Goal: Task Accomplishment & Management: Complete application form

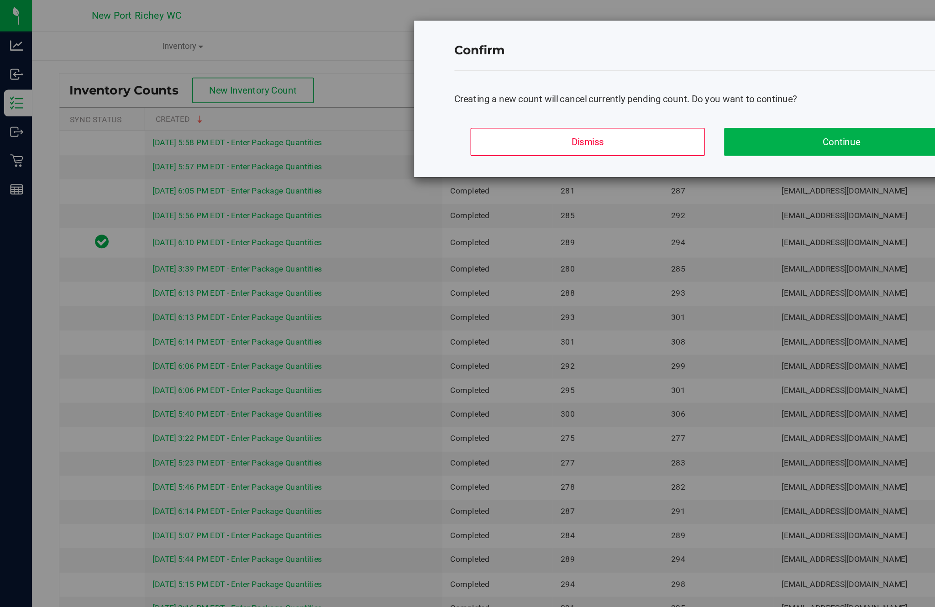
click at [564, 100] on button "Continue" at bounding box center [574, 96] width 160 height 19
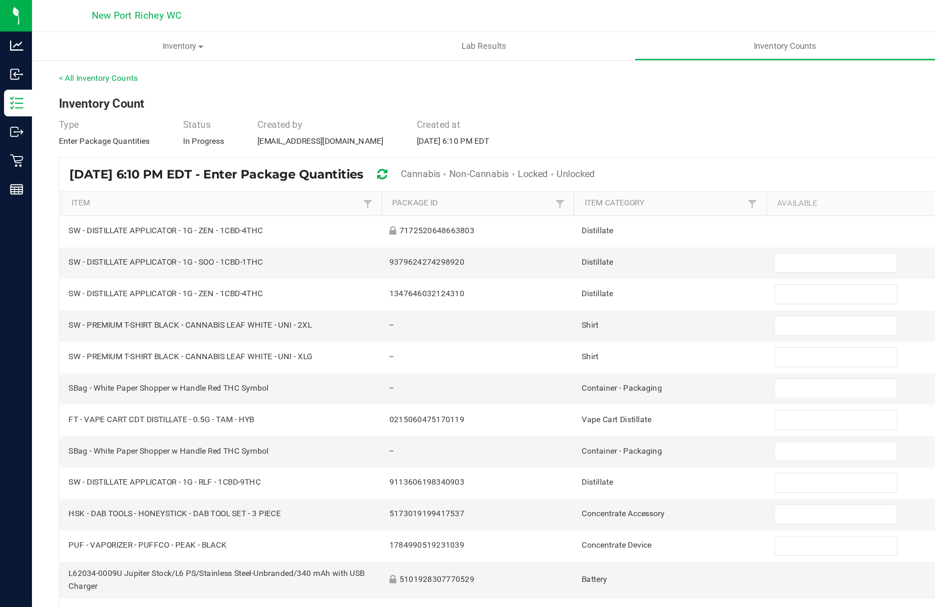
click at [300, 122] on span "Cannabis" at bounding box center [287, 118] width 27 height 7
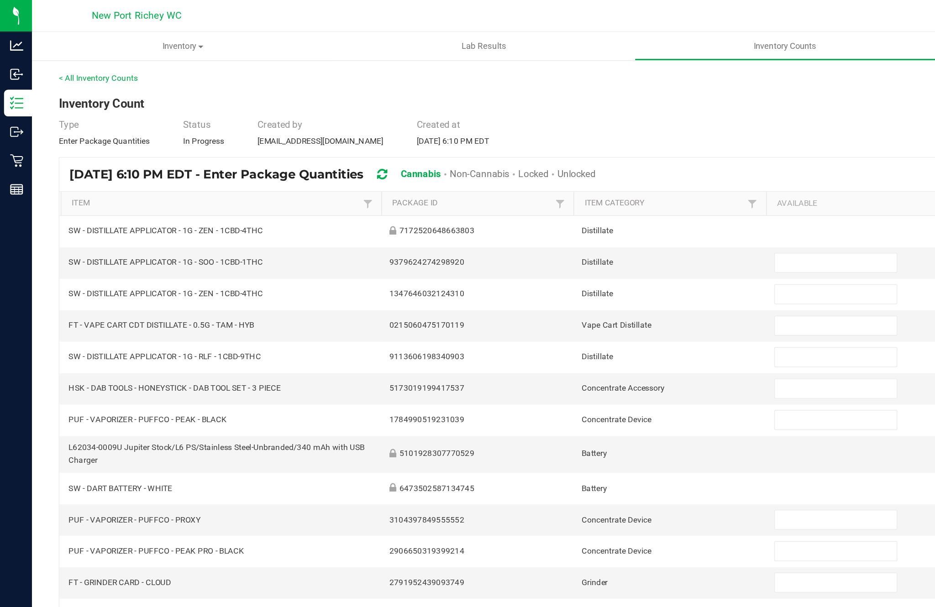
click at [406, 122] on span "Unlocked" at bounding box center [393, 118] width 26 height 7
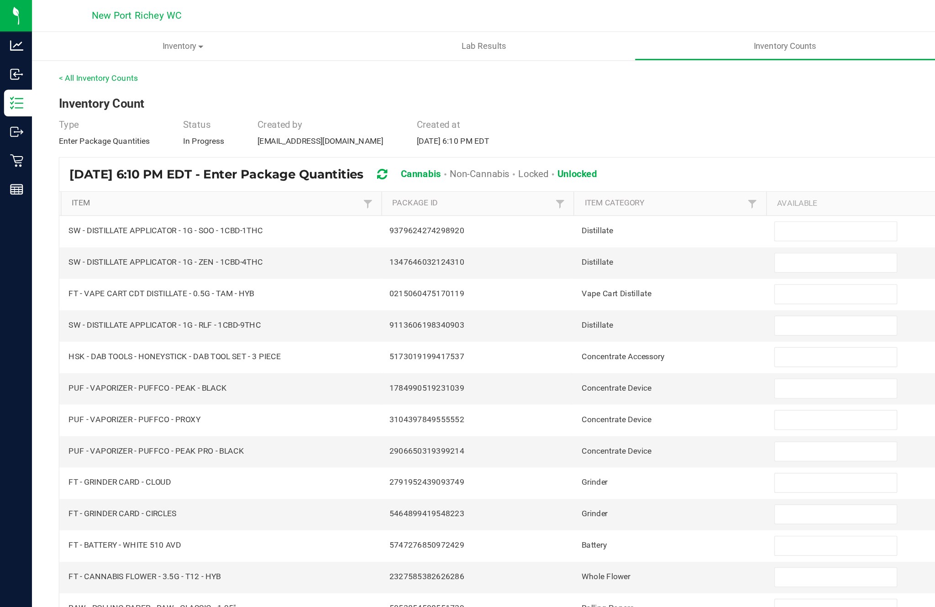
click at [62, 142] on link "Item" at bounding box center [147, 138] width 196 height 7
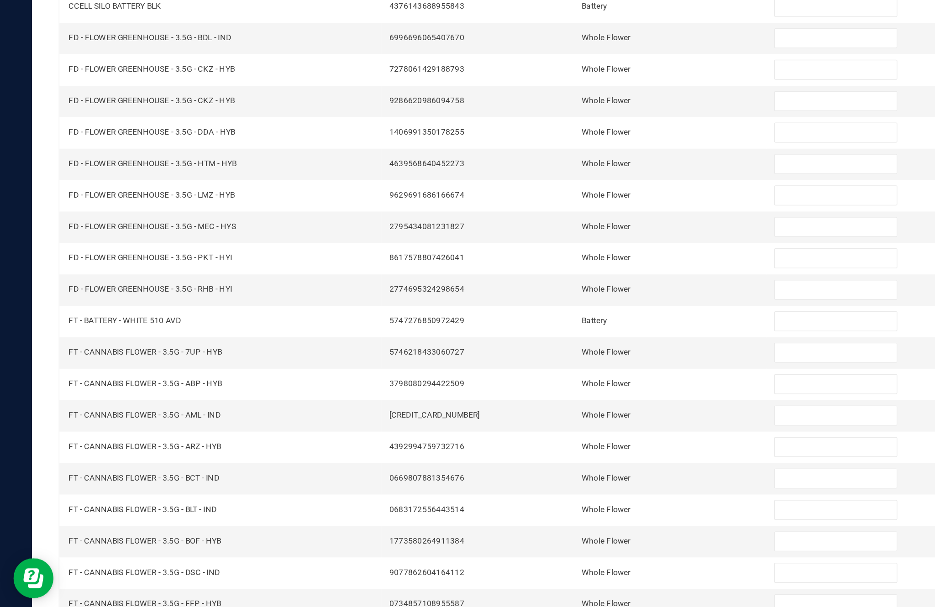
scroll to position [58, 0]
click at [112, 581] on link "3" at bounding box center [105, 588] width 13 height 14
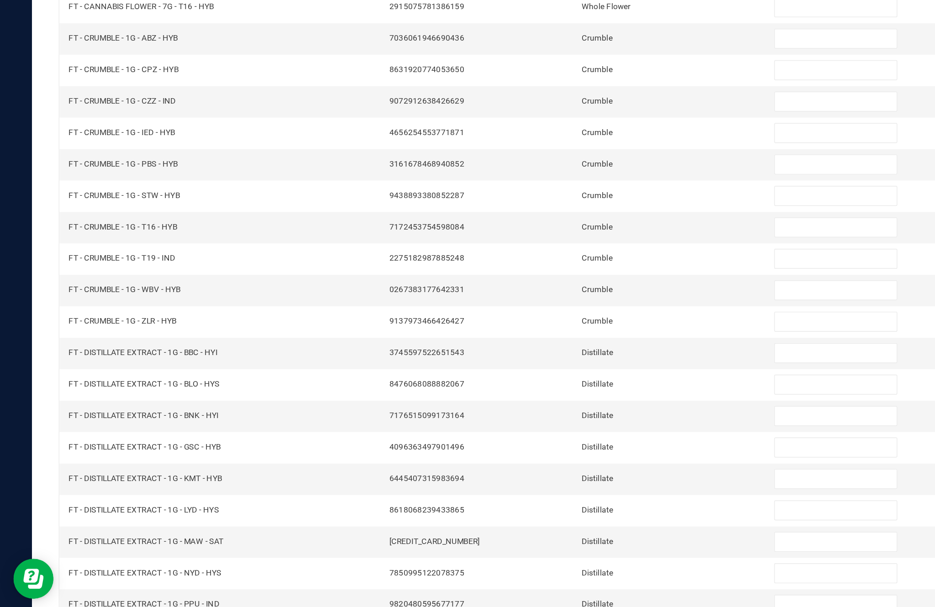
click at [98, 581] on link "2" at bounding box center [91, 588] width 13 height 14
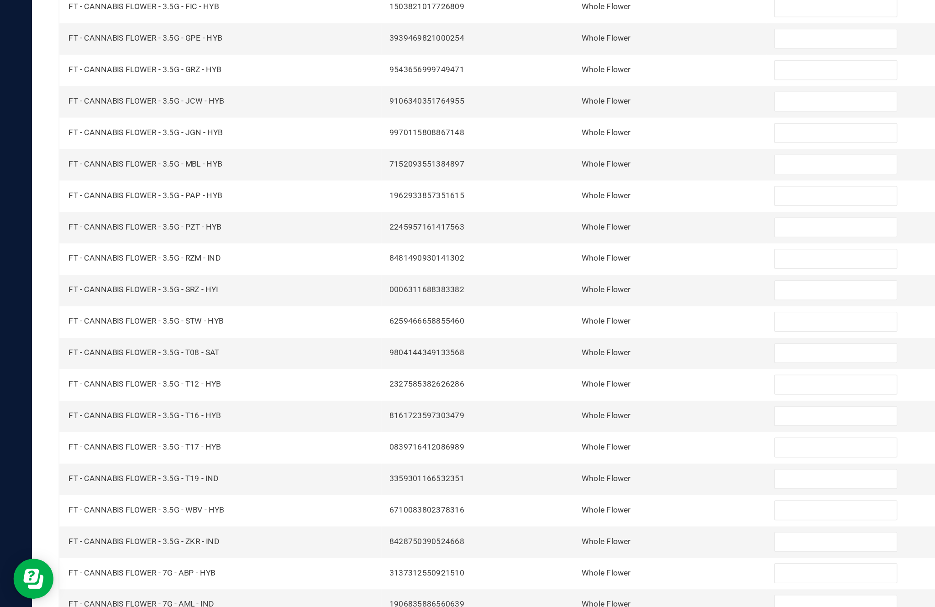
click at [112, 581] on link "3" at bounding box center [105, 588] width 13 height 14
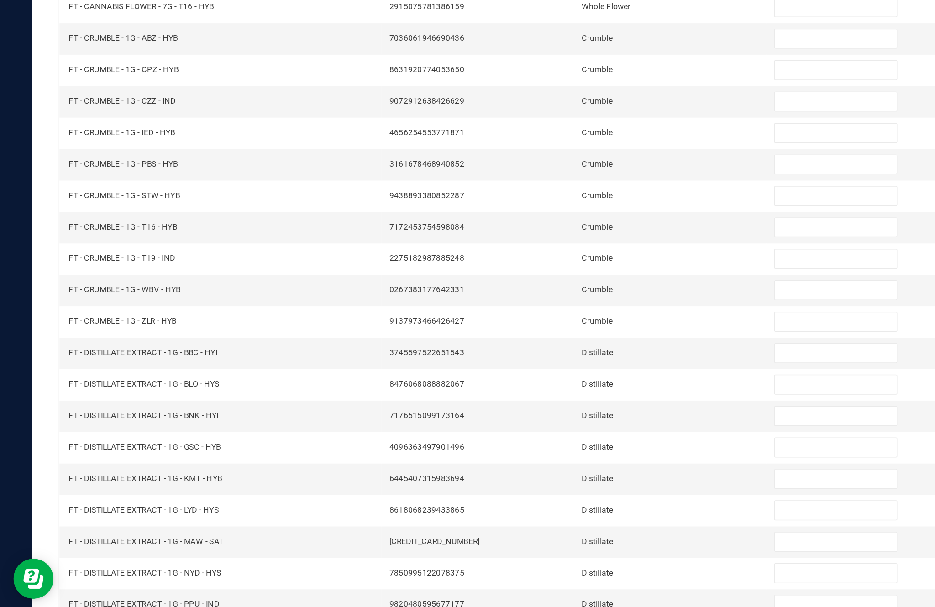
click at [553, 388] on input at bounding box center [570, 394] width 83 height 13
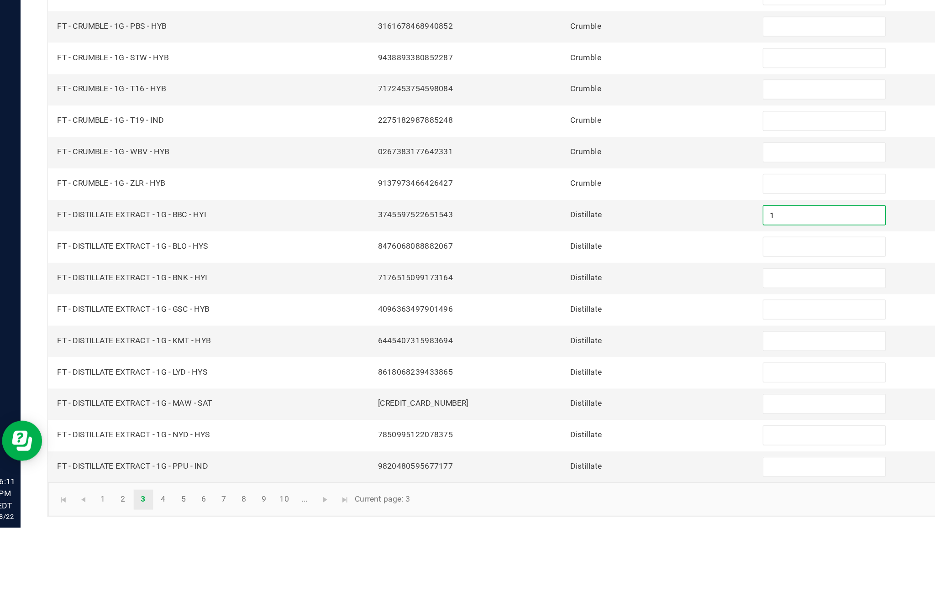
type input "1"
click at [552, 409] on input at bounding box center [570, 415] width 83 height 13
type input "11"
click at [543, 431] on input at bounding box center [570, 437] width 83 height 13
type input "3"
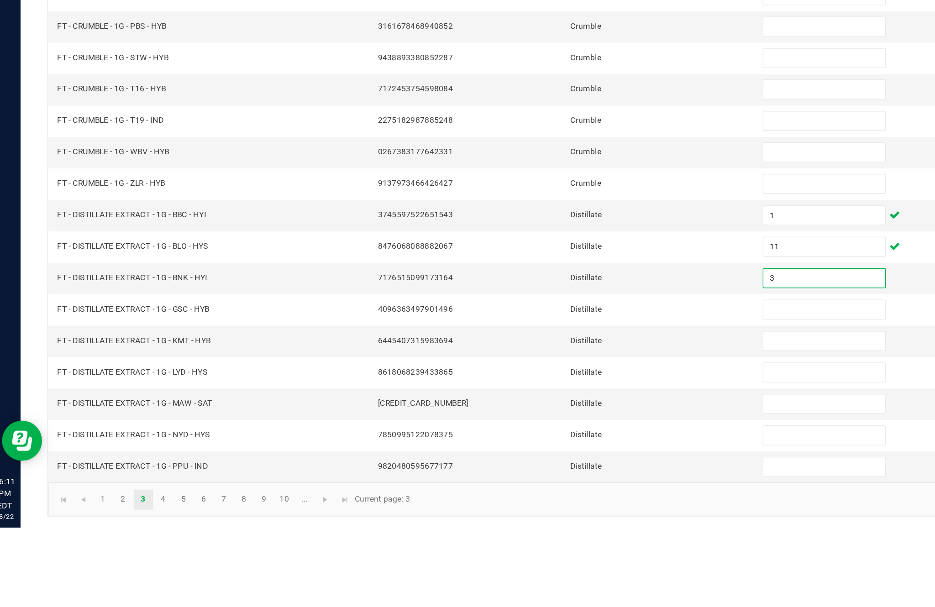
click at [552, 452] on input at bounding box center [570, 458] width 83 height 13
type input "8"
click at [549, 473] on input at bounding box center [570, 479] width 83 height 13
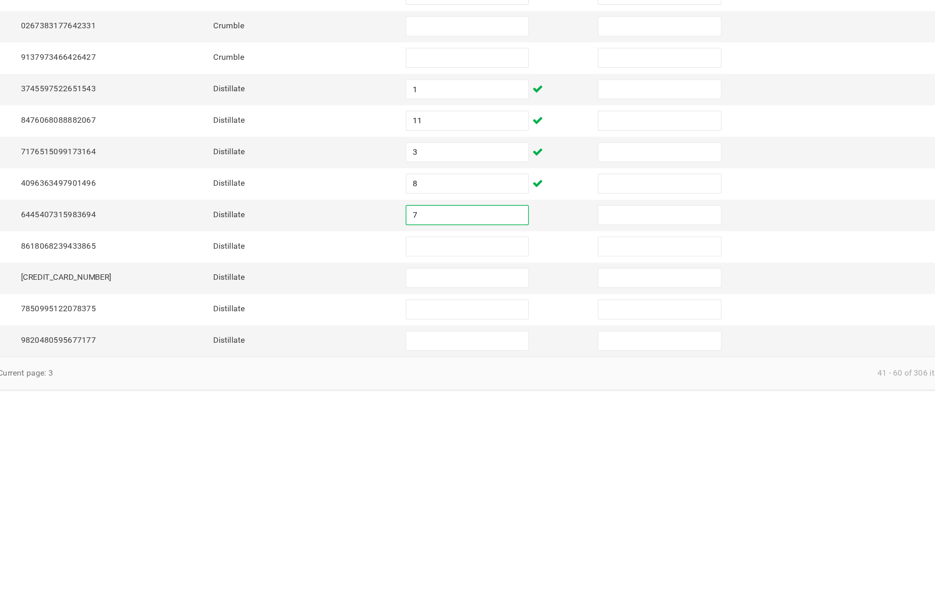
type input "7"
click at [529, 495] on input at bounding box center [570, 501] width 83 height 13
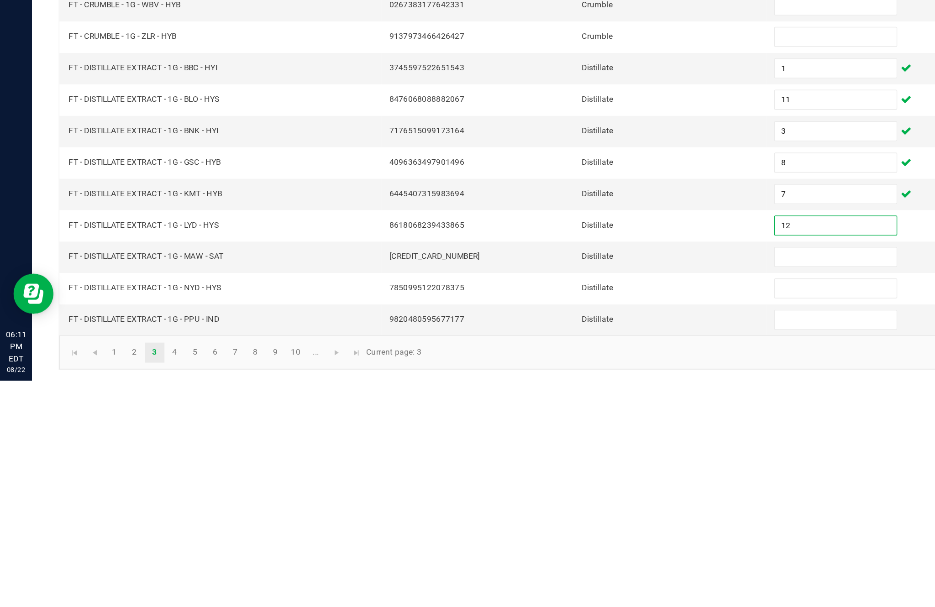
type input "12"
click at [552, 516] on input at bounding box center [570, 522] width 83 height 13
type input "4"
click at [555, 538] on input at bounding box center [570, 544] width 83 height 13
type input "7"
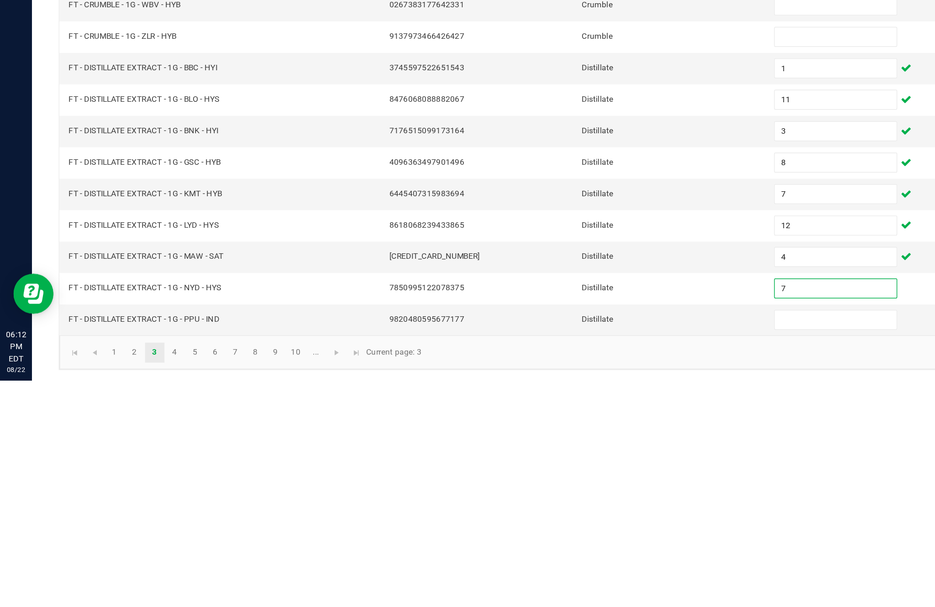
click at [566, 559] on input at bounding box center [570, 565] width 83 height 13
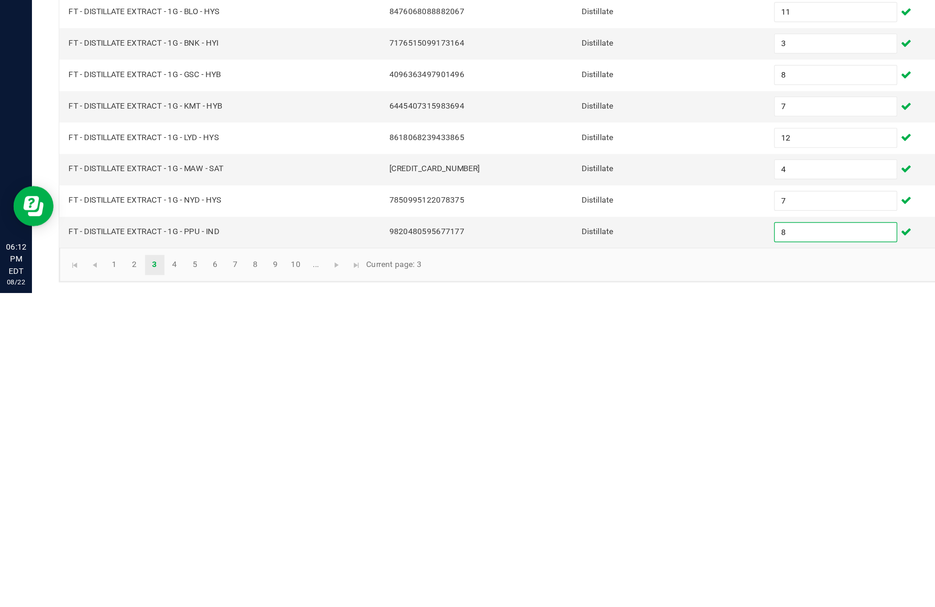
type input "8"
click at [126, 581] on link "4" at bounding box center [119, 588] width 13 height 14
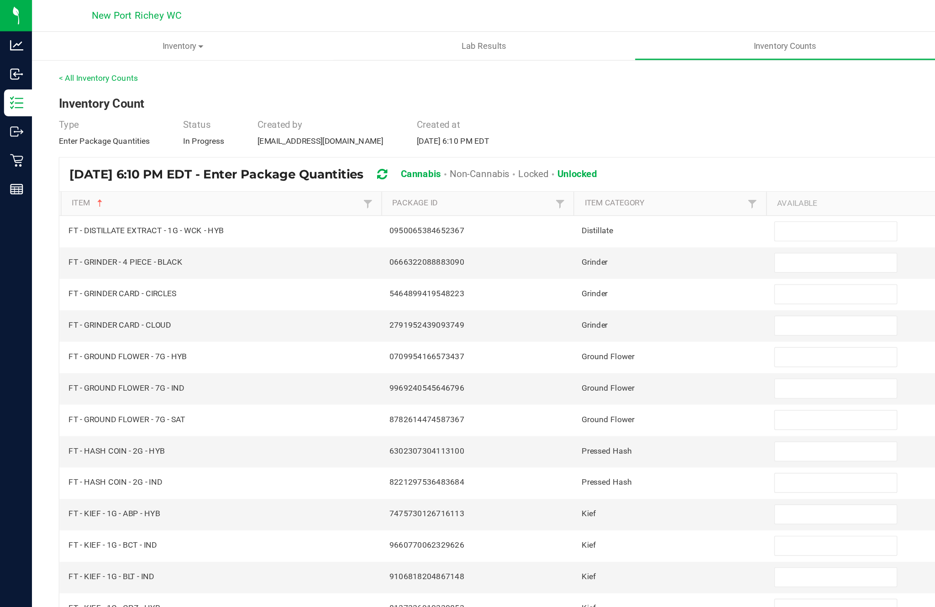
scroll to position [3, 0]
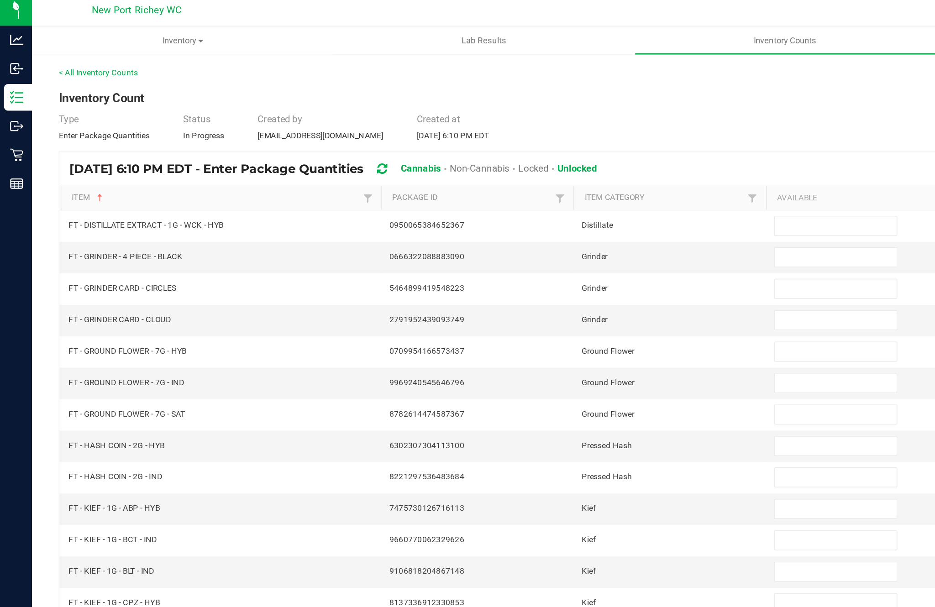
click at [564, 156] on input at bounding box center [570, 158] width 83 height 13
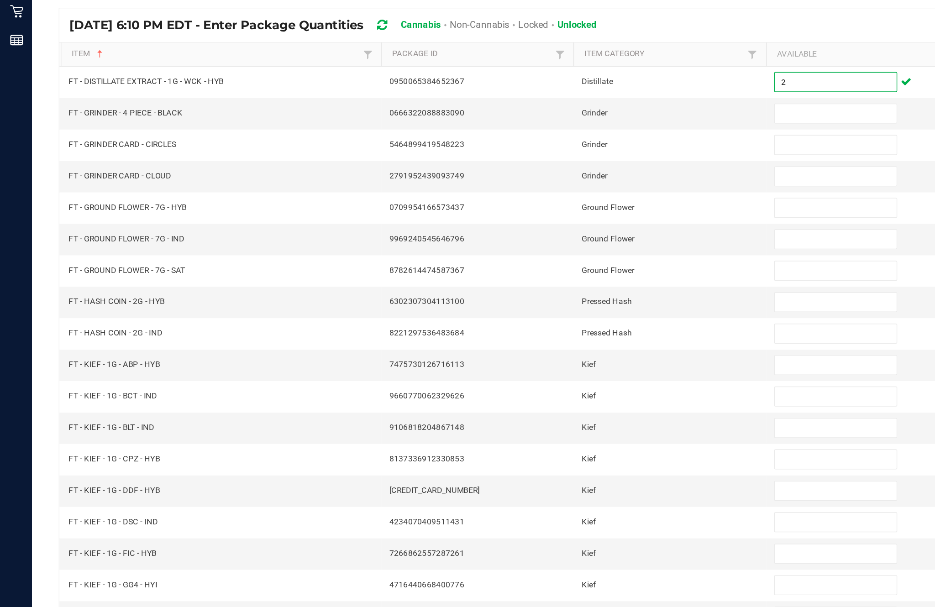
type input "2"
click at [564, 173] on input at bounding box center [570, 179] width 83 height 13
type input "4"
click at [567, 195] on input at bounding box center [570, 201] width 83 height 13
type input "1"
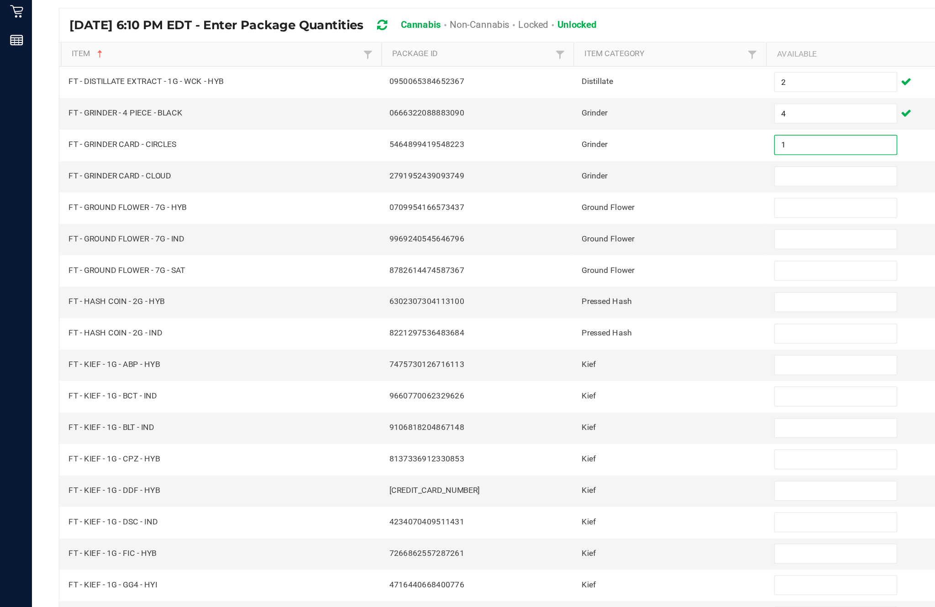
click at [556, 216] on input at bounding box center [570, 222] width 83 height 13
type input "1"
click at [558, 237] on input at bounding box center [570, 243] width 83 height 13
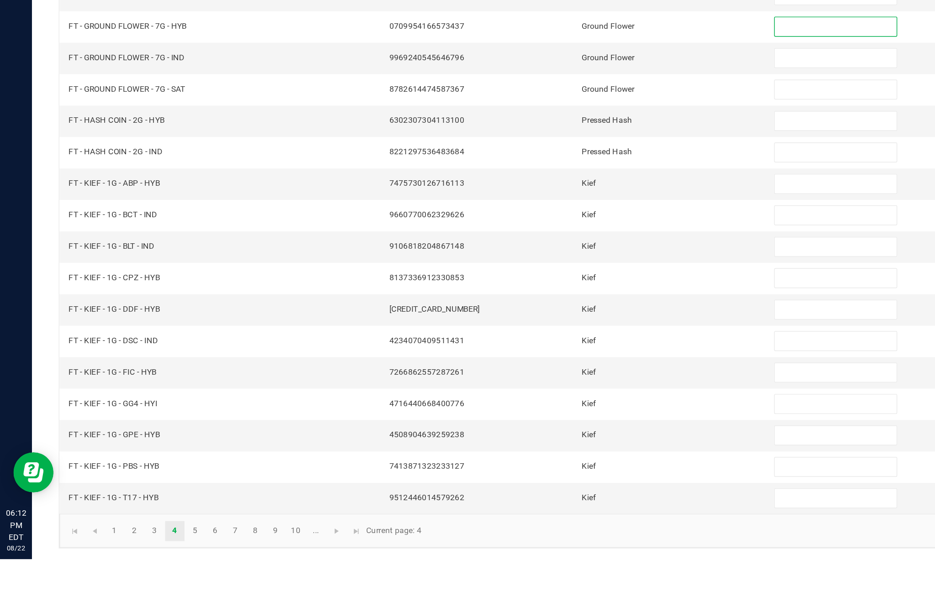
click at [554, 302] on input at bounding box center [570, 308] width 83 height 13
type input "0"
click at [563, 323] on input at bounding box center [570, 329] width 83 height 13
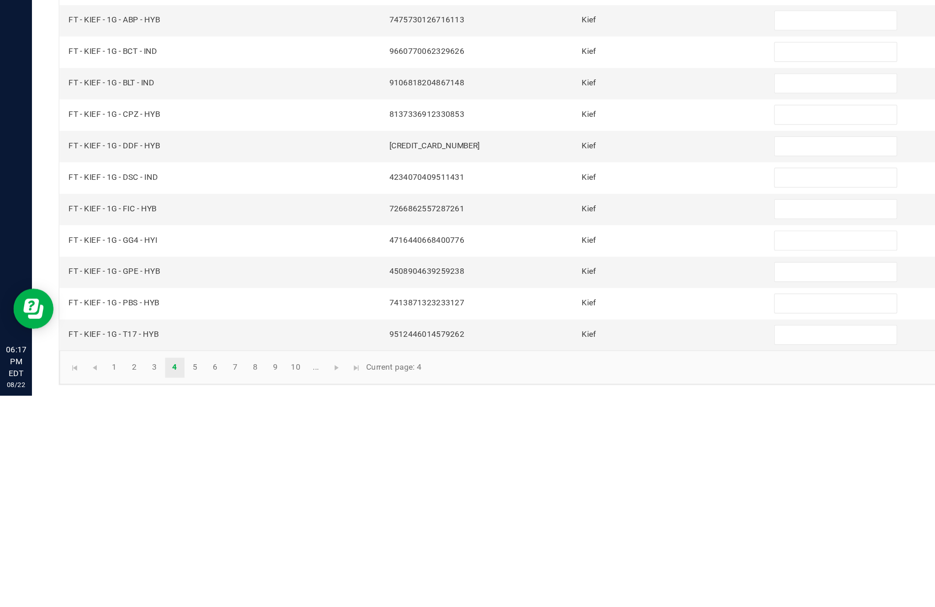
scroll to position [58, 0]
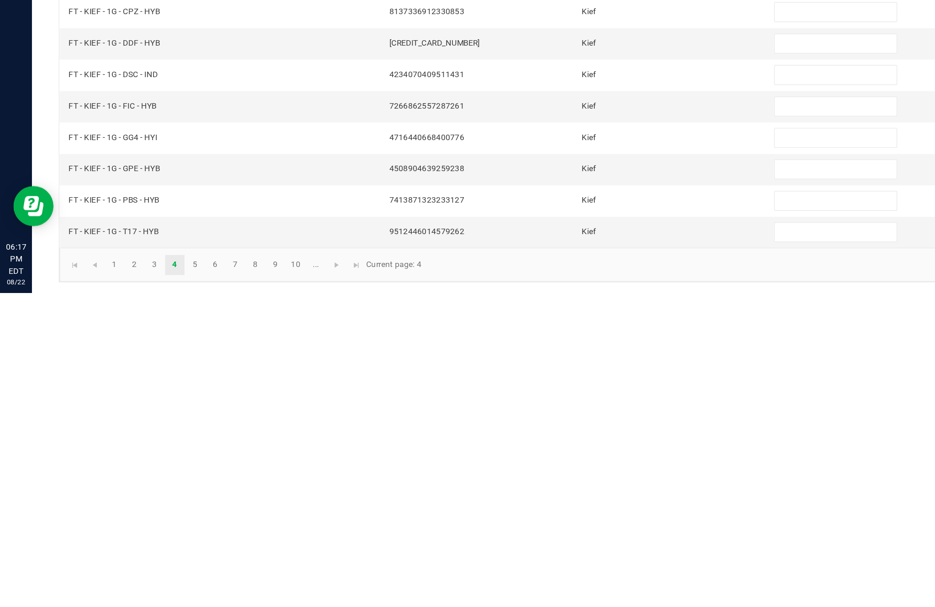
type input "0"
click at [153, 581] on link "6" at bounding box center [146, 588] width 13 height 14
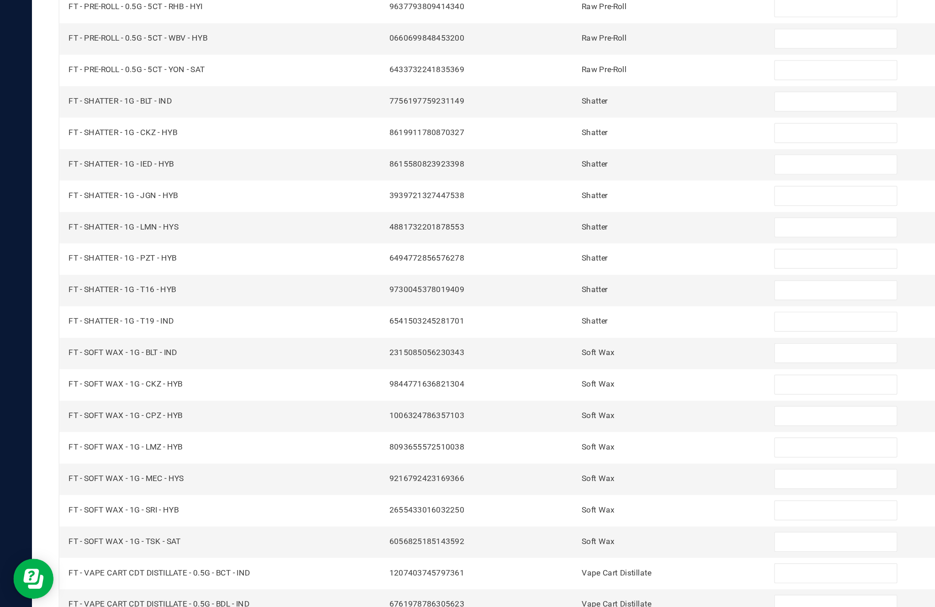
click at [567, 388] on input at bounding box center [570, 394] width 83 height 13
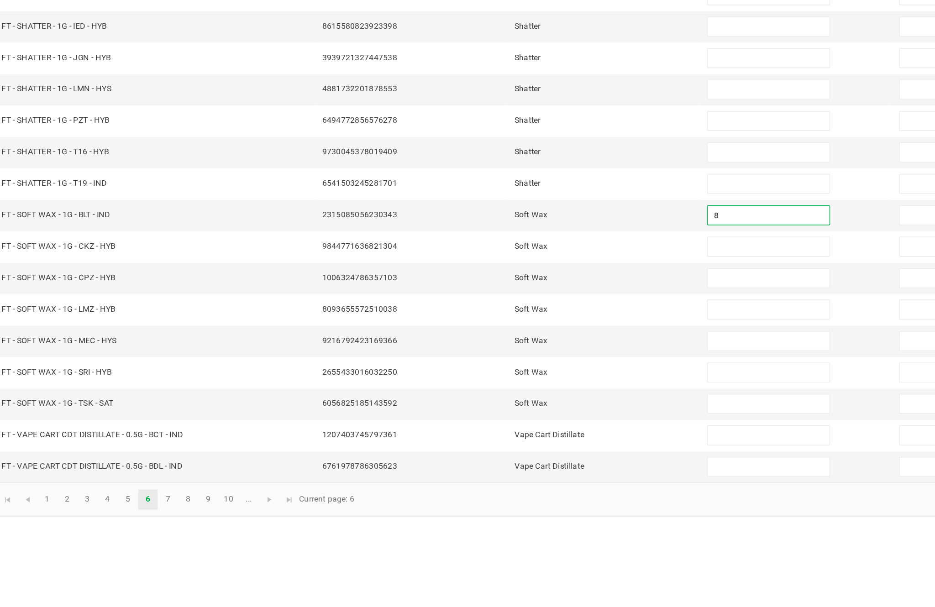
type input "8"
click at [529, 409] on input at bounding box center [570, 415] width 83 height 13
click at [529, 409] on input "1" at bounding box center [570, 415] width 83 height 13
type input "1"
click at [529, 431] on input at bounding box center [570, 437] width 83 height 13
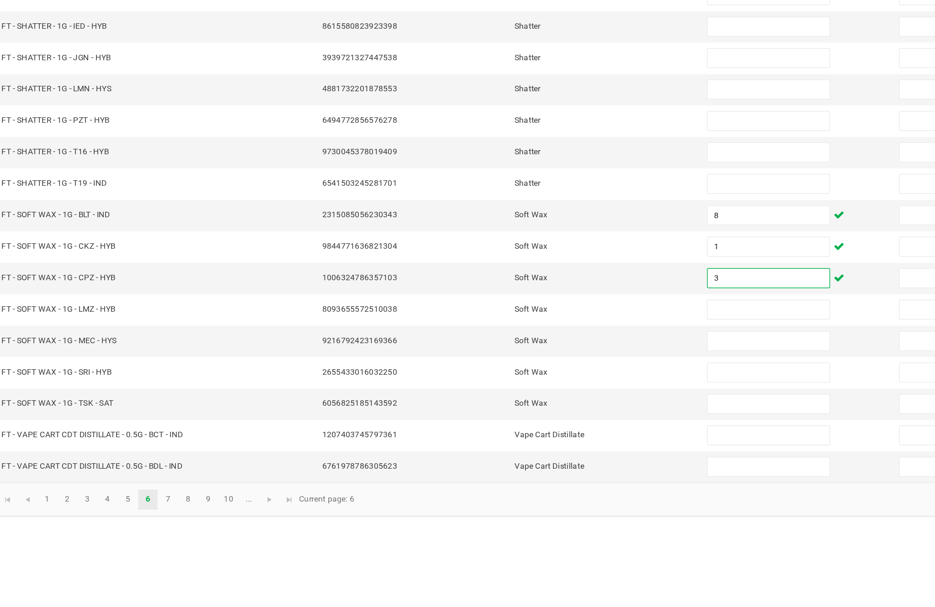
type input "3"
click at [529, 452] on input at bounding box center [570, 458] width 83 height 13
type input "8"
click at [529, 473] on input at bounding box center [570, 479] width 83 height 13
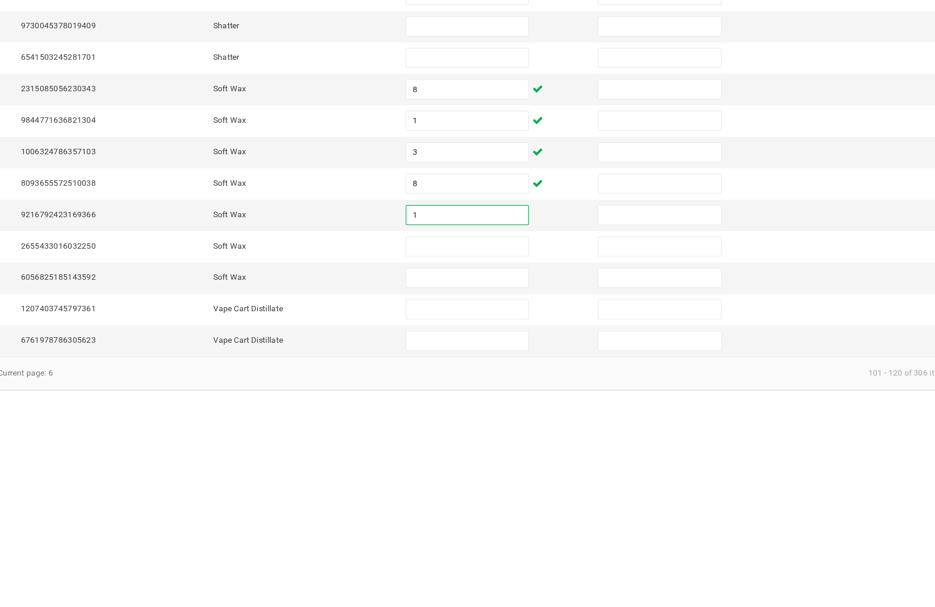
type input "1"
click at [529, 495] on input at bounding box center [570, 501] width 83 height 13
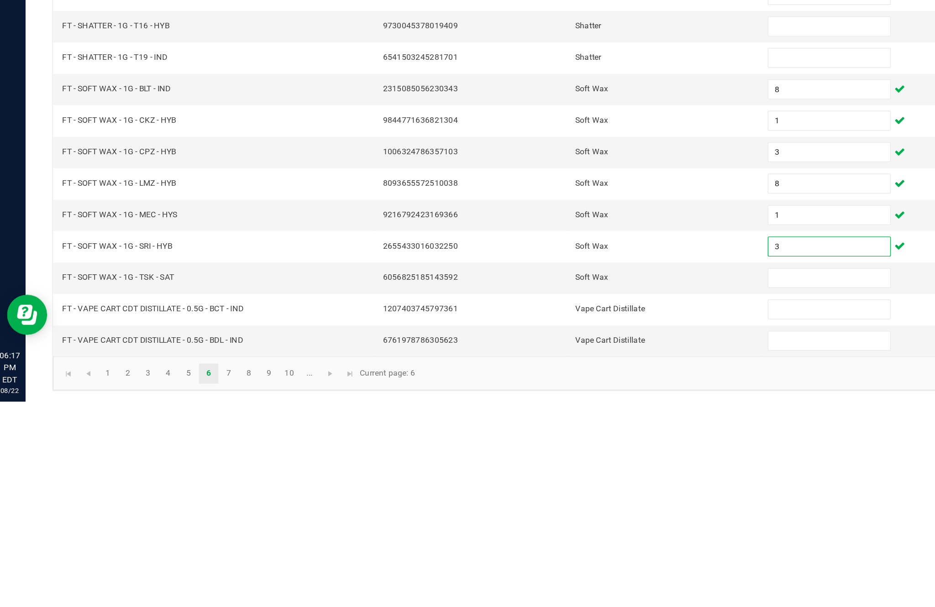
type input "3"
click at [558, 516] on input at bounding box center [570, 522] width 83 height 13
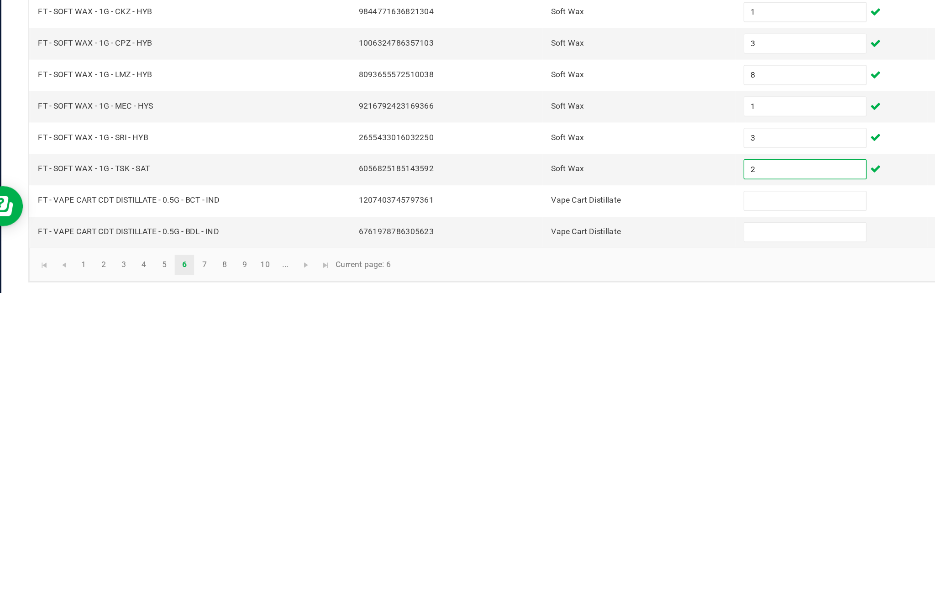
type input "2"
click at [154, 581] on link "7" at bounding box center [160, 588] width 13 height 14
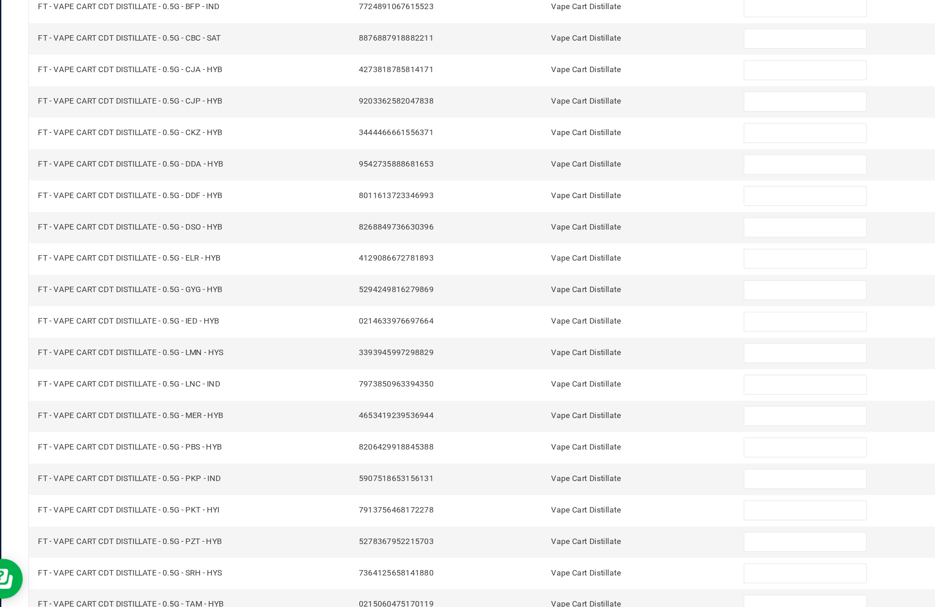
click at [195, 581] on link "10" at bounding box center [201, 588] width 13 height 14
click at [209, 581] on link "..." at bounding box center [215, 588] width 13 height 14
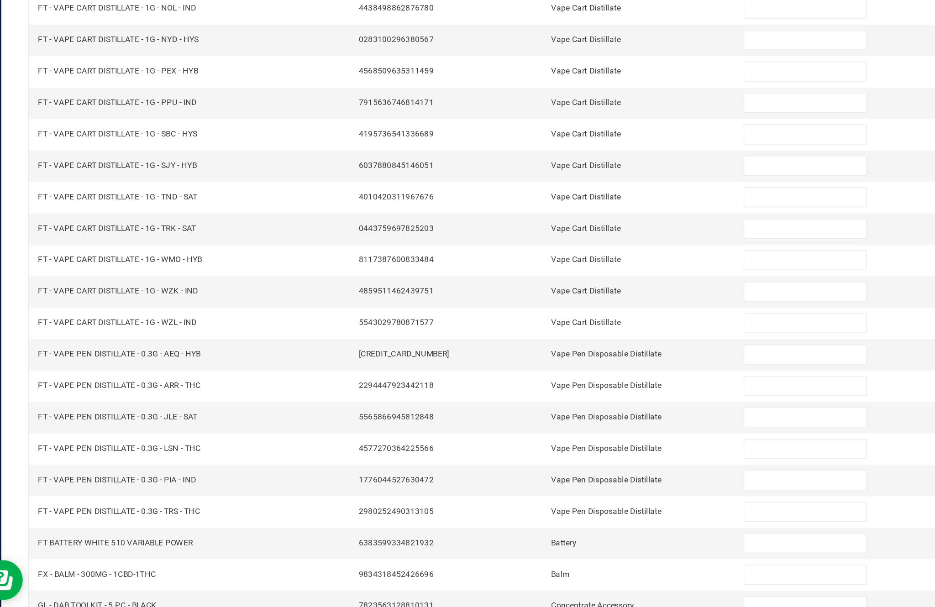
click at [529, 538] on input at bounding box center [570, 544] width 83 height 13
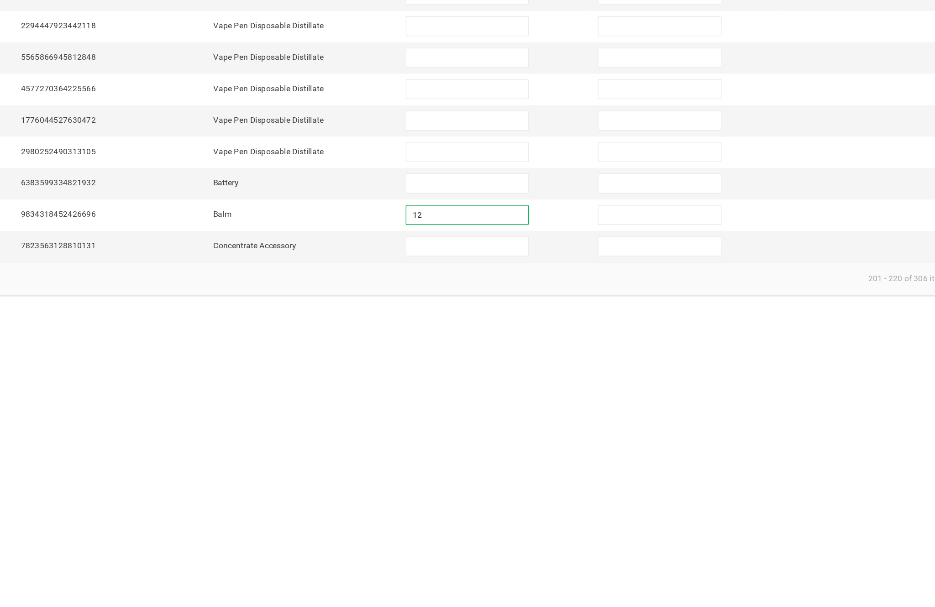
type input "12"
click at [529, 559] on input at bounding box center [570, 565] width 83 height 13
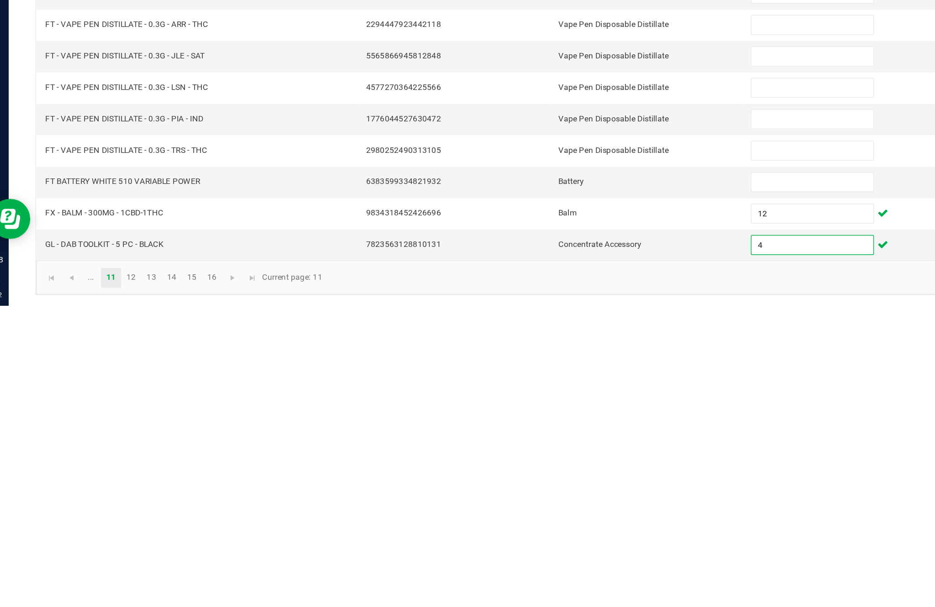
type input "4"
click at [104, 581] on link "12" at bounding box center [105, 588] width 13 height 14
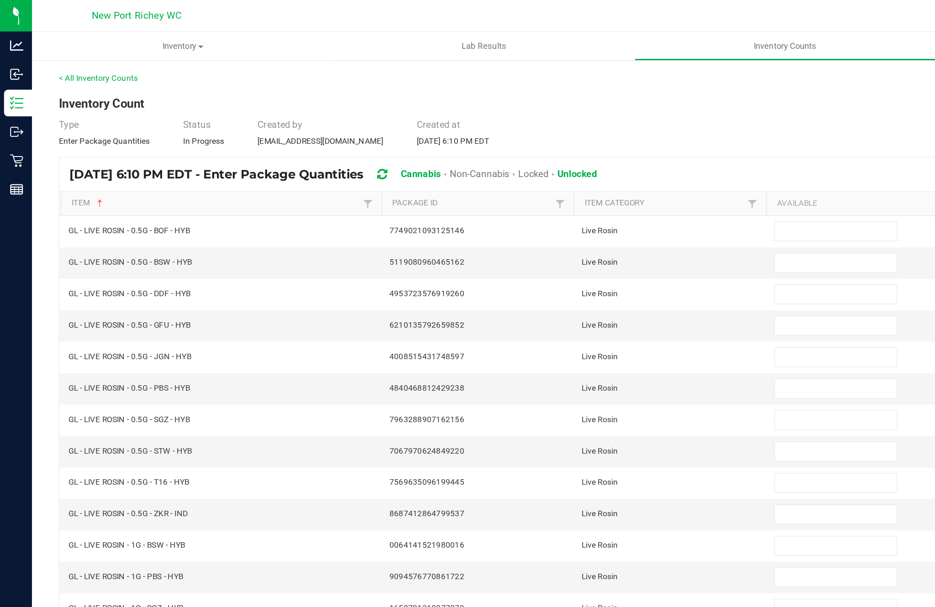
click at [561, 152] on input at bounding box center [570, 158] width 83 height 13
type input "7"
click at [569, 173] on input at bounding box center [570, 179] width 83 height 13
type input "4"
click at [566, 195] on input at bounding box center [570, 201] width 83 height 13
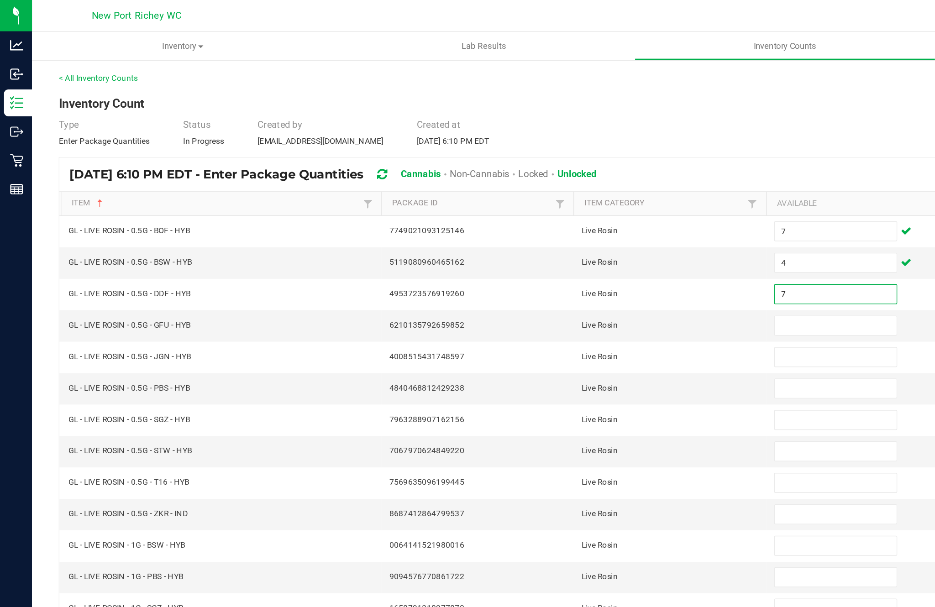
type input "7"
click at [563, 216] on input at bounding box center [570, 222] width 83 height 13
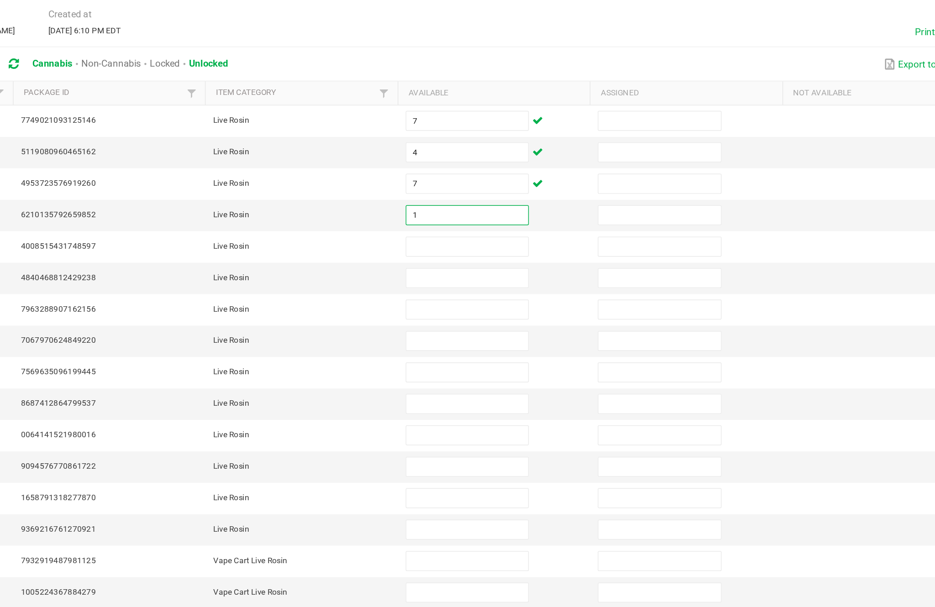
click at [529, 216] on input "1" at bounding box center [570, 222] width 83 height 13
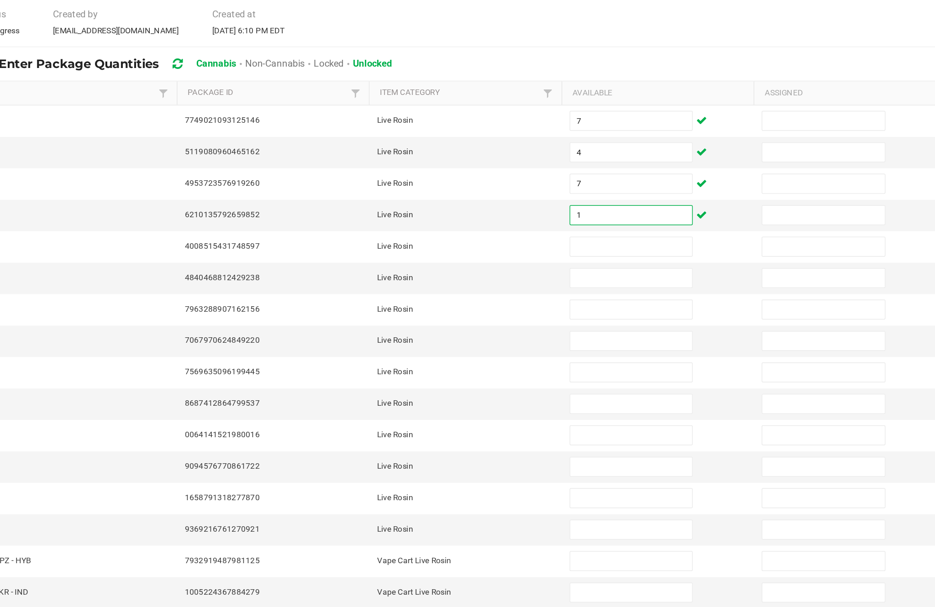
type input "1"
click at [529, 237] on input at bounding box center [570, 243] width 83 height 13
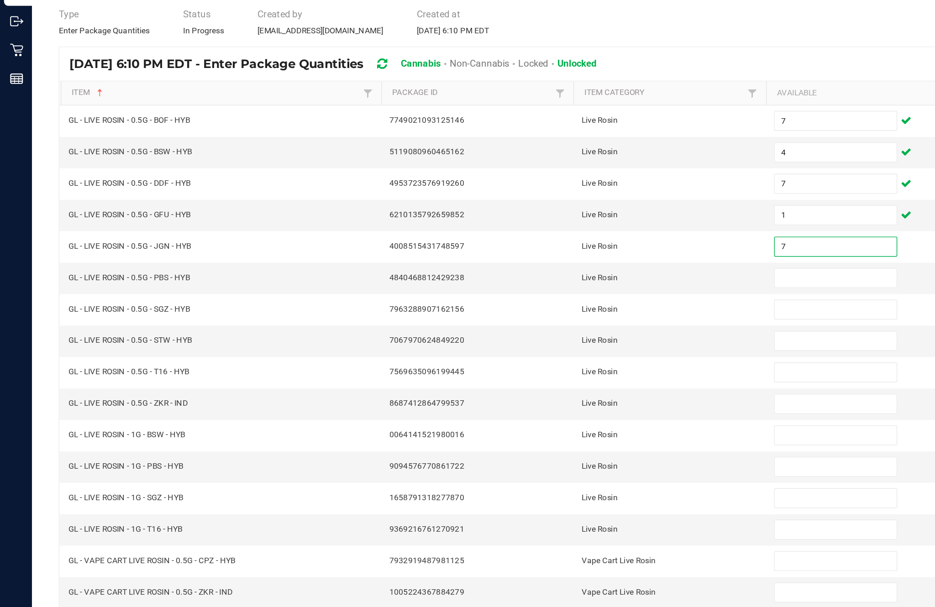
type input "7"
click at [550, 259] on input at bounding box center [570, 265] width 83 height 13
type input "2"
click at [549, 280] on input at bounding box center [570, 286] width 83 height 13
type input "6"
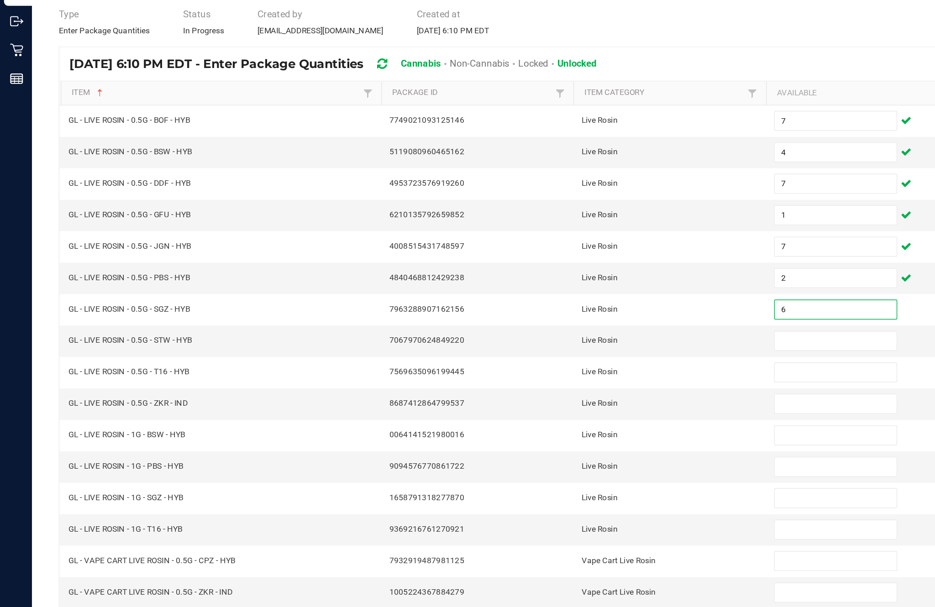
click at [550, 302] on input at bounding box center [570, 308] width 83 height 13
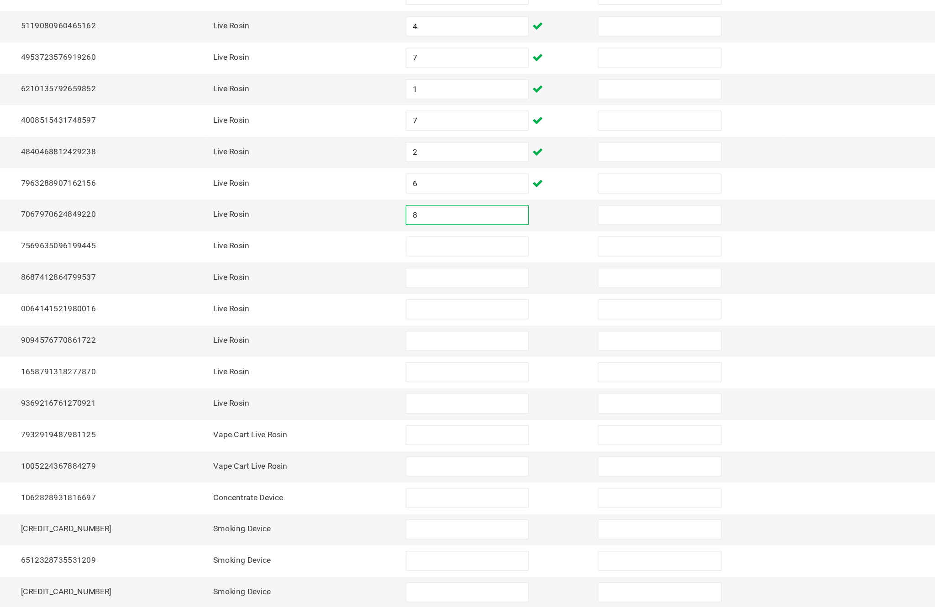
type input "8"
click at [529, 323] on input at bounding box center [570, 329] width 83 height 13
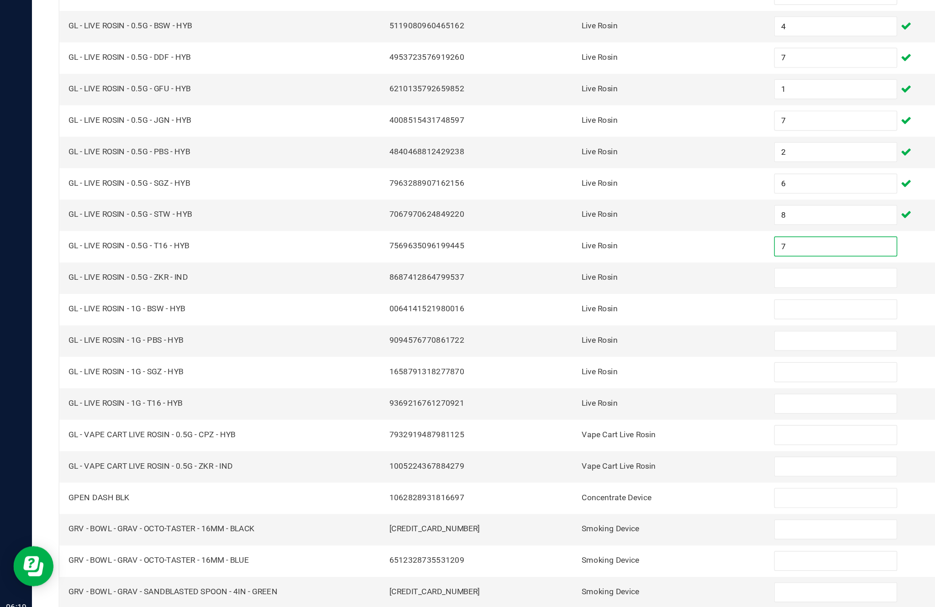
type input "7"
click at [563, 345] on input at bounding box center [570, 351] width 83 height 13
type input "3"
click at [560, 366] on input at bounding box center [570, 372] width 83 height 13
type input "1"
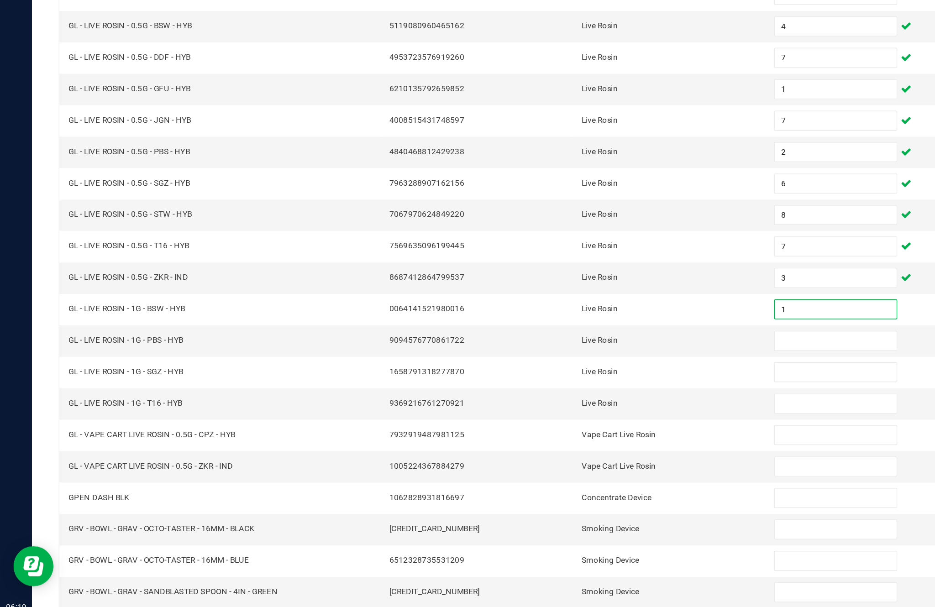
click at [553, 388] on input at bounding box center [570, 394] width 83 height 13
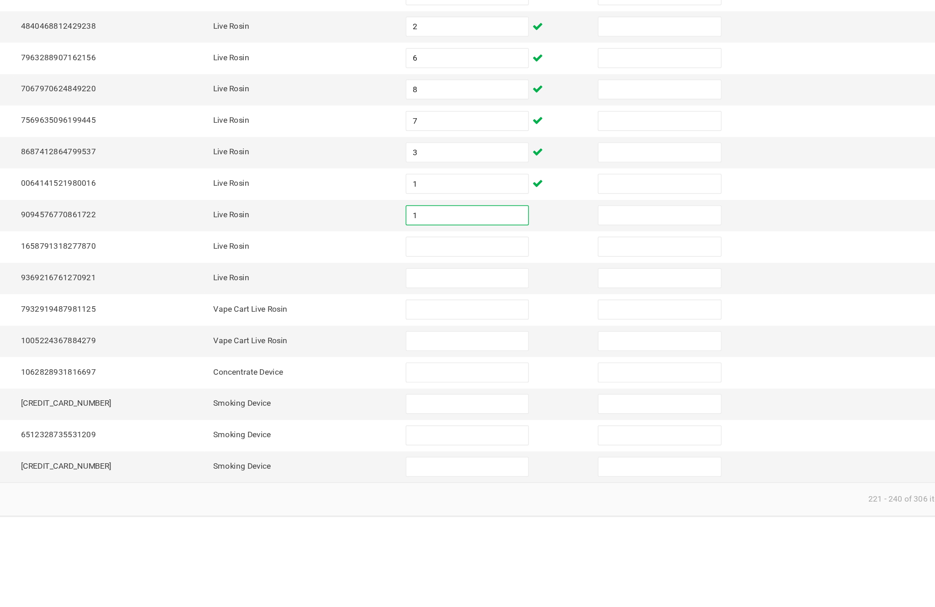
click at [529, 388] on input "1" at bounding box center [570, 394] width 83 height 13
type input "1"
click at [529, 409] on input at bounding box center [570, 415] width 83 height 13
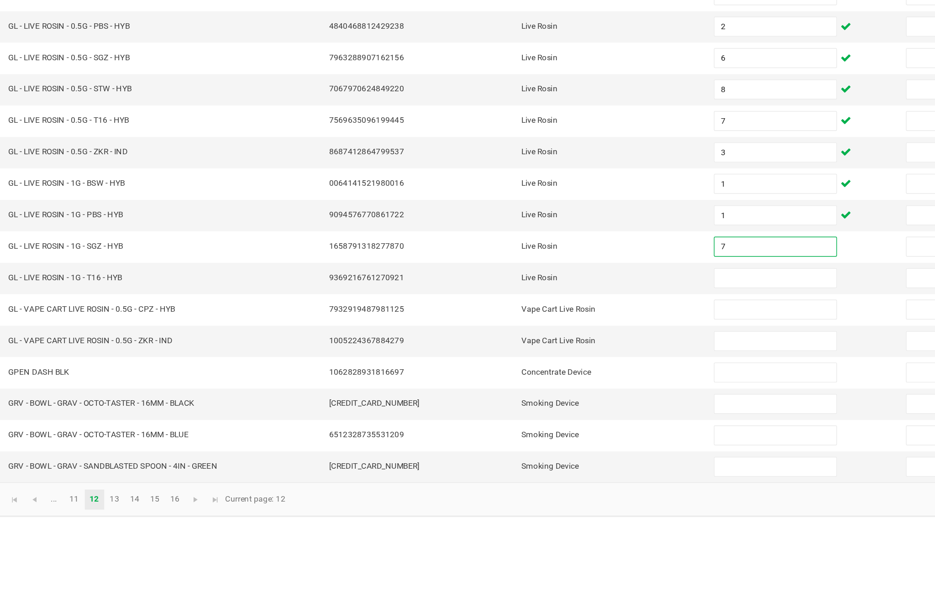
type input "7"
click at [529, 452] on input at bounding box center [570, 458] width 83 height 13
click at [529, 431] on input at bounding box center [570, 437] width 83 height 13
type input "4"
click at [529, 452] on input at bounding box center [570, 458] width 83 height 13
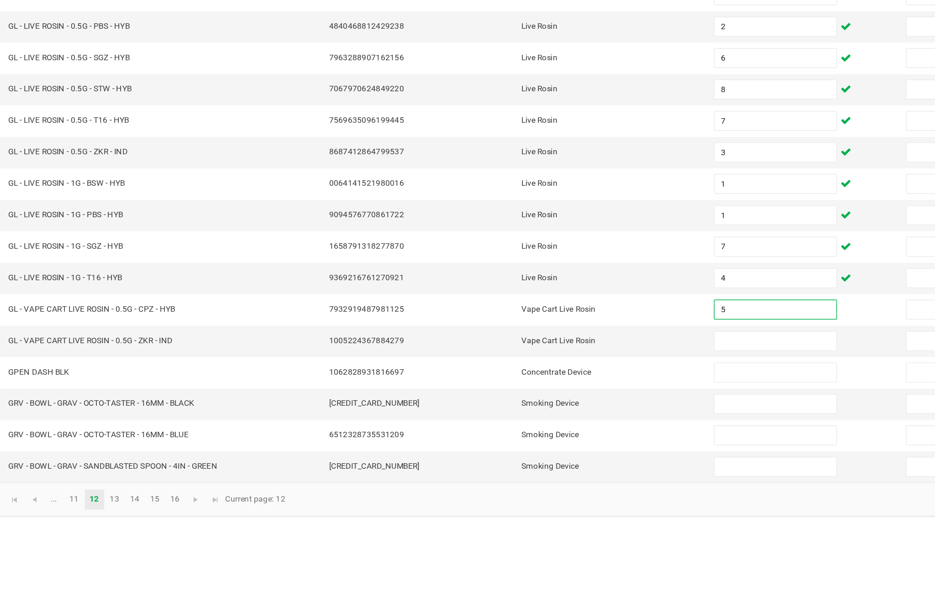
type input "5"
click at [529, 473] on input at bounding box center [570, 479] width 83 height 13
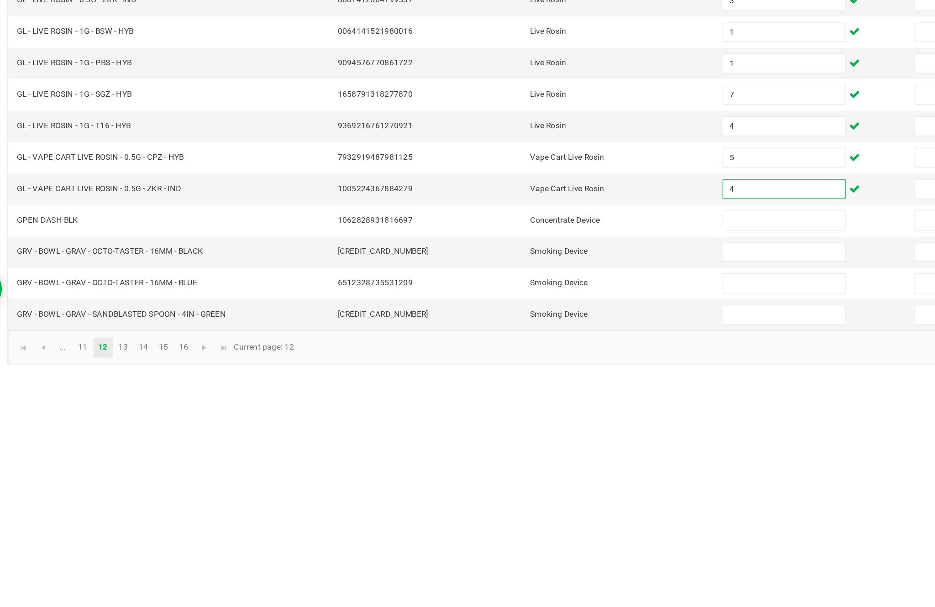
type input "4"
click at [529, 495] on input at bounding box center [570, 501] width 83 height 13
type input "3"
click at [529, 516] on input at bounding box center [570, 522] width 83 height 13
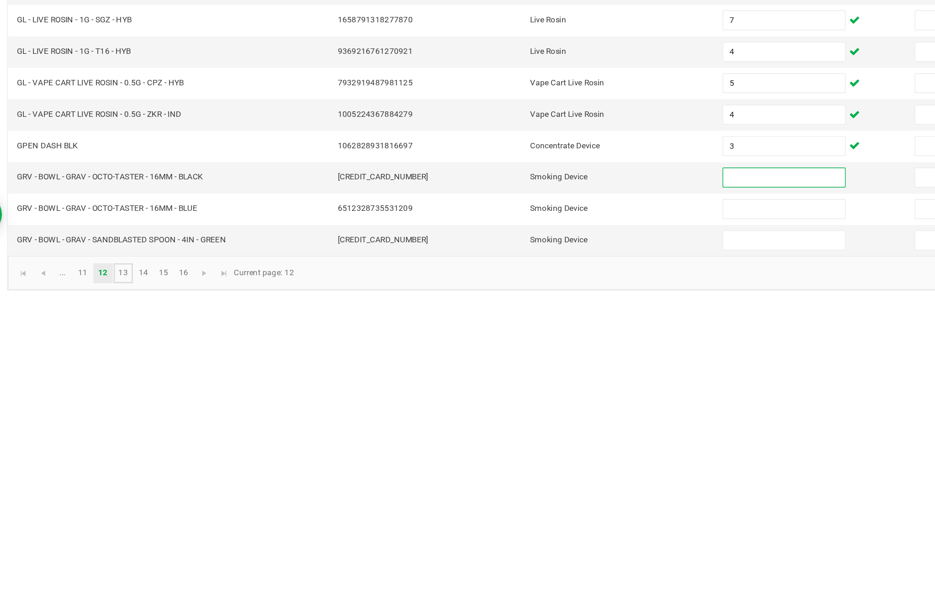
click at [113, 581] on link "13" at bounding box center [119, 588] width 13 height 14
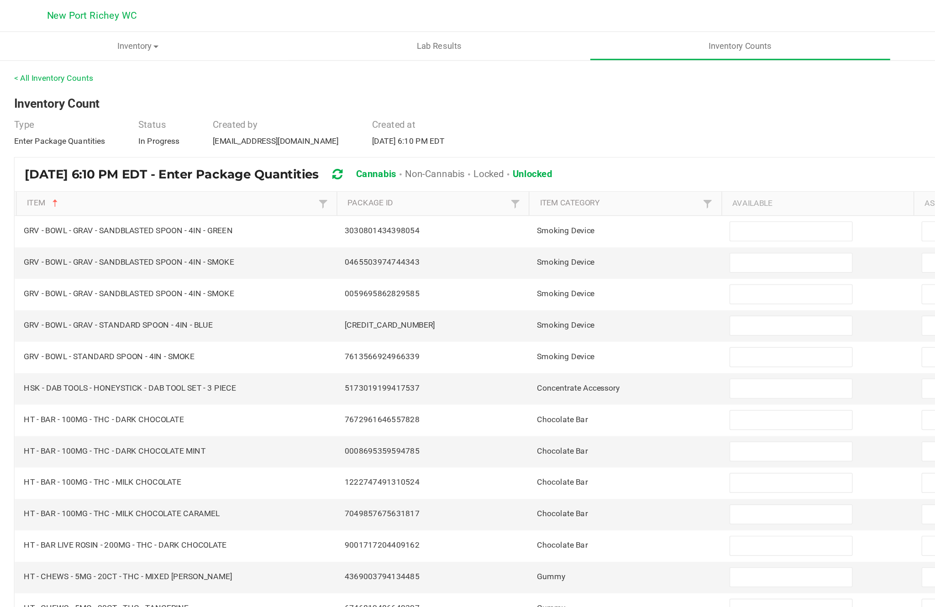
scroll to position [4, 0]
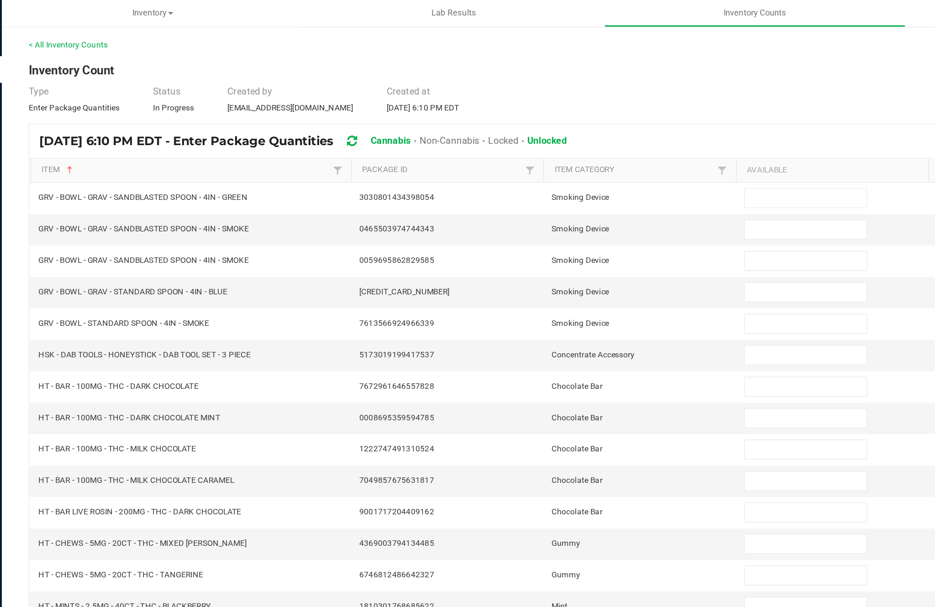
click at [545, 152] on input at bounding box center [570, 158] width 83 height 13
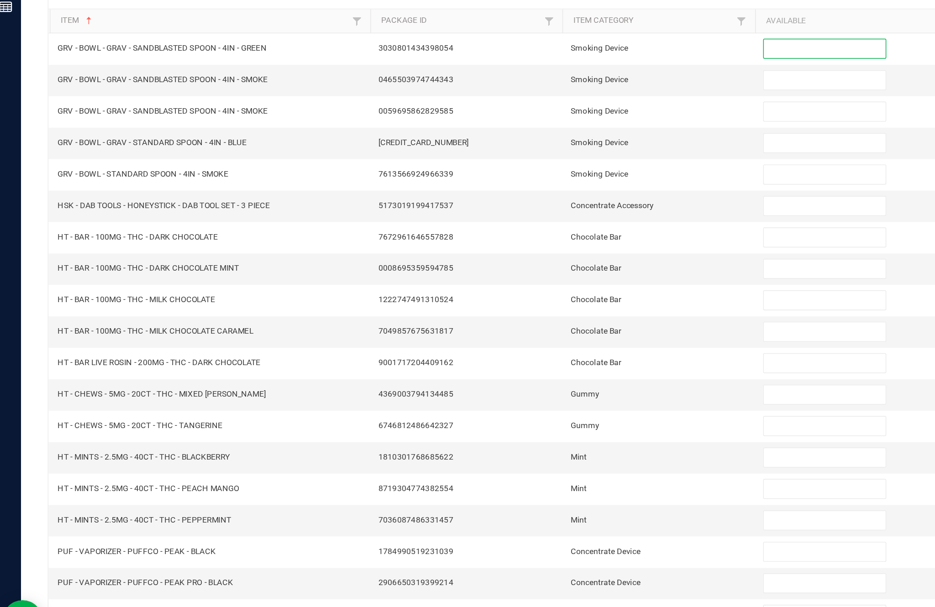
click at [550, 259] on input at bounding box center [570, 265] width 83 height 13
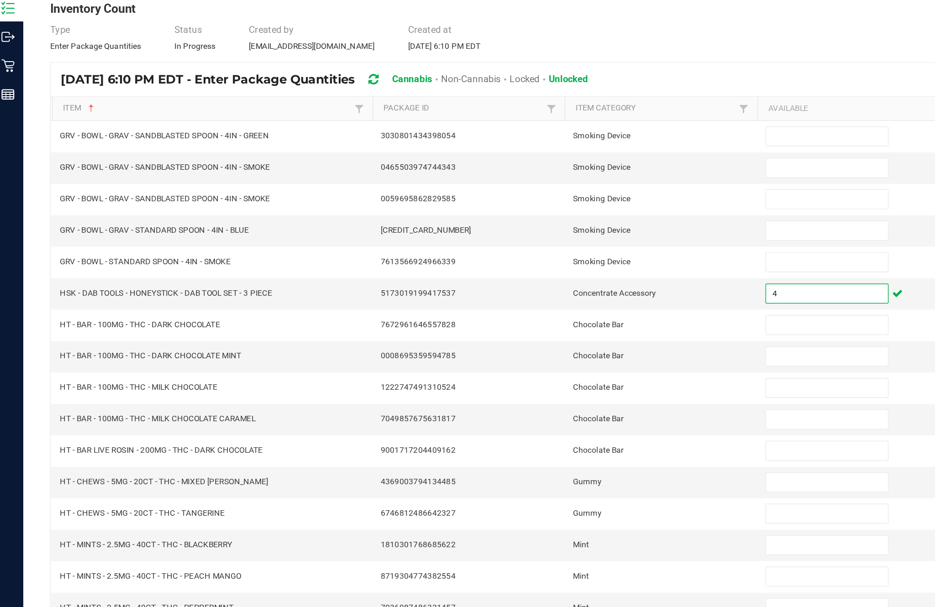
type input "4"
click at [561, 152] on input at bounding box center [570, 158] width 83 height 13
type input "2"
click at [542, 173] on input at bounding box center [570, 179] width 83 height 13
type input "25"
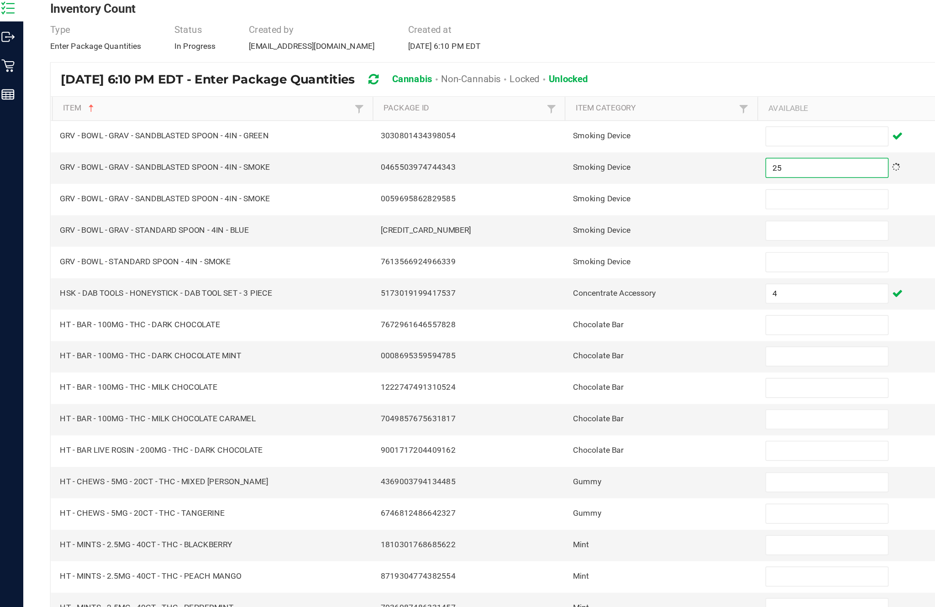
click at [560, 195] on input at bounding box center [570, 201] width 83 height 13
type input "0"
click at [562, 152] on input at bounding box center [570, 158] width 83 height 13
type input "21"
click at [555, 216] on input at bounding box center [570, 222] width 83 height 13
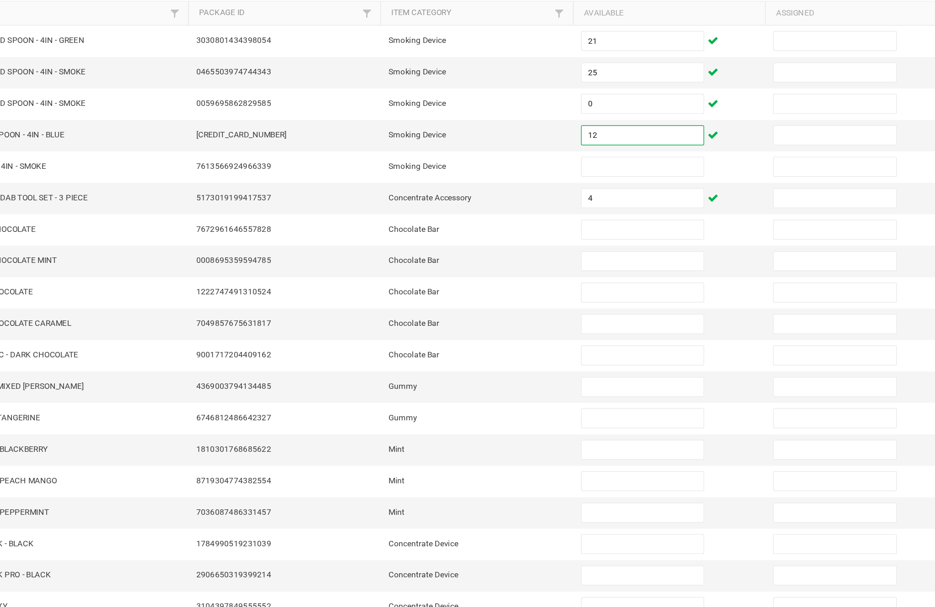
type input "12"
click at [529, 237] on input at bounding box center [570, 243] width 83 height 13
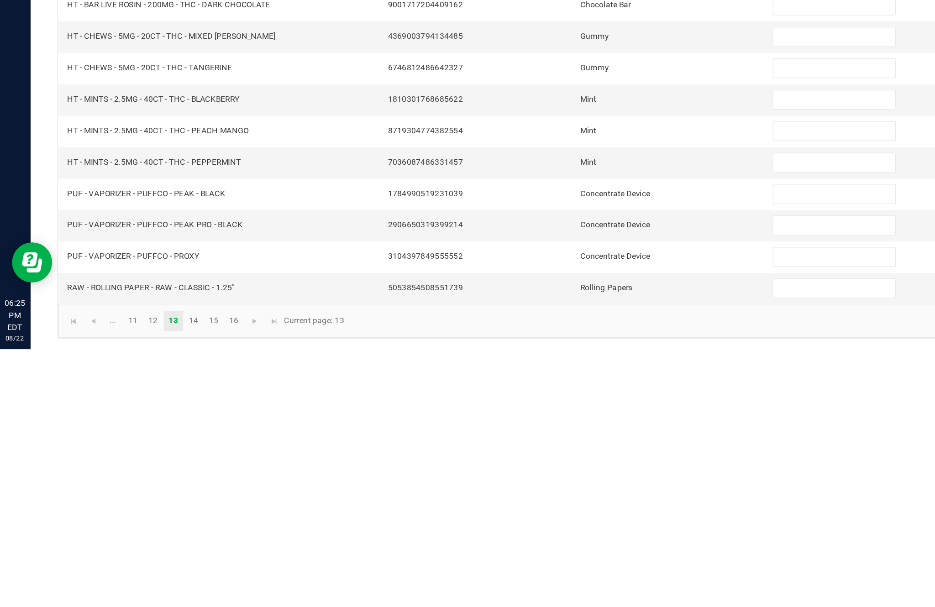
type input "0"
click at [551, 431] on input at bounding box center [570, 437] width 83 height 13
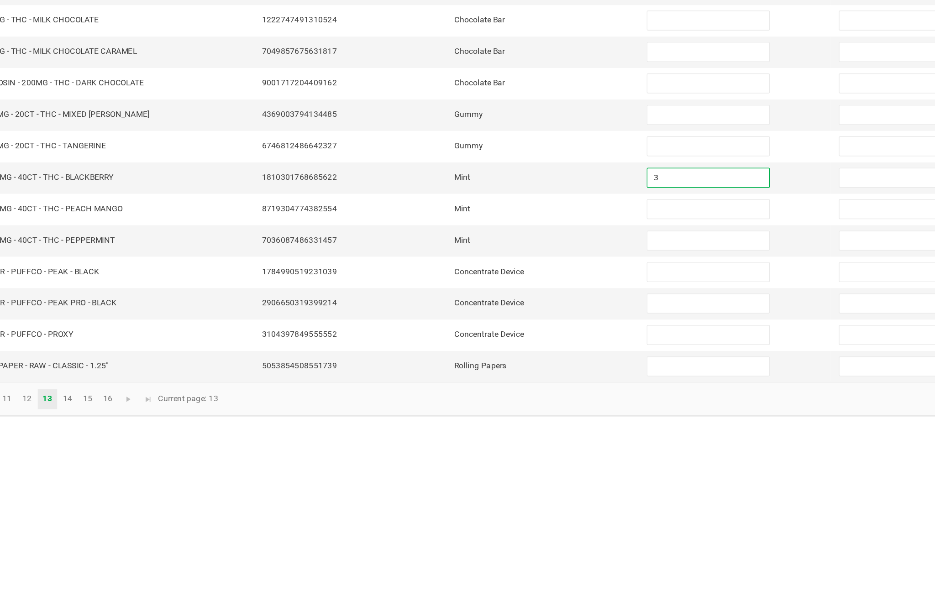
type input "3"
click at [529, 452] on input at bounding box center [570, 458] width 83 height 13
type input "14"
click at [529, 473] on input at bounding box center [570, 479] width 83 height 13
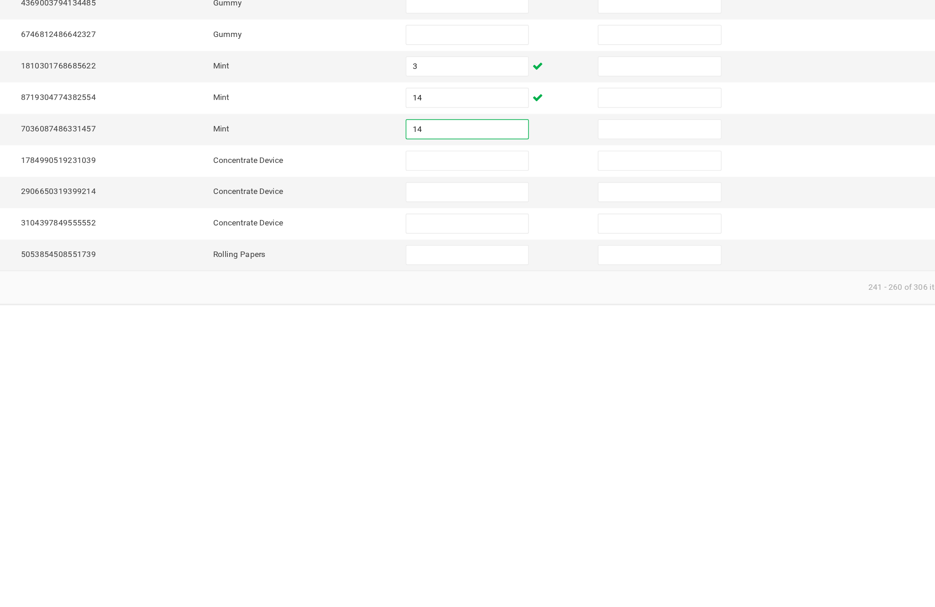
type input "14"
click at [529, 495] on input at bounding box center [570, 501] width 83 height 13
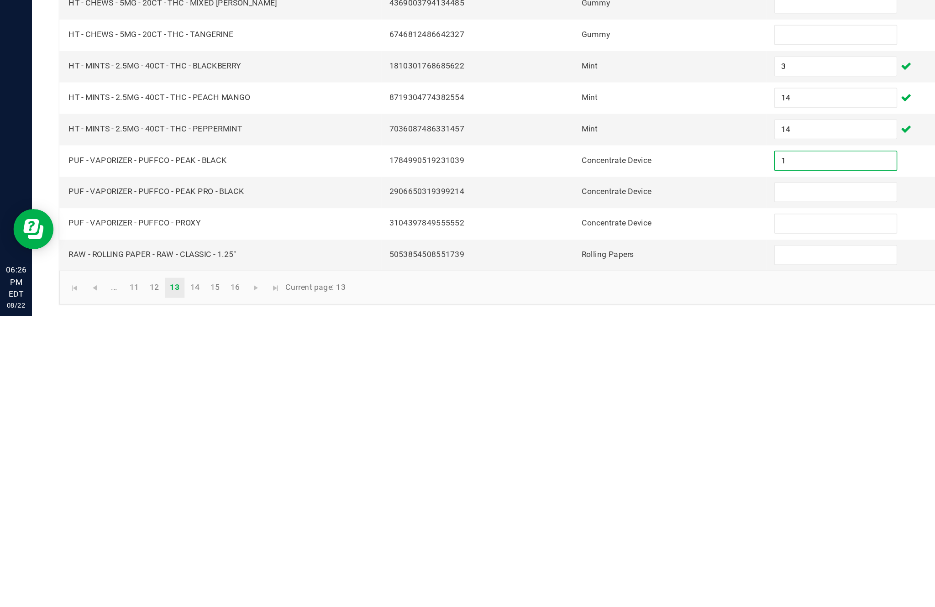
type input "1"
click at [555, 516] on input at bounding box center [570, 522] width 83 height 13
type input "5"
click at [551, 538] on input at bounding box center [570, 544] width 83 height 13
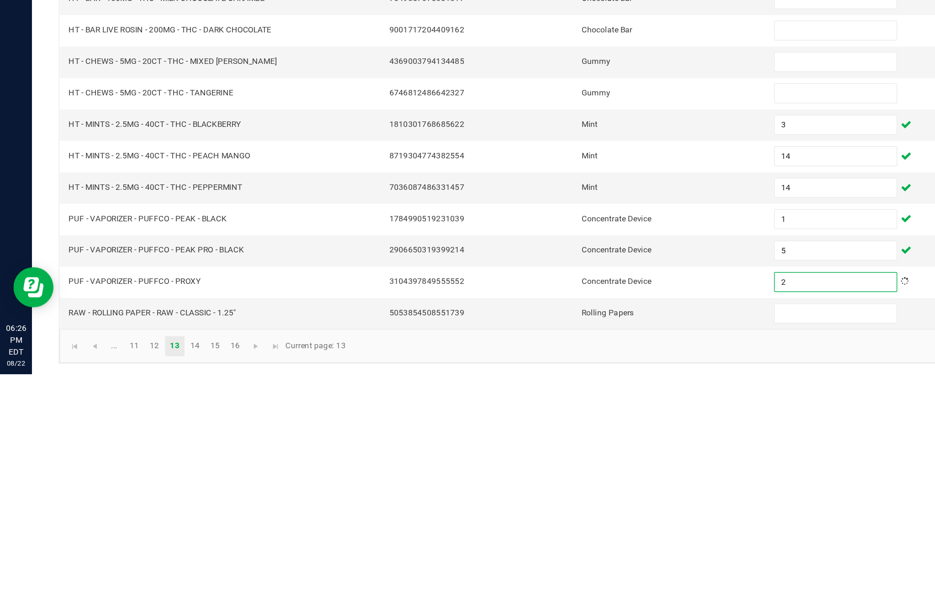
scroll to position [41, 0]
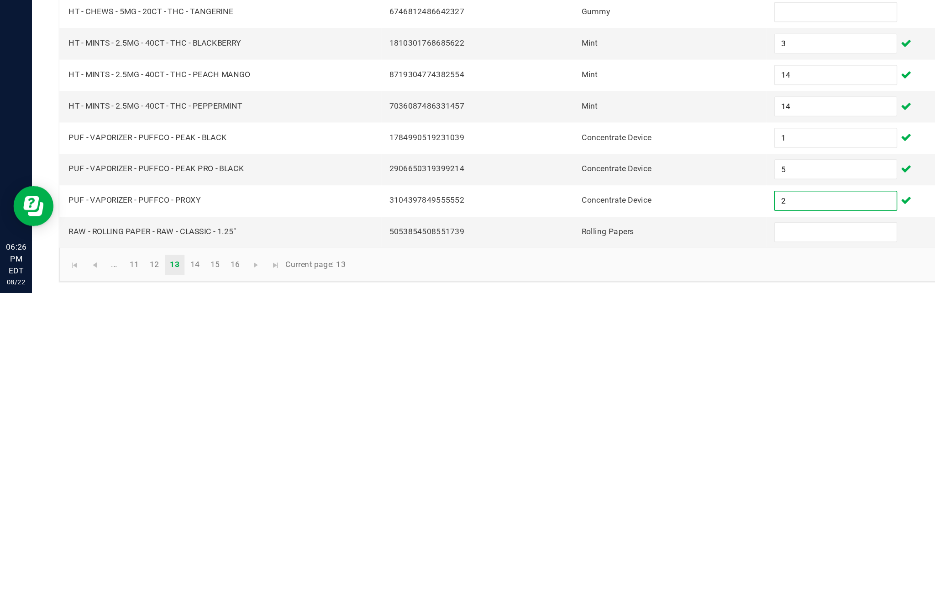
type input "2"
click at [557, 559] on input at bounding box center [570, 565] width 83 height 13
click at [140, 581] on link "14" at bounding box center [132, 588] width 13 height 14
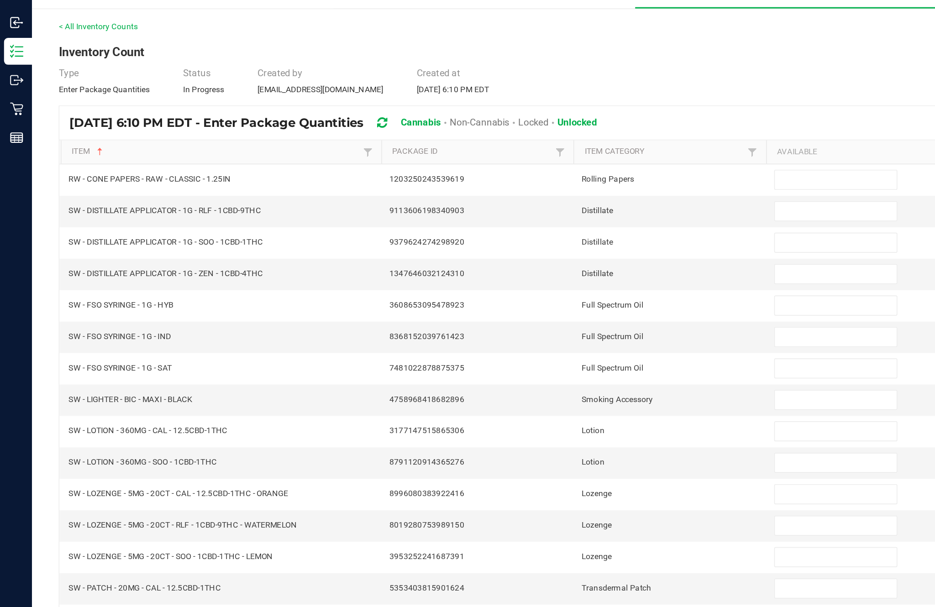
scroll to position [0, 0]
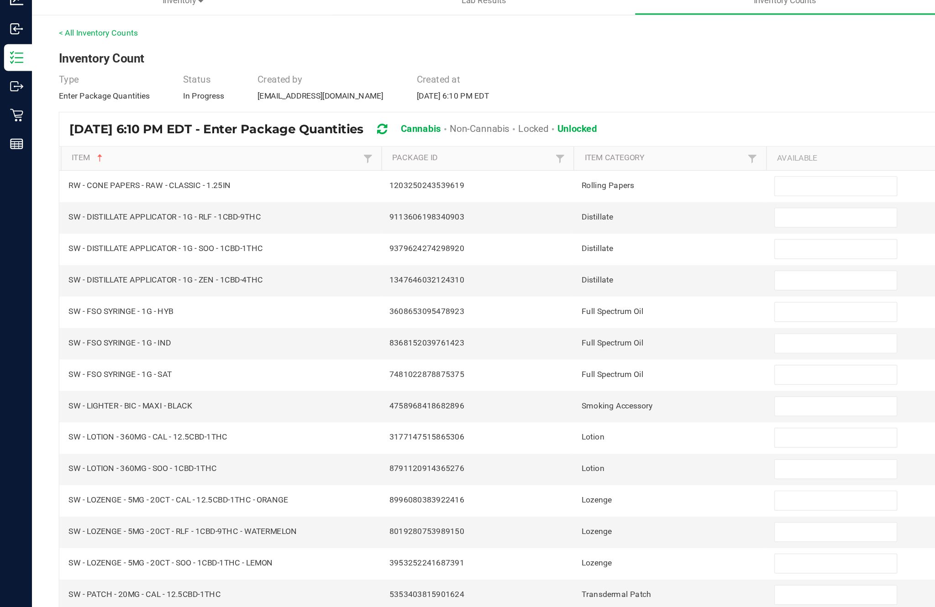
click at [562, 173] on input at bounding box center [570, 179] width 83 height 13
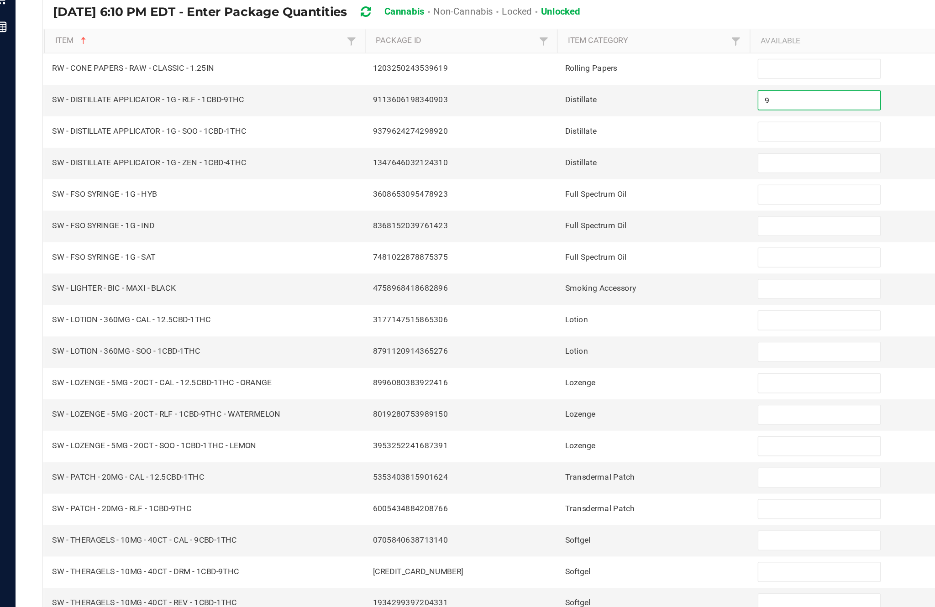
type input "9"
click at [556, 195] on input at bounding box center [570, 201] width 83 height 13
type input "1"
click at [553, 216] on input at bounding box center [570, 222] width 83 height 13
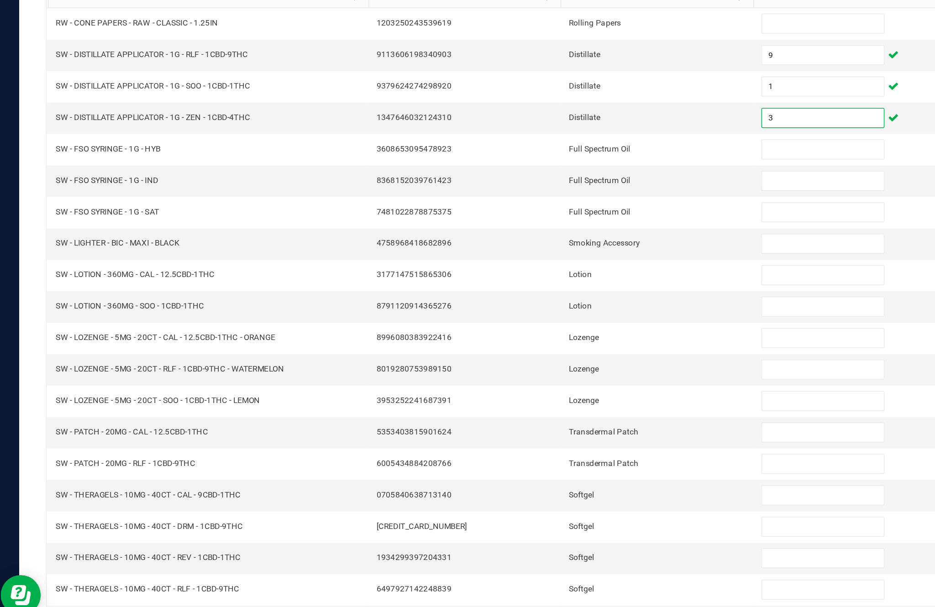
type input "3"
click at [543, 237] on input at bounding box center [570, 243] width 83 height 13
type input "12"
click at [548, 259] on input at bounding box center [570, 265] width 83 height 13
type input "7"
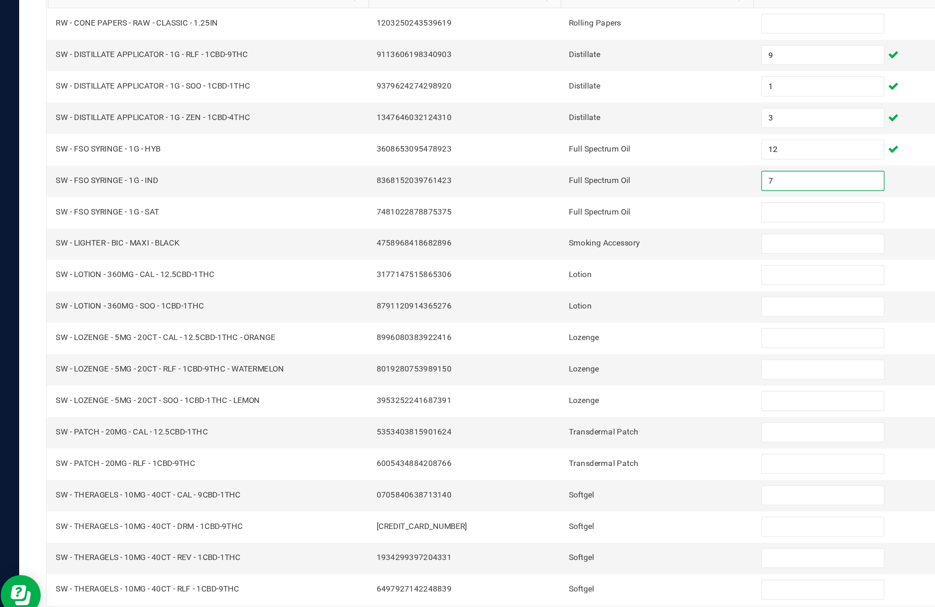
click at [546, 280] on input at bounding box center [570, 286] width 83 height 13
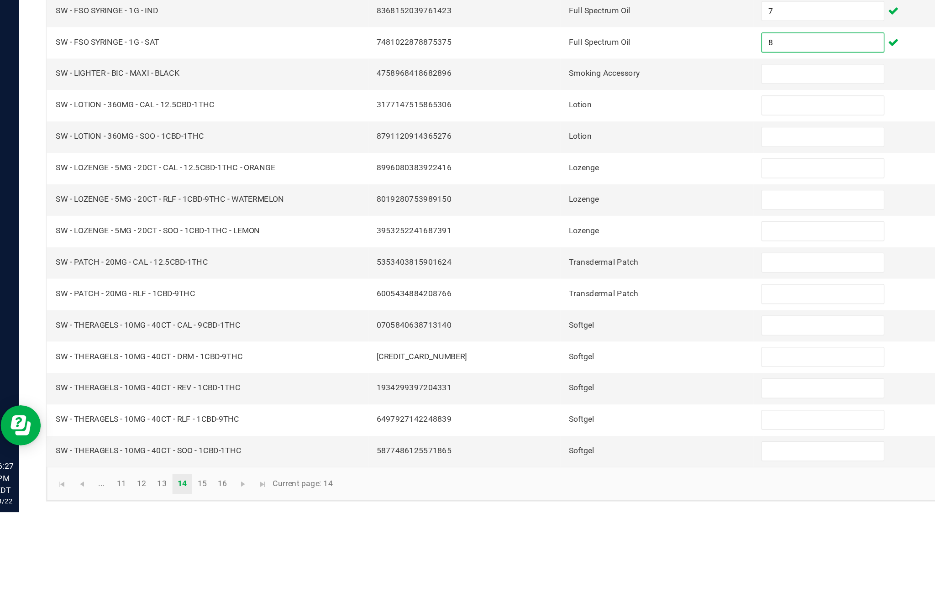
type input "8"
click at [547, 323] on input at bounding box center [570, 329] width 83 height 13
type input "7"
click at [563, 345] on input at bounding box center [570, 351] width 83 height 13
type input "10"
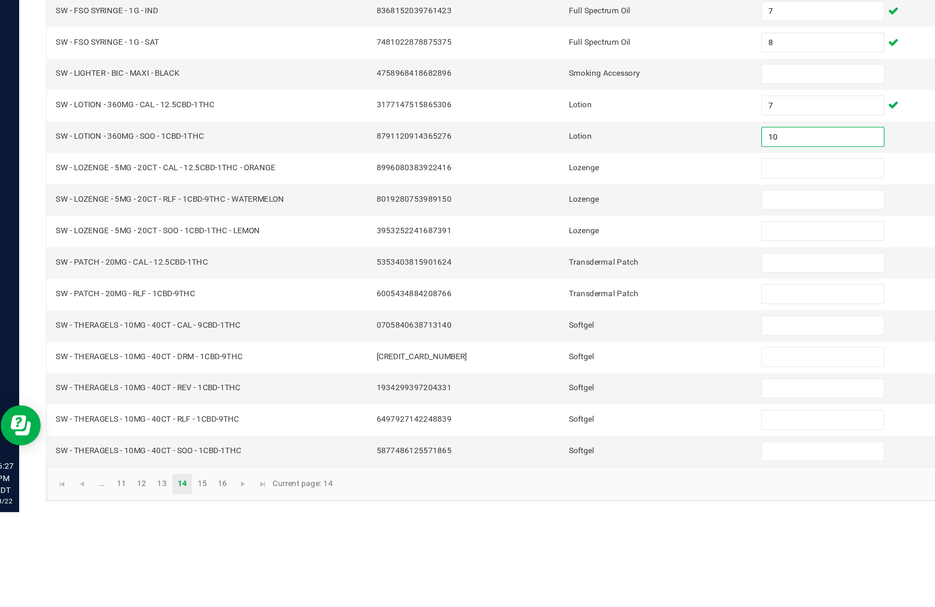
click at [556, 366] on input at bounding box center [570, 372] width 83 height 13
type input "18"
click at [551, 388] on input at bounding box center [570, 394] width 83 height 13
type input "12"
click at [542, 409] on input at bounding box center [570, 415] width 83 height 13
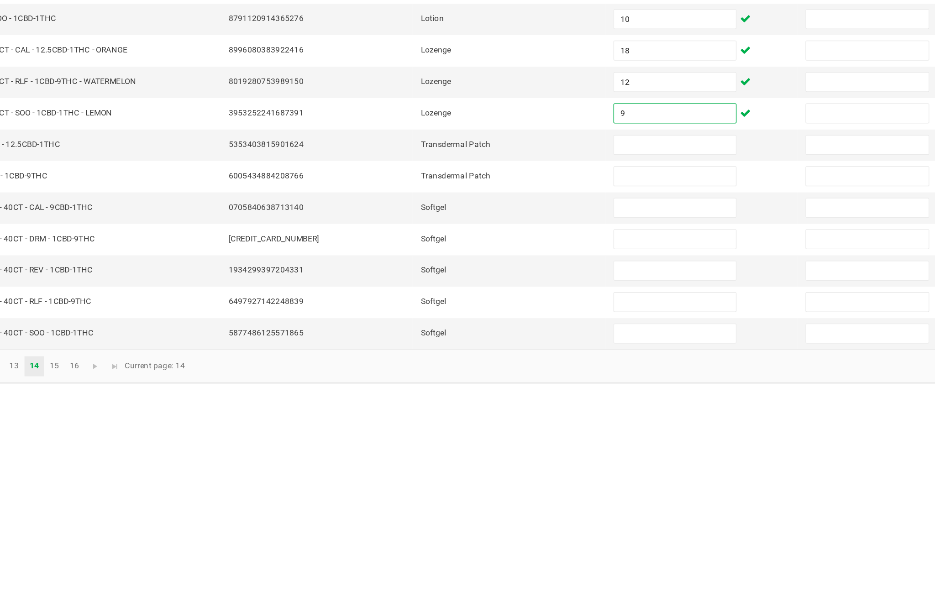
type input "9"
click at [529, 431] on input at bounding box center [570, 437] width 83 height 13
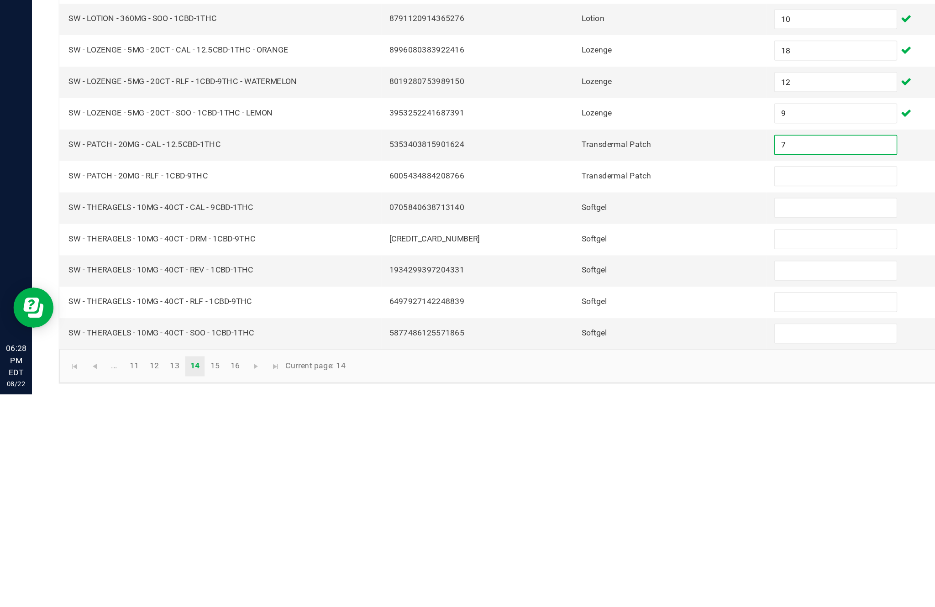
type input "7"
click at [572, 452] on input at bounding box center [570, 458] width 83 height 13
type input "19"
click at [559, 473] on input at bounding box center [570, 479] width 83 height 13
type input "2"
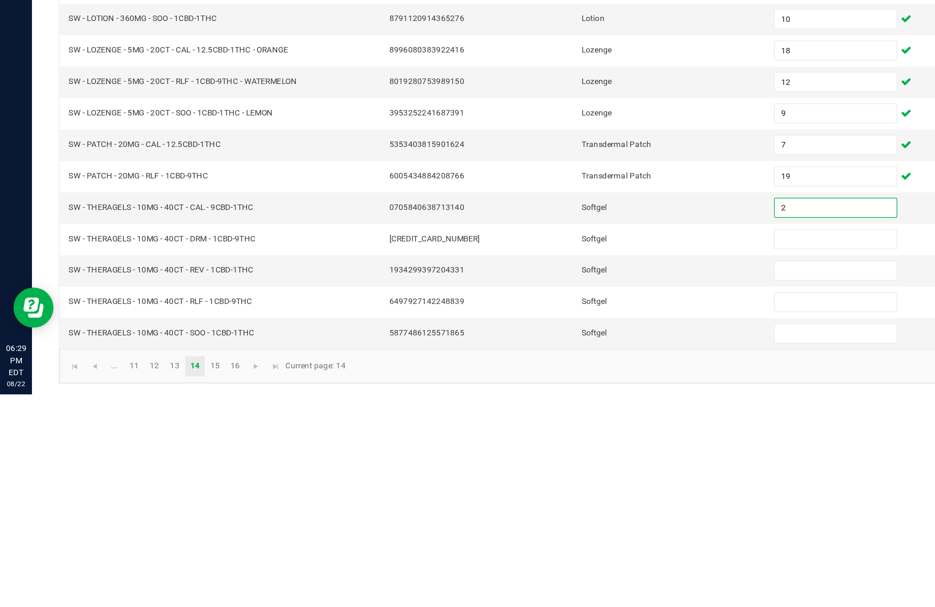
click at [567, 495] on input at bounding box center [570, 501] width 83 height 13
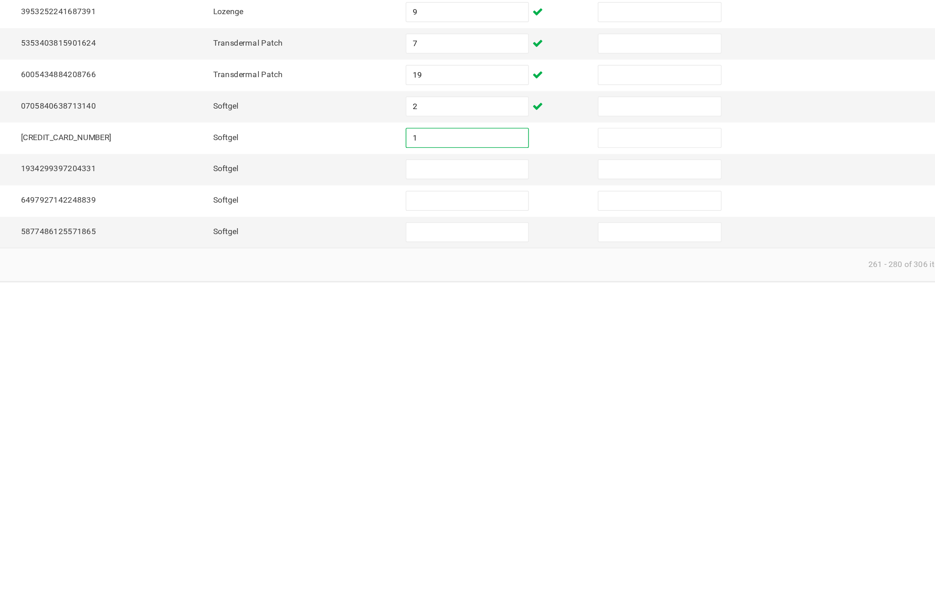
type input "1"
click at [529, 516] on input at bounding box center [570, 522] width 83 height 13
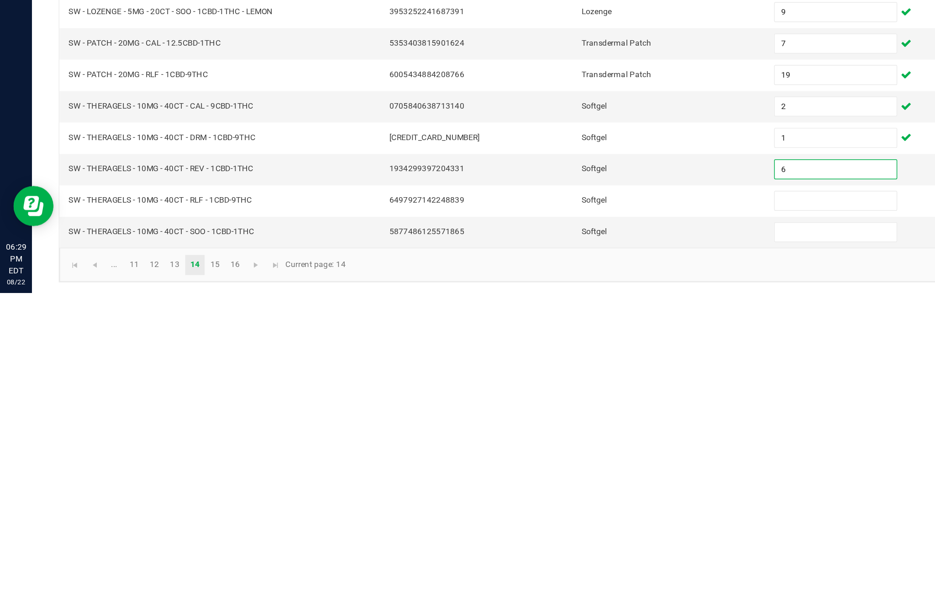
type input "6"
click at [562, 538] on input at bounding box center [570, 544] width 83 height 13
type input "1"
click at [562, 559] on input at bounding box center [570, 565] width 83 height 13
type input "4"
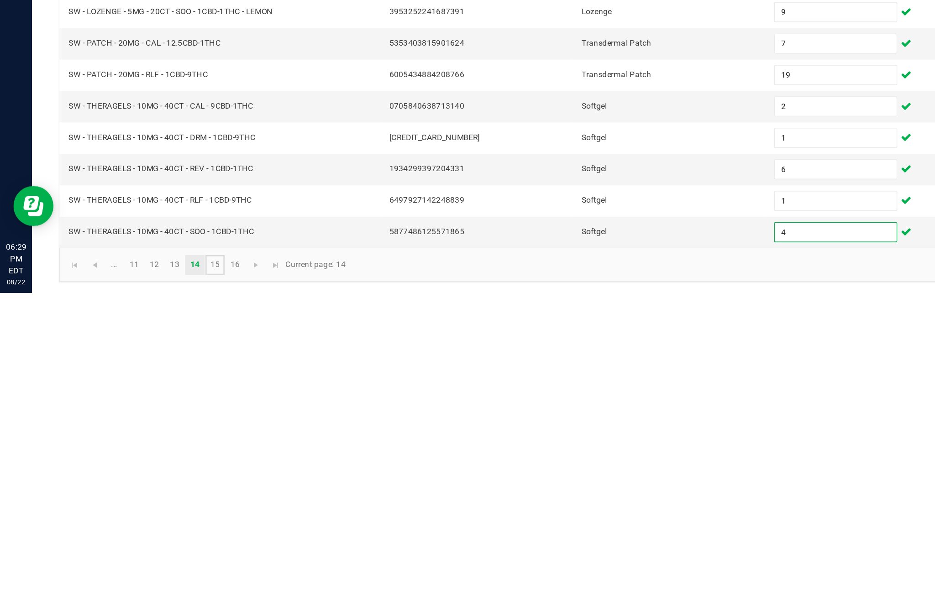
click at [153, 581] on link "15" at bounding box center [146, 588] width 13 height 14
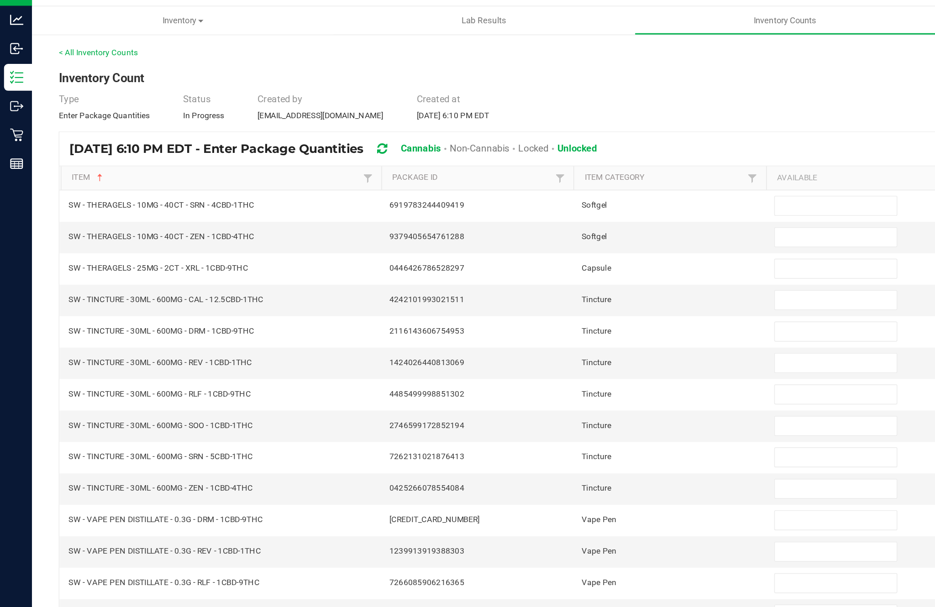
scroll to position [4, 0]
click at [560, 152] on input at bounding box center [570, 158] width 83 height 13
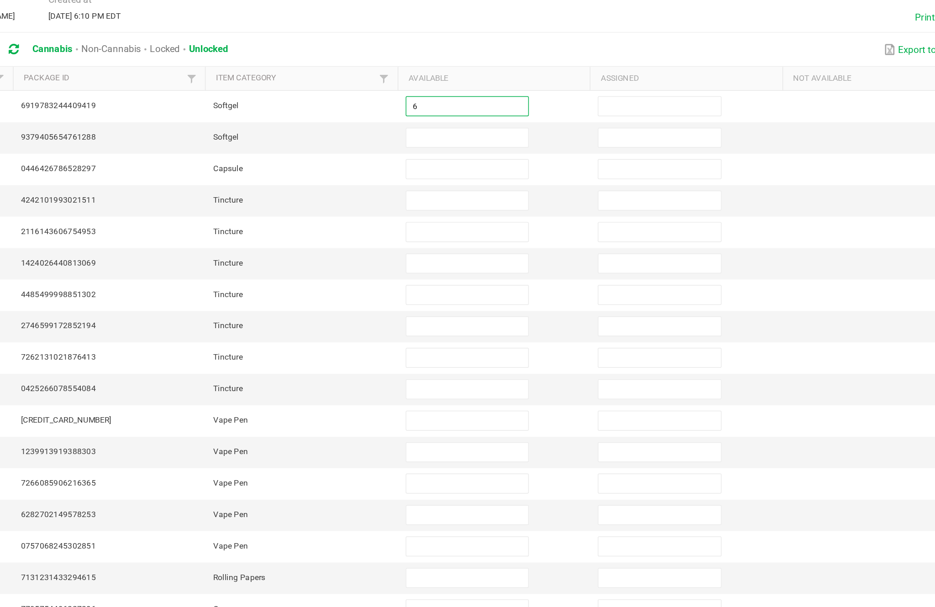
type input "6"
click at [529, 173] on input at bounding box center [570, 179] width 83 height 13
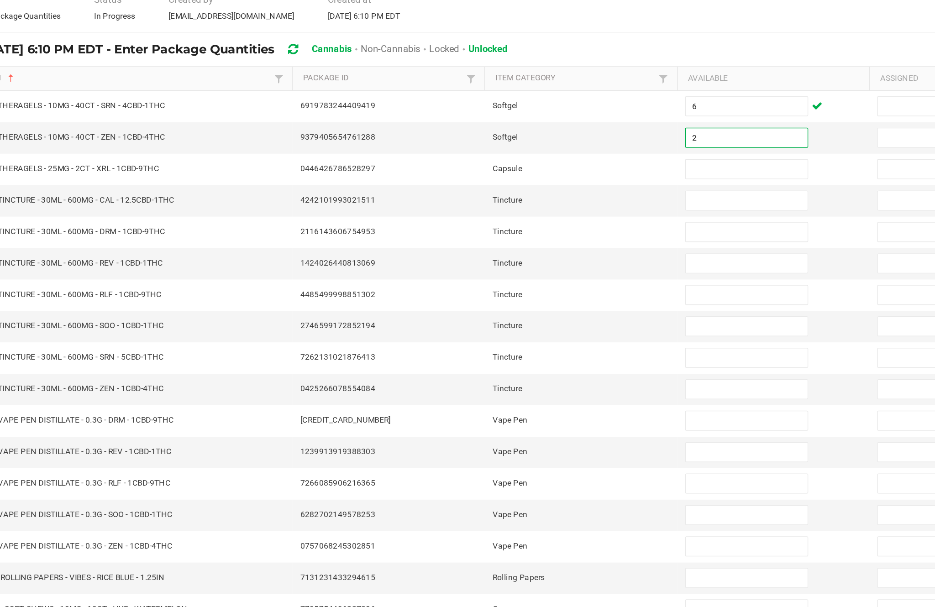
type input "2"
click at [529, 195] on input at bounding box center [570, 201] width 83 height 13
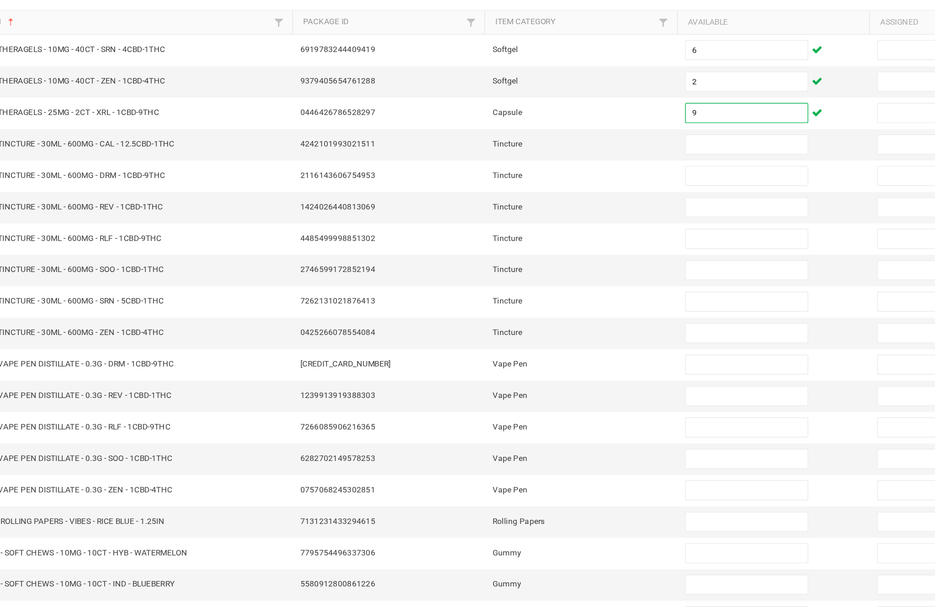
type input "9"
click at [529, 216] on input at bounding box center [570, 222] width 83 height 13
type input "17"
click at [529, 237] on input at bounding box center [570, 243] width 83 height 13
type input "3"
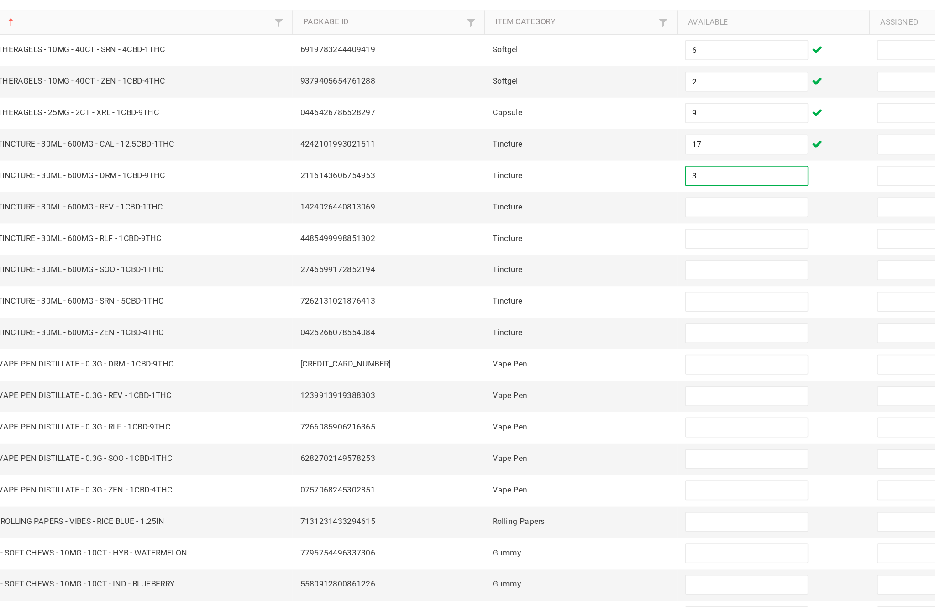
click at [529, 259] on input at bounding box center [570, 265] width 83 height 13
type input "9"
click at [529, 280] on input at bounding box center [570, 286] width 83 height 13
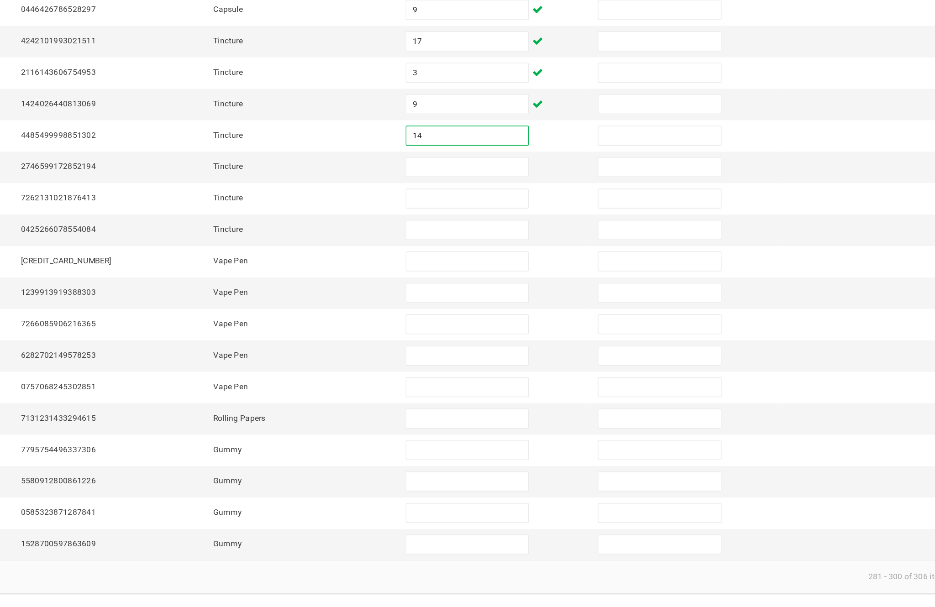
type input "14"
click at [529, 302] on input at bounding box center [570, 308] width 83 height 13
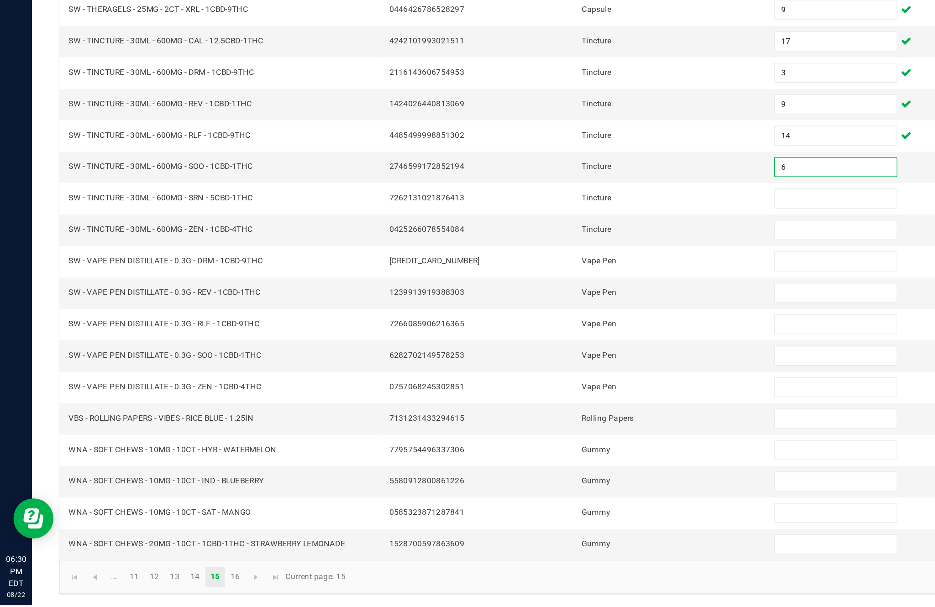
type input "6"
click at [555, 323] on input at bounding box center [570, 329] width 83 height 13
type input "5"
click at [562, 345] on input at bounding box center [570, 351] width 83 height 13
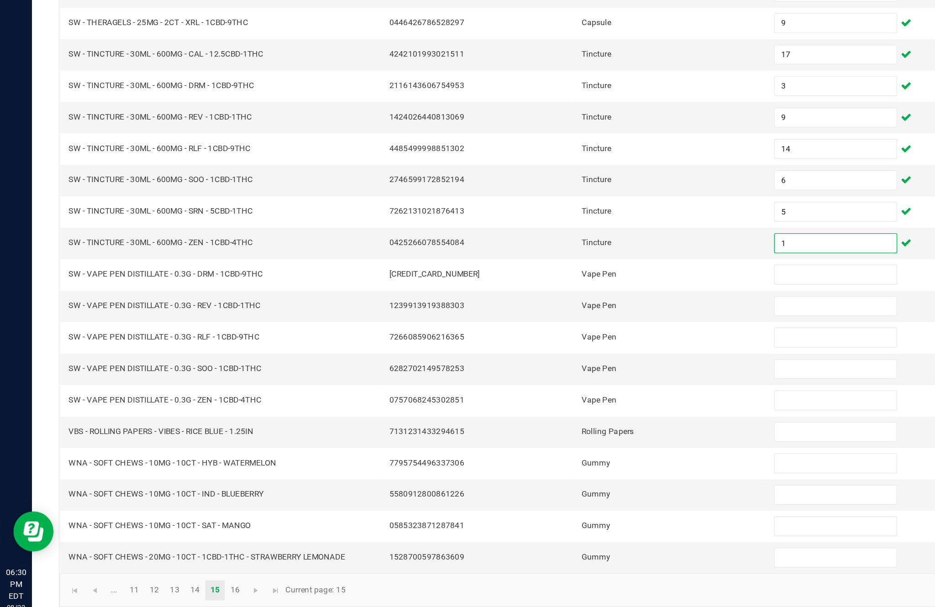
scroll to position [14, 0]
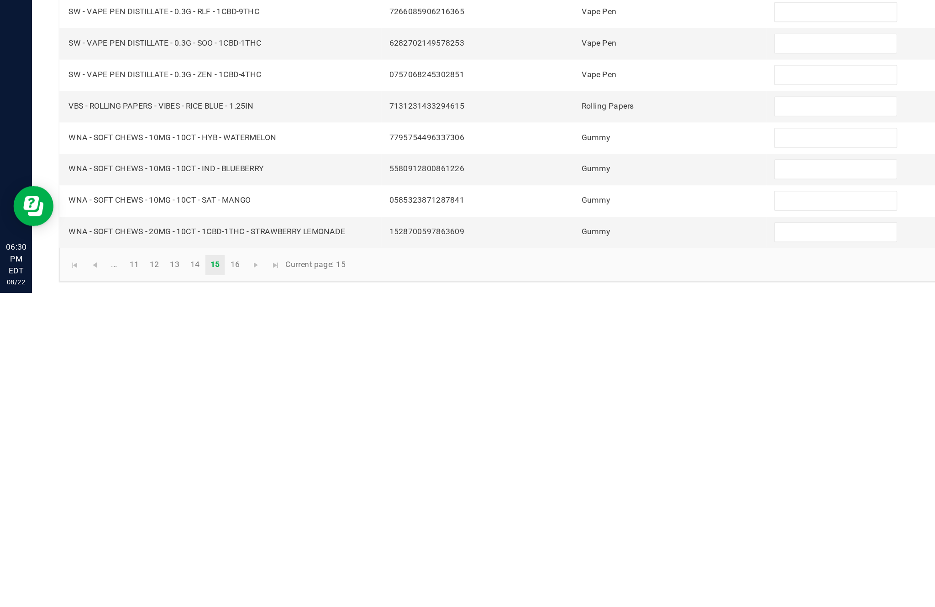
type input "1"
click at [560, 495] on input at bounding box center [570, 501] width 83 height 13
type input "3"
click at [558, 516] on input at bounding box center [570, 522] width 83 height 13
type input "11"
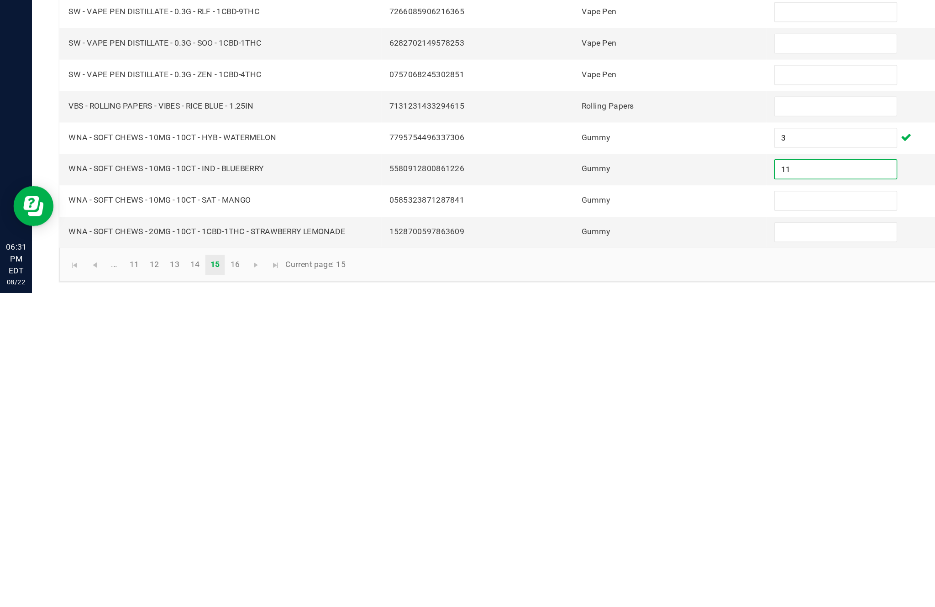
click at [549, 538] on input at bounding box center [570, 544] width 83 height 13
type input "9"
click at [547, 559] on input at bounding box center [570, 565] width 83 height 13
type input "8"
click at [167, 581] on link "16" at bounding box center [160, 588] width 13 height 14
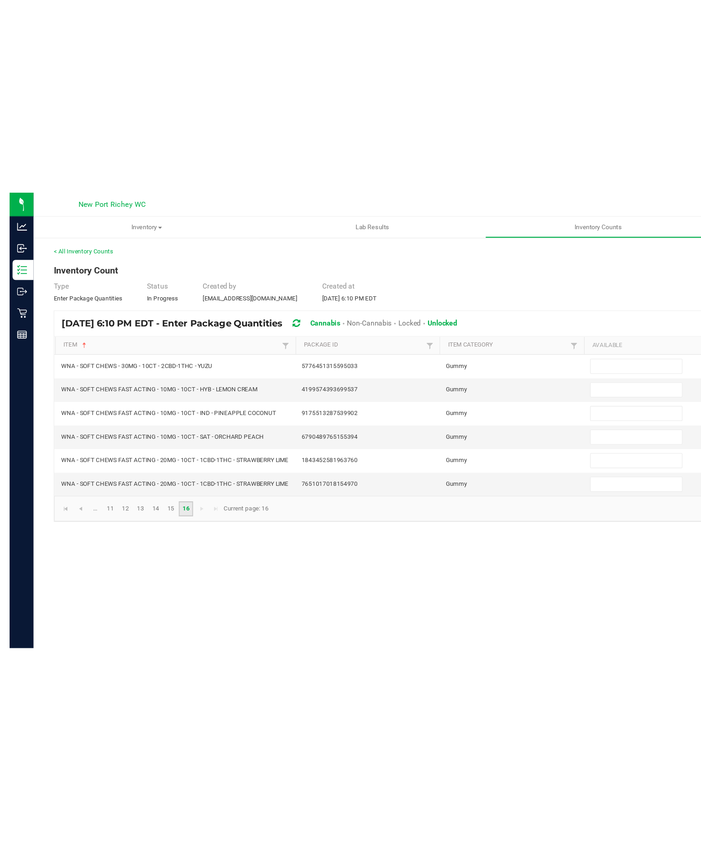
scroll to position [0, 0]
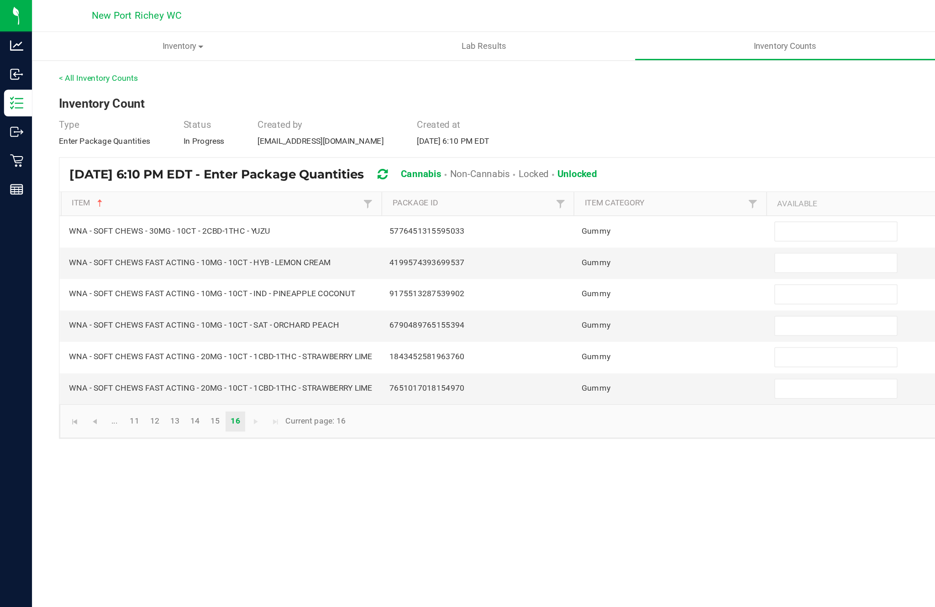
click at [560, 164] on input at bounding box center [570, 158] width 83 height 13
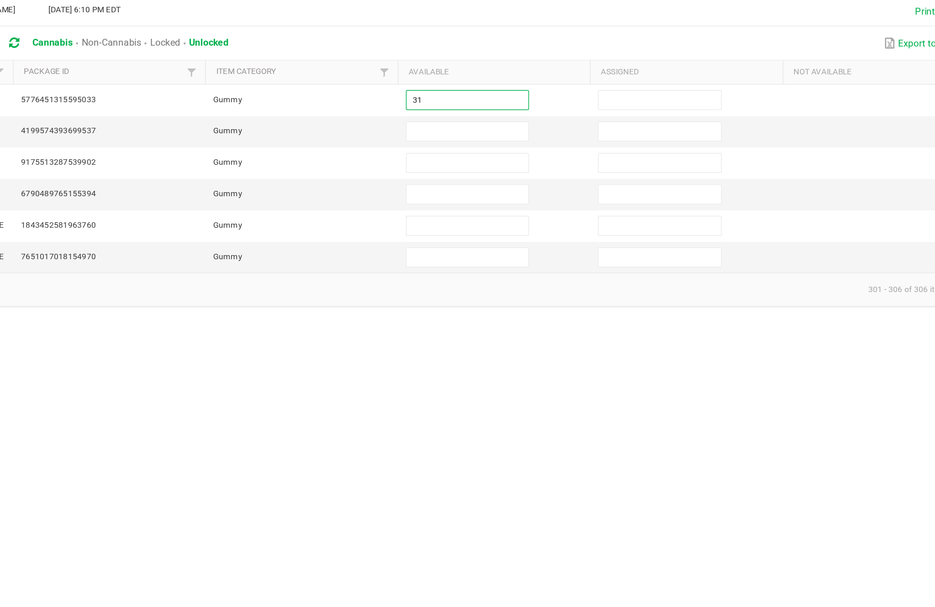
type input "31"
click at [529, 173] on input at bounding box center [570, 179] width 83 height 13
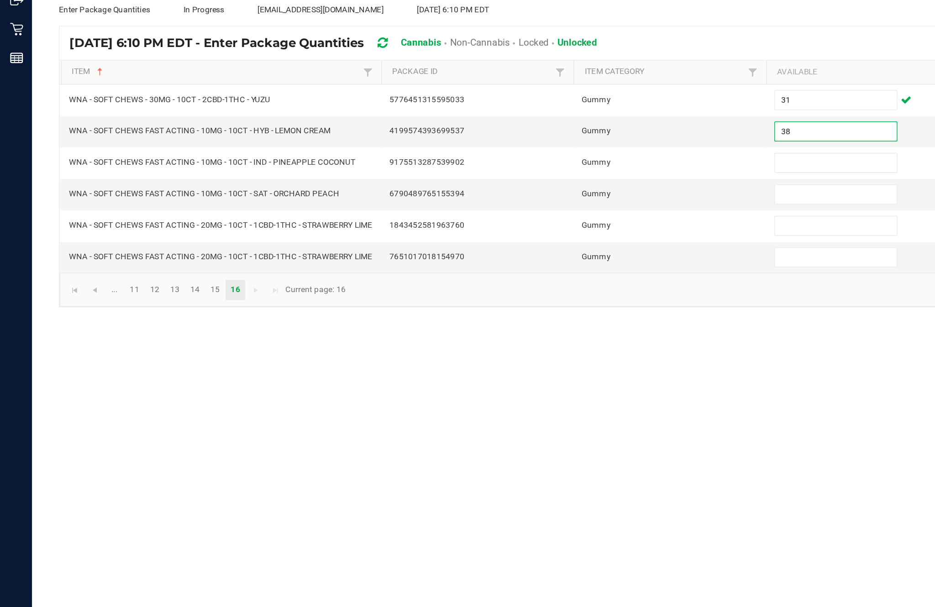
type input "38"
click at [568, 190] on td at bounding box center [588, 200] width 131 height 21
click at [560, 195] on input at bounding box center [570, 201] width 83 height 13
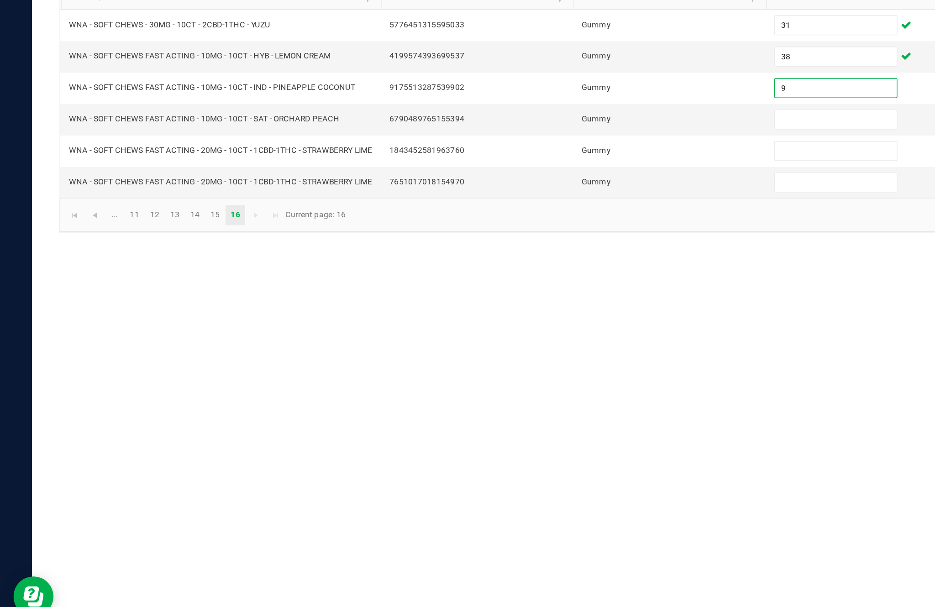
type input "9"
click at [573, 216] on input at bounding box center [570, 222] width 83 height 13
type input "19"
click at [555, 237] on input at bounding box center [570, 243] width 83 height 13
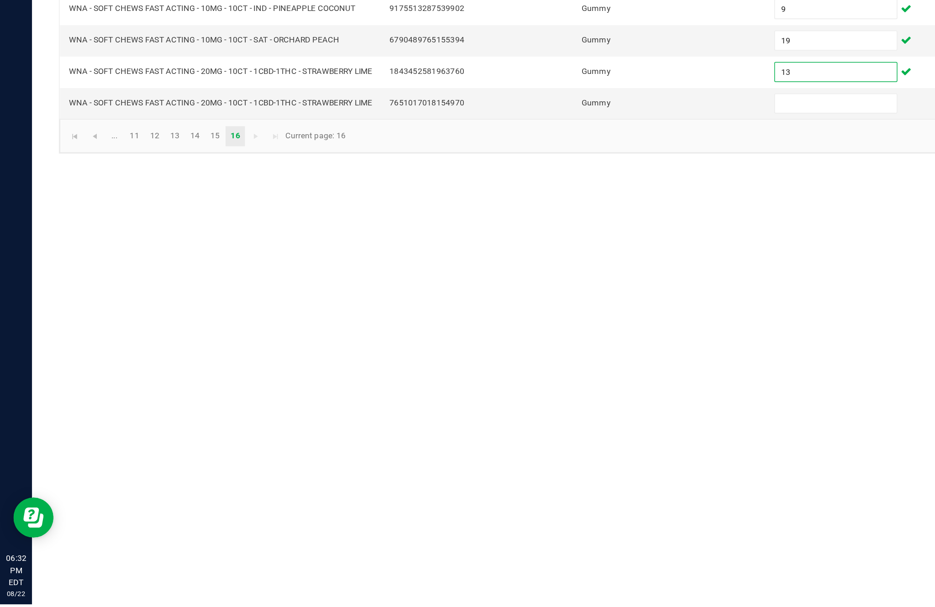
type input "13"
click at [557, 259] on input at bounding box center [570, 265] width 83 height 13
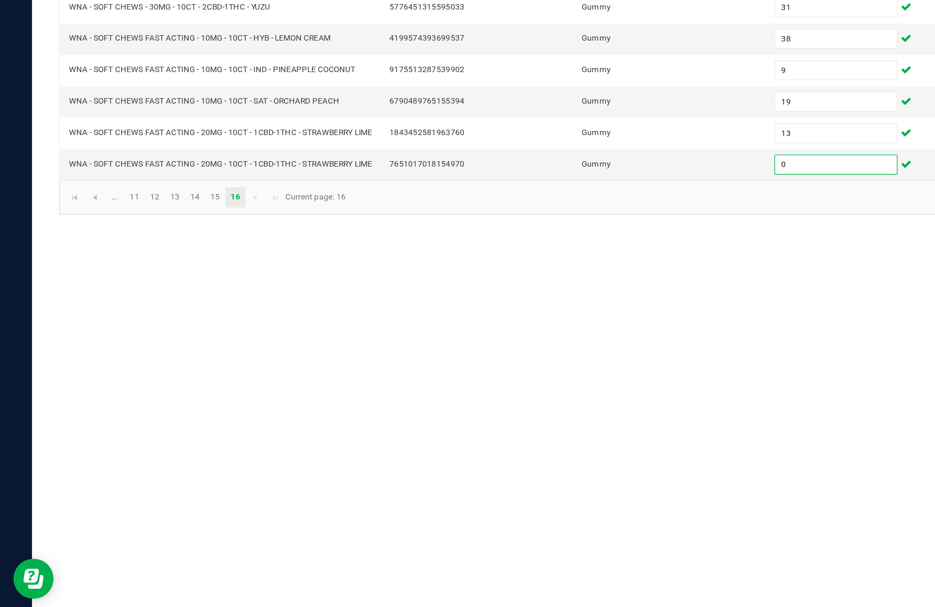
scroll to position [42, 0]
type input "0"
click at [84, 281] on link "..." at bounding box center [77, 288] width 13 height 14
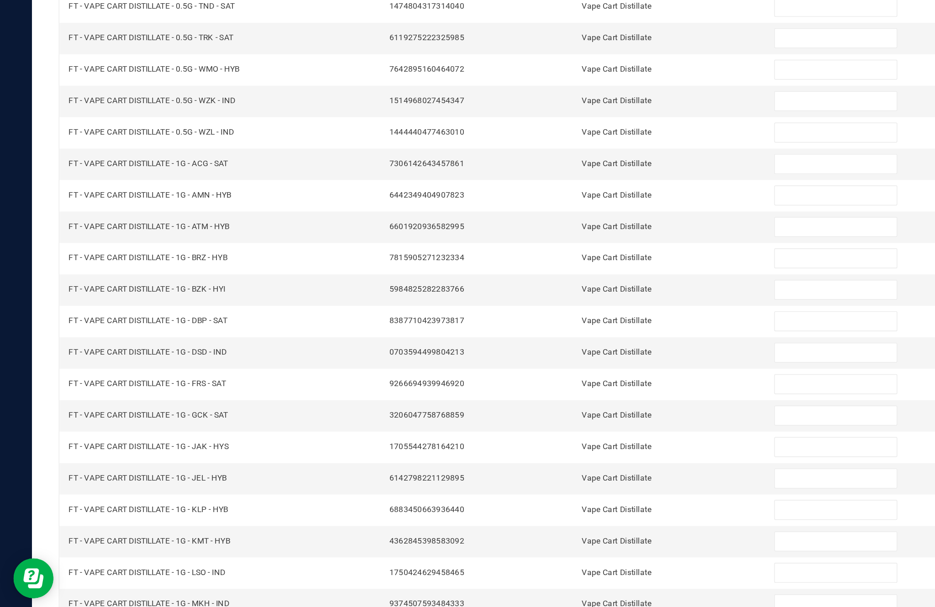
scroll to position [42, 0]
click at [84, 581] on link "1" at bounding box center [77, 588] width 13 height 14
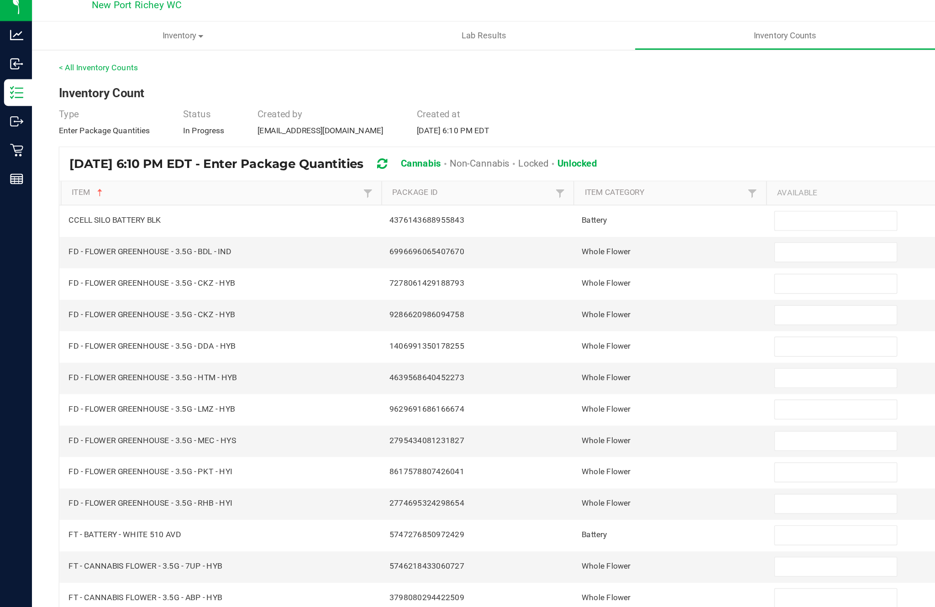
scroll to position [34, 0]
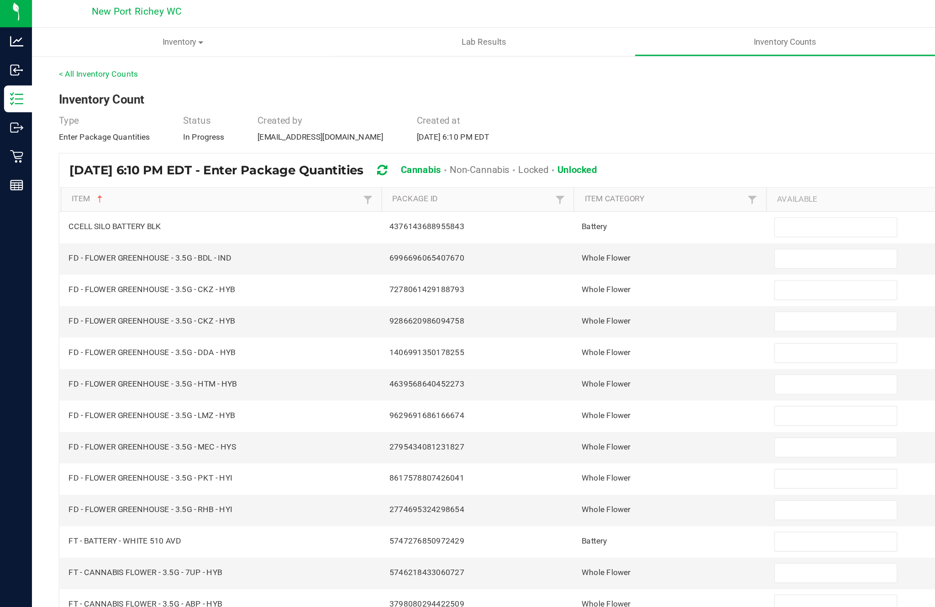
click at [557, 152] on input at bounding box center [570, 158] width 83 height 13
type input "1"
click at [555, 173] on input at bounding box center [570, 179] width 83 height 13
type input "18"
click at [561, 195] on input at bounding box center [570, 201] width 83 height 13
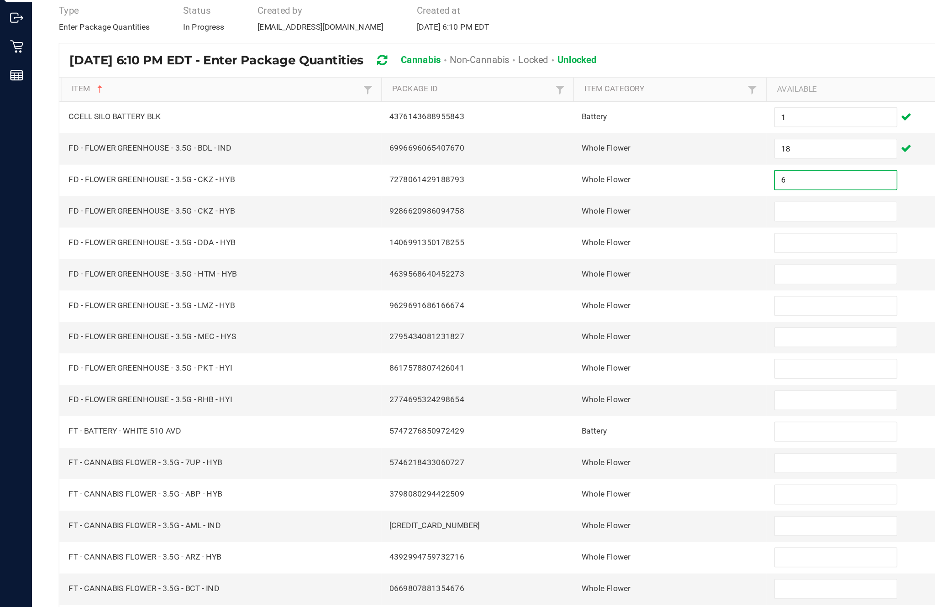
type input "6"
click at [564, 216] on input at bounding box center [570, 222] width 83 height 13
type input "0"
click at [562, 237] on input at bounding box center [570, 243] width 83 height 13
type input "8"
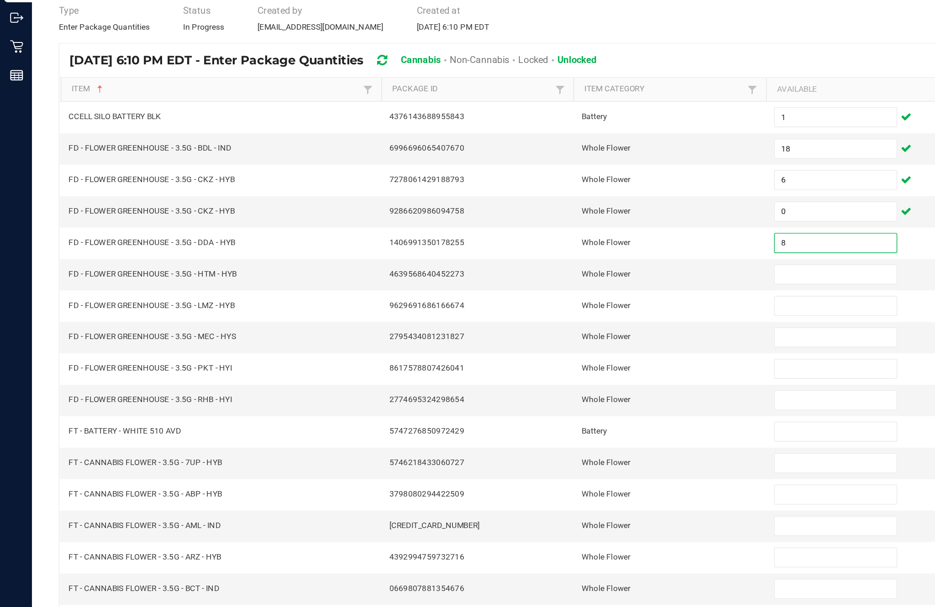
click at [562, 259] on input at bounding box center [570, 265] width 83 height 13
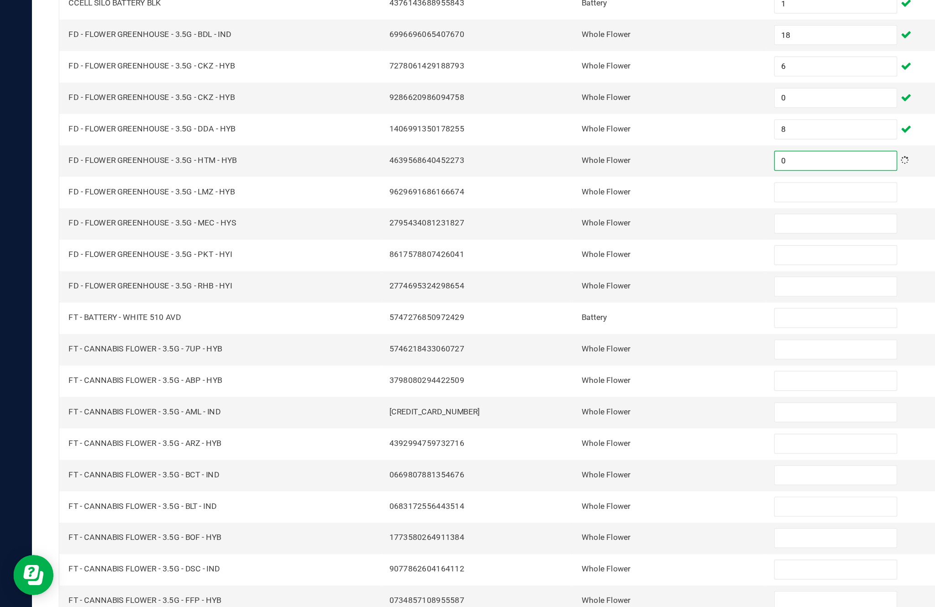
type input "0"
click at [557, 280] on input at bounding box center [570, 286] width 83 height 13
type input "13"
click at [562, 302] on input at bounding box center [570, 308] width 83 height 13
type input "18"
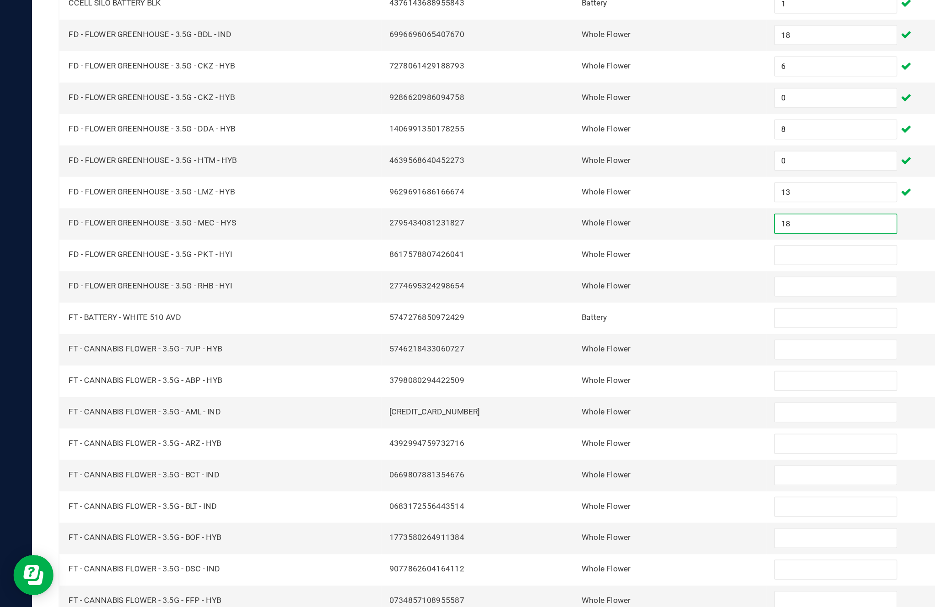
click at [559, 323] on input at bounding box center [570, 329] width 83 height 13
type input "13"
click at [569, 345] on input at bounding box center [570, 351] width 83 height 13
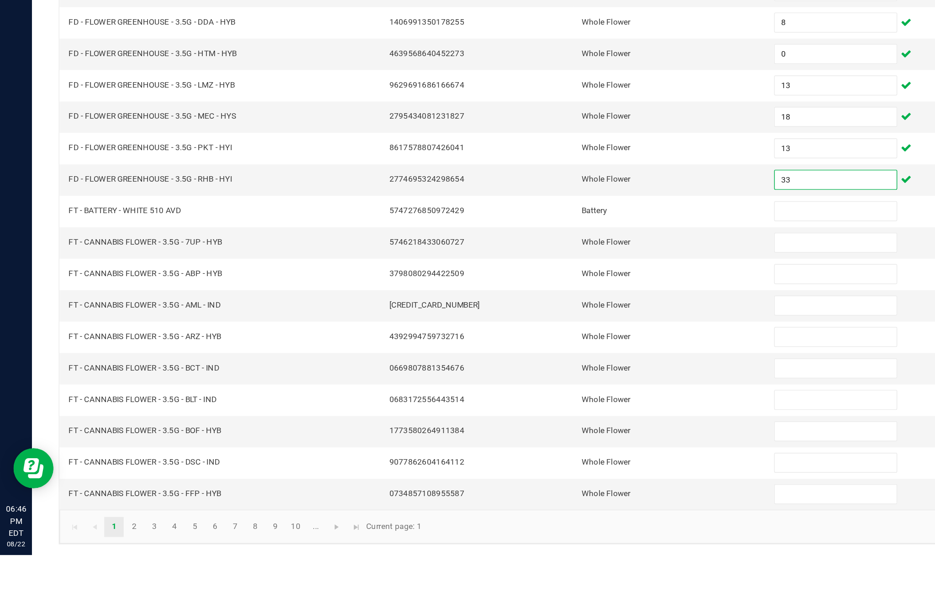
type input "3"
click at [554, 366] on input at bounding box center [570, 372] width 83 height 13
type input "33"
click at [552, 345] on input at bounding box center [570, 351] width 83 height 13
type input "15"
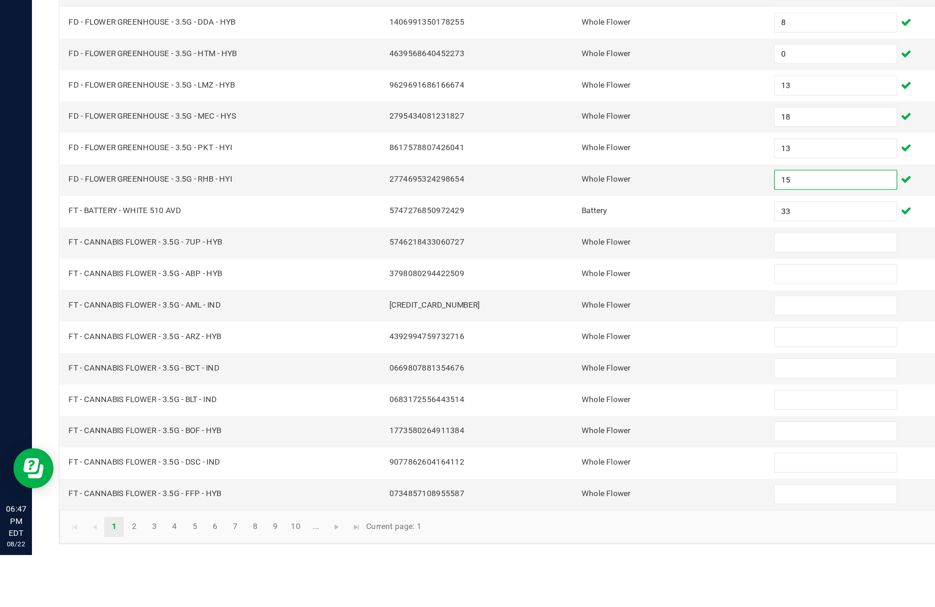
click at [552, 388] on input at bounding box center [570, 394] width 83 height 13
type input "12"
click at [558, 409] on input at bounding box center [570, 415] width 83 height 13
type input "8"
click at [552, 431] on input at bounding box center [570, 437] width 83 height 13
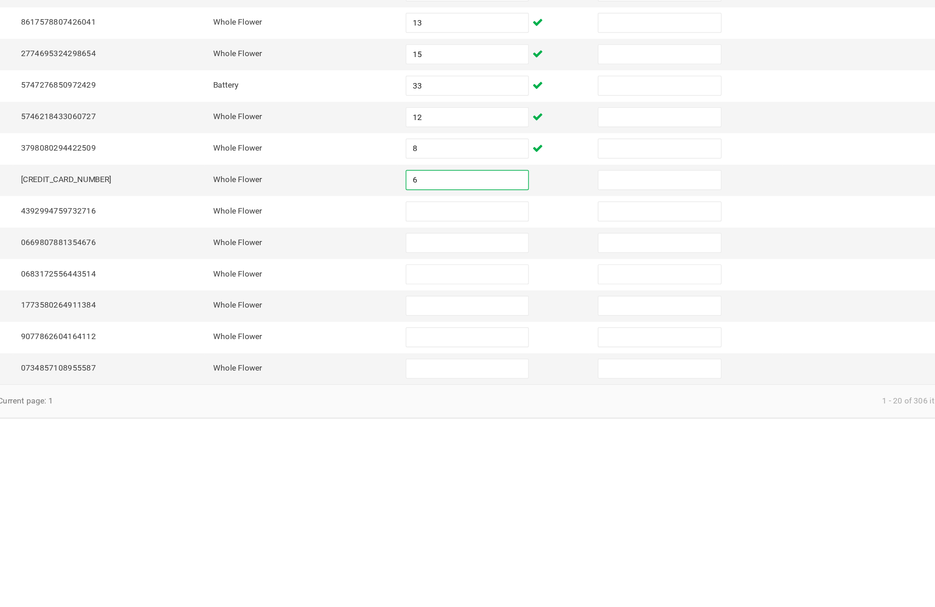
type input "6"
click at [529, 452] on input at bounding box center [570, 458] width 83 height 13
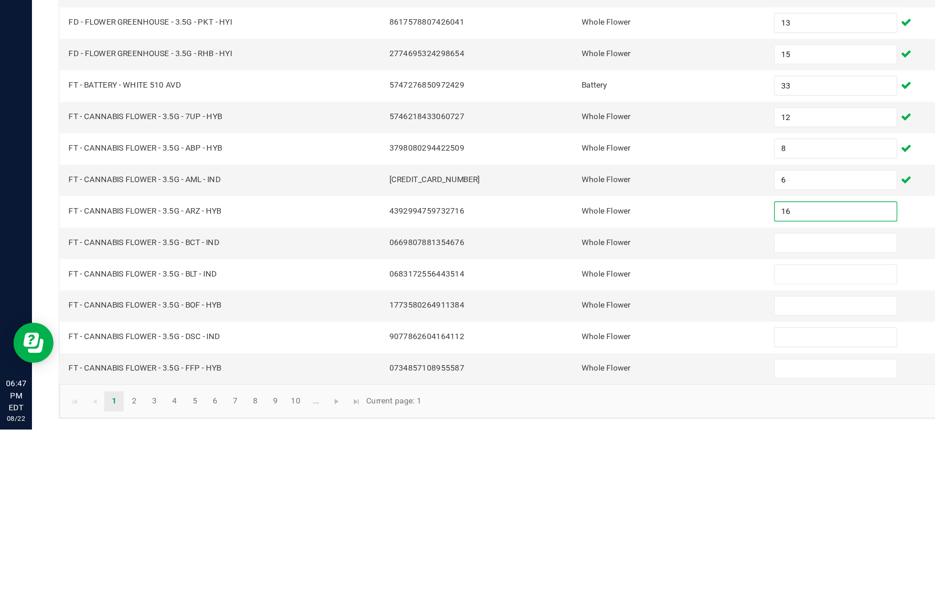
type input "16"
click at [566, 473] on input at bounding box center [570, 479] width 83 height 13
type input "7"
click at [564, 495] on input at bounding box center [570, 501] width 83 height 13
type input "11"
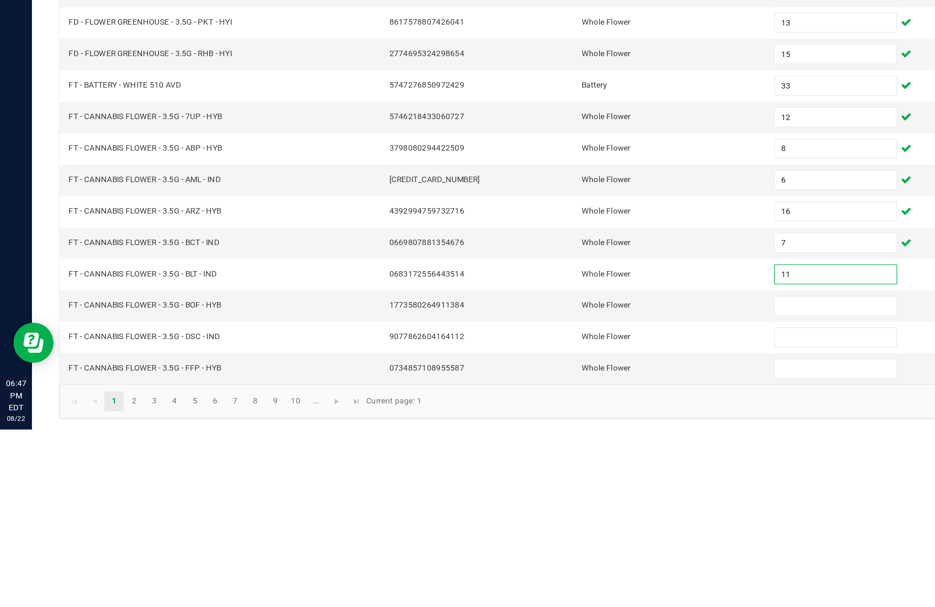
click at [553, 516] on input at bounding box center [570, 522] width 83 height 13
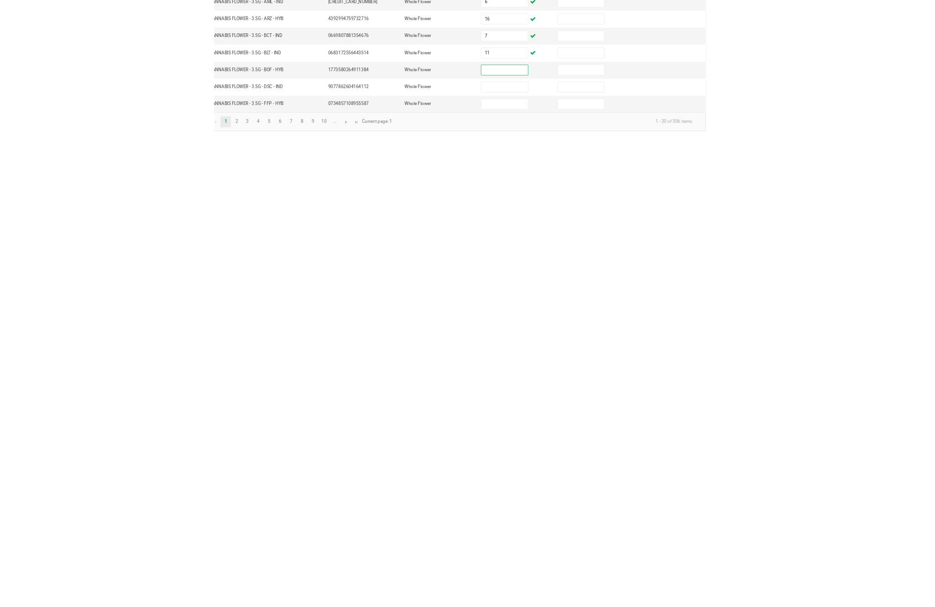
scroll to position [0, 0]
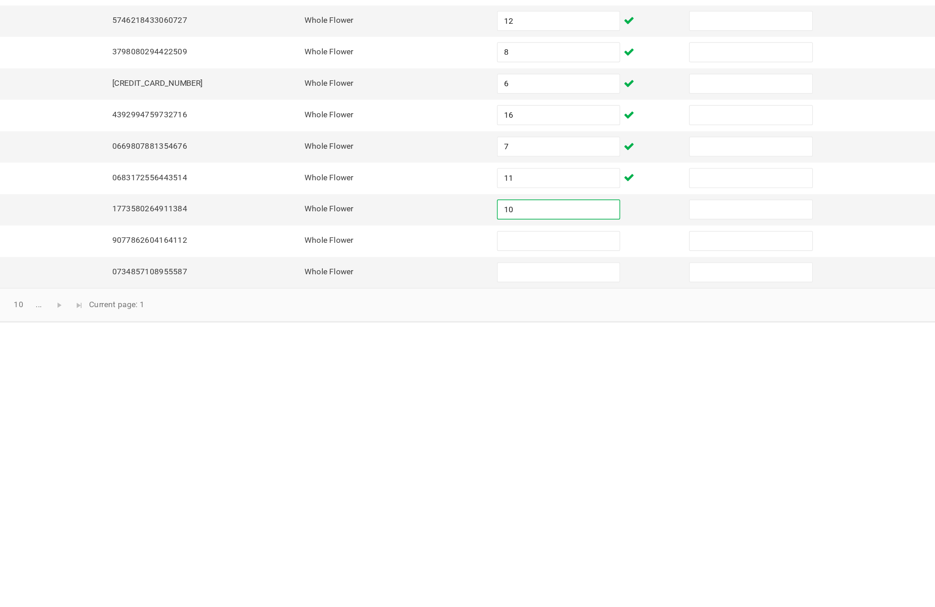
type input "10"
click at [529, 538] on input at bounding box center [570, 544] width 83 height 13
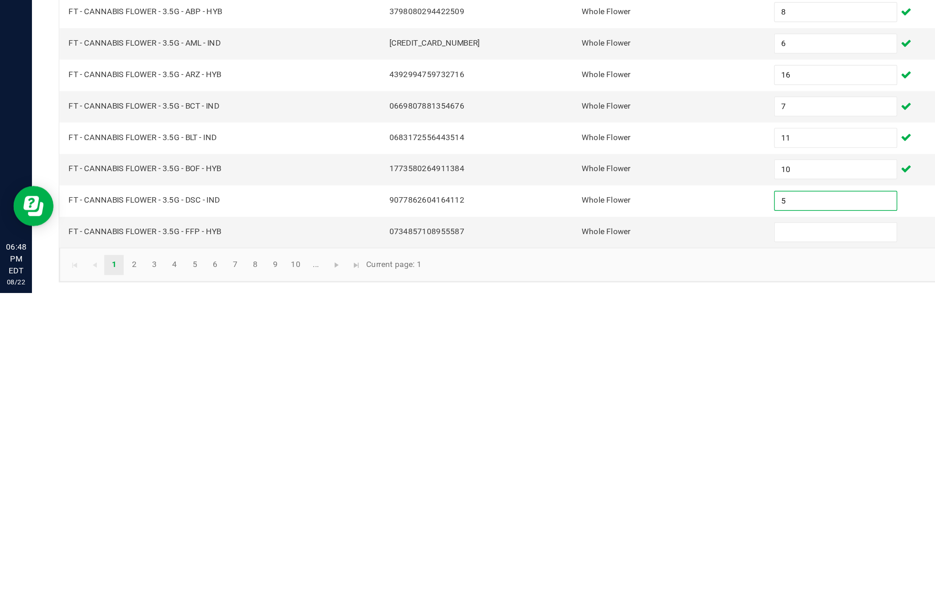
type input "5"
click at [562, 559] on input at bounding box center [570, 565] width 83 height 13
type input "18"
click at [98, 581] on link "2" at bounding box center [91, 588] width 13 height 14
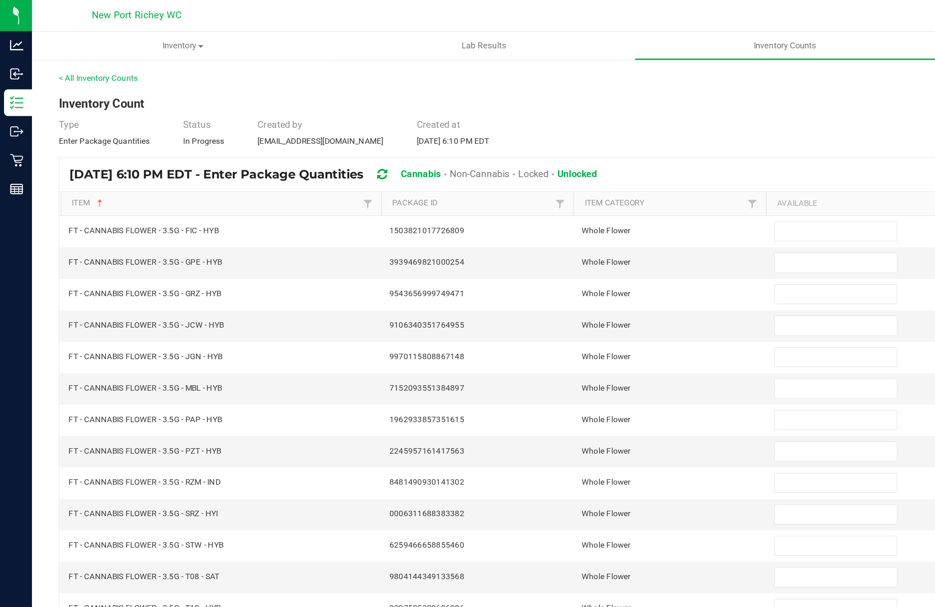
scroll to position [23, 0]
click at [572, 152] on input at bounding box center [570, 158] width 83 height 13
click at [572, 173] on input at bounding box center [570, 179] width 83 height 13
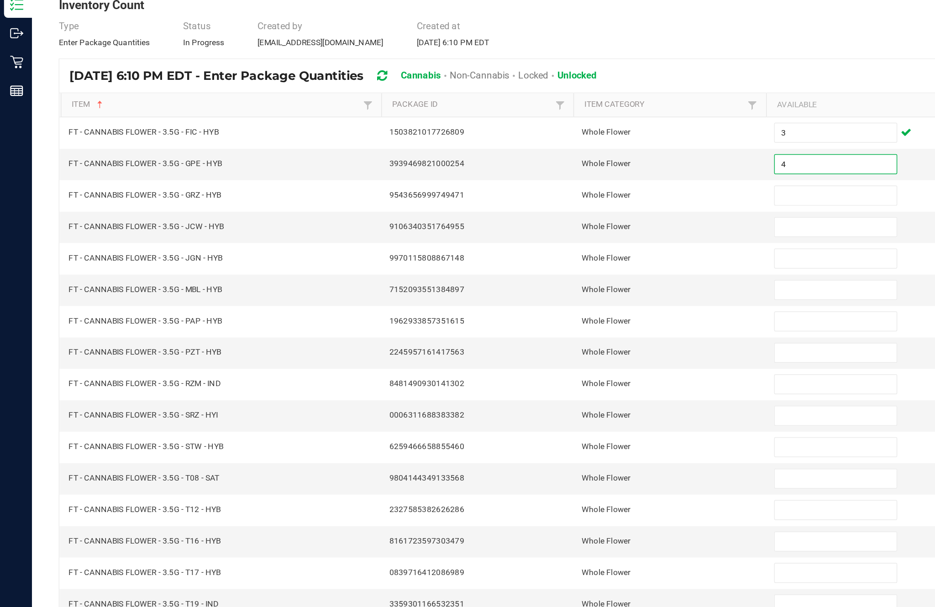
click at [555, 195] on input at bounding box center [570, 201] width 83 height 13
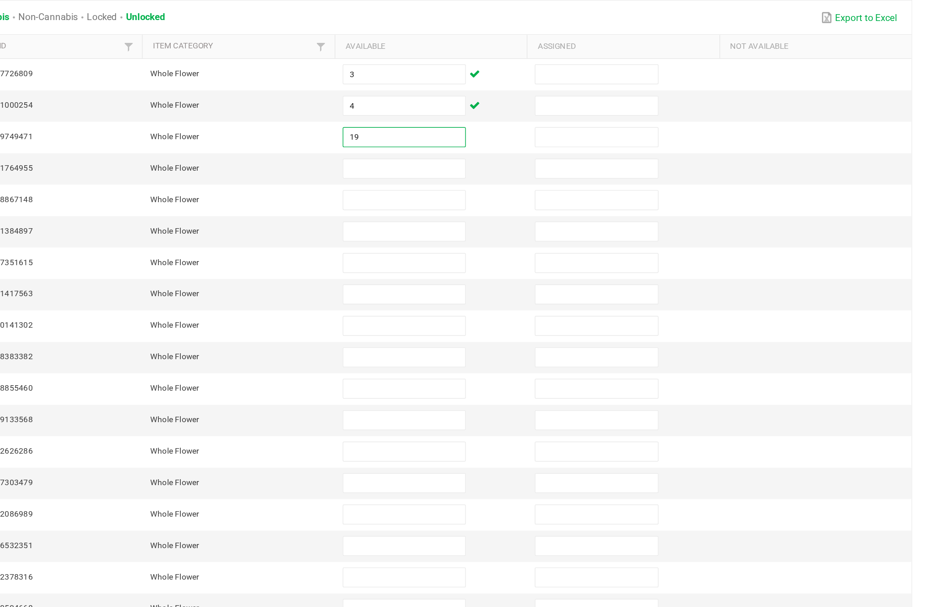
click at [529, 216] on input at bounding box center [570, 222] width 83 height 13
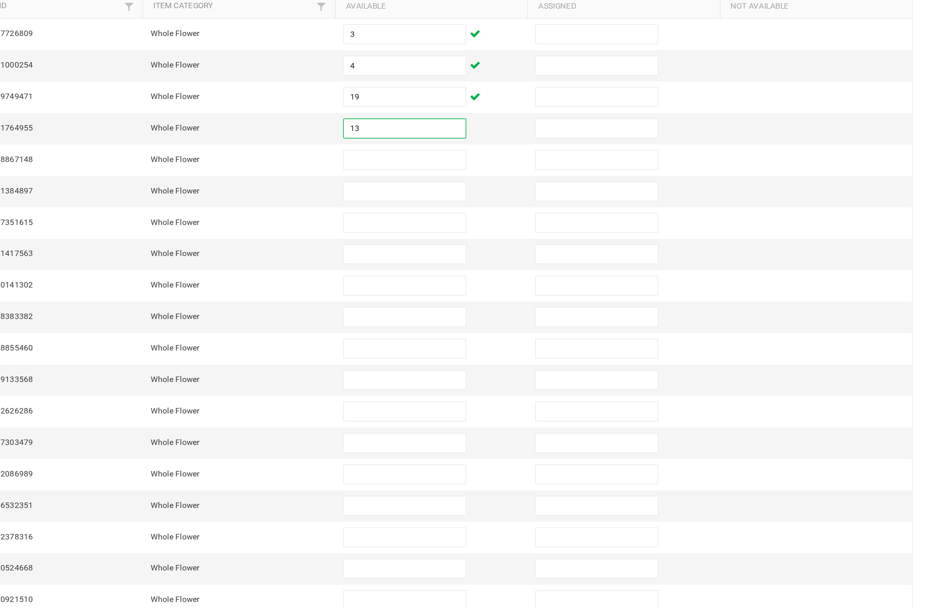
click at [529, 237] on input at bounding box center [570, 243] width 83 height 13
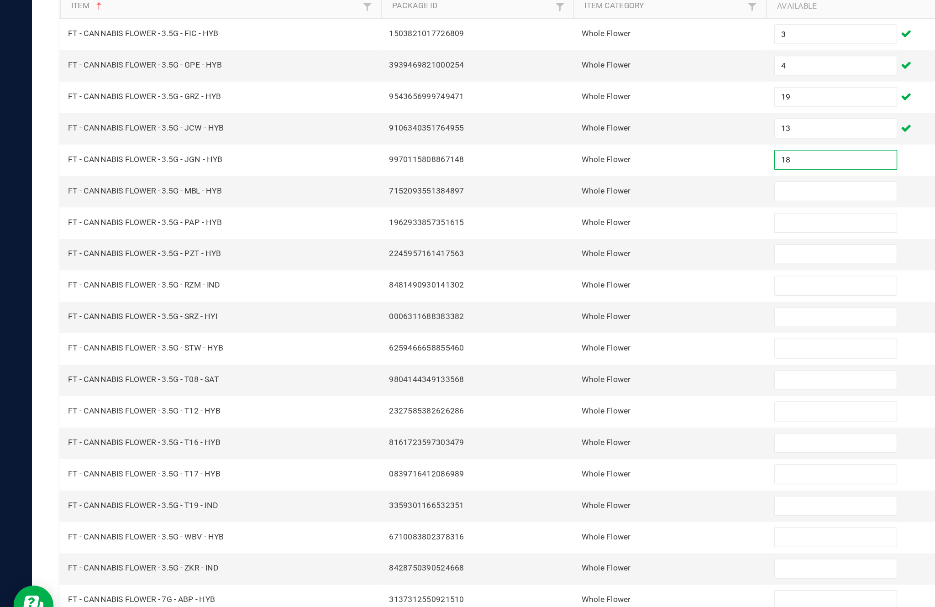
click at [559, 259] on input at bounding box center [570, 265] width 83 height 13
click at [555, 280] on input at bounding box center [570, 286] width 83 height 13
click at [554, 302] on input at bounding box center [570, 308] width 83 height 13
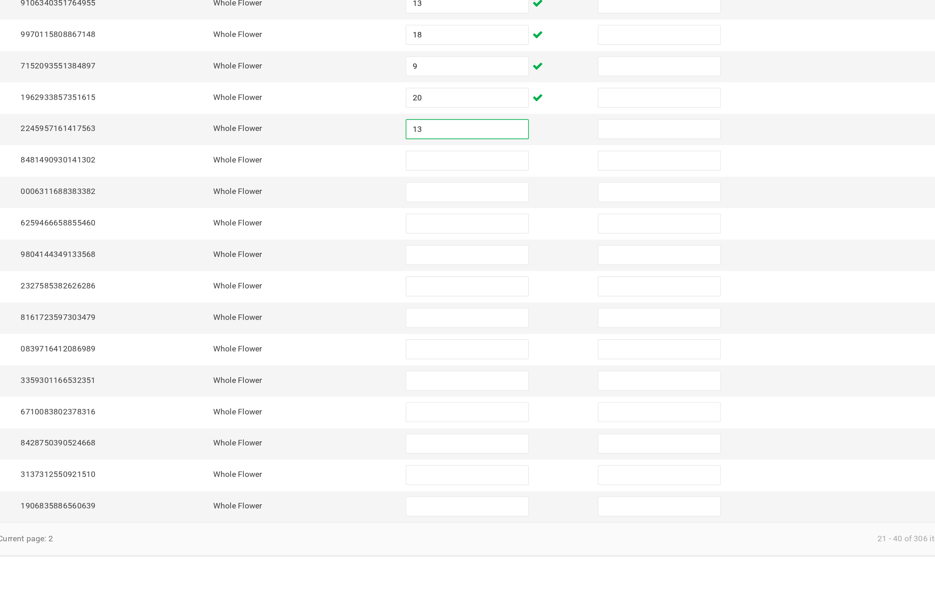
click at [529, 323] on input at bounding box center [570, 329] width 83 height 13
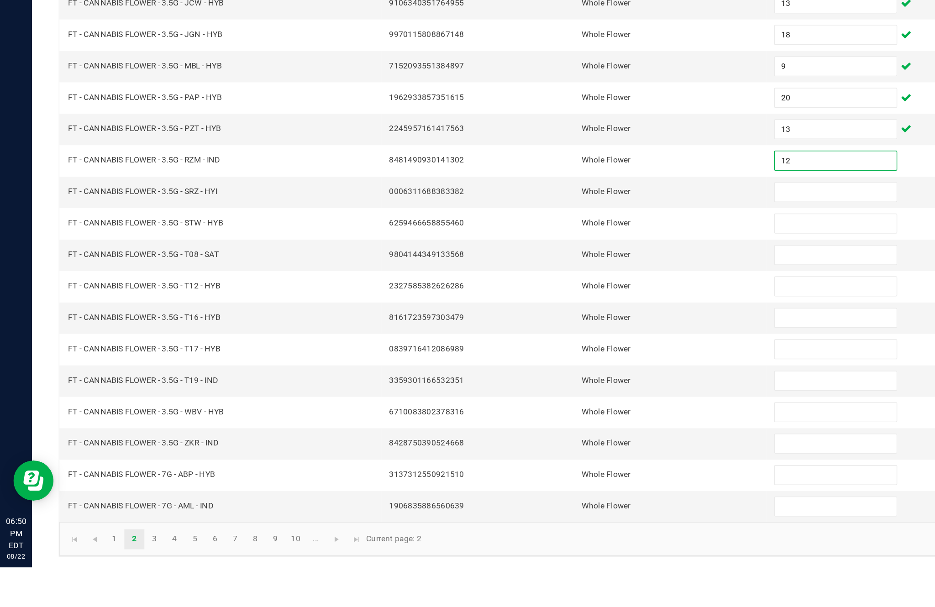
click at [550, 345] on input at bounding box center [570, 351] width 83 height 13
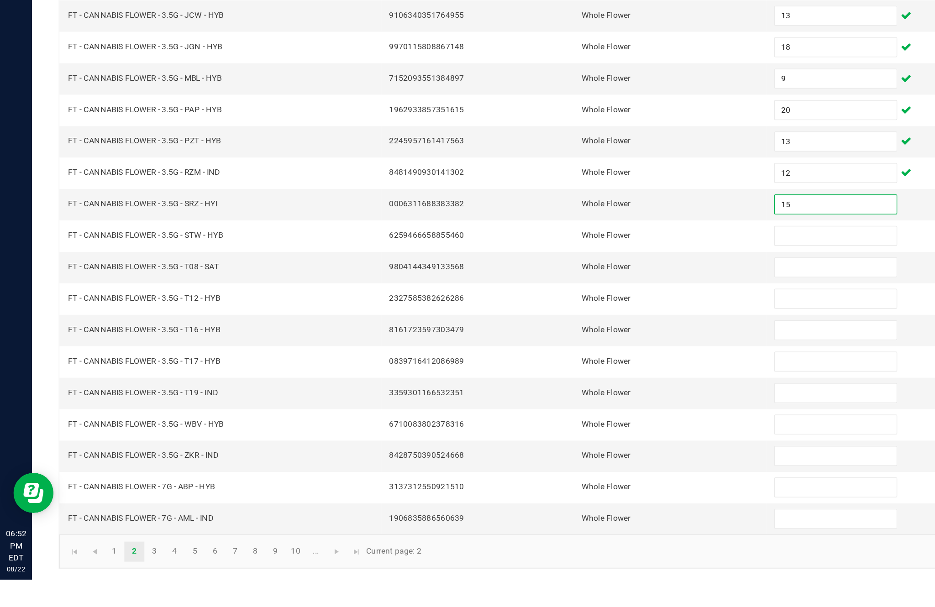
click at [557, 366] on input at bounding box center [570, 372] width 83 height 13
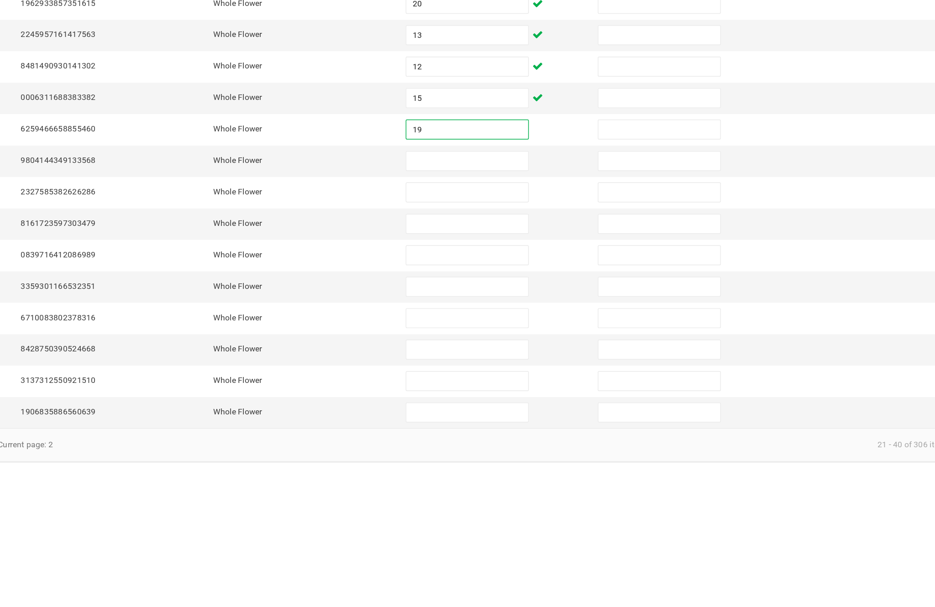
click at [529, 388] on input at bounding box center [570, 394] width 83 height 13
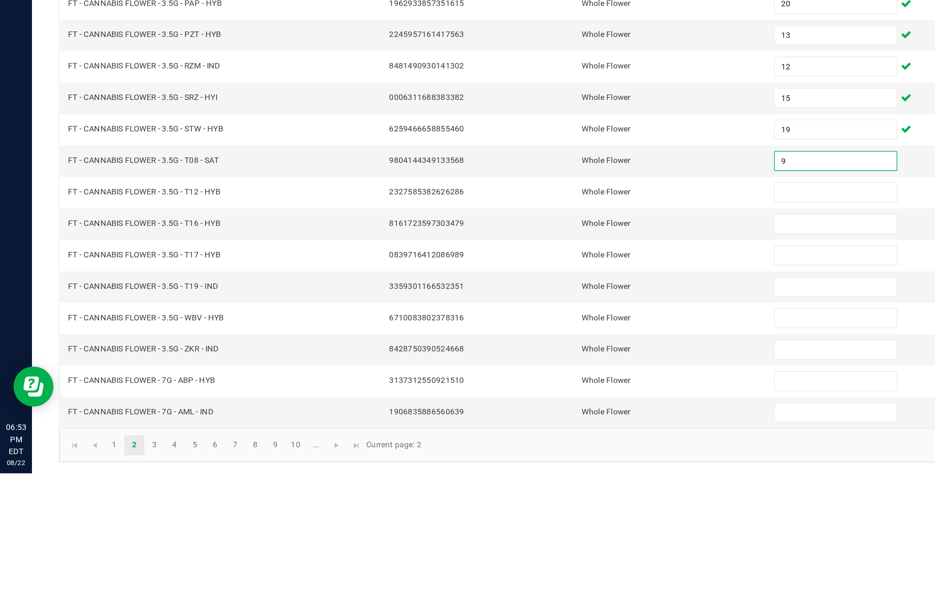
click at [562, 409] on input at bounding box center [570, 415] width 83 height 13
click at [565, 431] on input at bounding box center [570, 437] width 83 height 13
click at [568, 452] on input at bounding box center [570, 458] width 83 height 13
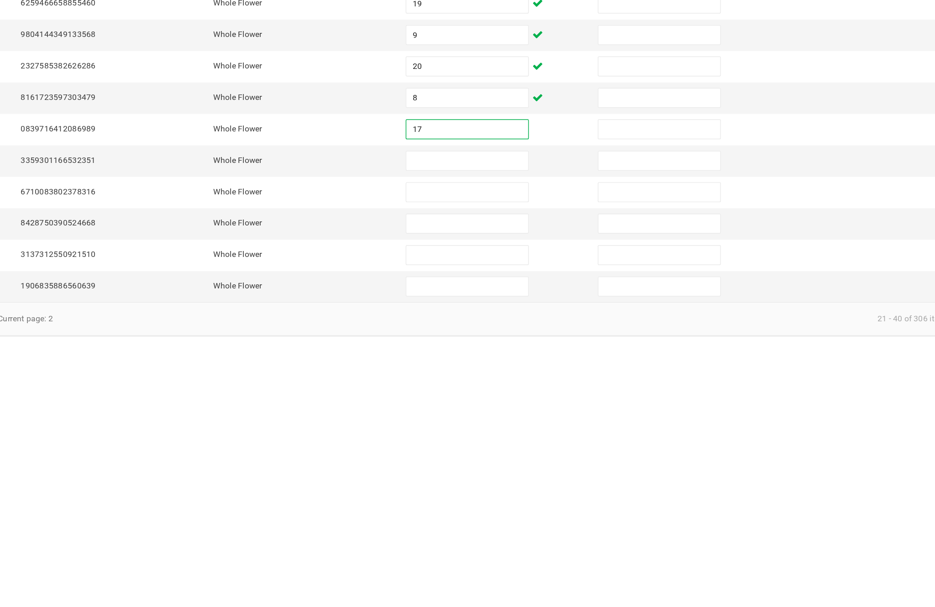
click at [529, 473] on input at bounding box center [570, 479] width 83 height 13
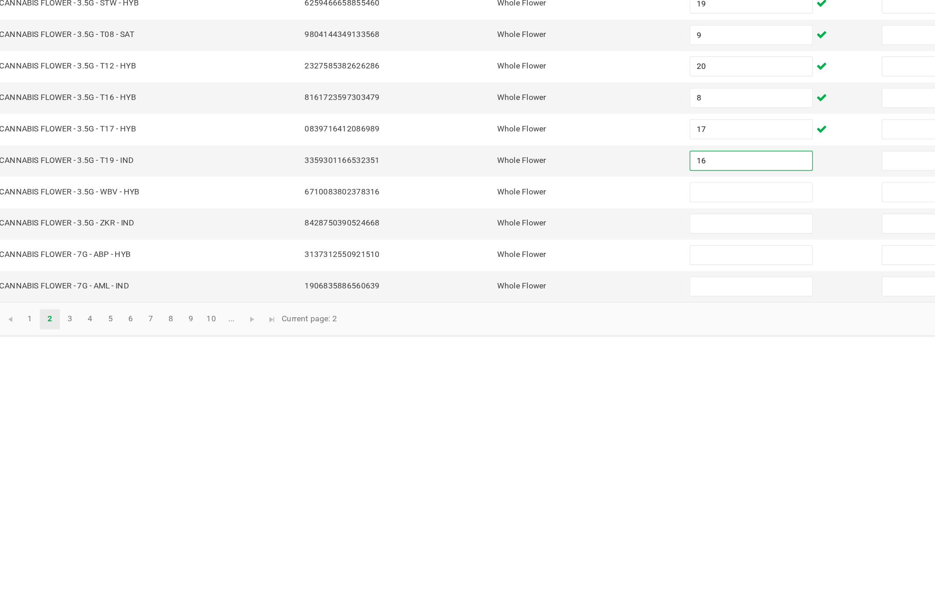
click at [529, 495] on input at bounding box center [570, 501] width 83 height 13
click at [529, 516] on input at bounding box center [570, 522] width 83 height 13
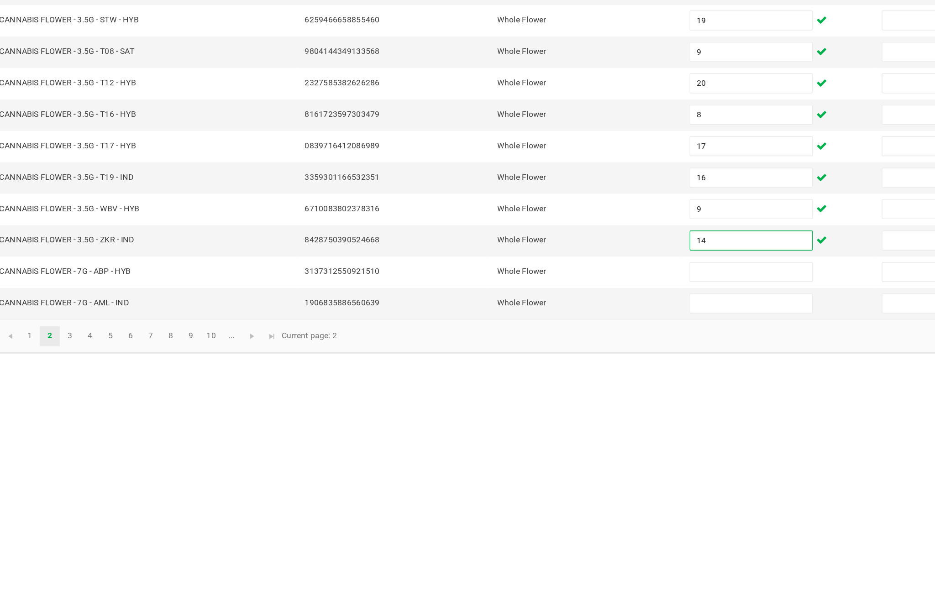
scroll to position [12, 0]
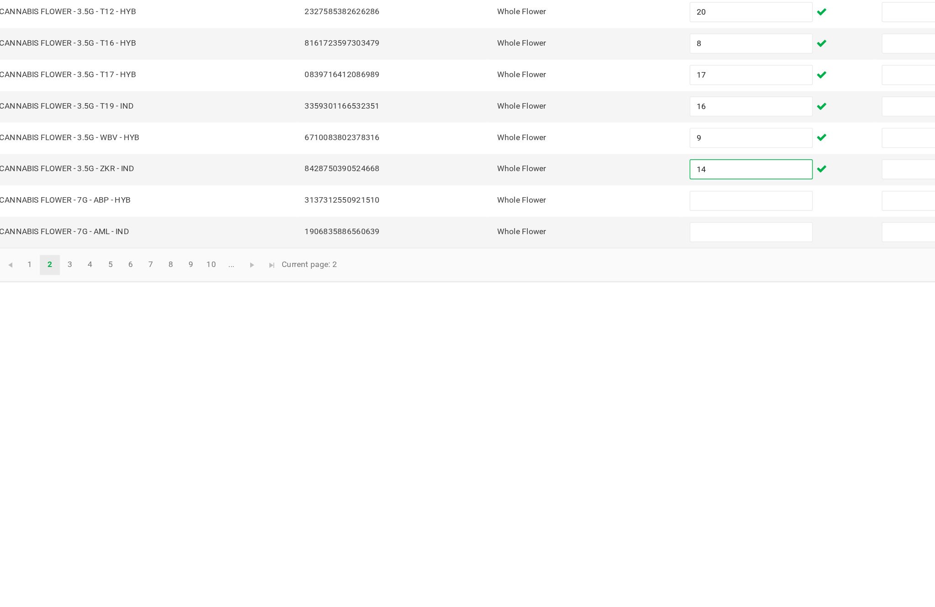
click at [529, 538] on input at bounding box center [570, 544] width 83 height 13
click at [529, 559] on input at bounding box center [570, 565] width 83 height 13
click at [99, 581] on link "3" at bounding box center [105, 588] width 13 height 14
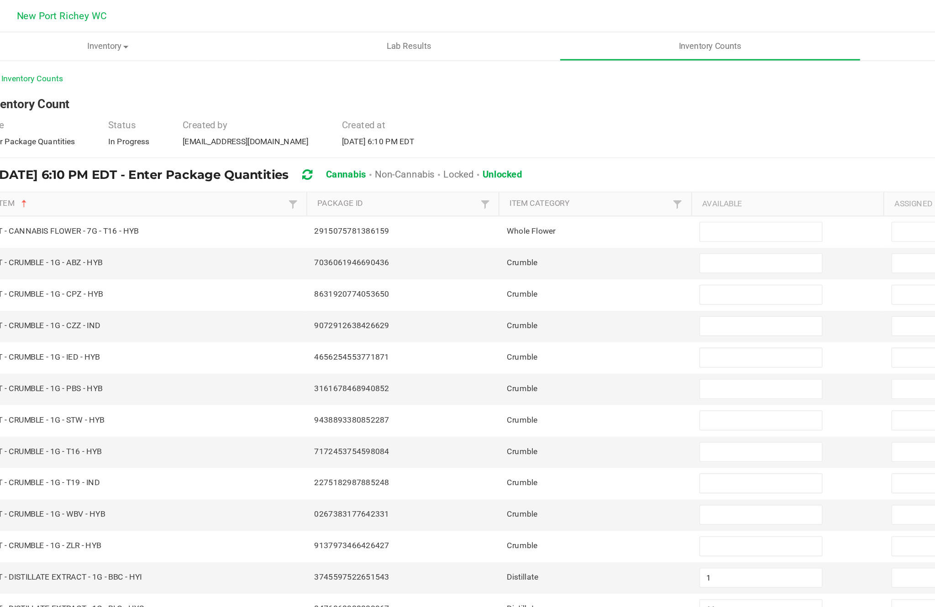
scroll to position [52, 0]
click at [529, 152] on input at bounding box center [570, 158] width 83 height 13
click at [529, 173] on input at bounding box center [570, 179] width 83 height 13
click at [529, 195] on input at bounding box center [570, 201] width 83 height 13
click at [529, 216] on input at bounding box center [570, 222] width 83 height 13
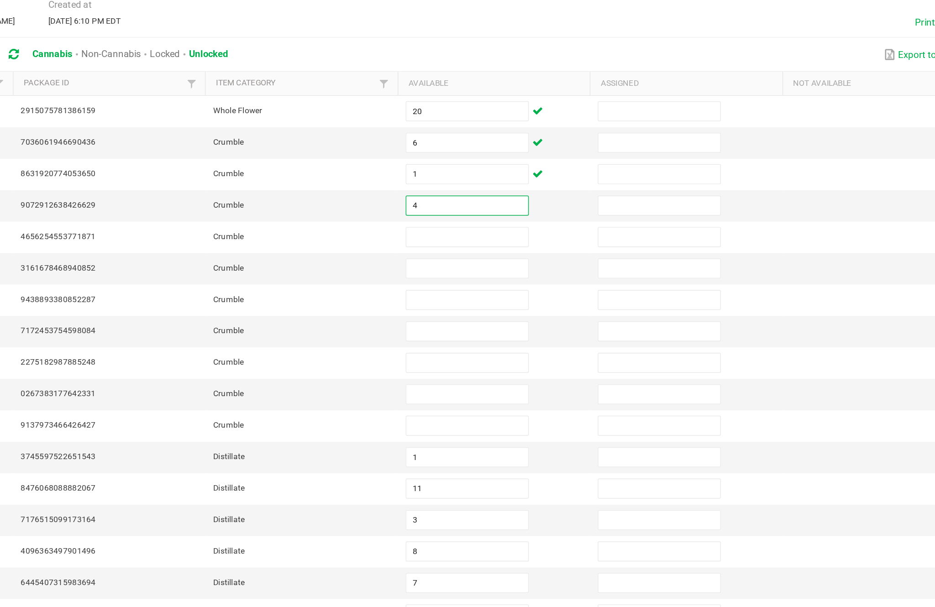
click at [529, 237] on input at bounding box center [570, 243] width 83 height 13
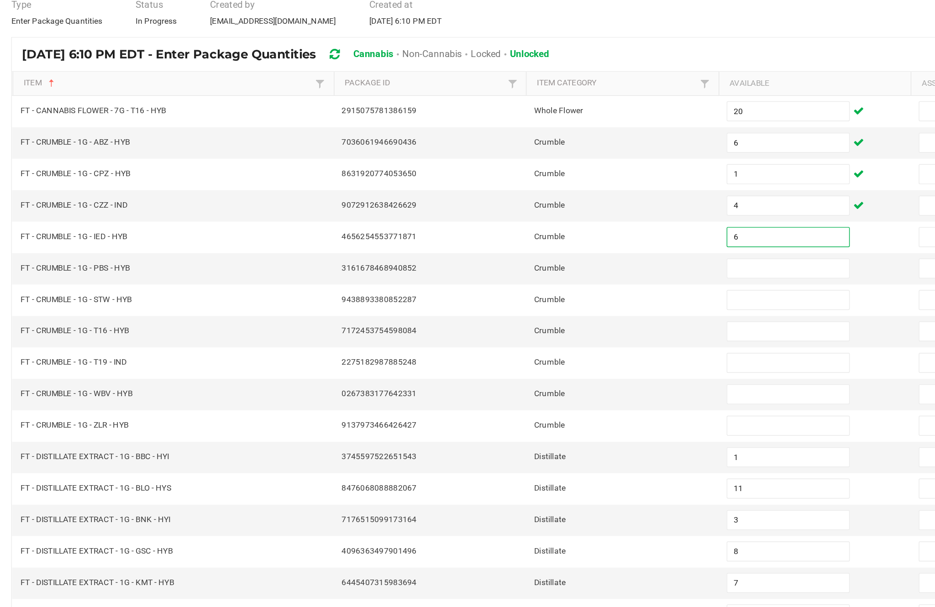
click at [529, 259] on input at bounding box center [570, 265] width 83 height 13
click at [529, 280] on input at bounding box center [570, 286] width 83 height 13
click at [529, 302] on input at bounding box center [570, 308] width 83 height 13
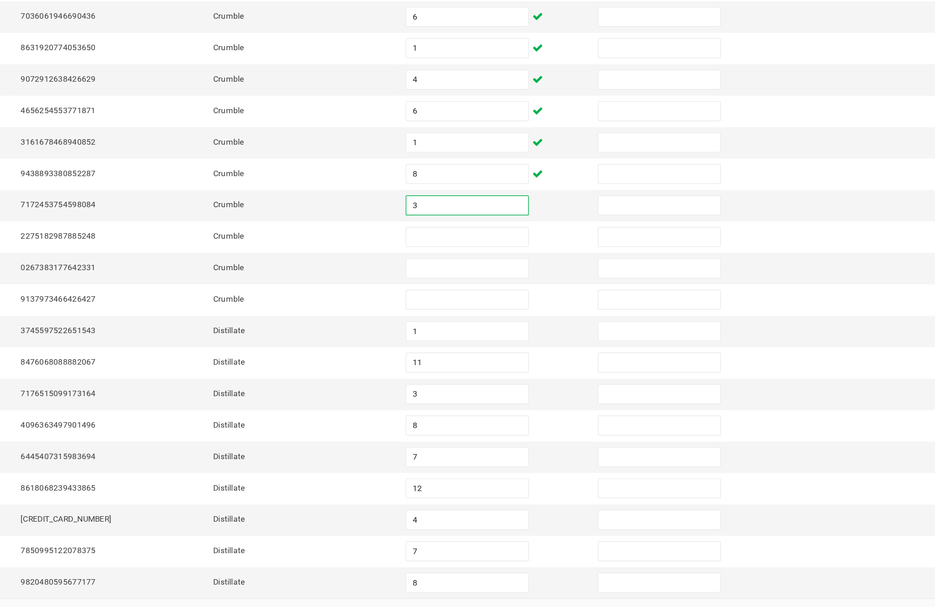
click at [529, 323] on input at bounding box center [570, 329] width 83 height 13
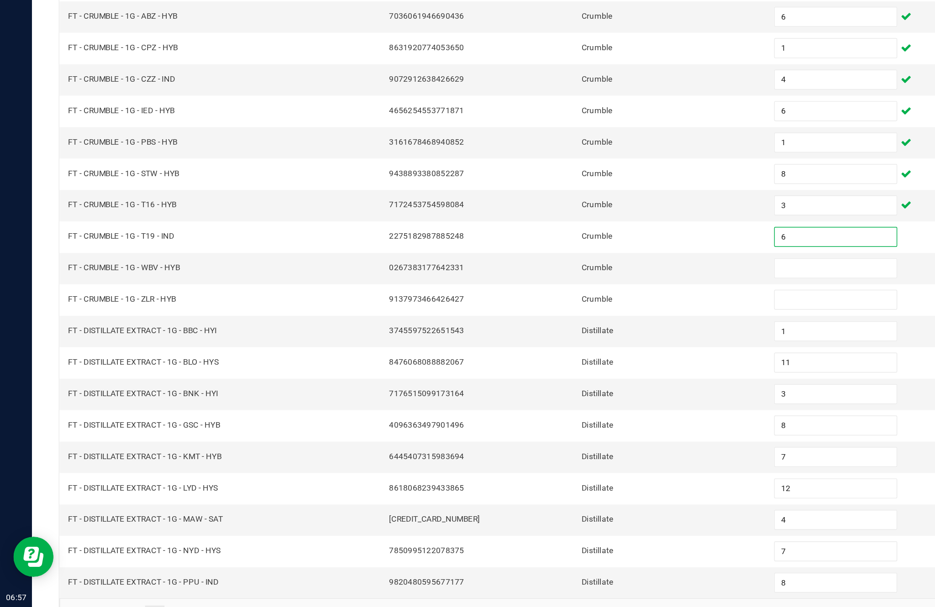
click at [550, 345] on input at bounding box center [570, 351] width 83 height 13
click at [553, 366] on input at bounding box center [570, 372] width 83 height 13
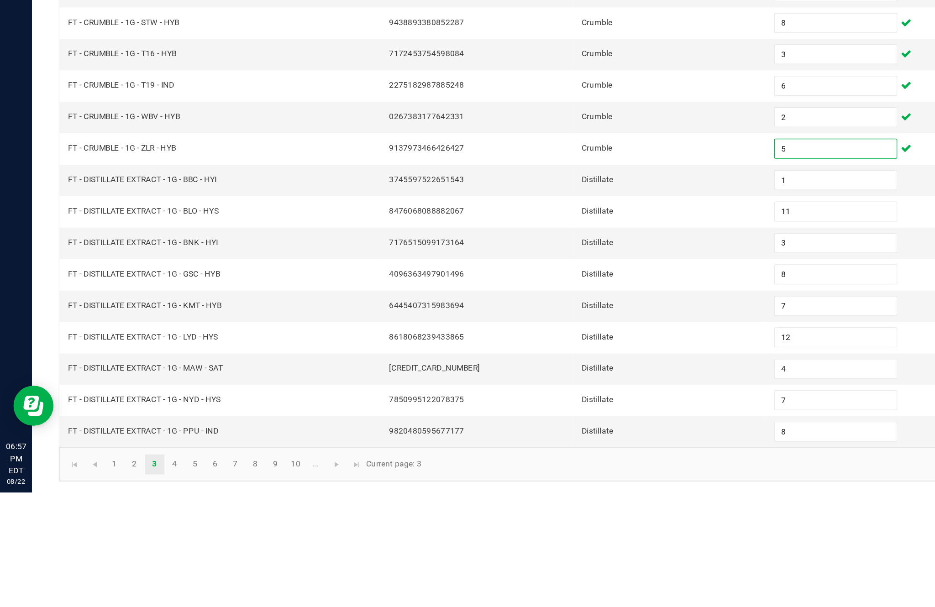
scroll to position [58, 0]
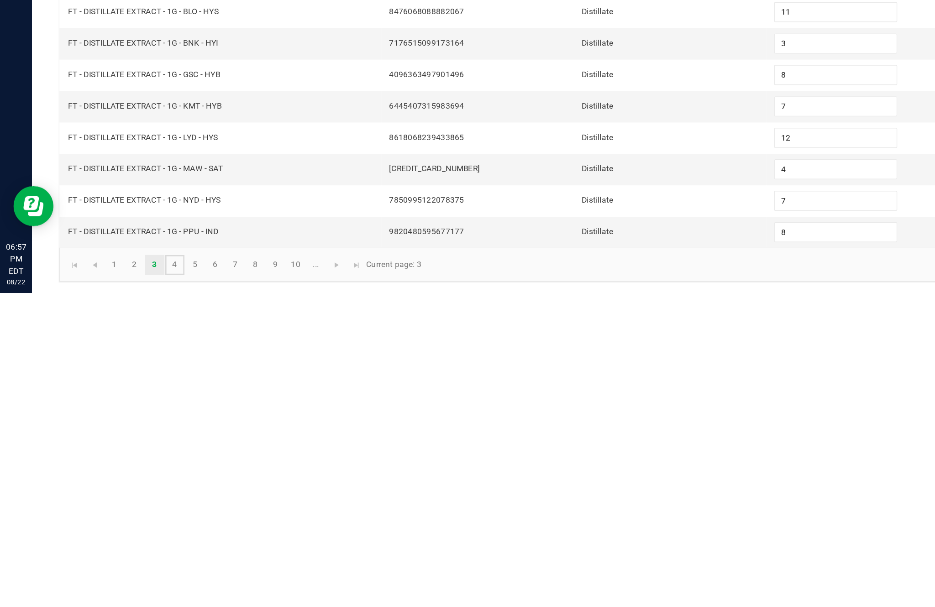
click at [126, 581] on link "4" at bounding box center [119, 588] width 13 height 14
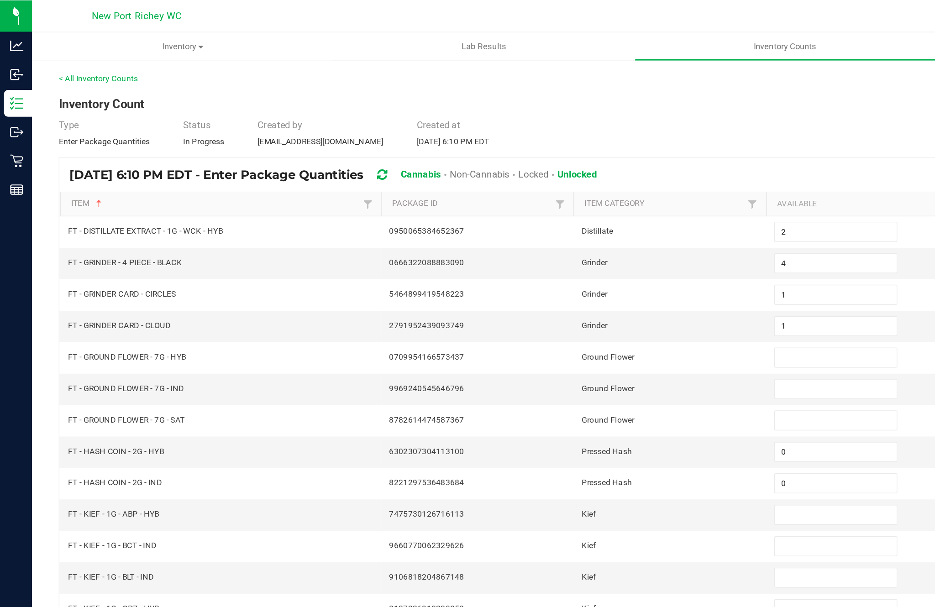
scroll to position [55, 0]
click at [557, 237] on input at bounding box center [570, 243] width 83 height 13
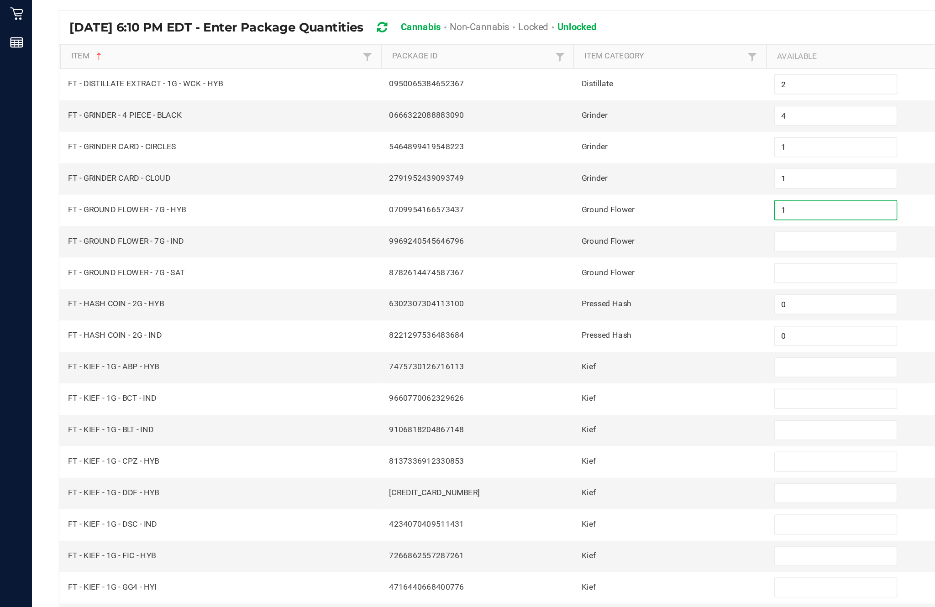
click at [558, 259] on input at bounding box center [570, 265] width 83 height 13
click at [564, 280] on input at bounding box center [570, 286] width 83 height 13
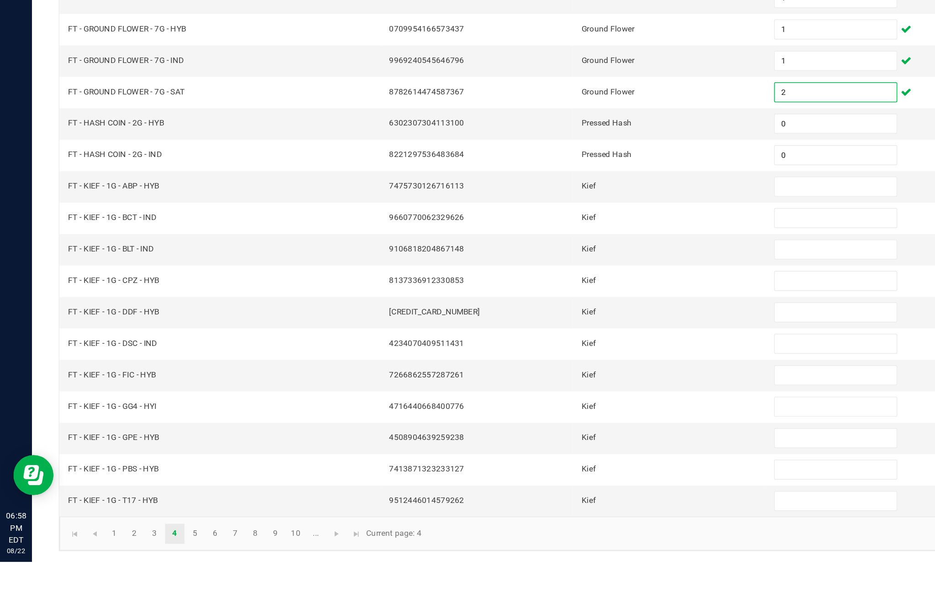
click at [558, 345] on input at bounding box center [570, 351] width 83 height 13
click at [565, 366] on input at bounding box center [570, 372] width 83 height 13
click at [557, 388] on input at bounding box center [570, 394] width 83 height 13
click at [559, 409] on input at bounding box center [570, 415] width 83 height 13
click at [571, 431] on input at bounding box center [570, 437] width 83 height 13
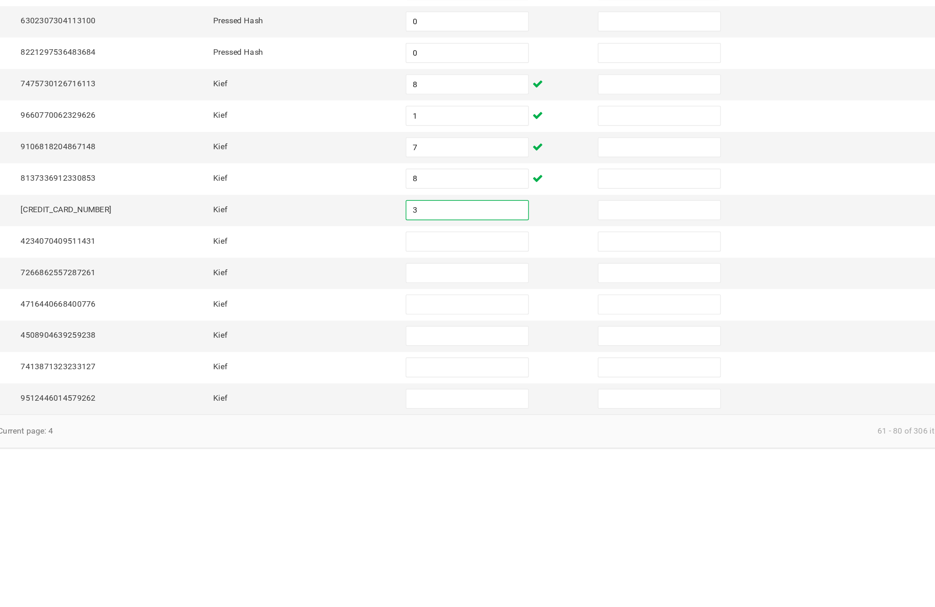
click at [529, 452] on input at bounding box center [570, 458] width 83 height 13
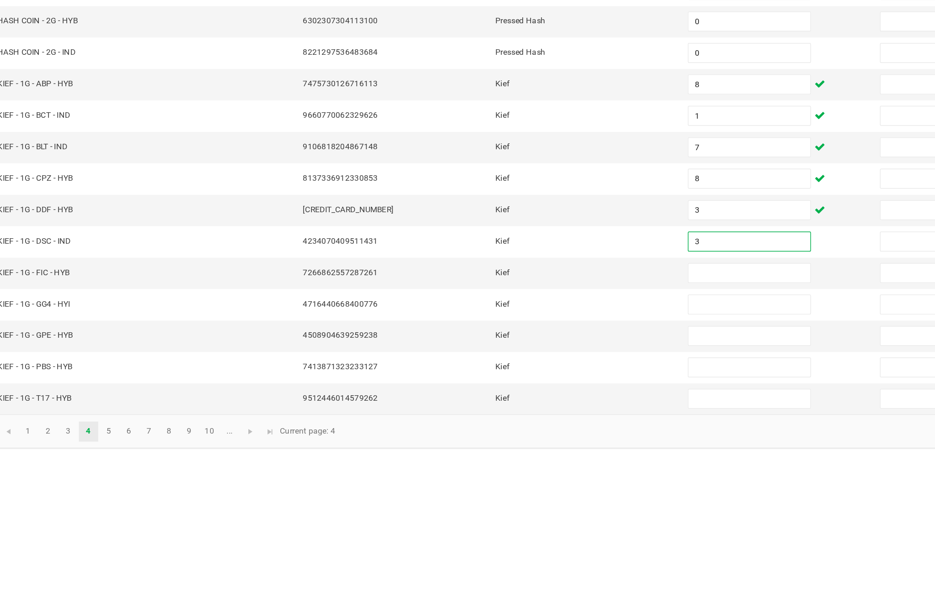
click at [529, 473] on input at bounding box center [570, 479] width 83 height 13
click at [529, 495] on input at bounding box center [570, 501] width 83 height 13
click at [529, 516] on input at bounding box center [570, 522] width 83 height 13
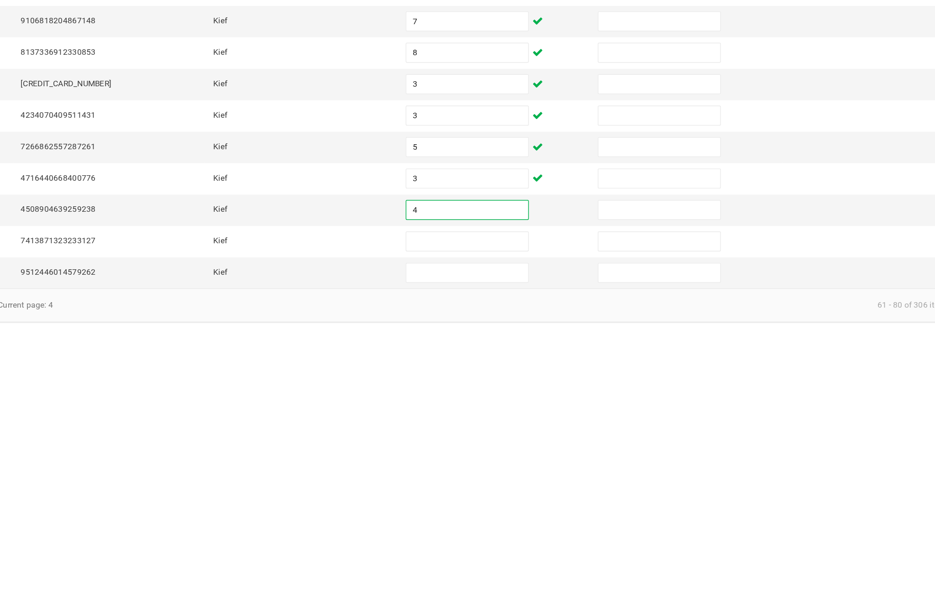
click at [529, 538] on input at bounding box center [570, 544] width 83 height 13
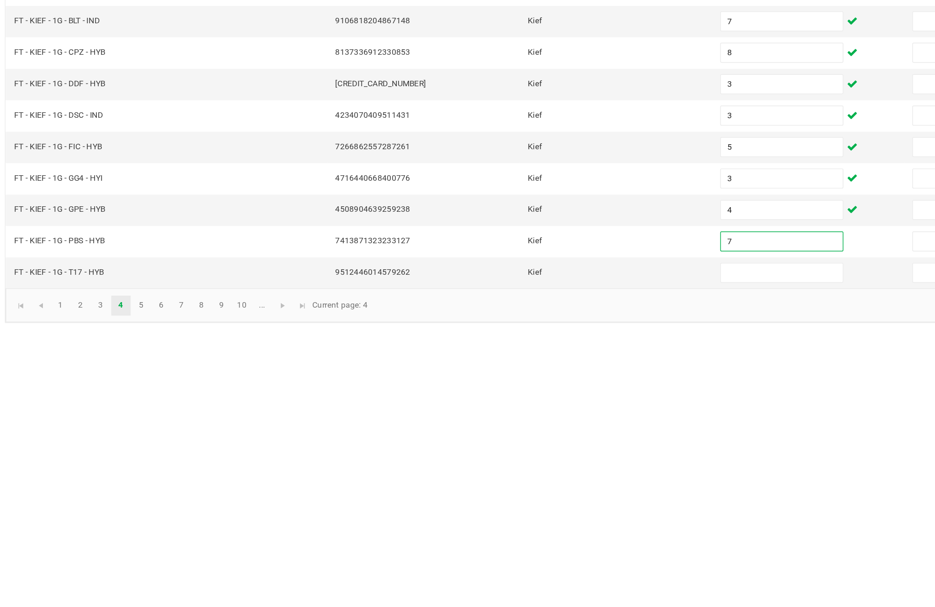
click at [529, 559] on input at bounding box center [570, 565] width 83 height 13
click at [126, 581] on link "5" at bounding box center [132, 588] width 13 height 14
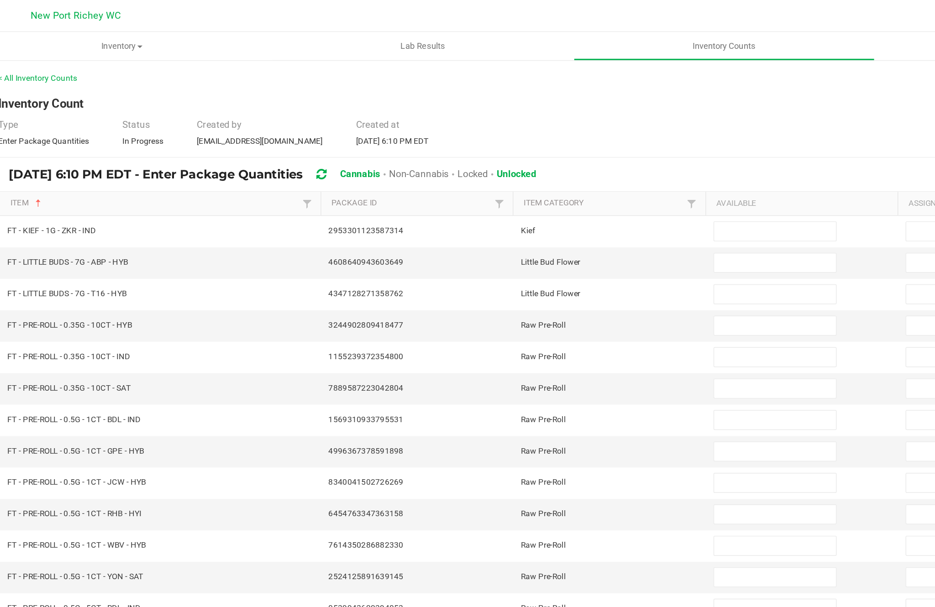
scroll to position [37, 0]
click at [529, 152] on input at bounding box center [570, 158] width 83 height 13
click at [529, 173] on input at bounding box center [570, 179] width 83 height 13
click at [529, 195] on input at bounding box center [570, 201] width 83 height 13
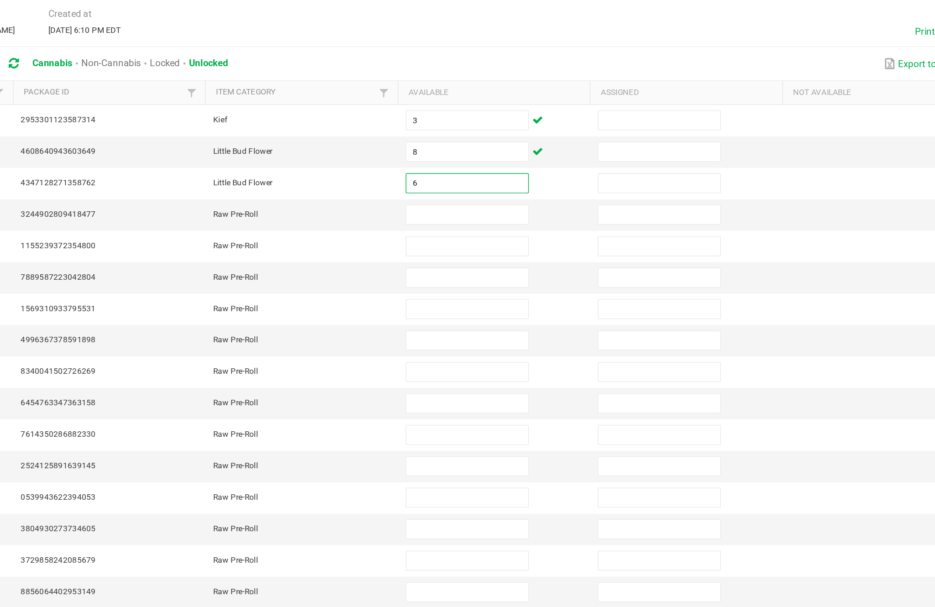
click at [529, 216] on input at bounding box center [570, 222] width 83 height 13
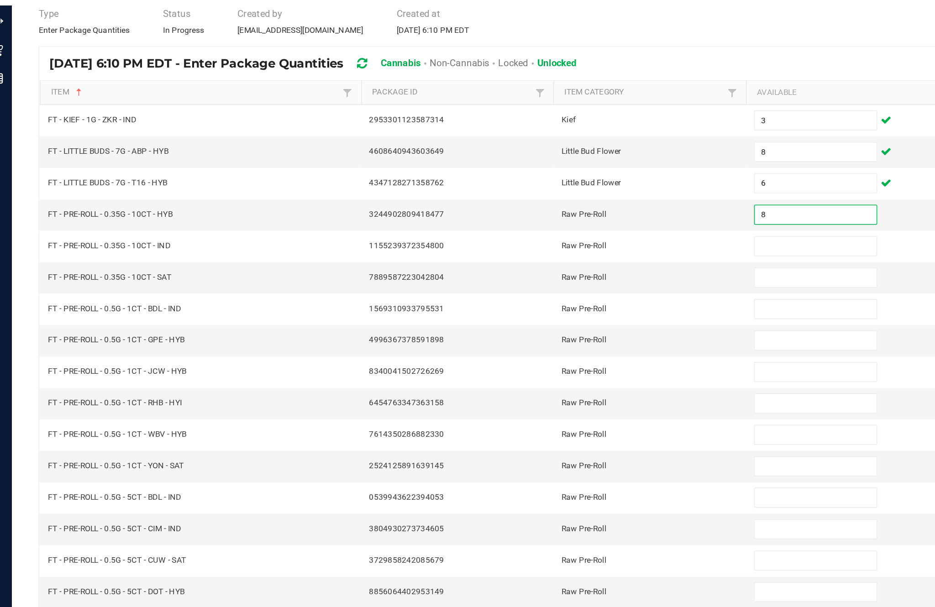
click at [540, 237] on input at bounding box center [570, 243] width 83 height 13
click at [549, 259] on input at bounding box center [570, 265] width 83 height 13
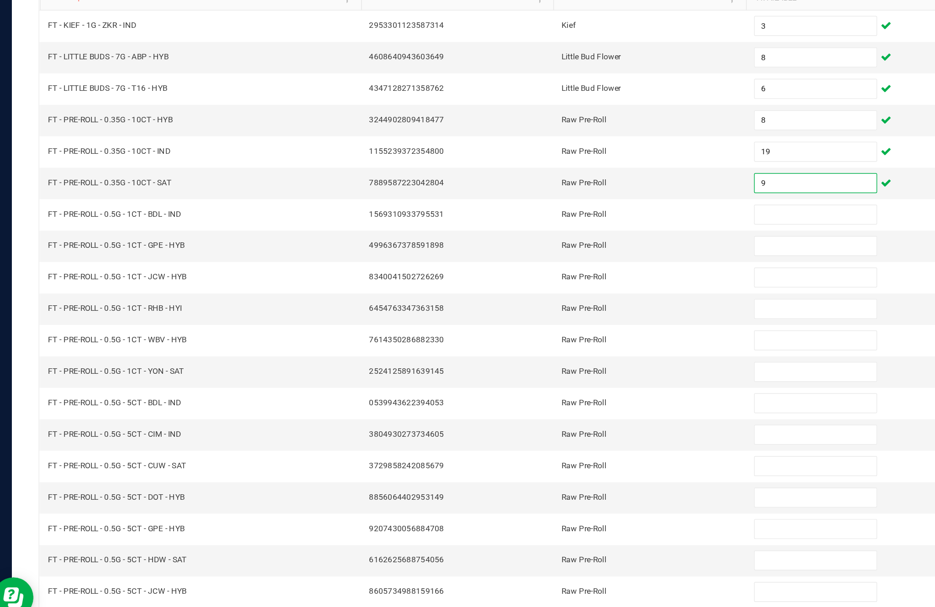
click at [534, 280] on input at bounding box center [570, 286] width 83 height 13
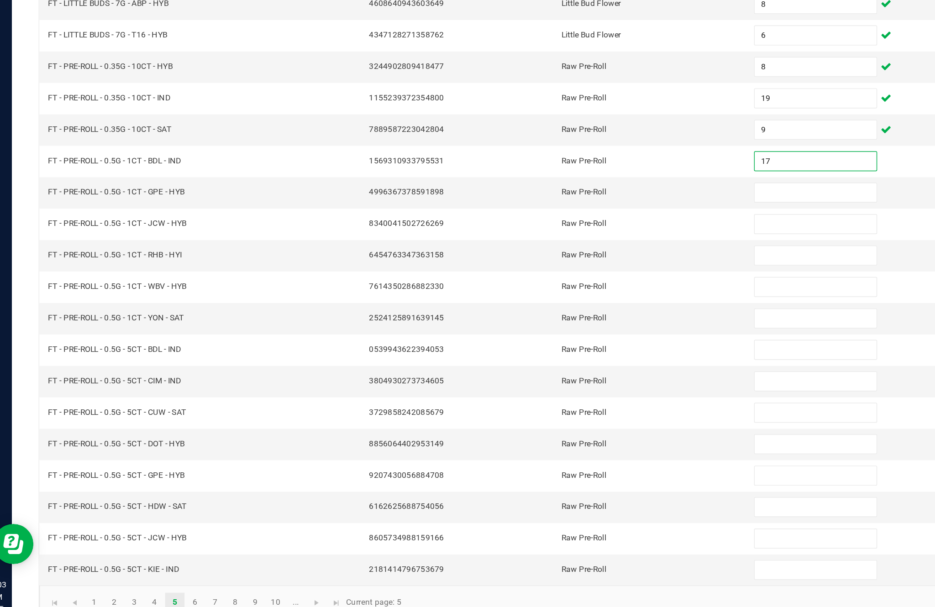
click at [554, 302] on input at bounding box center [570, 308] width 83 height 13
click at [542, 323] on input at bounding box center [570, 329] width 83 height 13
click at [538, 345] on input at bounding box center [570, 351] width 83 height 13
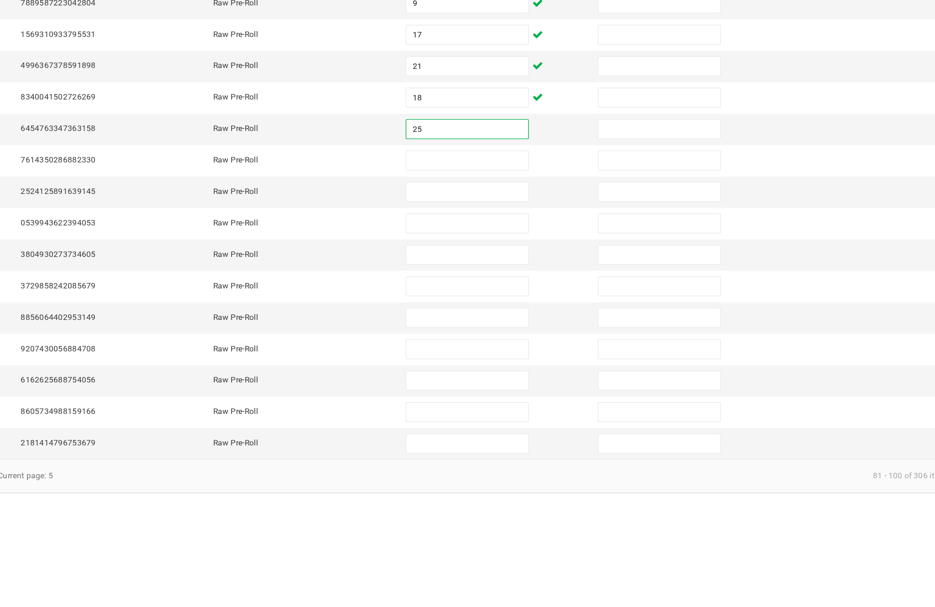
click at [529, 366] on input at bounding box center [570, 372] width 83 height 13
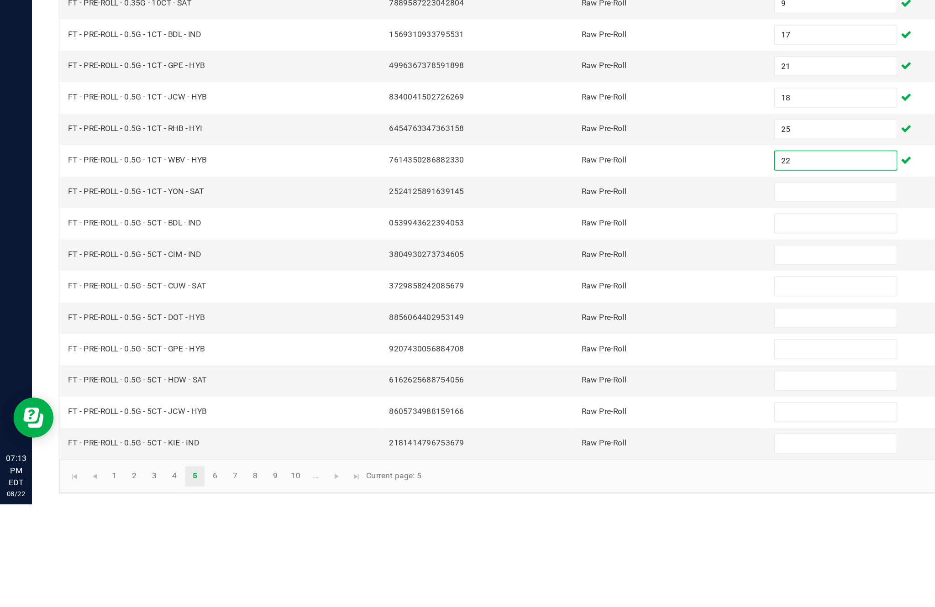
click at [567, 388] on input at bounding box center [570, 394] width 83 height 13
click at [550, 409] on input at bounding box center [570, 415] width 83 height 13
click at [563, 431] on input at bounding box center [570, 437] width 83 height 13
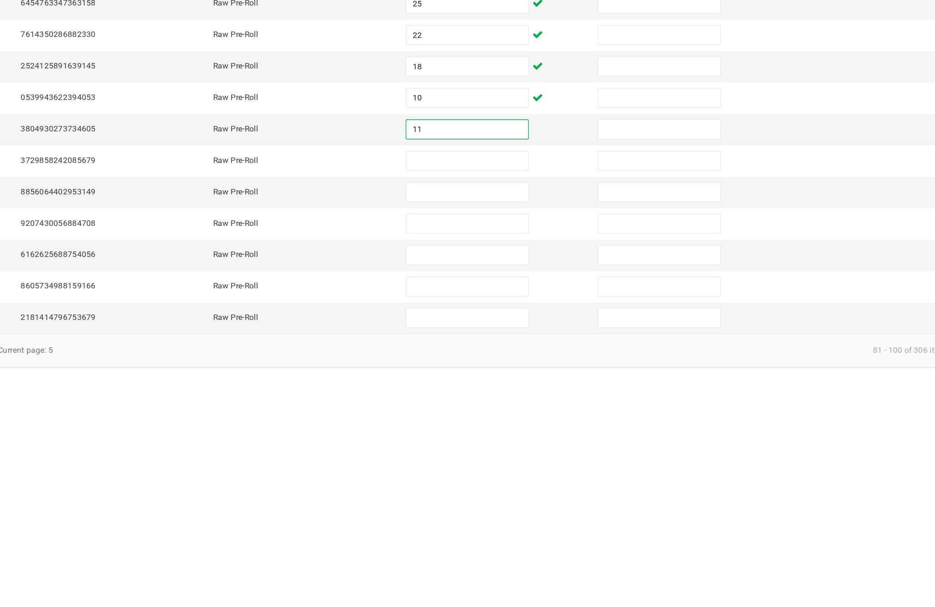
click at [529, 452] on input at bounding box center [570, 458] width 83 height 13
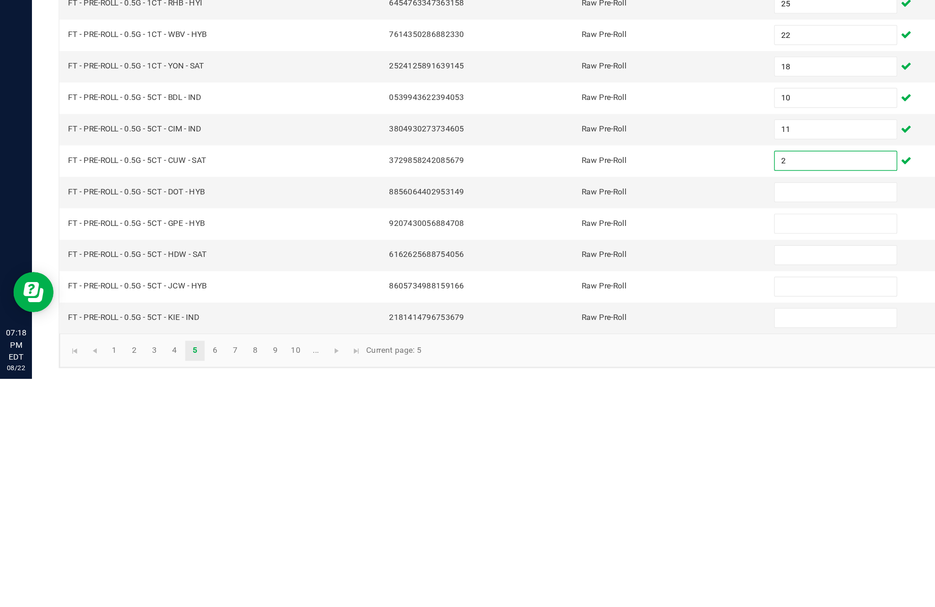
click at [563, 473] on input at bounding box center [570, 479] width 83 height 13
click at [556, 495] on input at bounding box center [570, 501] width 83 height 13
click at [555, 516] on input at bounding box center [570, 522] width 83 height 13
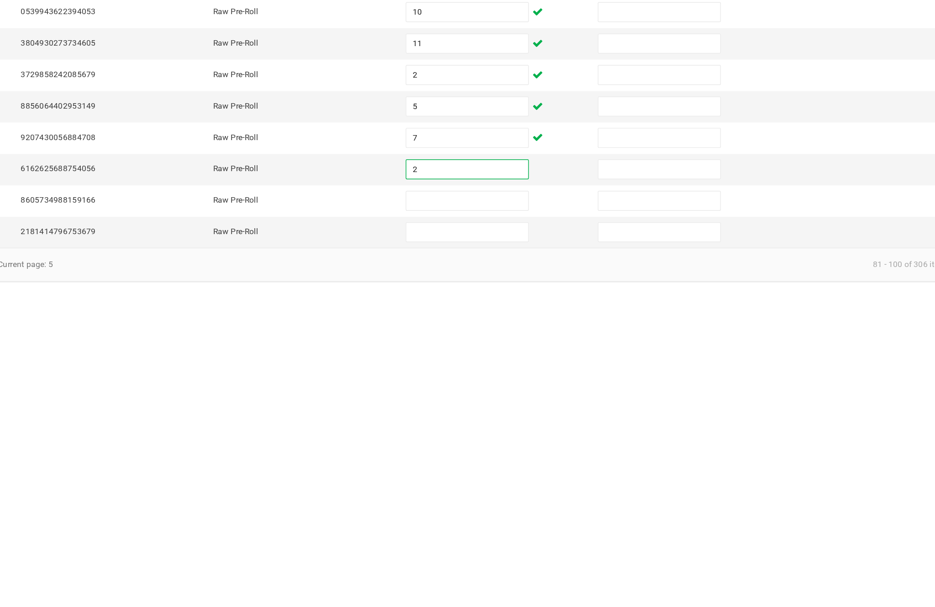
click at [529, 538] on input at bounding box center [570, 544] width 83 height 13
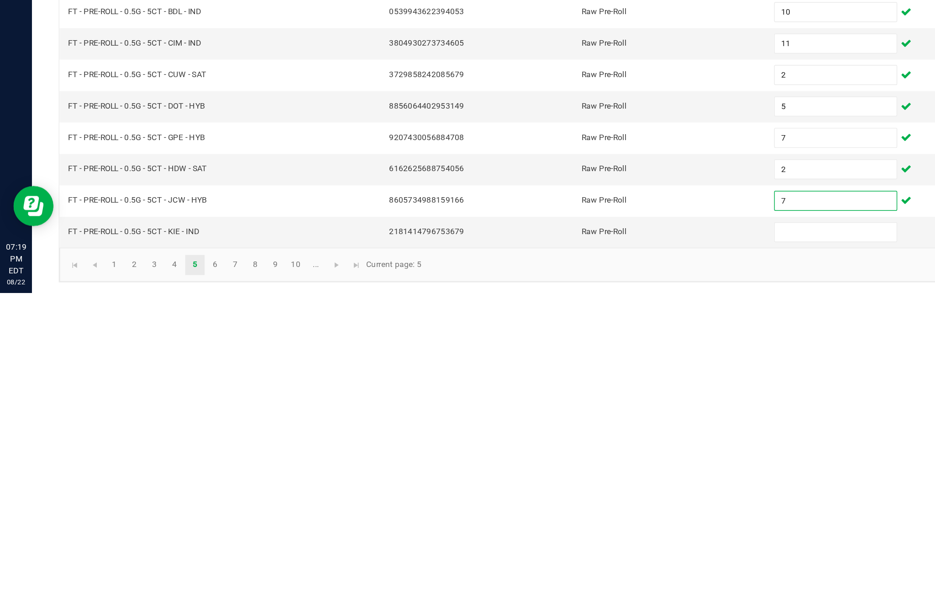
click at [570, 559] on input at bounding box center [570, 565] width 83 height 13
click at [153, 581] on link "6" at bounding box center [146, 588] width 13 height 14
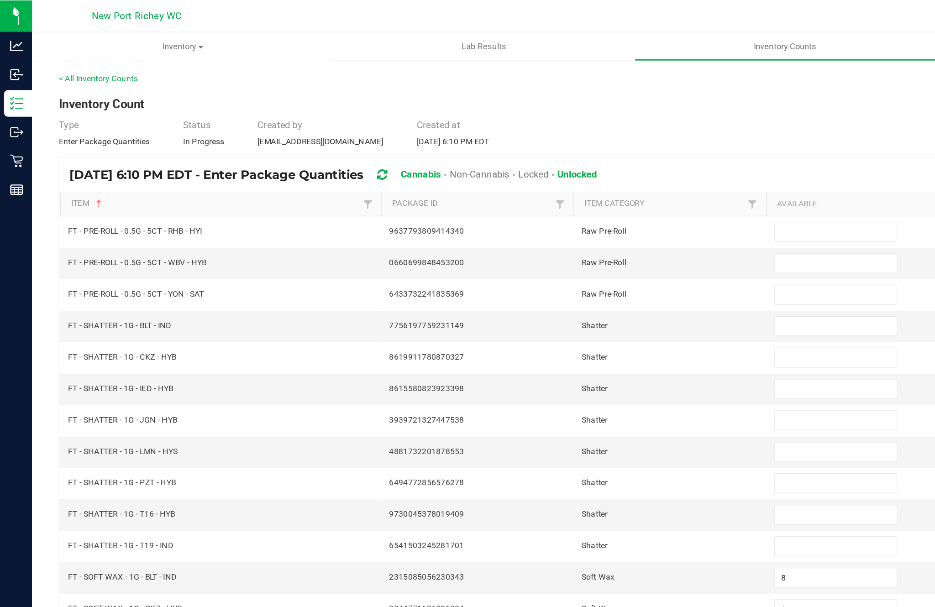
scroll to position [34, 0]
click at [555, 152] on input at bounding box center [570, 158] width 83 height 13
click at [547, 173] on input at bounding box center [570, 179] width 83 height 13
click at [561, 195] on input at bounding box center [570, 201] width 83 height 13
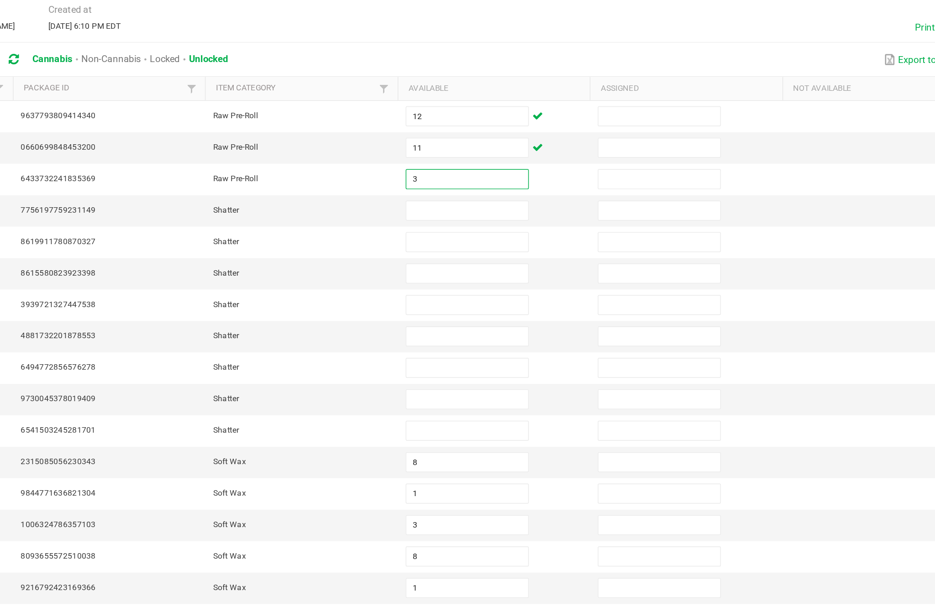
click at [529, 216] on input at bounding box center [570, 222] width 83 height 13
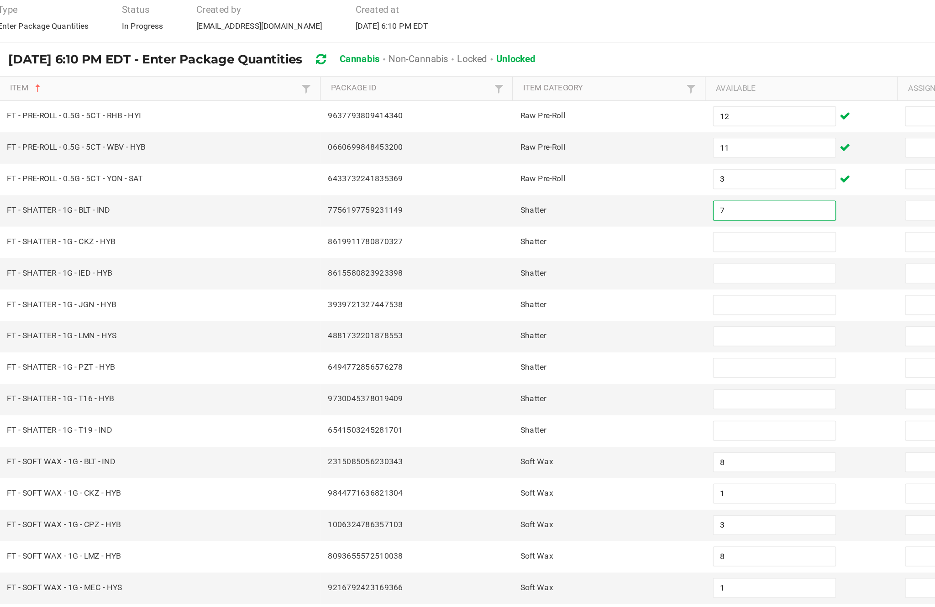
click at [529, 237] on input at bounding box center [570, 243] width 83 height 13
click at [529, 259] on input at bounding box center [570, 265] width 83 height 13
click at [529, 280] on input at bounding box center [570, 286] width 83 height 13
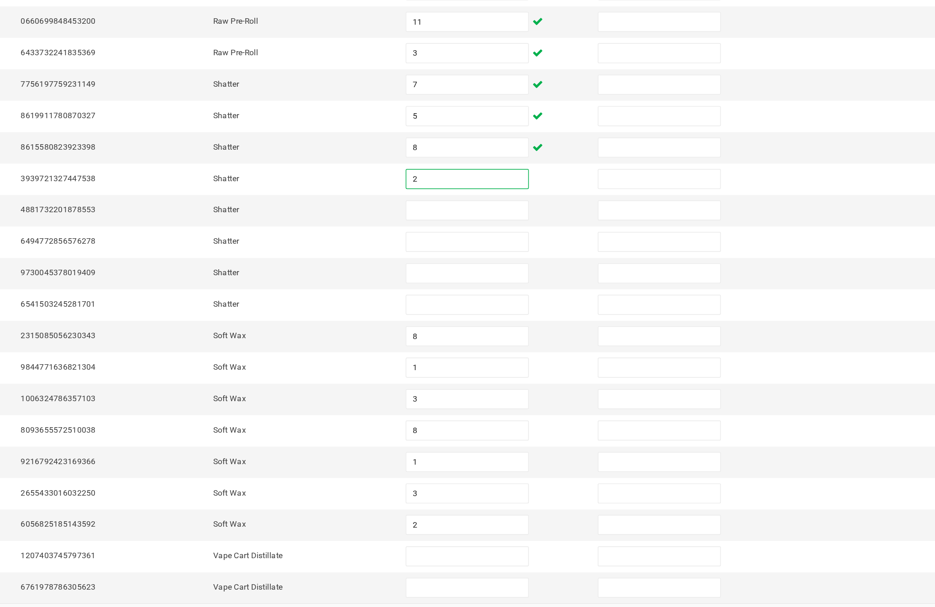
click at [529, 302] on input at bounding box center [570, 308] width 83 height 13
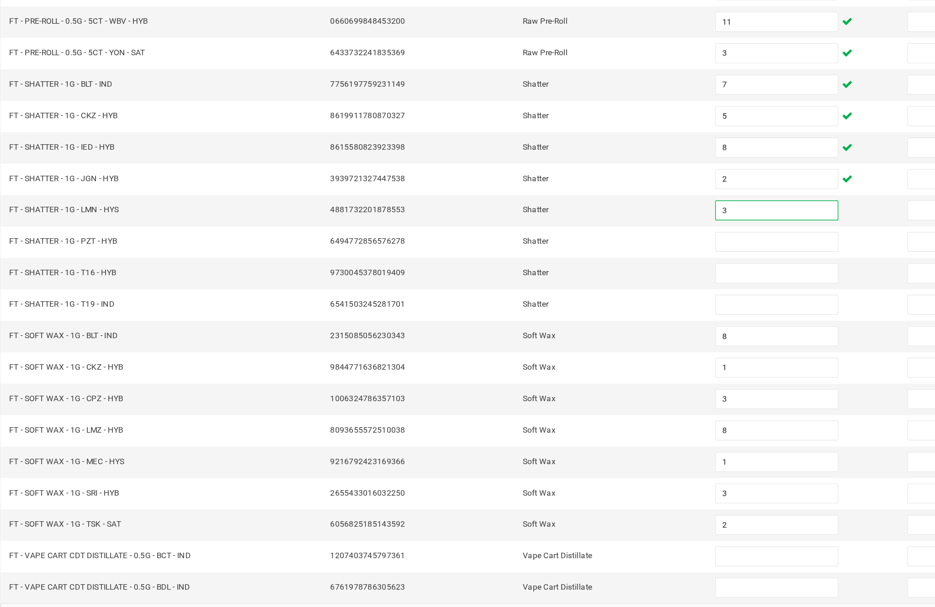
click at [529, 323] on input at bounding box center [570, 329] width 83 height 13
click at [529, 345] on input at bounding box center [570, 351] width 83 height 13
click at [529, 366] on input at bounding box center [570, 372] width 83 height 13
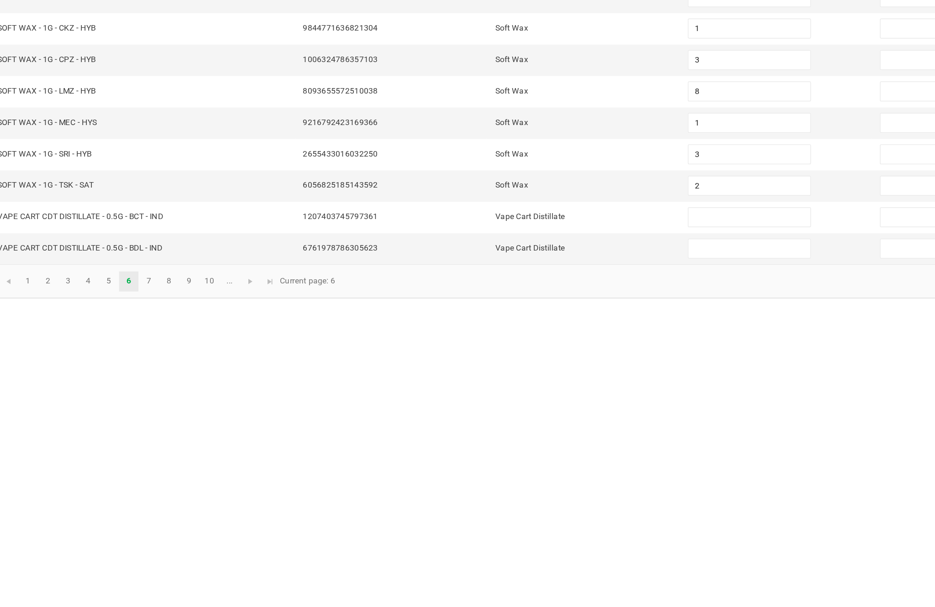
click at [529, 538] on input at bounding box center [570, 544] width 83 height 13
click at [529, 559] on input at bounding box center [570, 565] width 83 height 13
click at [154, 581] on link "7" at bounding box center [160, 588] width 13 height 14
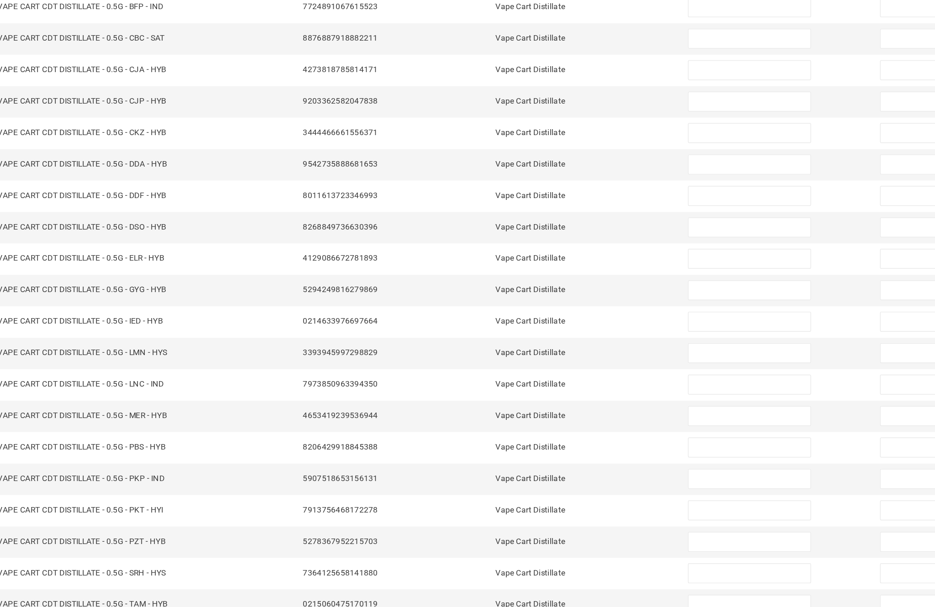
scroll to position [58, 0]
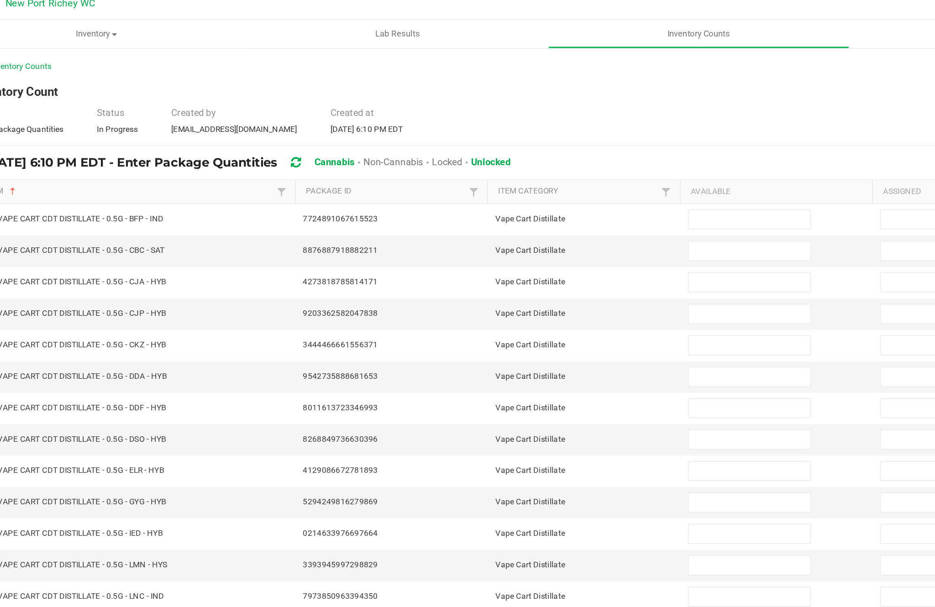
click at [529, 152] on input at bounding box center [570, 158] width 83 height 13
click at [529, 173] on input at bounding box center [570, 179] width 83 height 13
click at [529, 195] on input at bounding box center [570, 201] width 83 height 13
click at [529, 216] on input at bounding box center [570, 222] width 83 height 13
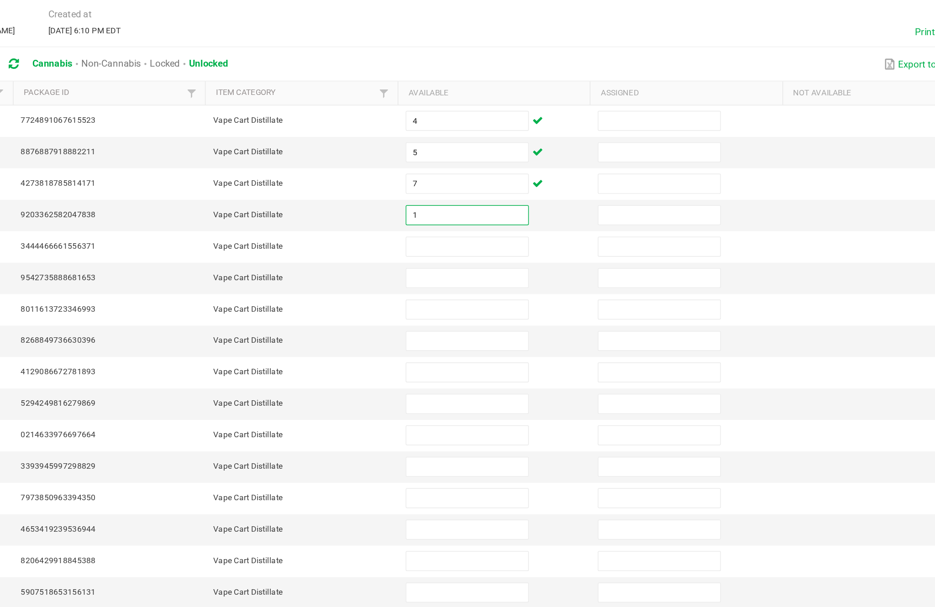
click at [529, 237] on input at bounding box center [570, 243] width 83 height 13
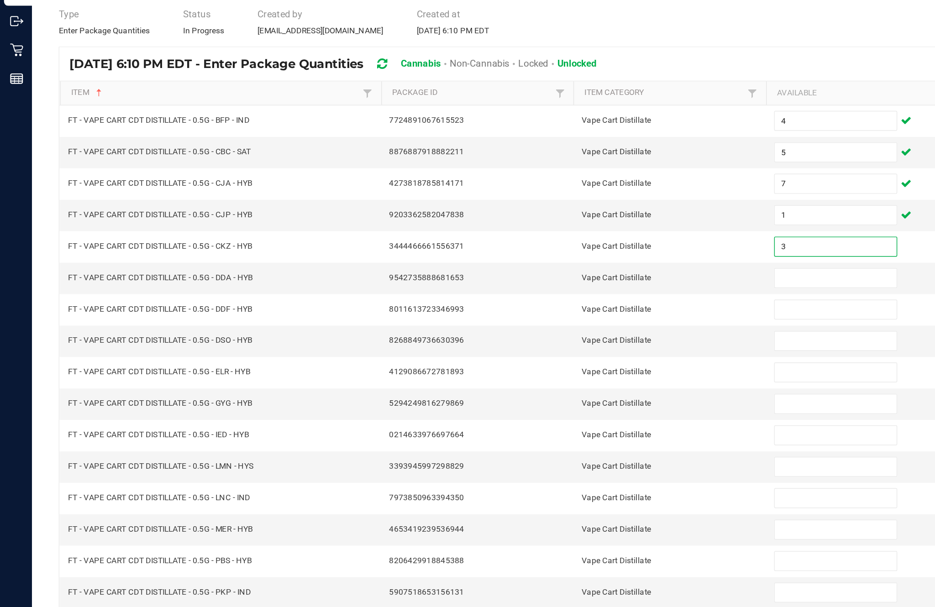
click at [568, 259] on input at bounding box center [570, 265] width 83 height 13
click at [551, 280] on input at bounding box center [570, 286] width 83 height 13
click at [554, 302] on input at bounding box center [570, 308] width 83 height 13
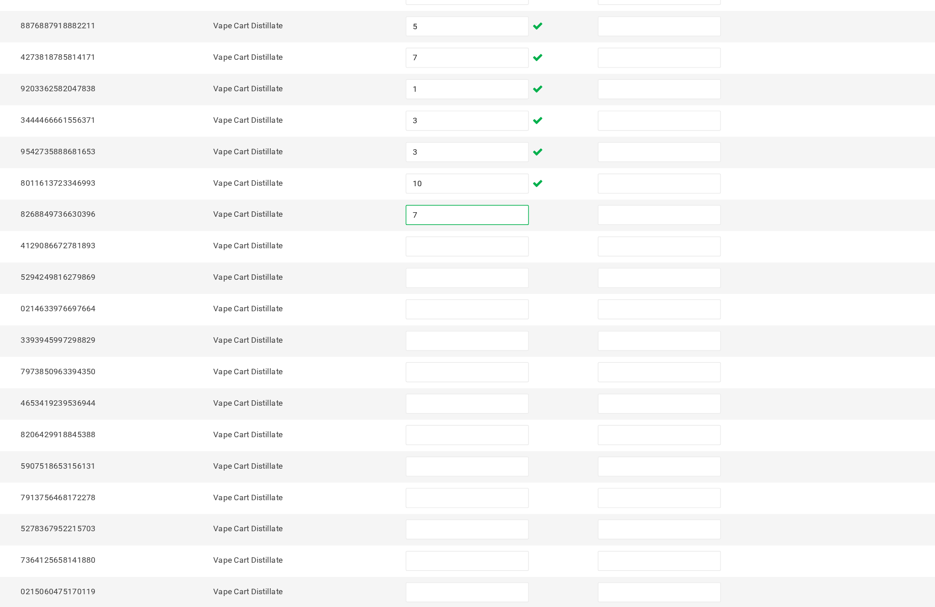
click at [529, 323] on input at bounding box center [570, 329] width 83 height 13
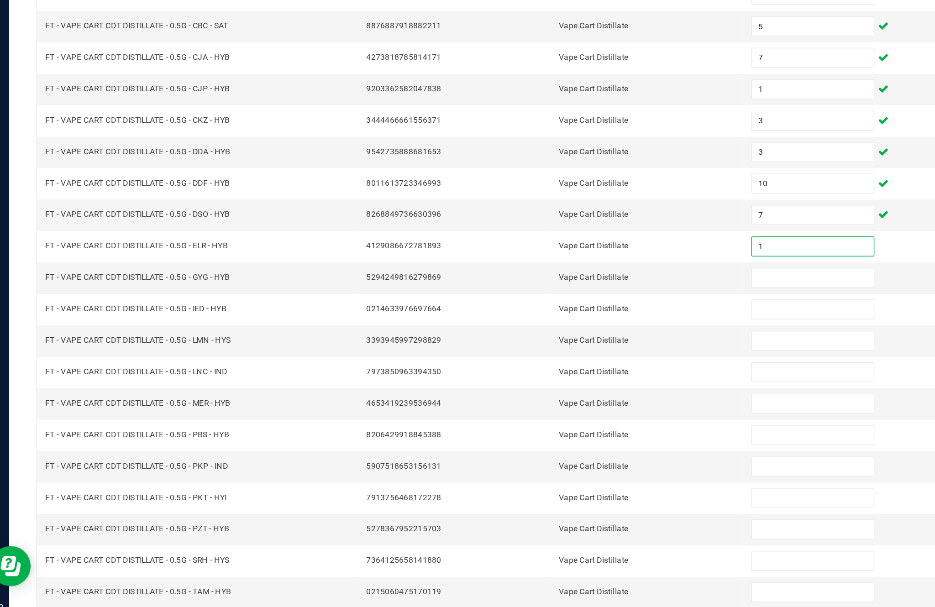
click at [529, 345] on input at bounding box center [570, 351] width 83 height 13
click at [541, 366] on input at bounding box center [570, 372] width 83 height 13
click at [546, 388] on input at bounding box center [570, 394] width 83 height 13
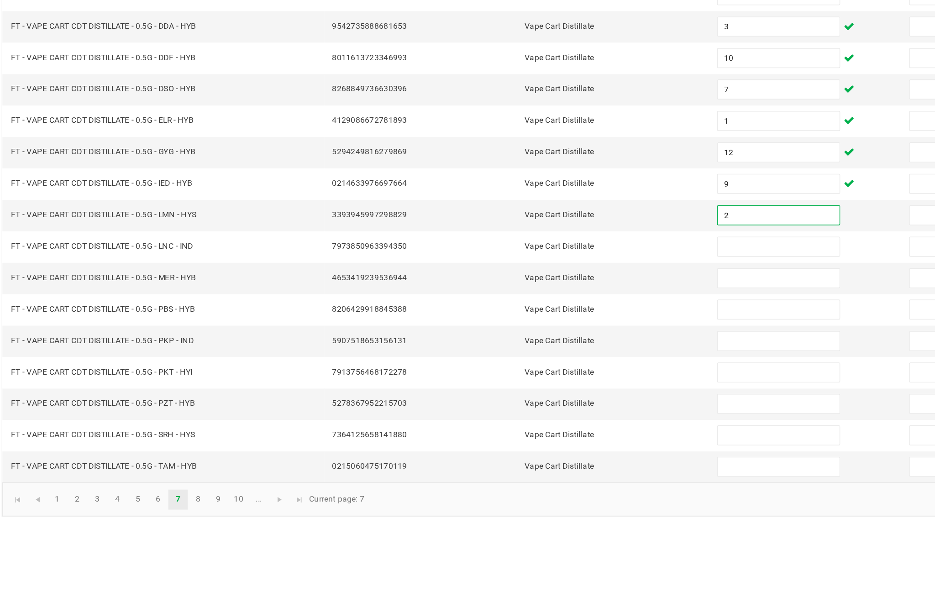
click at [529, 409] on input at bounding box center [570, 415] width 83 height 13
click at [529, 431] on input at bounding box center [570, 437] width 83 height 13
click at [529, 452] on input at bounding box center [570, 458] width 83 height 13
click at [529, 473] on input at bounding box center [570, 479] width 83 height 13
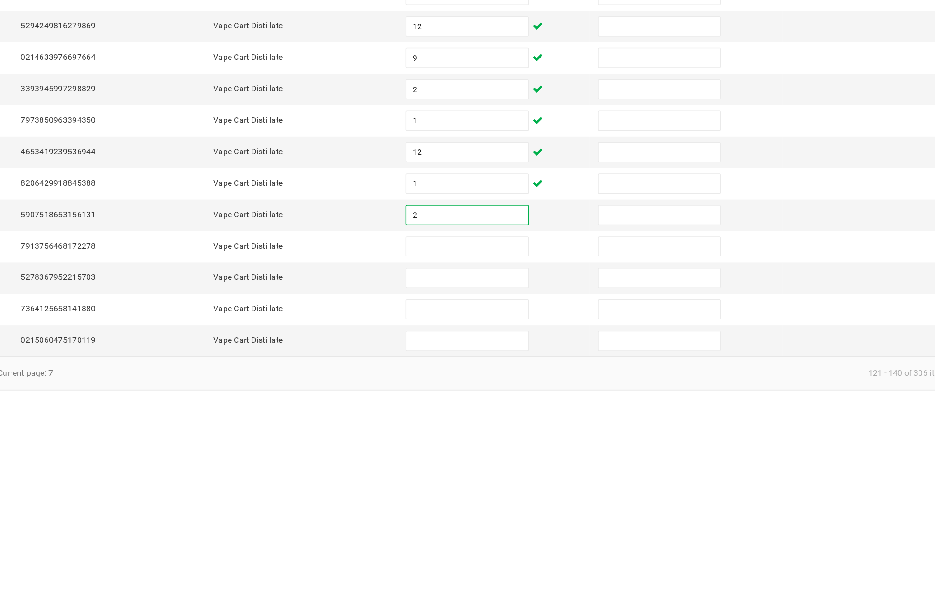
click at [529, 495] on input at bounding box center [570, 501] width 83 height 13
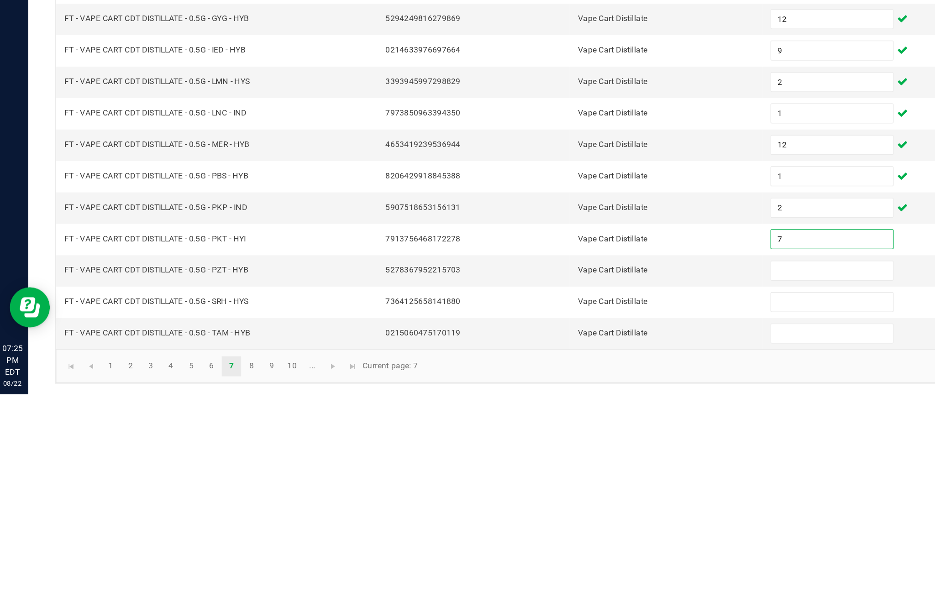
click at [538, 516] on input at bounding box center [570, 522] width 83 height 13
click at [551, 538] on input at bounding box center [570, 544] width 83 height 13
click at [549, 559] on input at bounding box center [570, 565] width 83 height 13
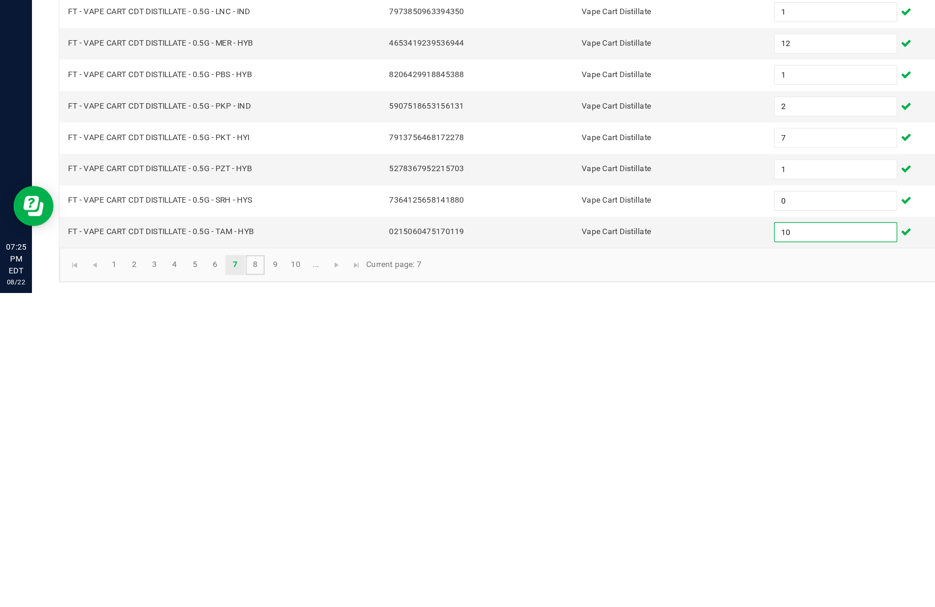
click at [181, 581] on link "8" at bounding box center [174, 588] width 13 height 14
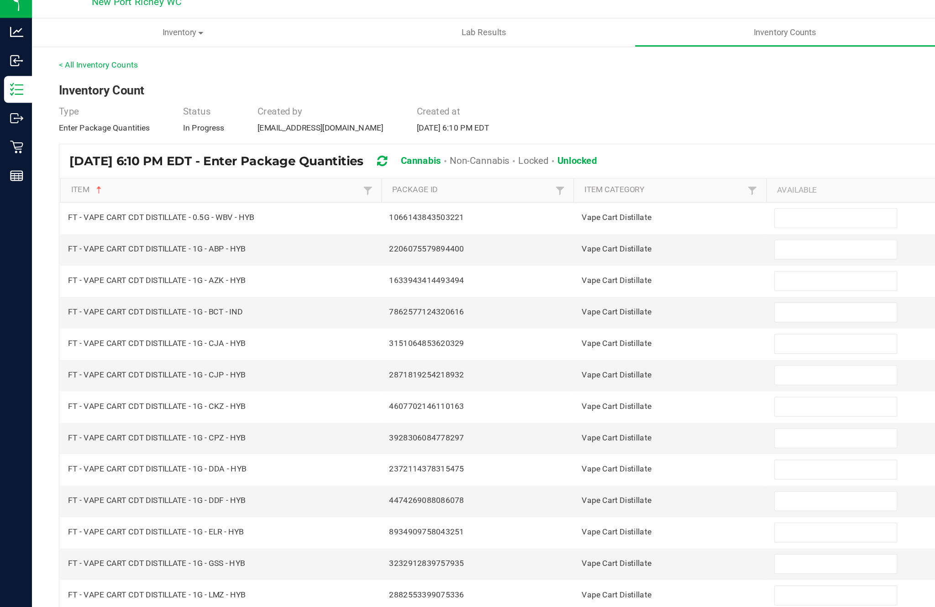
scroll to position [5, 0]
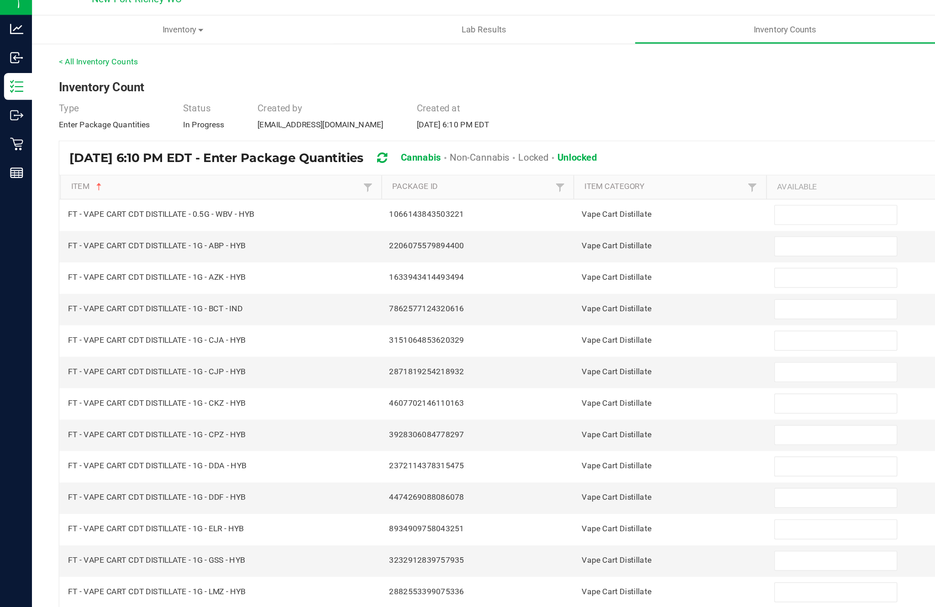
click at [561, 154] on input at bounding box center [570, 158] width 83 height 13
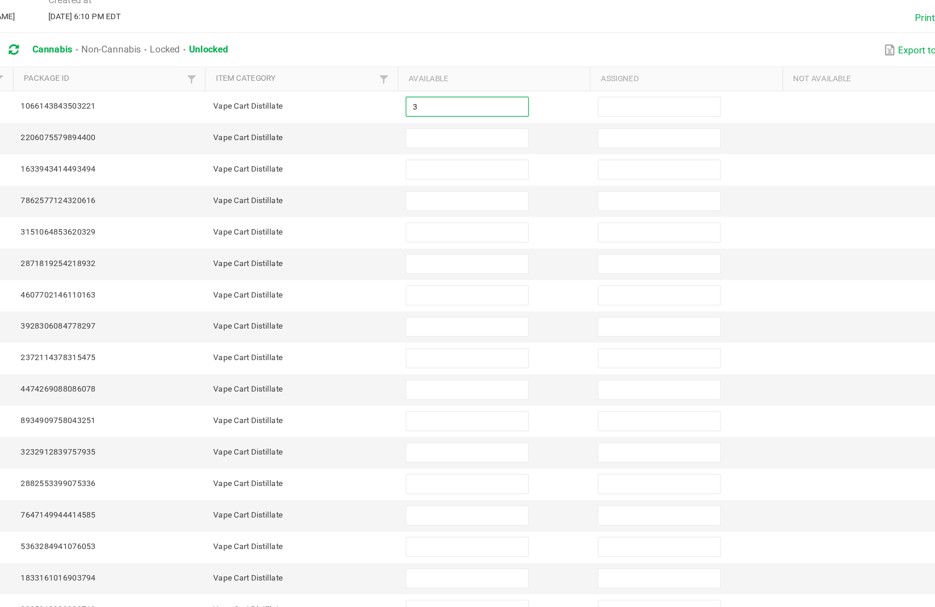
click at [529, 173] on input at bounding box center [570, 179] width 83 height 13
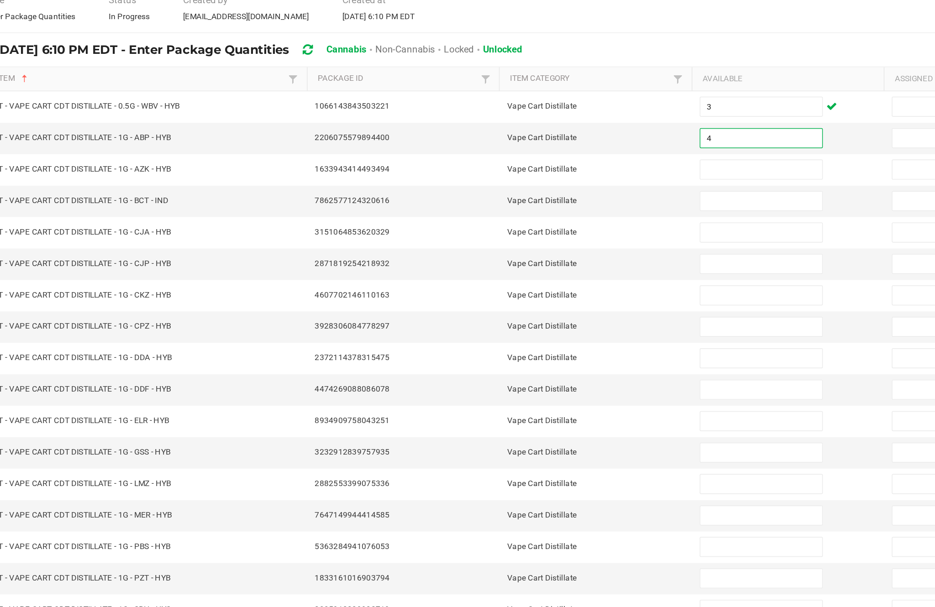
click at [529, 195] on input at bounding box center [570, 201] width 83 height 13
click at [529, 216] on input at bounding box center [570, 222] width 83 height 13
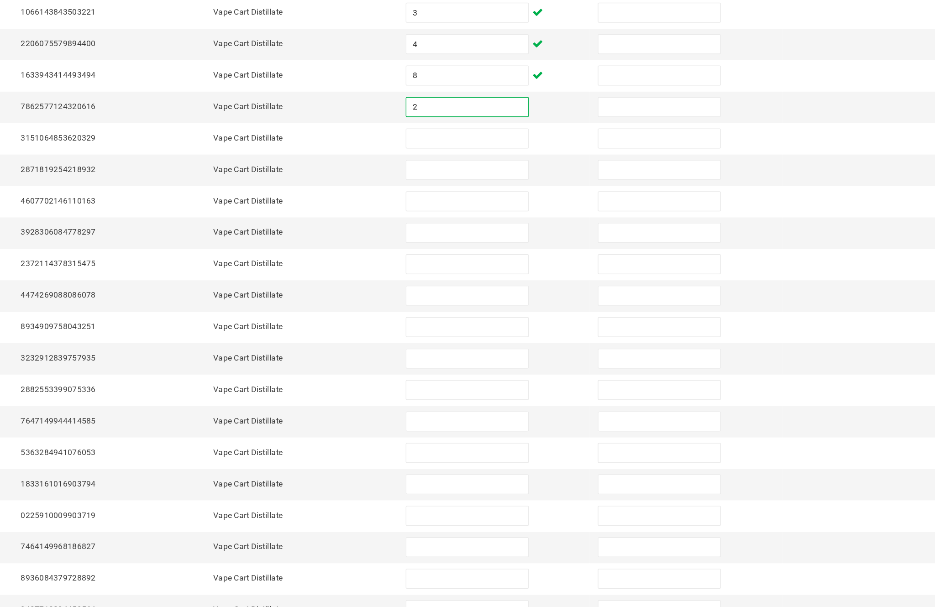
click at [529, 237] on input at bounding box center [570, 243] width 83 height 13
click at [529, 259] on input at bounding box center [570, 265] width 83 height 13
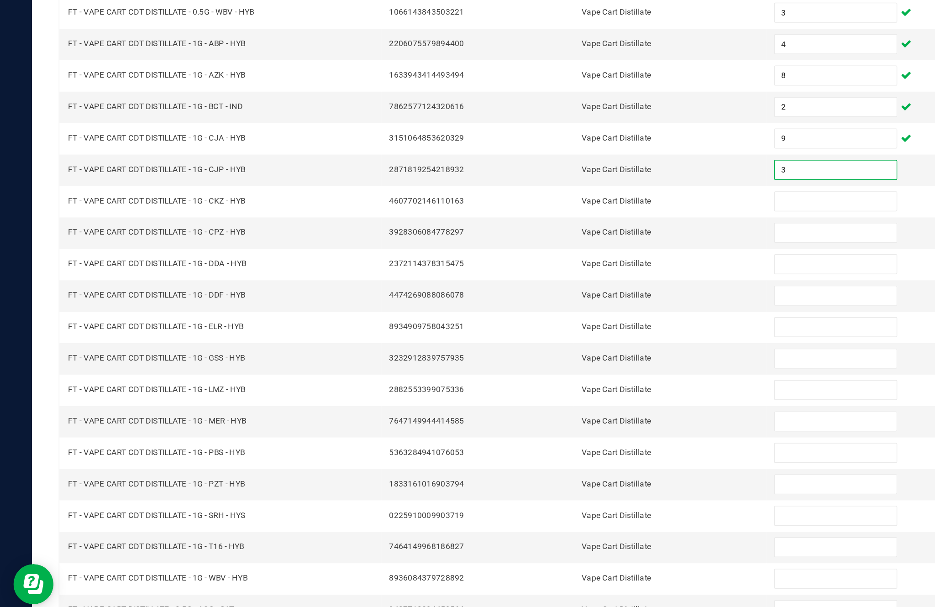
click at [559, 280] on input at bounding box center [570, 286] width 83 height 13
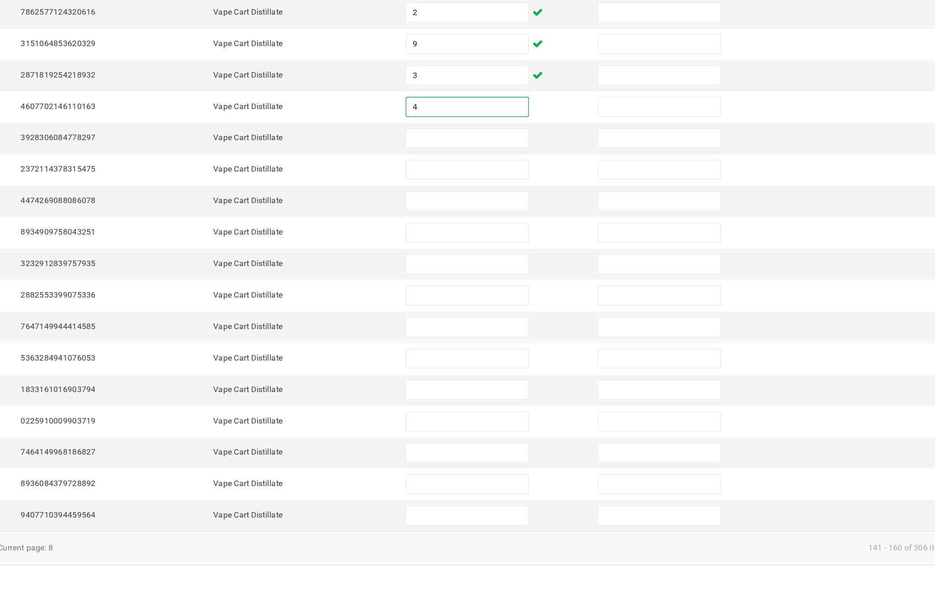
click at [529, 302] on input at bounding box center [570, 308] width 83 height 13
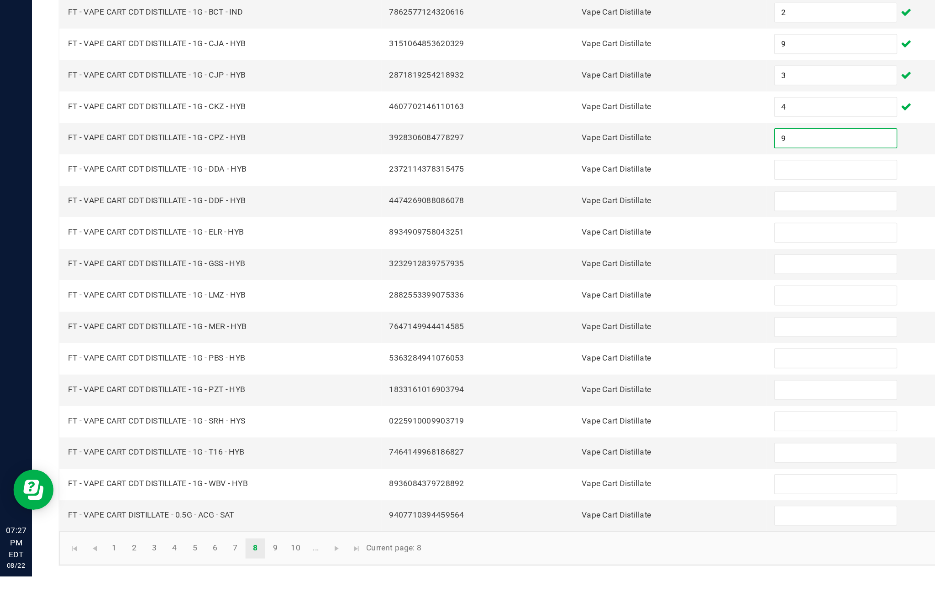
click at [554, 323] on input at bounding box center [570, 329] width 83 height 13
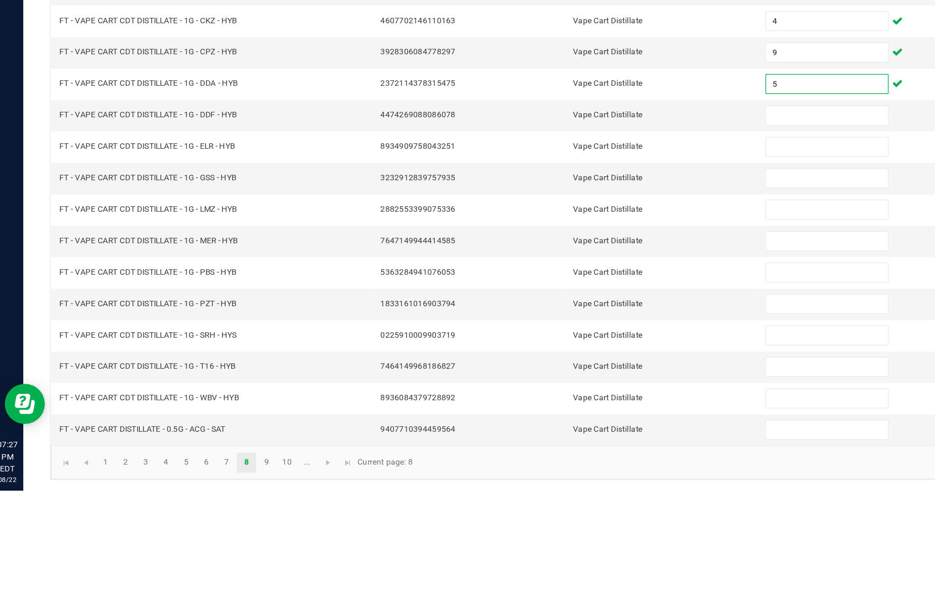
click at [561, 345] on input at bounding box center [570, 351] width 83 height 13
click at [556, 366] on input at bounding box center [570, 372] width 83 height 13
click at [556, 388] on input at bounding box center [570, 394] width 83 height 13
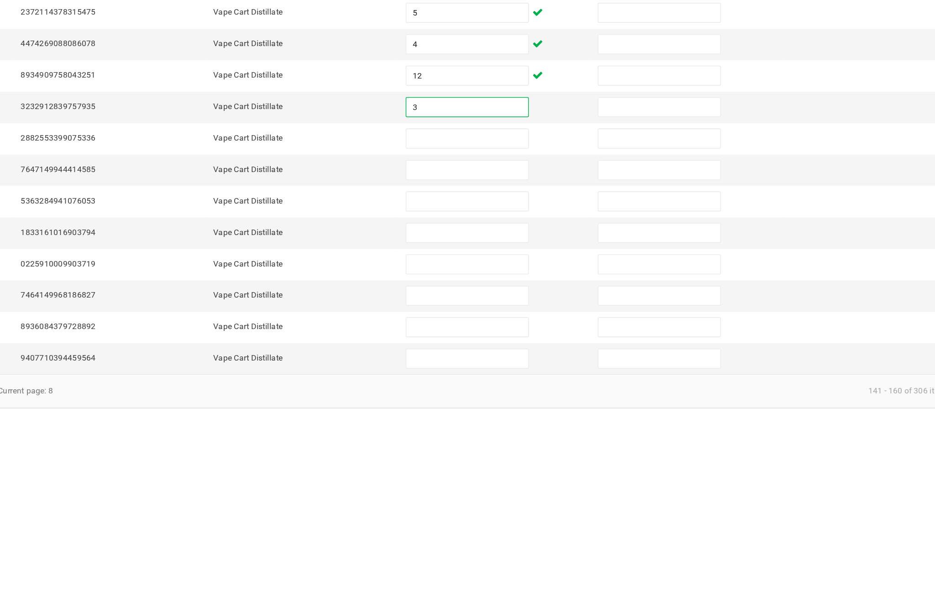
click at [529, 409] on input at bounding box center [570, 415] width 83 height 13
click at [529, 431] on input at bounding box center [570, 437] width 83 height 13
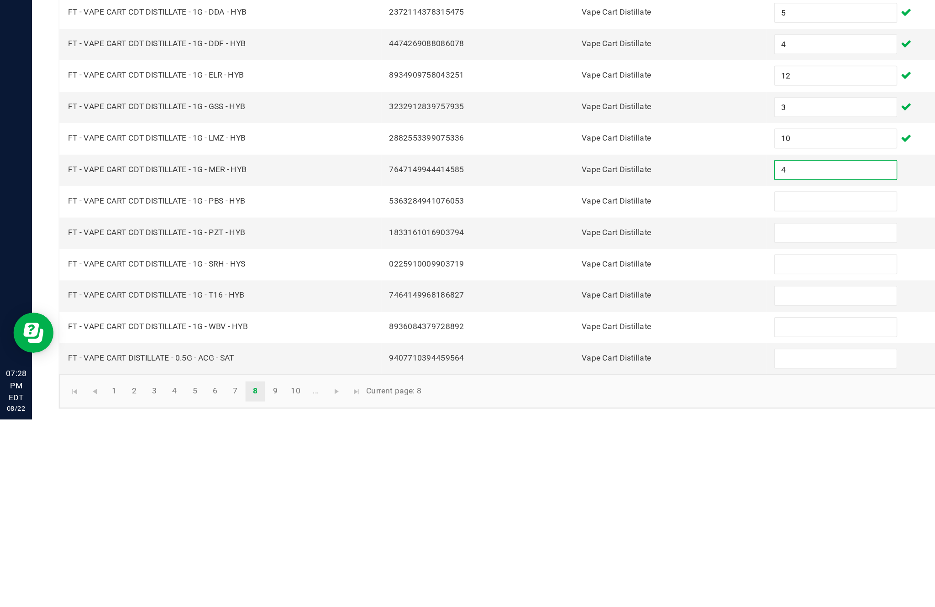
click at [548, 452] on input at bounding box center [570, 458] width 83 height 13
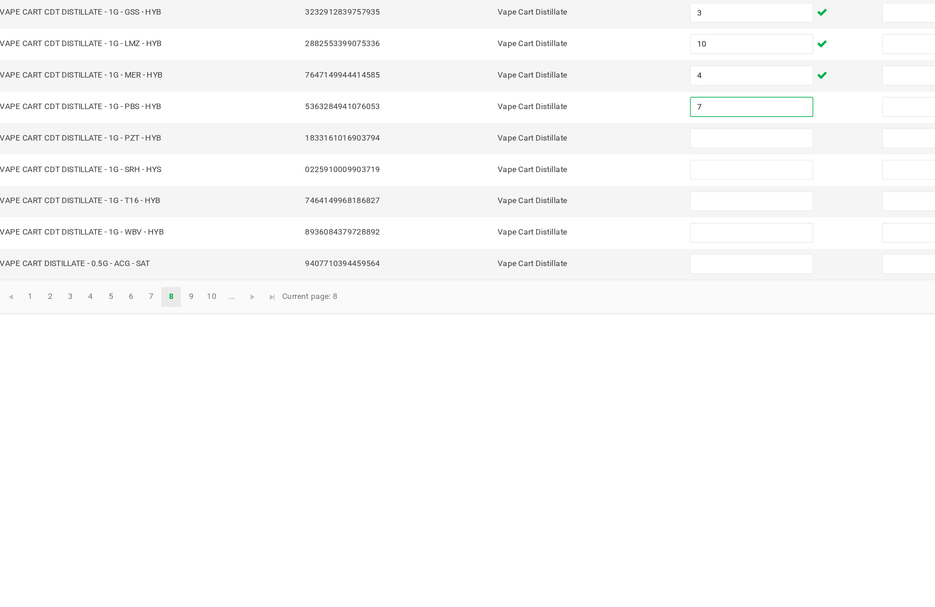
click at [529, 473] on input at bounding box center [570, 479] width 83 height 13
click at [529, 495] on input at bounding box center [570, 501] width 83 height 13
click at [529, 516] on input at bounding box center [570, 522] width 83 height 13
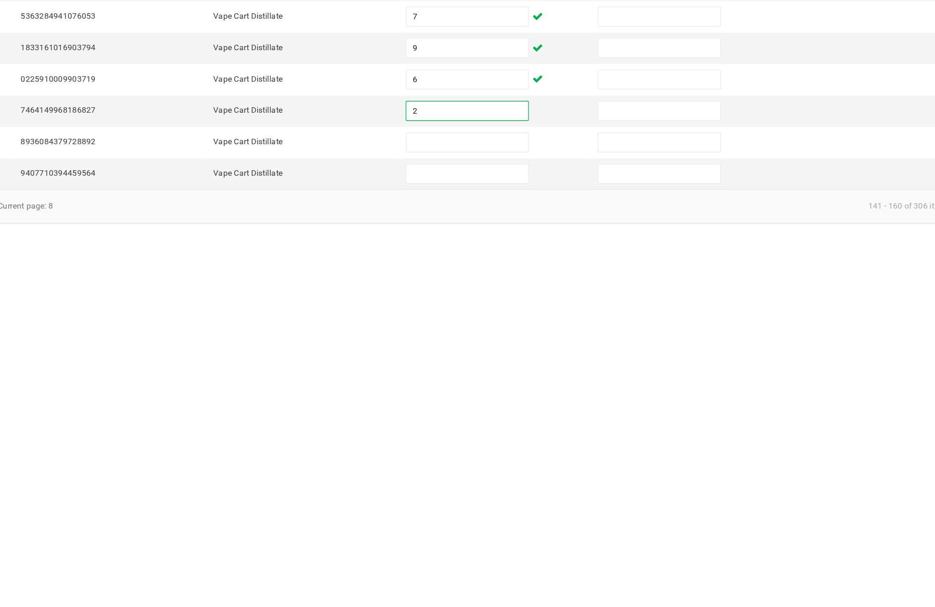
click at [529, 538] on input at bounding box center [570, 544] width 83 height 13
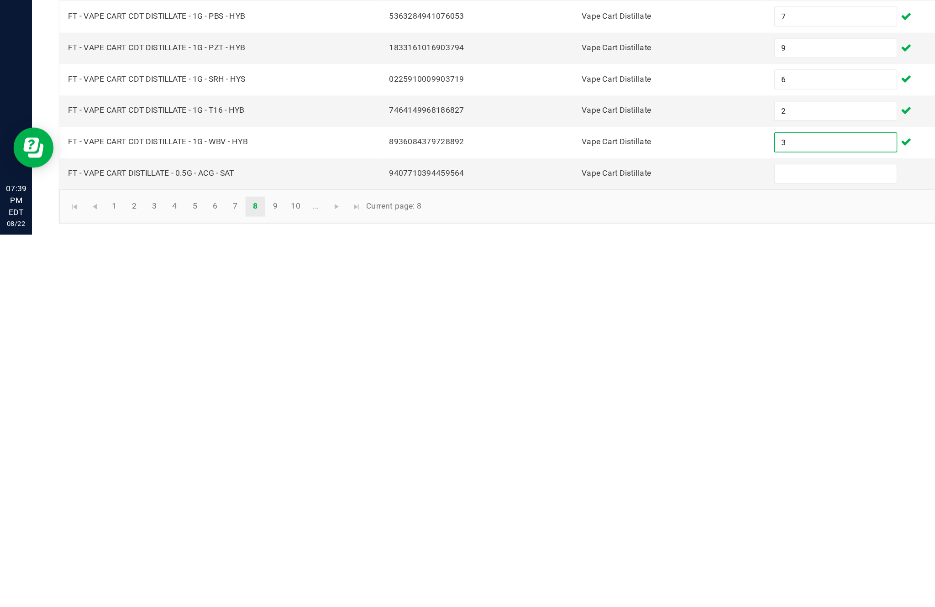
click at [562, 559] on input at bounding box center [570, 565] width 83 height 13
click at [195, 581] on link "9" at bounding box center [187, 588] width 13 height 14
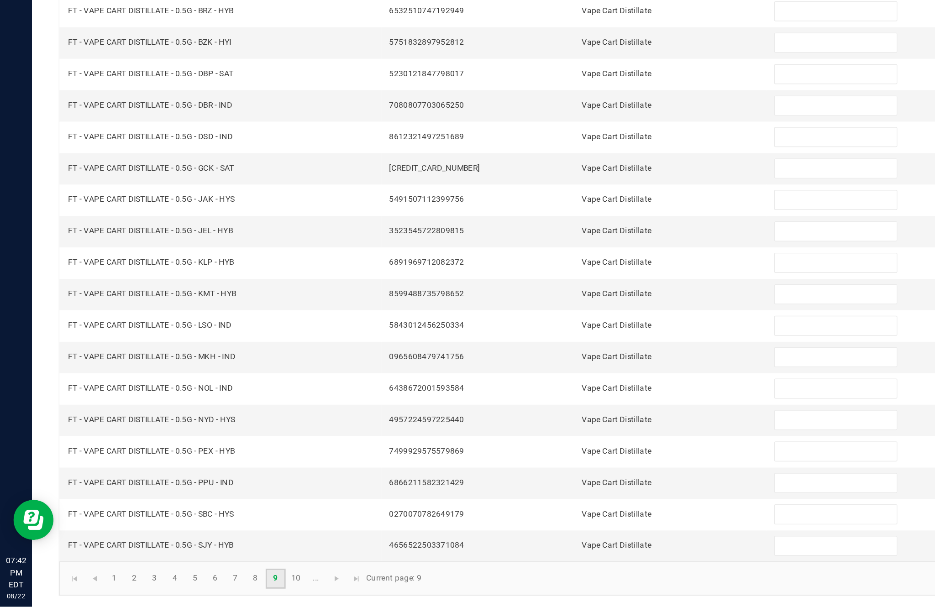
scroll to position [58, 0]
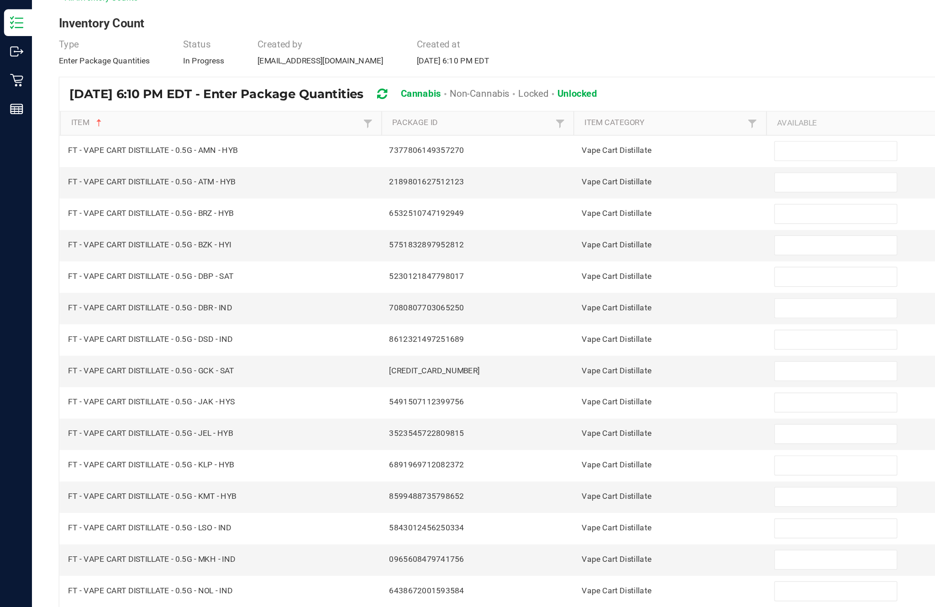
click at [550, 152] on input at bounding box center [570, 158] width 83 height 13
click at [562, 173] on input at bounding box center [570, 179] width 83 height 13
click at [564, 195] on input at bounding box center [570, 201] width 83 height 13
click at [560, 216] on input at bounding box center [570, 222] width 83 height 13
click at [551, 237] on input at bounding box center [570, 243] width 83 height 13
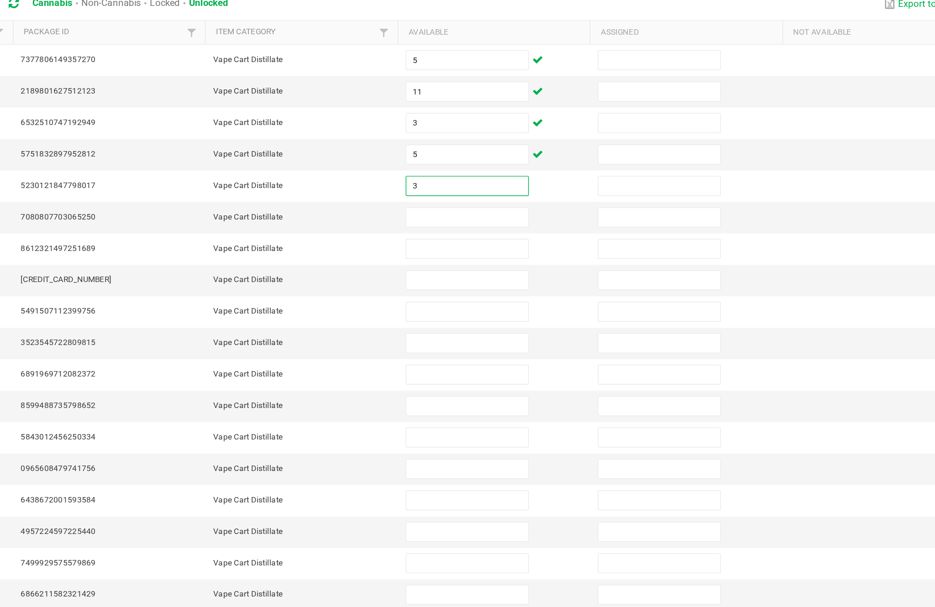
click at [529, 259] on input at bounding box center [570, 265] width 83 height 13
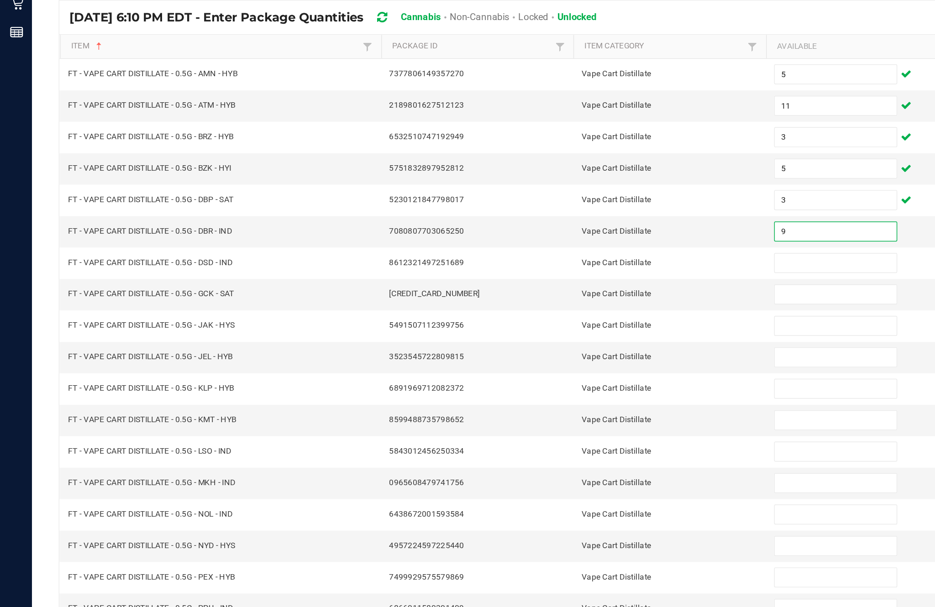
click at [566, 280] on input at bounding box center [570, 286] width 83 height 13
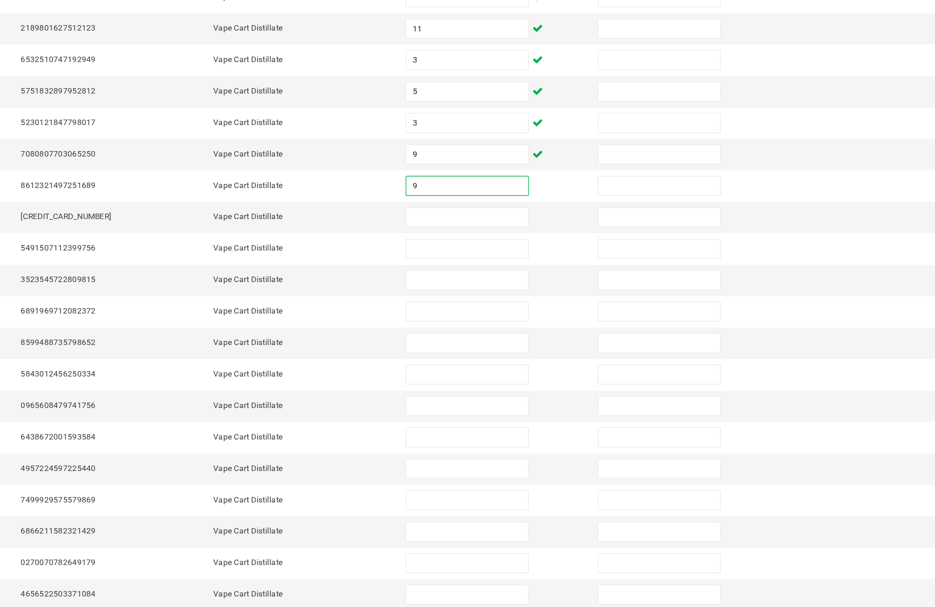
click at [529, 302] on input at bounding box center [570, 308] width 83 height 13
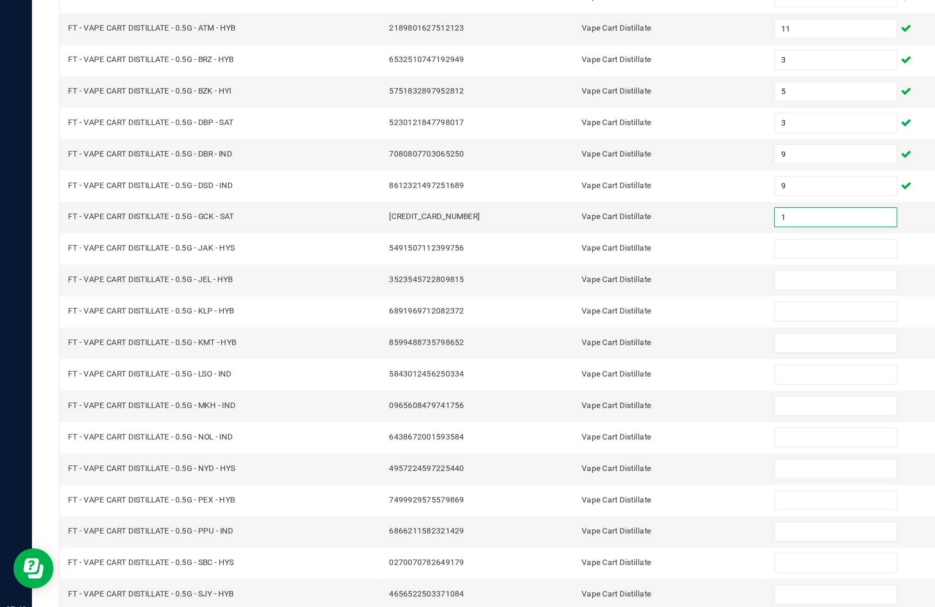
click at [552, 323] on input at bounding box center [570, 329] width 83 height 13
click at [548, 345] on input at bounding box center [570, 351] width 83 height 13
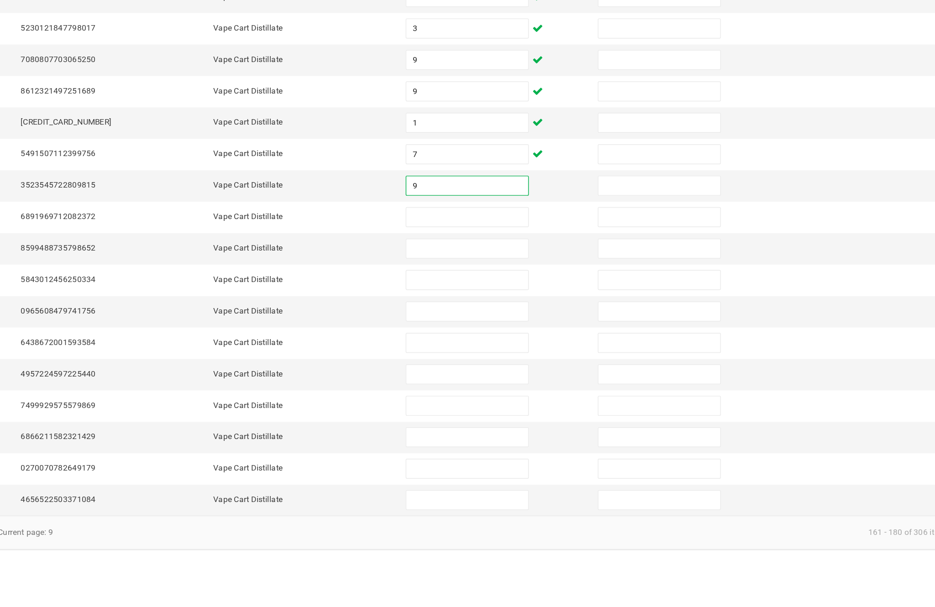
click at [529, 366] on input at bounding box center [570, 372] width 83 height 13
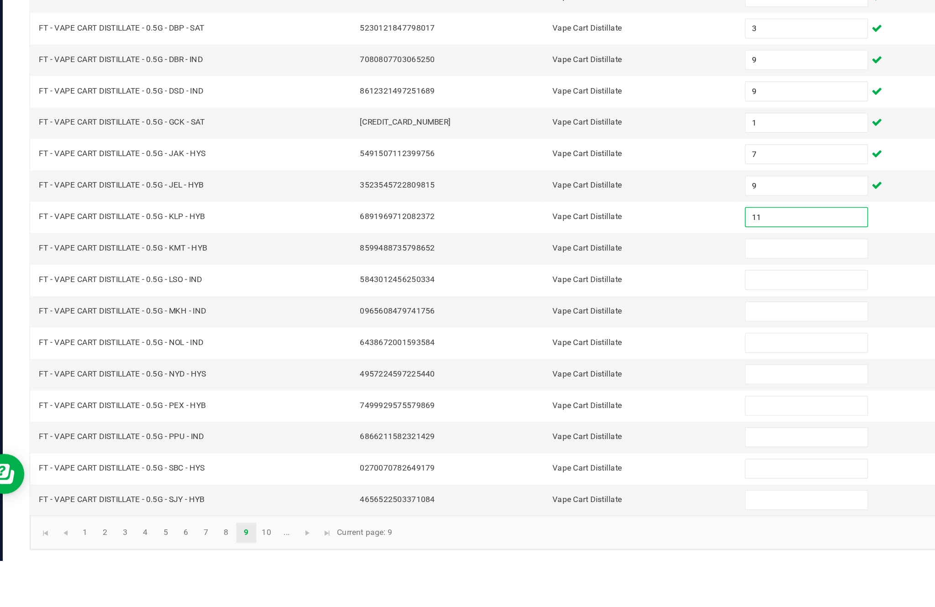
click at [542, 388] on input at bounding box center [570, 394] width 83 height 13
click at [535, 409] on input at bounding box center [570, 415] width 83 height 13
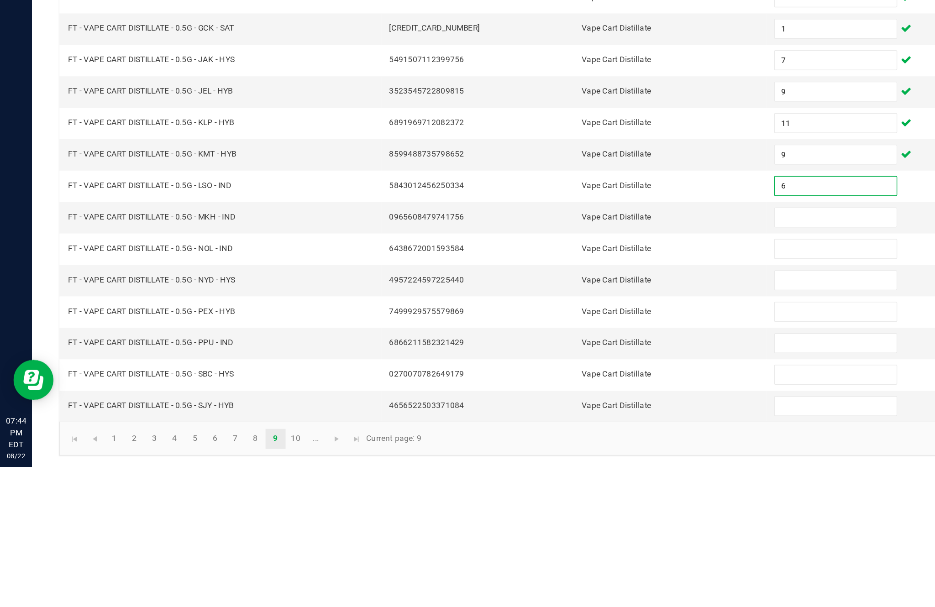
click at [552, 431] on input at bounding box center [570, 437] width 83 height 13
click at [567, 473] on input at bounding box center [570, 479] width 83 height 13
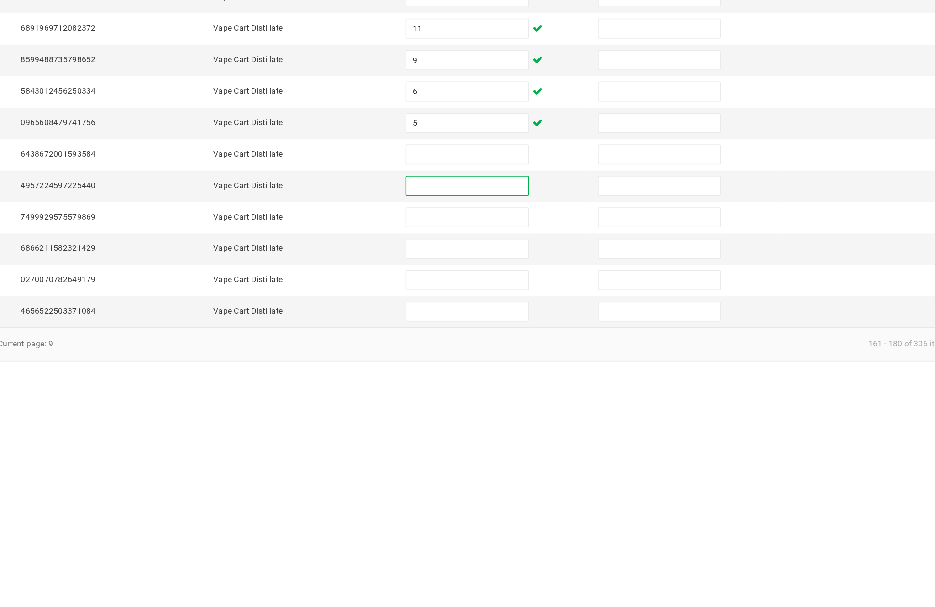
click at [529, 452] on input at bounding box center [570, 458] width 83 height 13
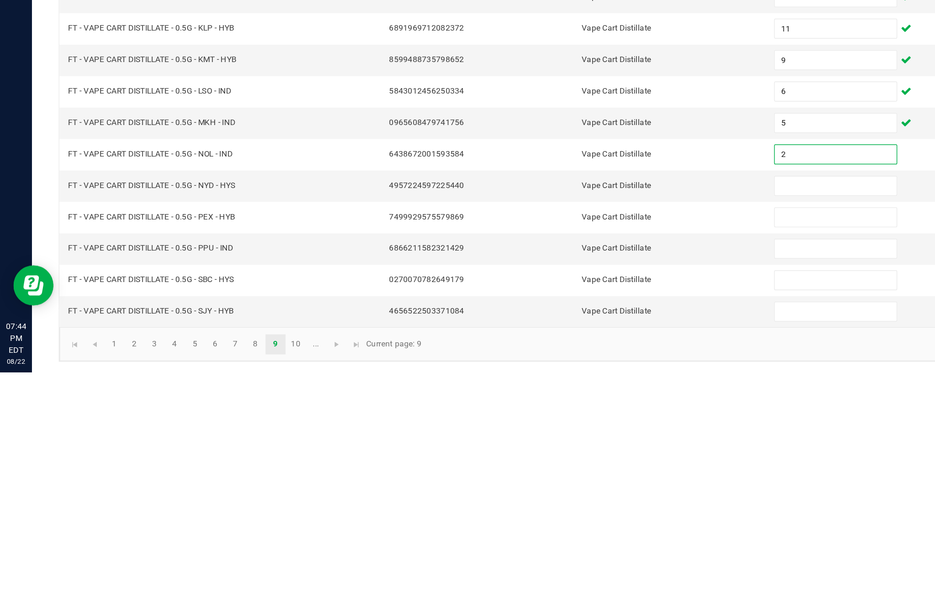
click at [568, 473] on input at bounding box center [570, 479] width 83 height 13
click at [562, 495] on input at bounding box center [570, 501] width 83 height 13
click at [552, 516] on input at bounding box center [570, 522] width 83 height 13
click at [539, 538] on input at bounding box center [570, 544] width 83 height 13
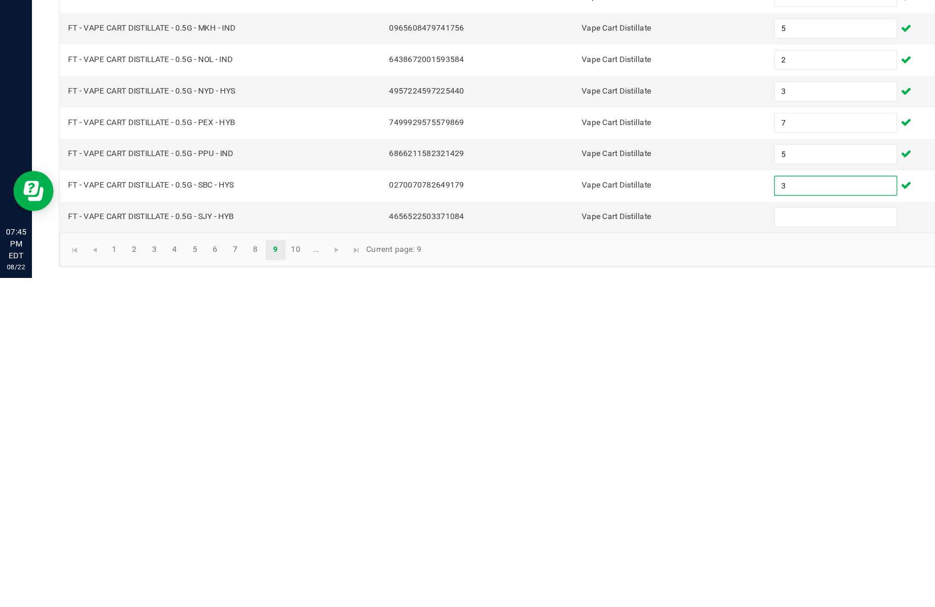
click at [560, 559] on input at bounding box center [570, 565] width 83 height 13
click at [209, 581] on link "10" at bounding box center [201, 588] width 13 height 14
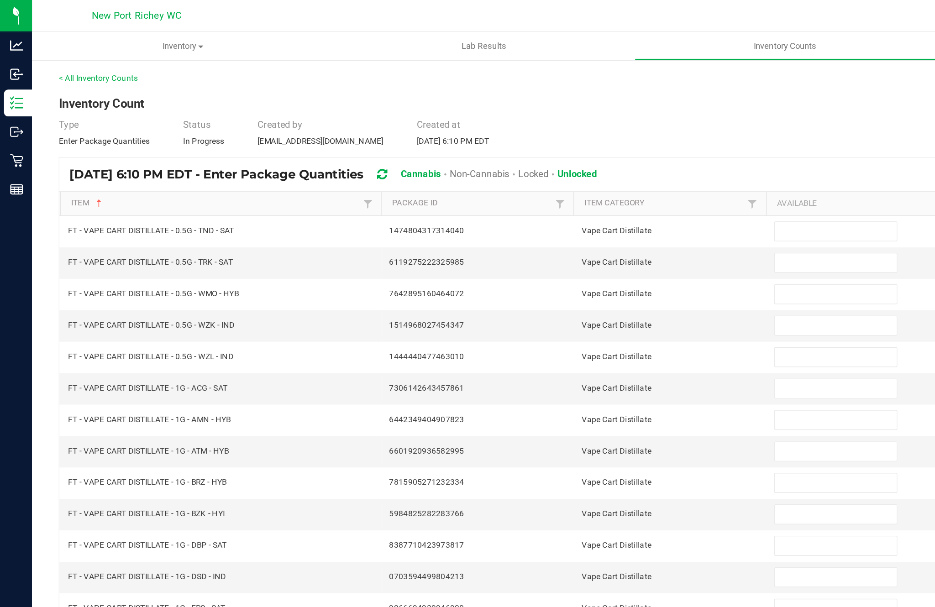
scroll to position [24, 0]
click at [559, 152] on input at bounding box center [570, 158] width 83 height 13
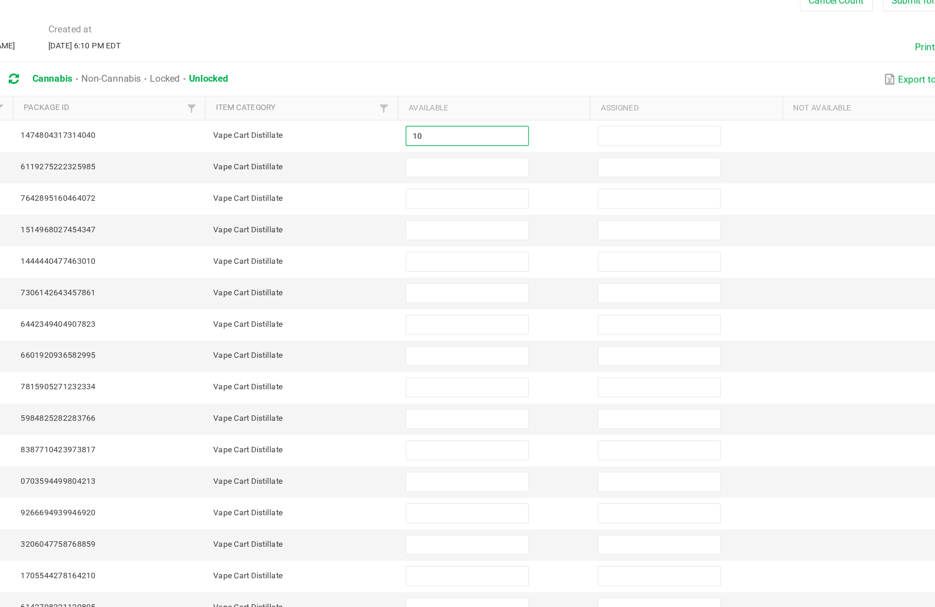
click at [529, 173] on input at bounding box center [570, 179] width 83 height 13
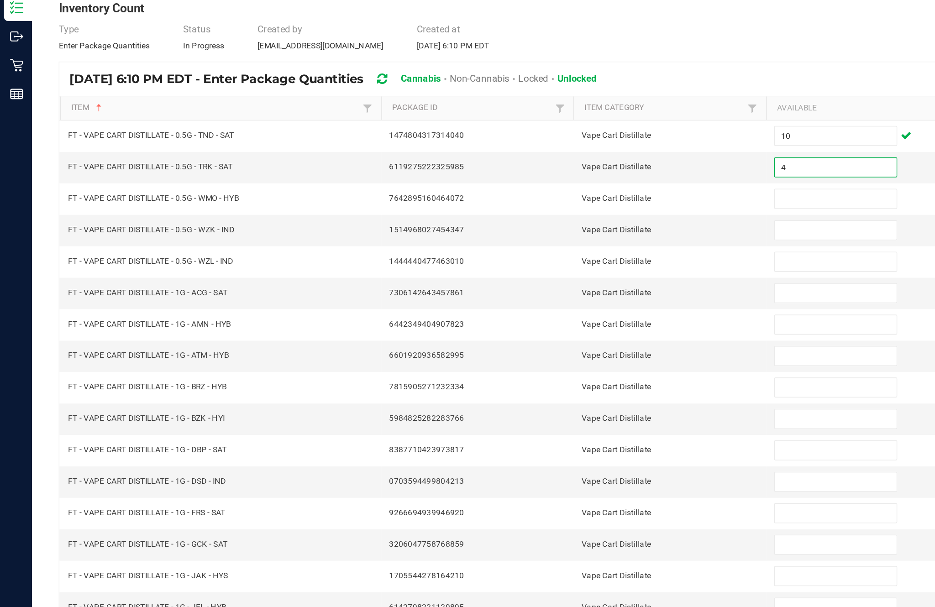
click at [556, 195] on input at bounding box center [570, 201] width 83 height 13
click at [556, 216] on input at bounding box center [570, 222] width 83 height 13
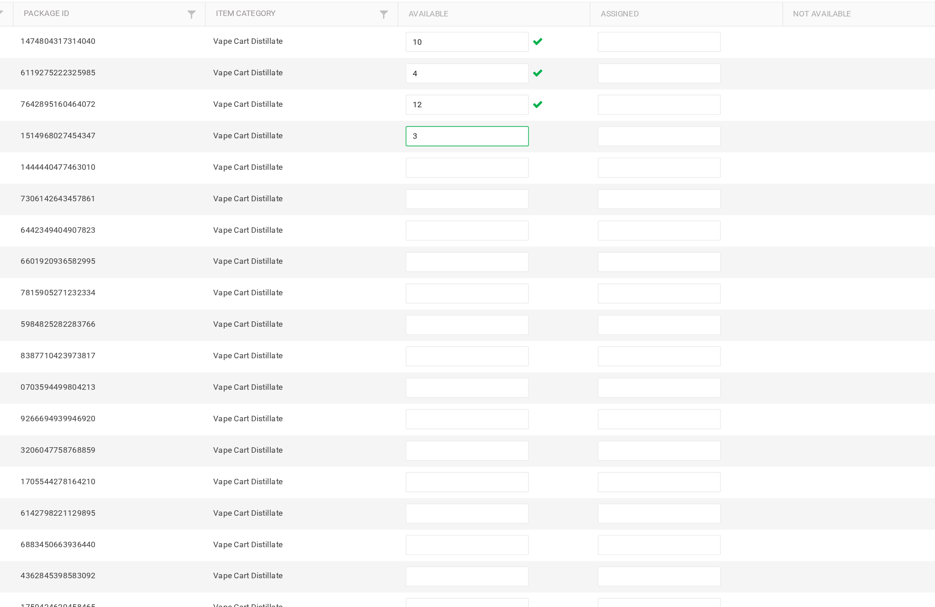
click at [529, 237] on input at bounding box center [570, 243] width 83 height 13
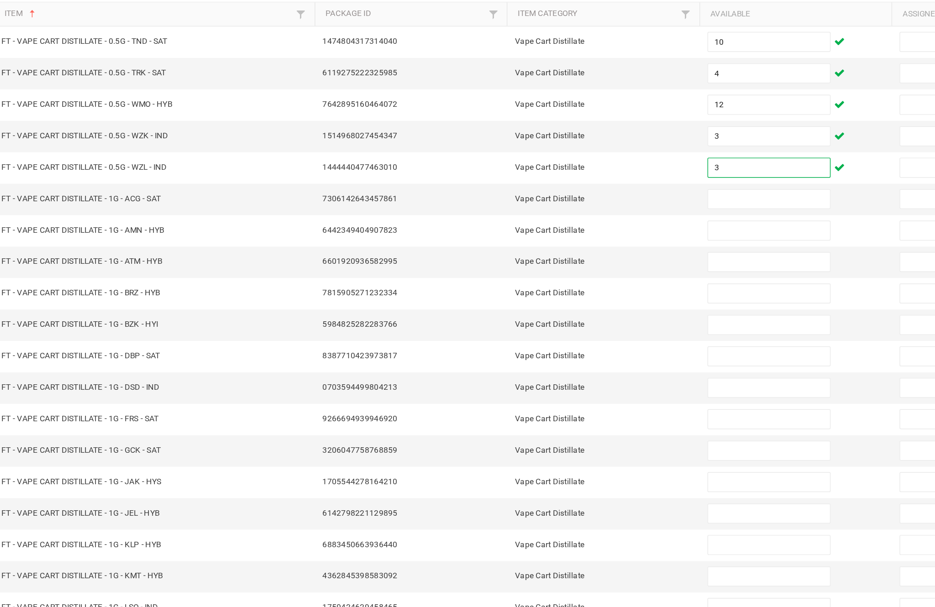
click at [523, 276] on td at bounding box center [588, 286] width 131 height 21
click at [529, 237] on input "3" at bounding box center [570, 243] width 83 height 13
click at [529, 259] on input at bounding box center [570, 265] width 83 height 13
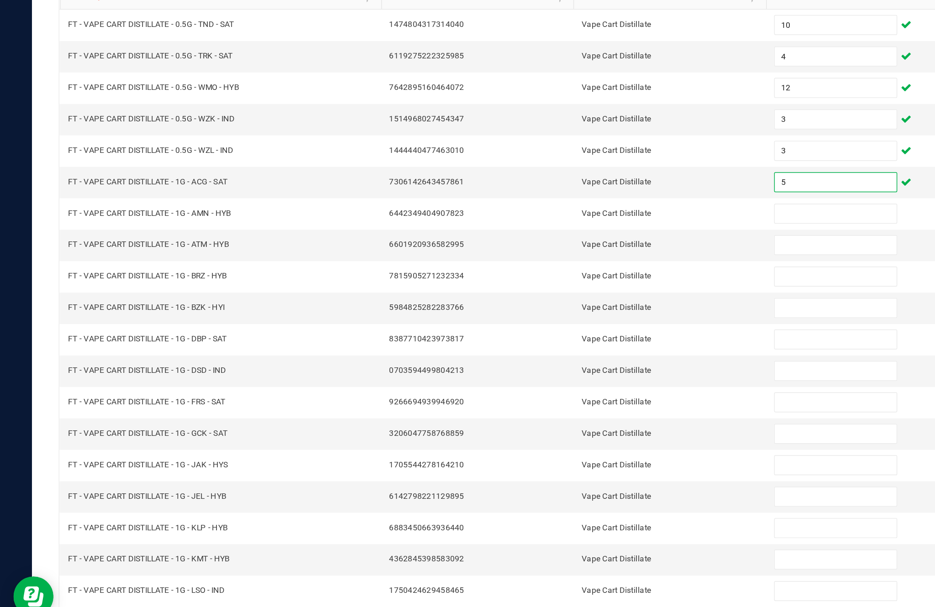
click at [566, 280] on input at bounding box center [570, 286] width 83 height 13
click at [562, 302] on input at bounding box center [570, 308] width 83 height 13
click at [559, 323] on input at bounding box center [570, 329] width 83 height 13
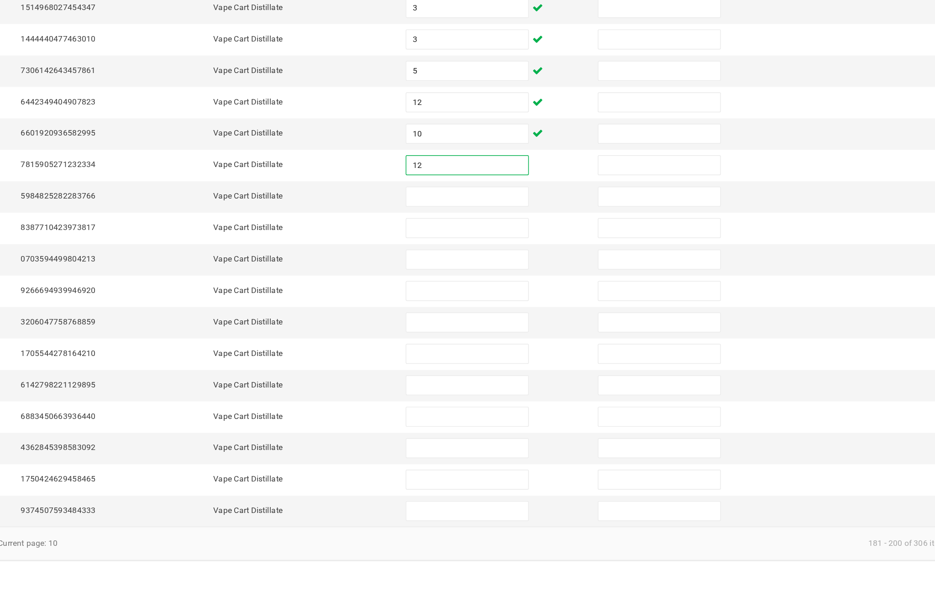
click at [529, 345] on input at bounding box center [570, 351] width 83 height 13
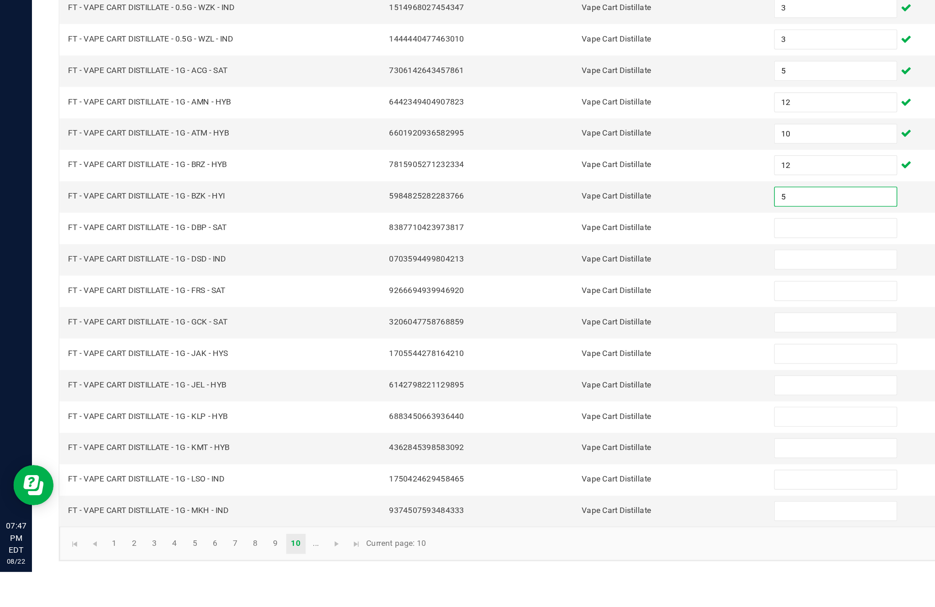
click at [566, 366] on input at bounding box center [570, 372] width 83 height 13
click at [542, 388] on input at bounding box center [570, 394] width 83 height 13
click at [548, 409] on input at bounding box center [570, 415] width 83 height 13
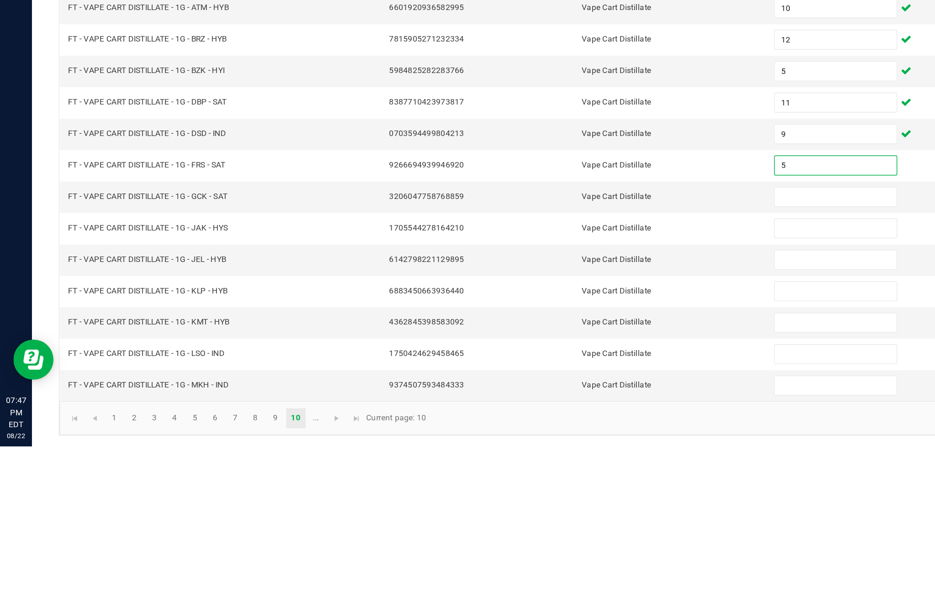
click at [559, 431] on input at bounding box center [570, 437] width 83 height 13
click at [556, 452] on input at bounding box center [570, 458] width 83 height 13
click at [563, 473] on input at bounding box center [570, 479] width 83 height 13
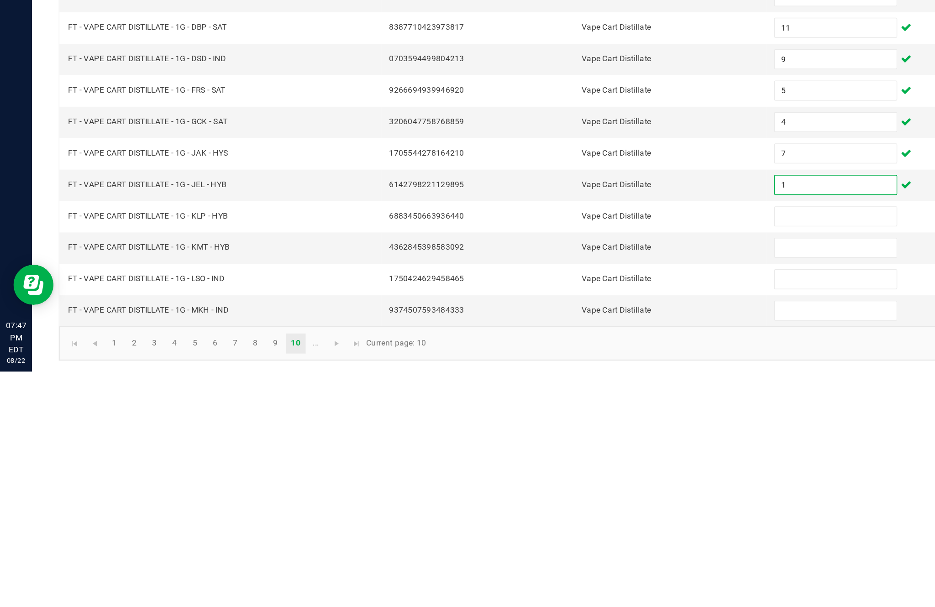
click at [563, 495] on input at bounding box center [570, 501] width 83 height 13
click at [560, 516] on input at bounding box center [570, 522] width 83 height 13
click at [577, 538] on input at bounding box center [570, 544] width 83 height 13
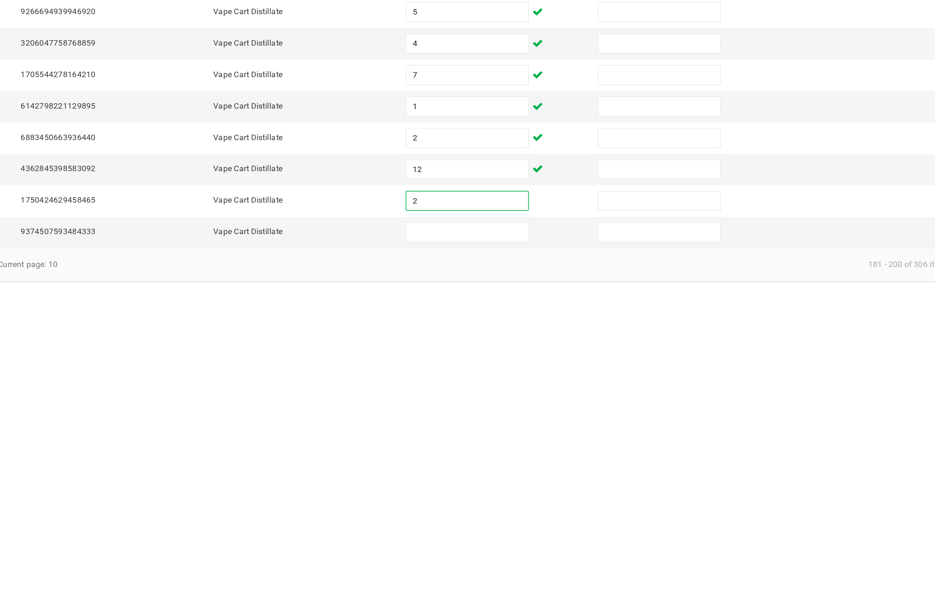
click at [529, 559] on input at bounding box center [570, 565] width 83 height 13
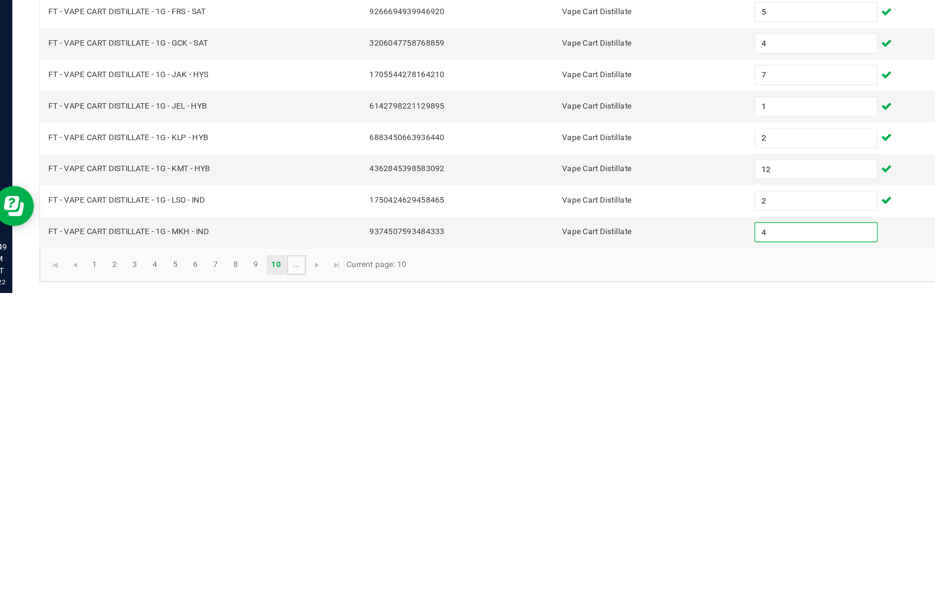
click at [209, 581] on link "..." at bounding box center [215, 588] width 13 height 14
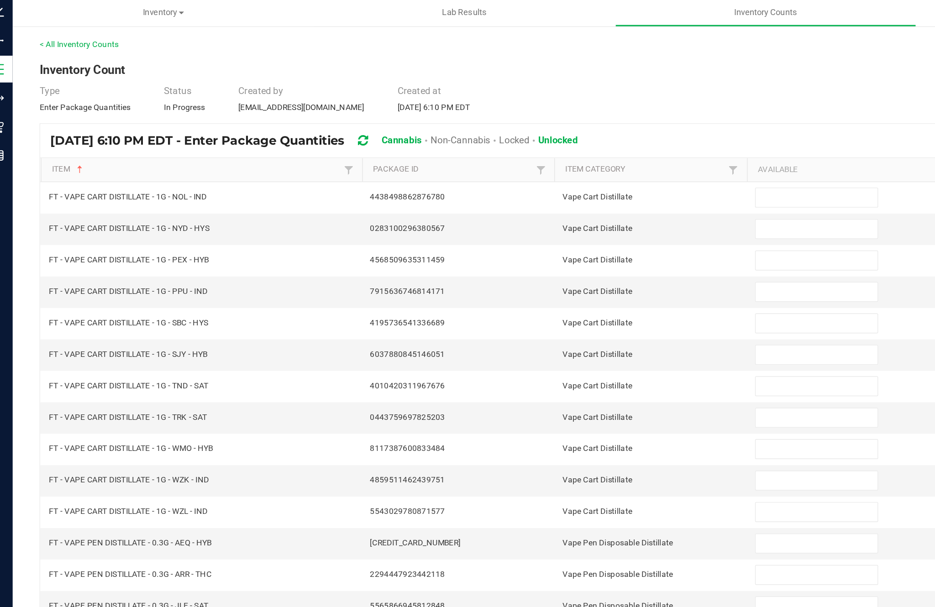
scroll to position [5, 0]
click at [542, 152] on input at bounding box center [570, 158] width 83 height 13
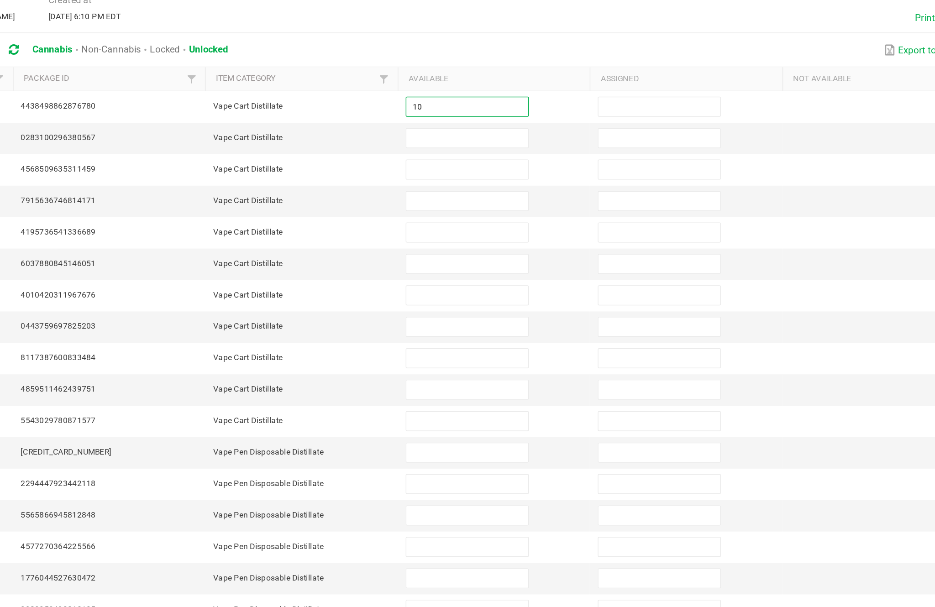
click at [529, 173] on input at bounding box center [570, 179] width 83 height 13
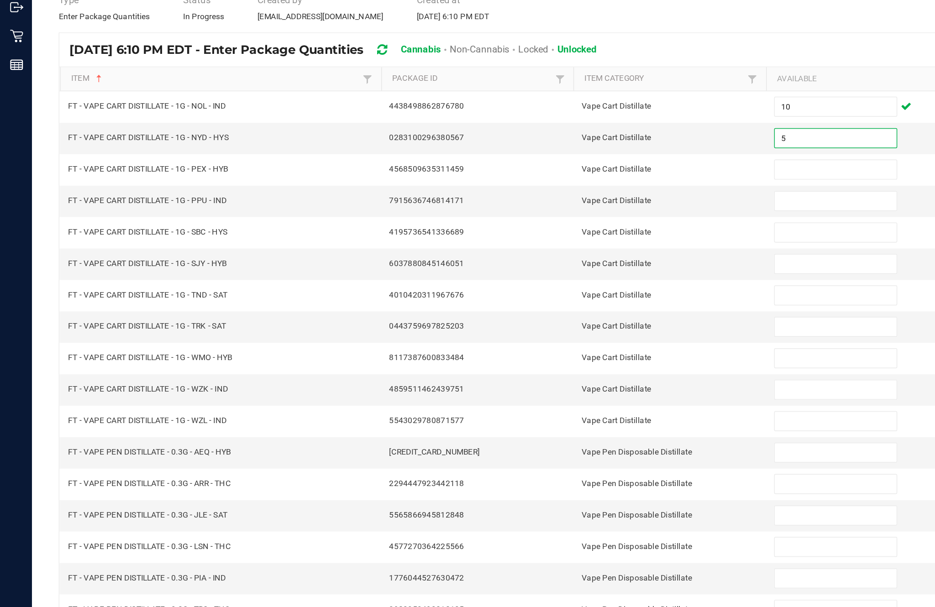
click at [548, 195] on input at bounding box center [570, 201] width 83 height 13
click at [554, 216] on input at bounding box center [570, 222] width 83 height 13
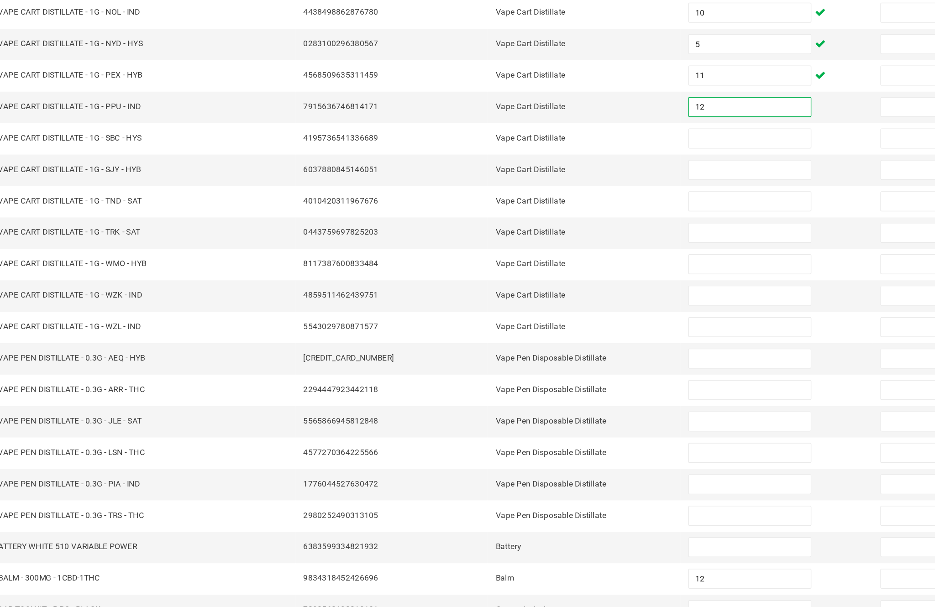
click at [529, 237] on input at bounding box center [570, 243] width 83 height 13
click at [529, 259] on input at bounding box center [570, 265] width 83 height 13
click at [529, 280] on input at bounding box center [570, 286] width 83 height 13
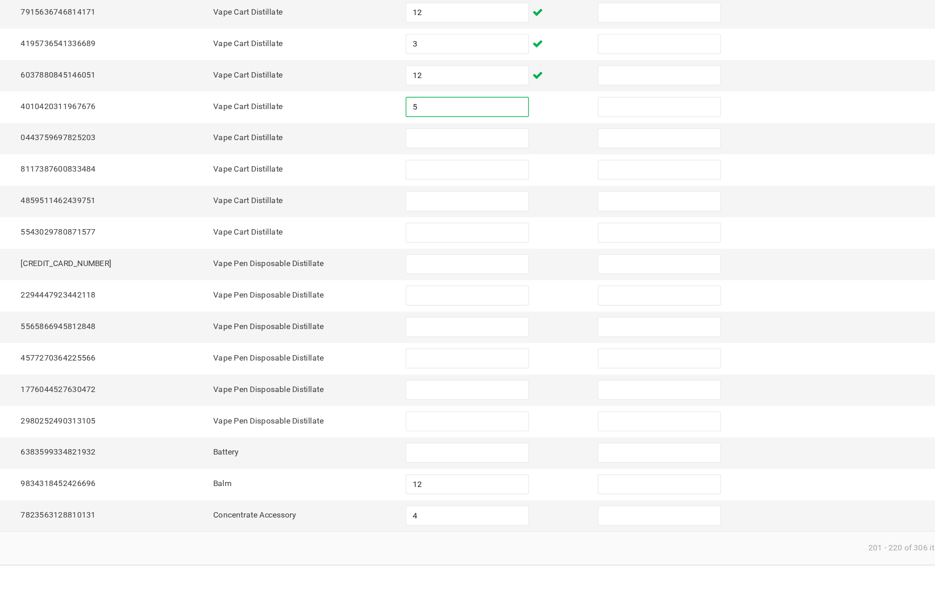
click at [529, 302] on input at bounding box center [570, 308] width 83 height 13
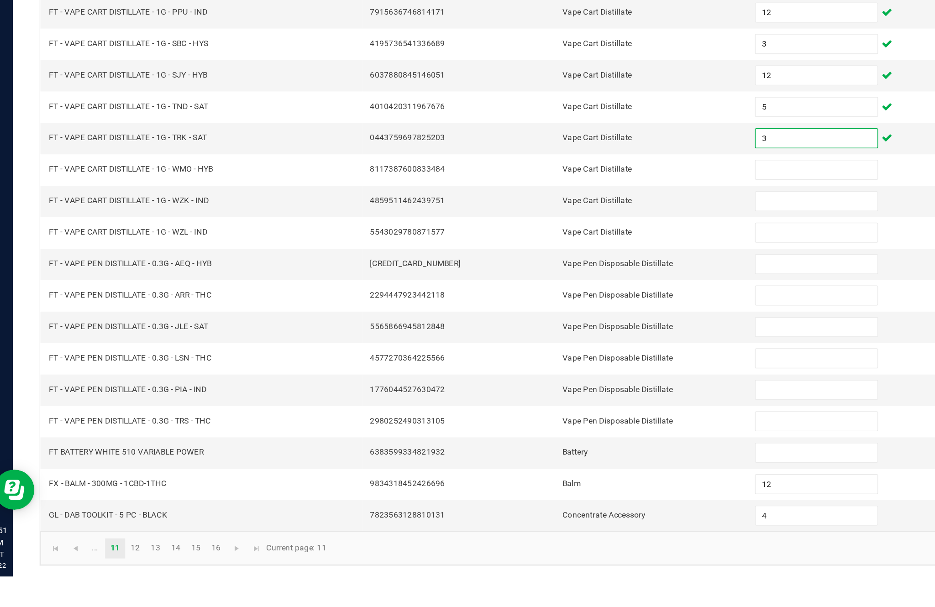
click at [549, 323] on input at bounding box center [570, 329] width 83 height 13
click at [561, 345] on input at bounding box center [570, 351] width 83 height 13
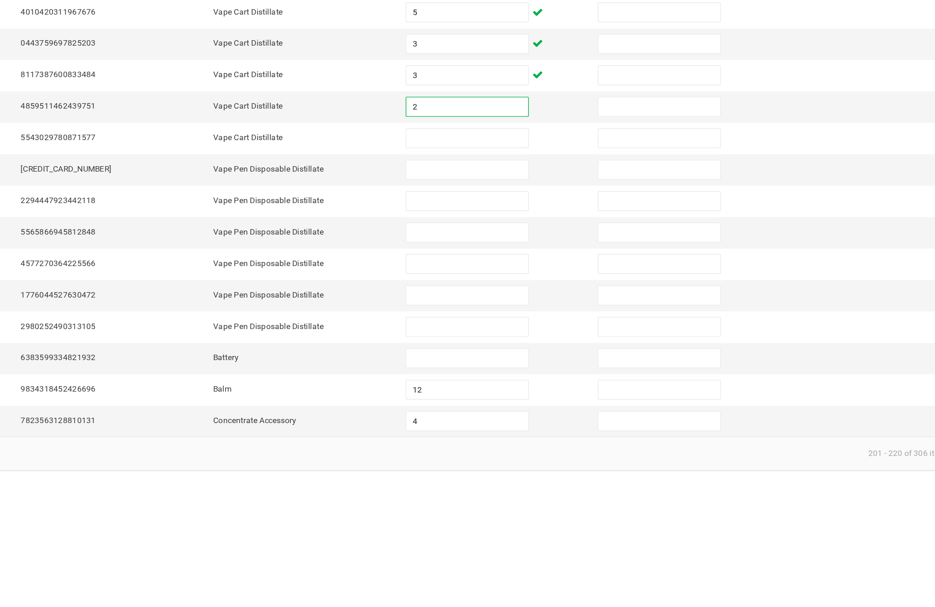
click at [529, 366] on input at bounding box center [570, 372] width 83 height 13
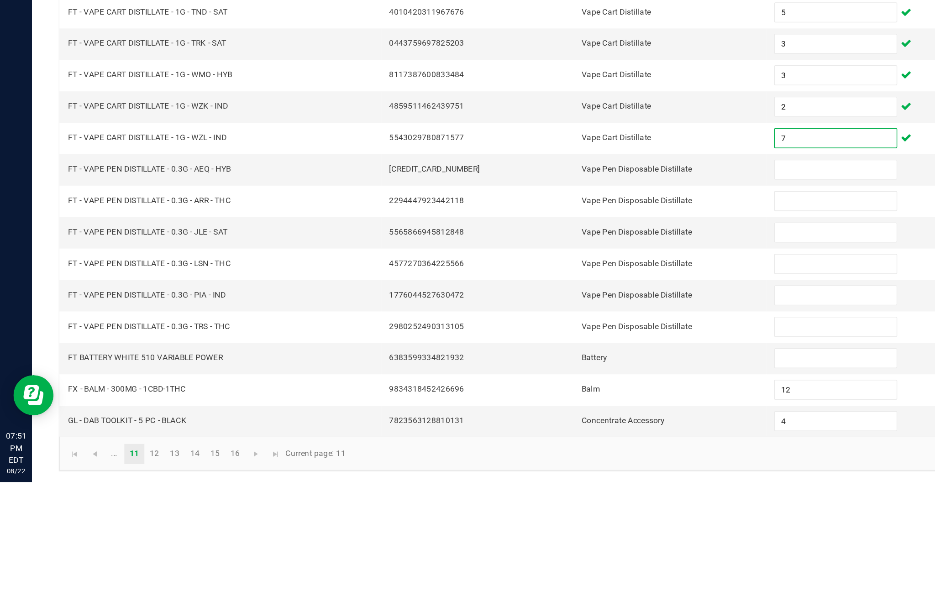
click at [558, 388] on input at bounding box center [570, 394] width 83 height 13
click at [559, 409] on input at bounding box center [570, 415] width 83 height 13
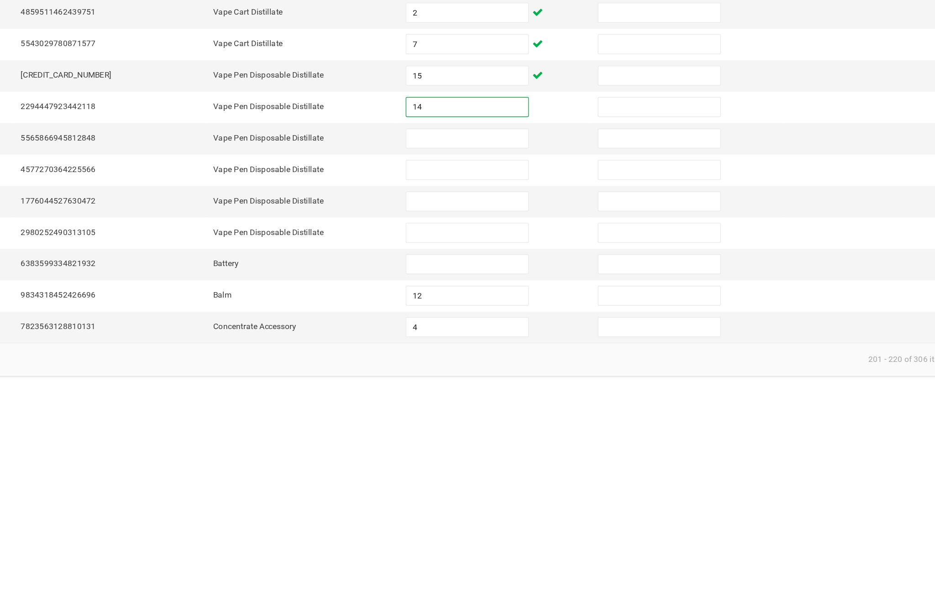
click at [529, 431] on input at bounding box center [570, 437] width 83 height 13
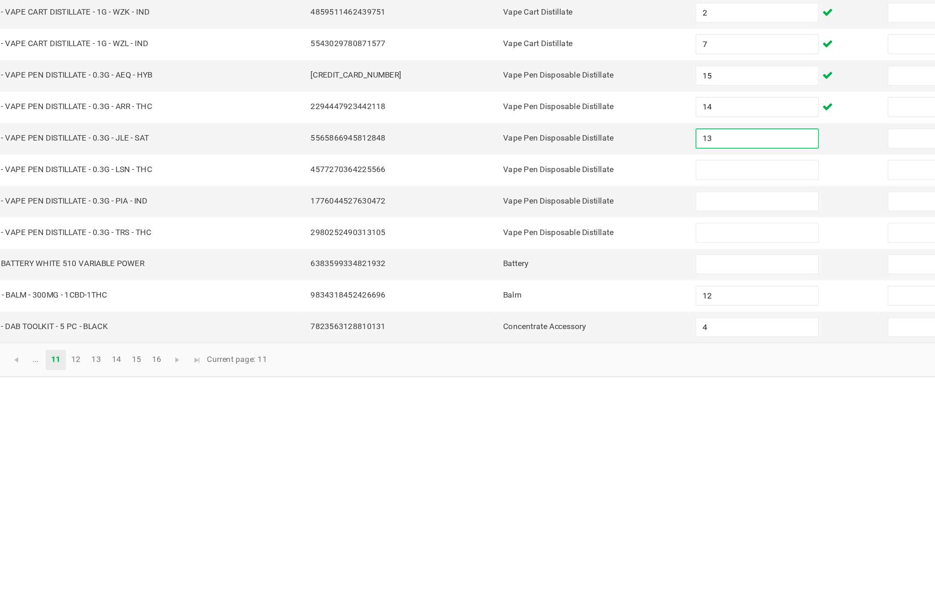
click at [529, 452] on input at bounding box center [570, 458] width 83 height 13
click at [529, 473] on input at bounding box center [570, 479] width 83 height 13
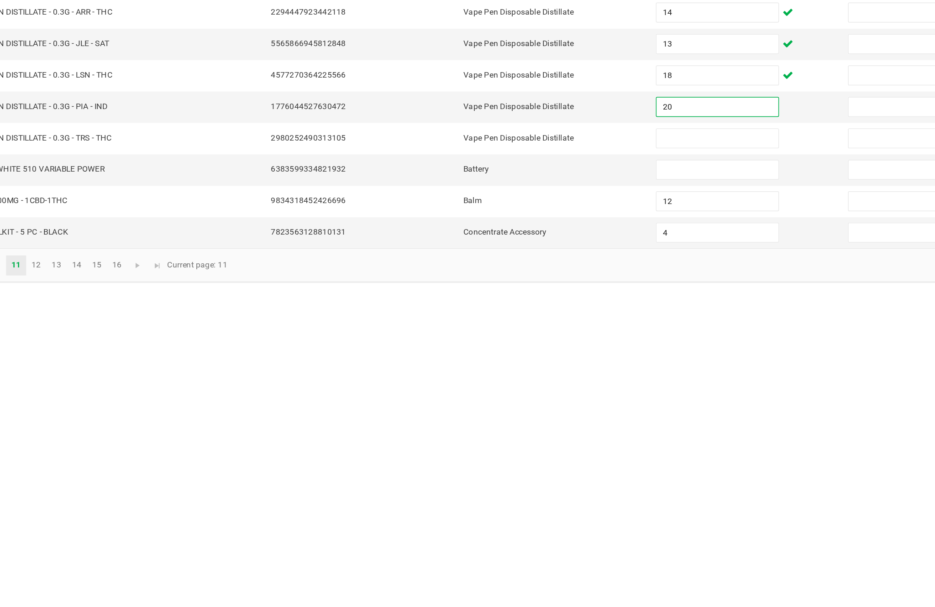
click at [529, 495] on input at bounding box center [570, 501] width 83 height 13
click at [529, 516] on input at bounding box center [570, 522] width 83 height 13
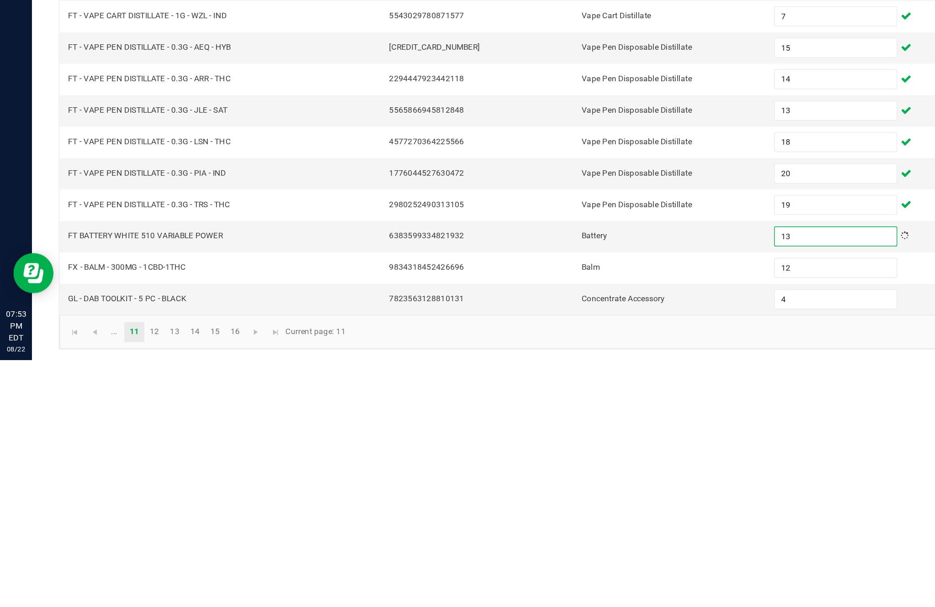
scroll to position [58, 0]
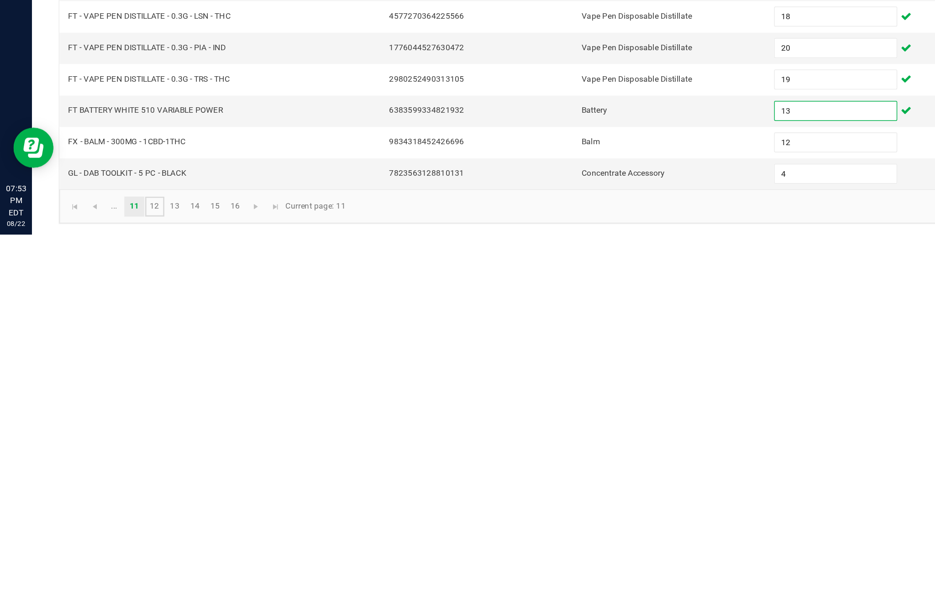
click at [112, 581] on link "12" at bounding box center [105, 588] width 13 height 14
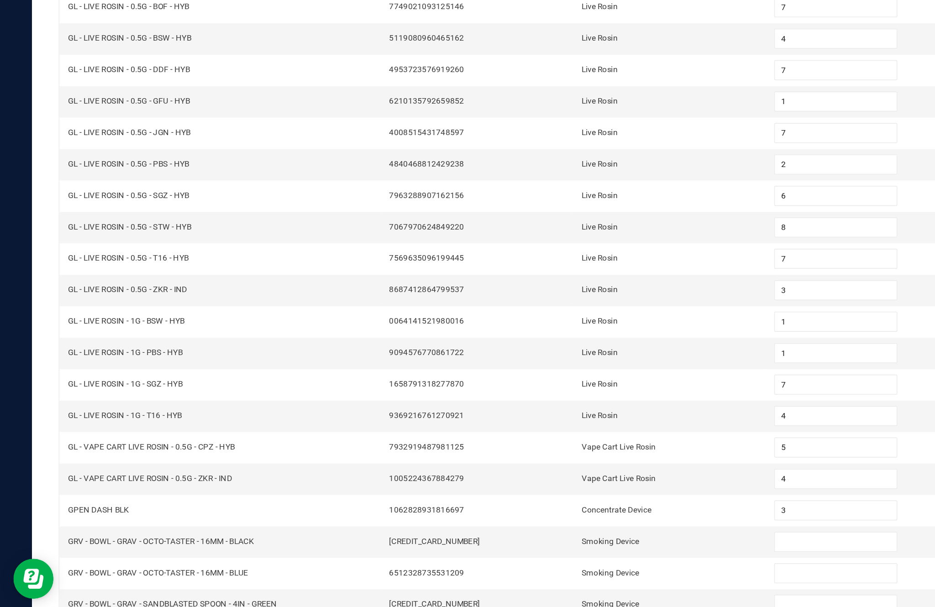
click at [552, 516] on input at bounding box center [570, 522] width 83 height 13
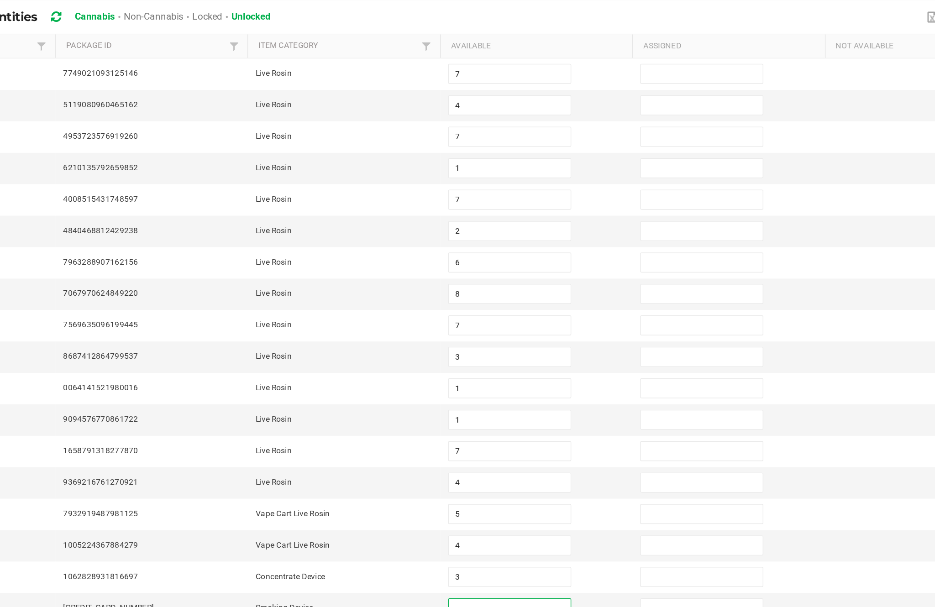
scroll to position [47, 0]
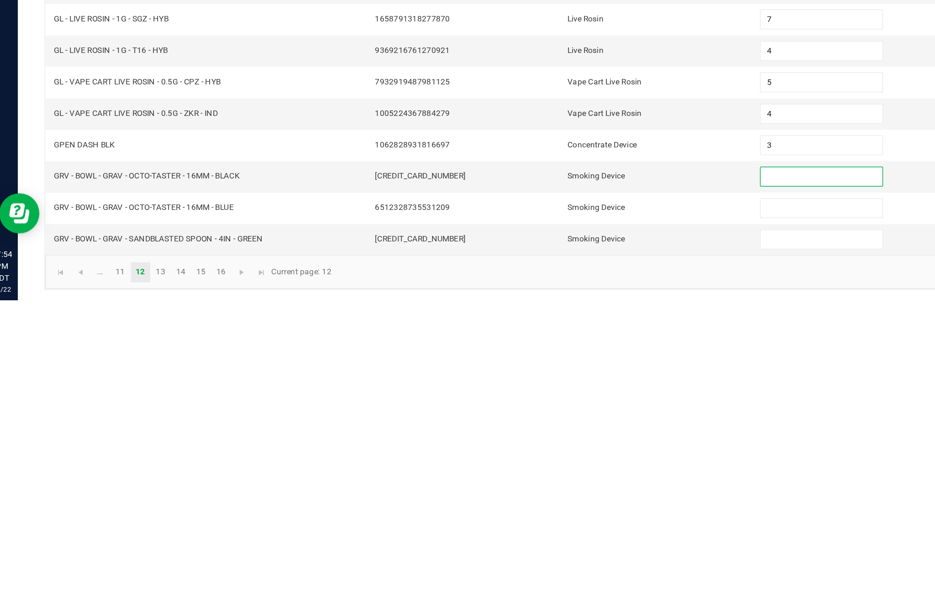
click at [540, 538] on input at bounding box center [570, 544] width 83 height 13
click at [547, 516] on input at bounding box center [570, 522] width 83 height 13
click at [544, 559] on input at bounding box center [570, 565] width 83 height 13
click at [126, 581] on link "13" at bounding box center [119, 588] width 13 height 14
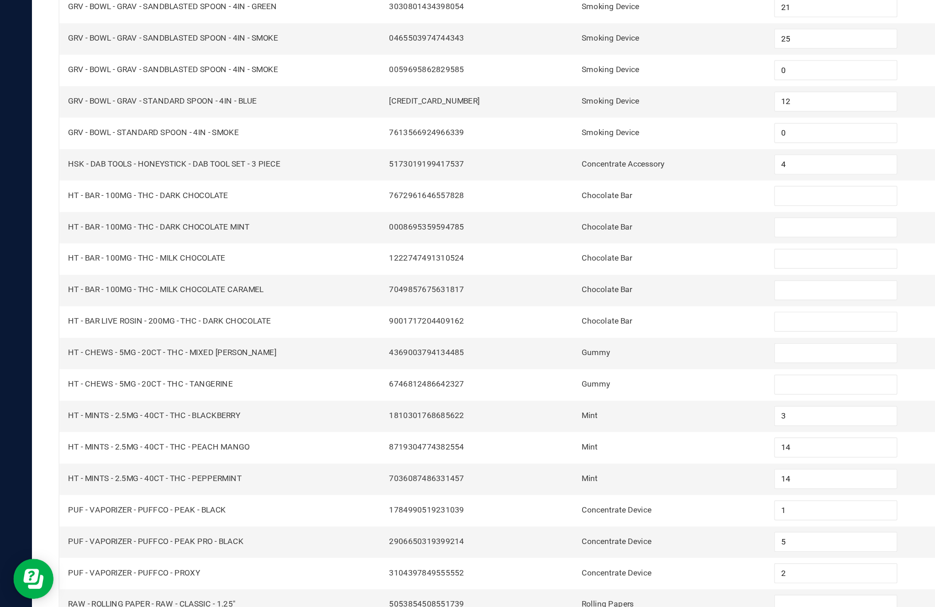
scroll to position [58, 0]
click at [112, 581] on link "12" at bounding box center [105, 588] width 13 height 14
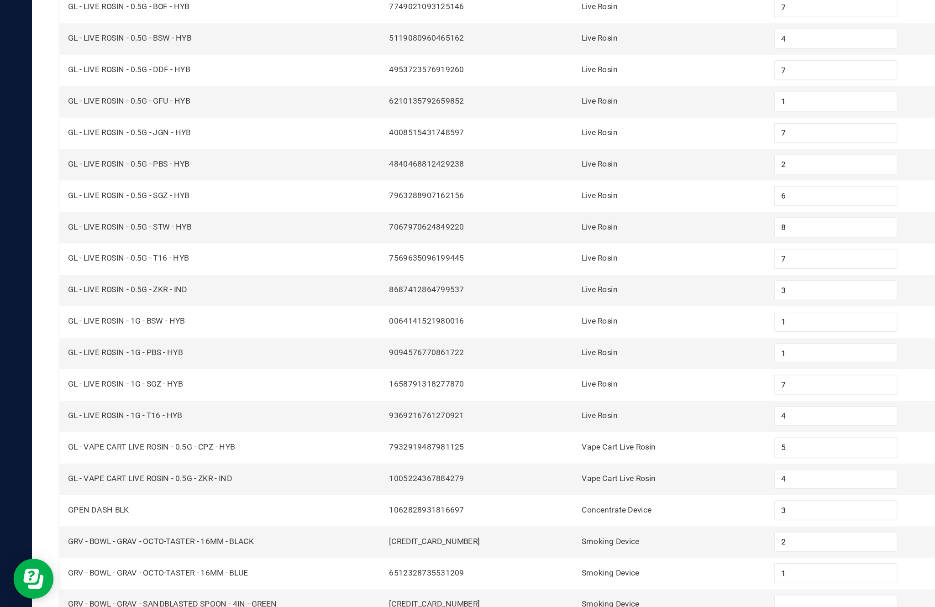
click at [548, 559] on input at bounding box center [570, 565] width 83 height 13
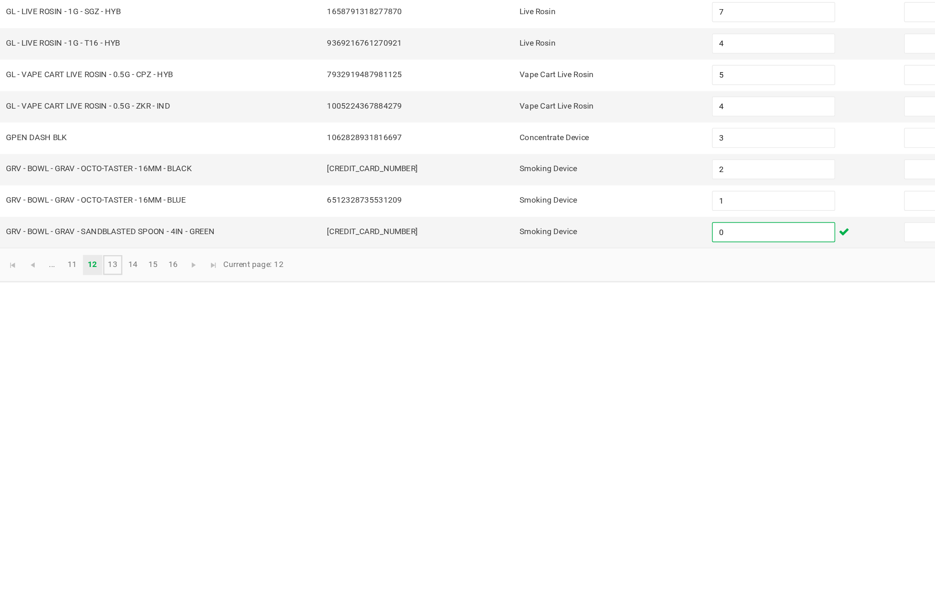
click at [113, 581] on link "13" at bounding box center [119, 588] width 13 height 14
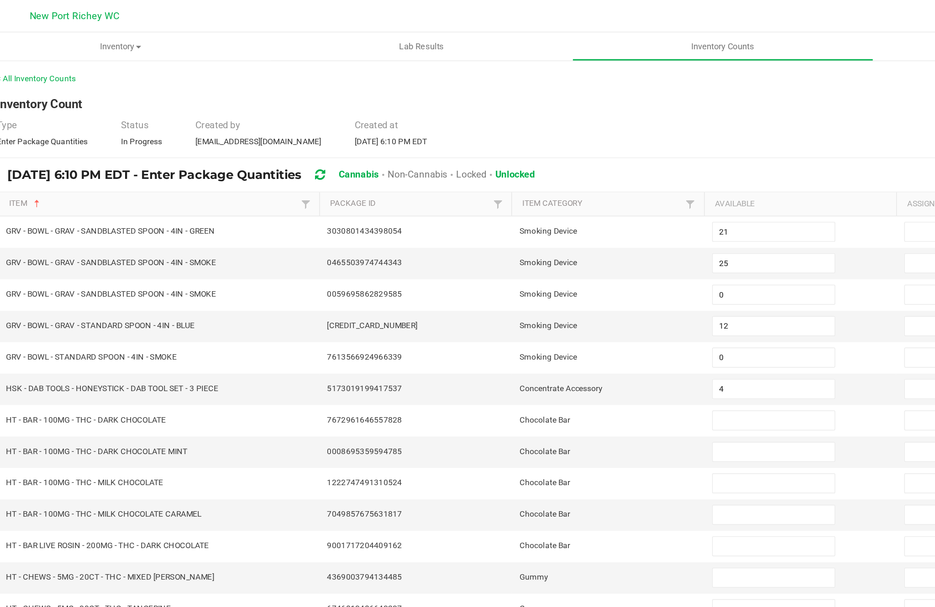
scroll to position [34, 0]
click at [529, 280] on input at bounding box center [570, 286] width 83 height 13
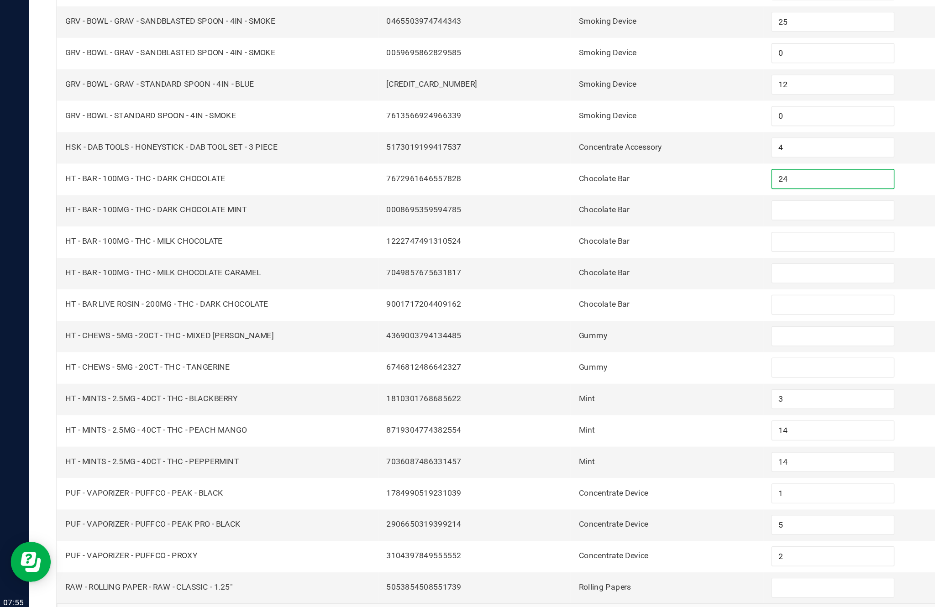
click at [558, 302] on input at bounding box center [570, 308] width 83 height 13
click at [563, 323] on input at bounding box center [570, 329] width 83 height 13
click at [561, 345] on input at bounding box center [570, 351] width 83 height 13
click at [552, 366] on input at bounding box center [570, 372] width 83 height 13
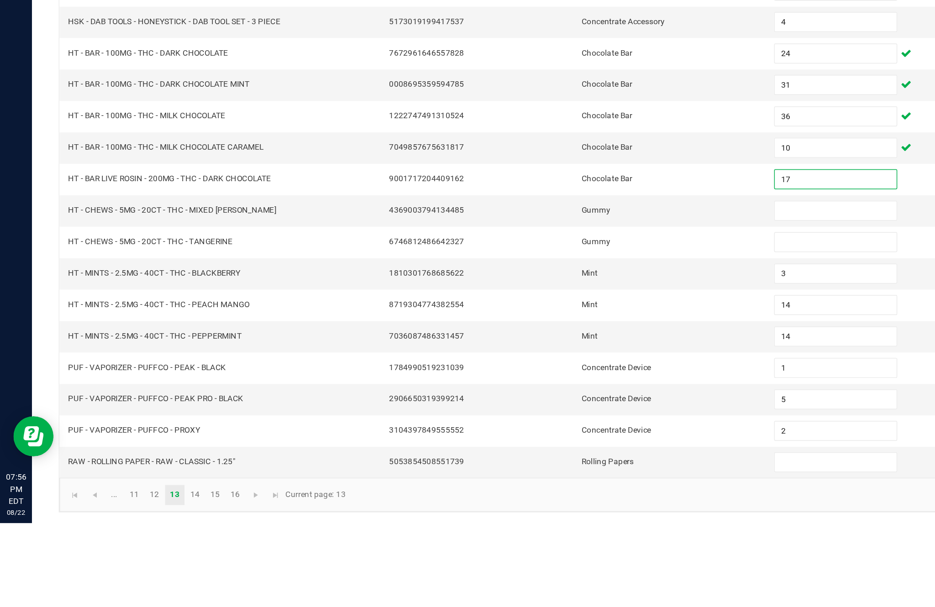
click at [564, 388] on input at bounding box center [570, 394] width 83 height 13
click at [563, 409] on input at bounding box center [570, 415] width 83 height 13
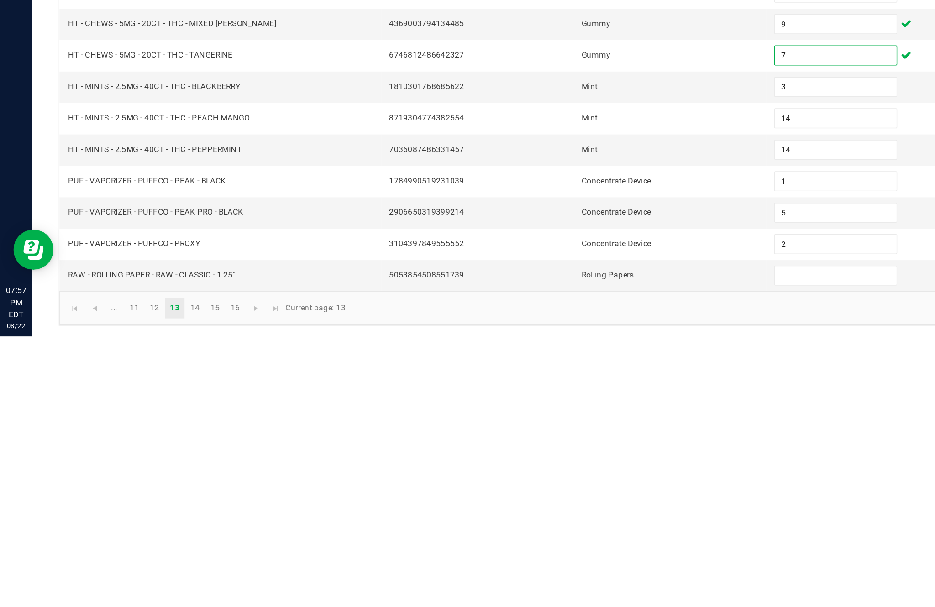
click at [549, 559] on input at bounding box center [570, 565] width 83 height 13
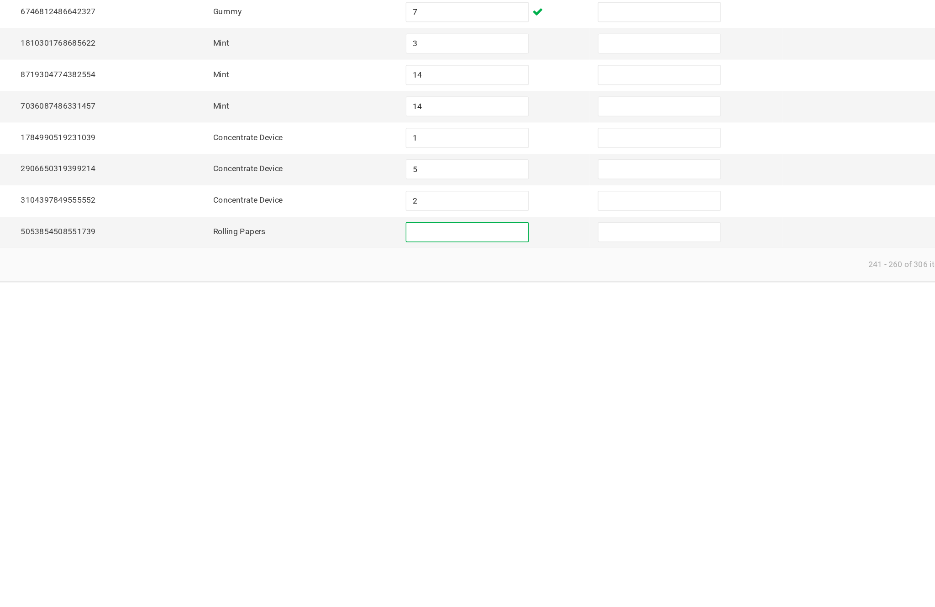
scroll to position [58, 0]
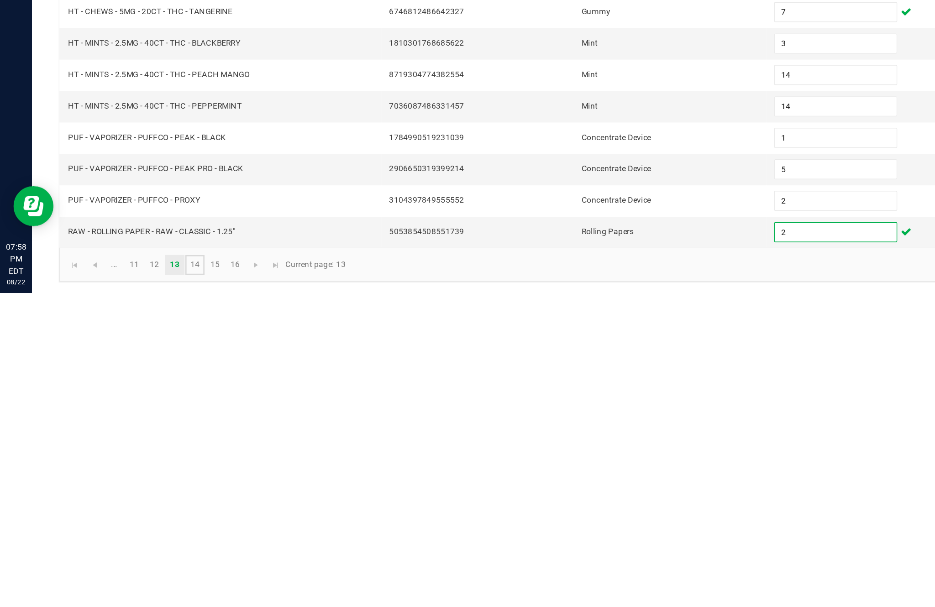
click at [140, 581] on link "14" at bounding box center [132, 588] width 13 height 14
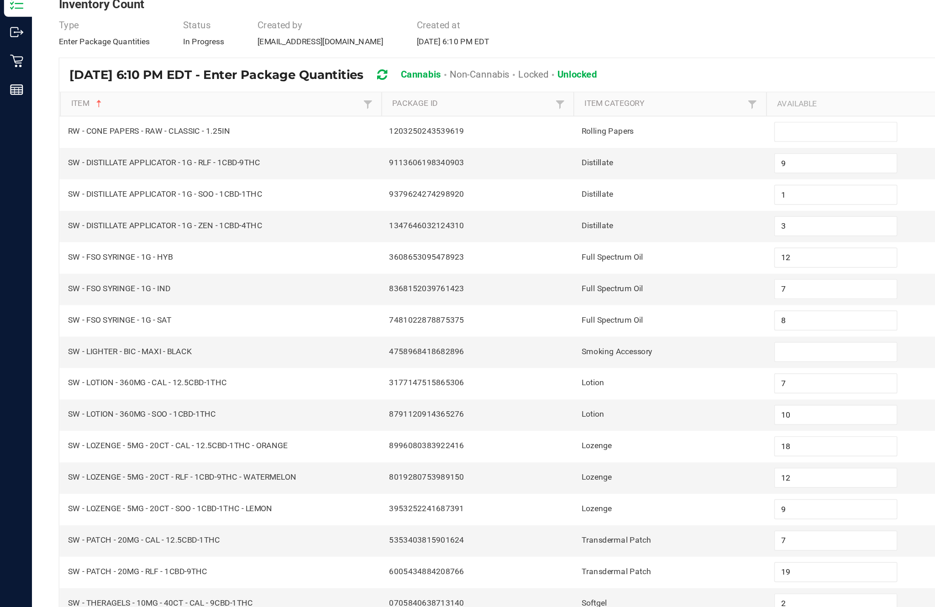
click at [561, 152] on input at bounding box center [570, 158] width 83 height 13
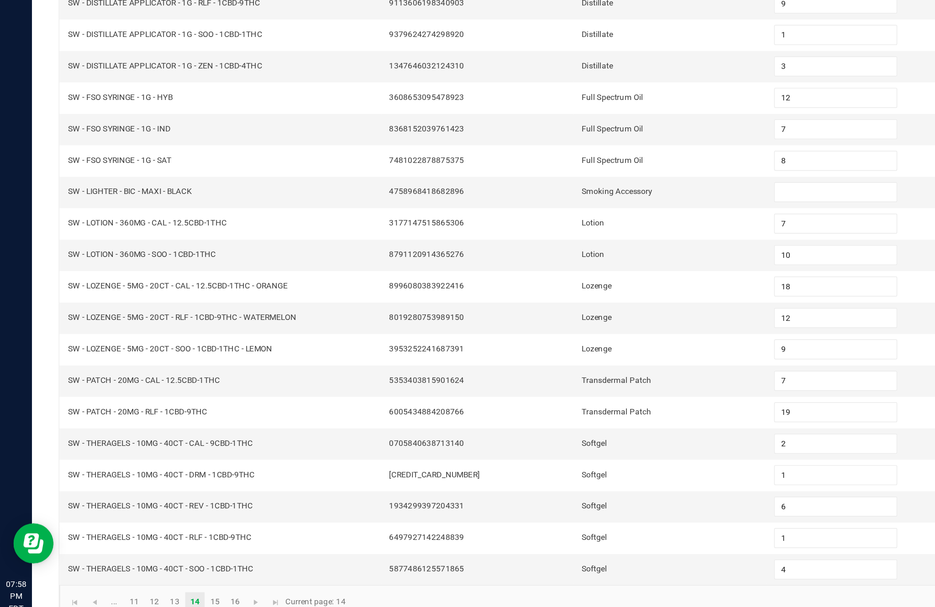
click at [557, 302] on input at bounding box center [570, 308] width 83 height 13
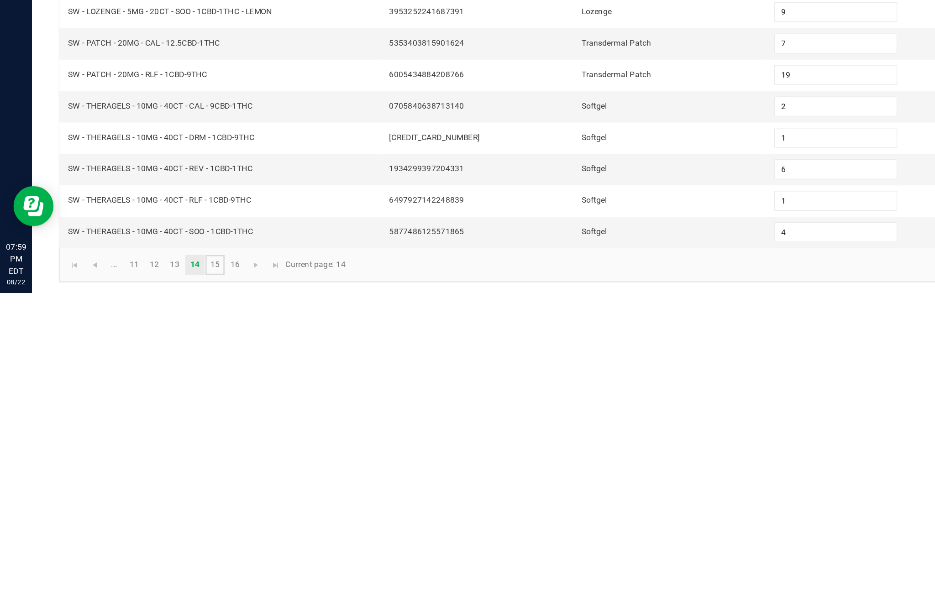
click at [153, 581] on link "15" at bounding box center [146, 588] width 13 height 14
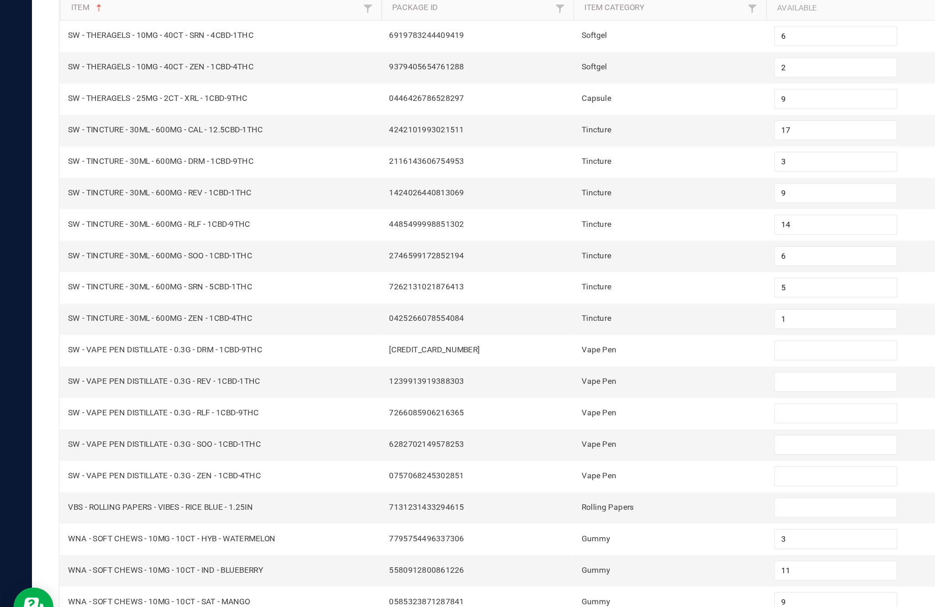
click at [558, 473] on input at bounding box center [570, 479] width 83 height 13
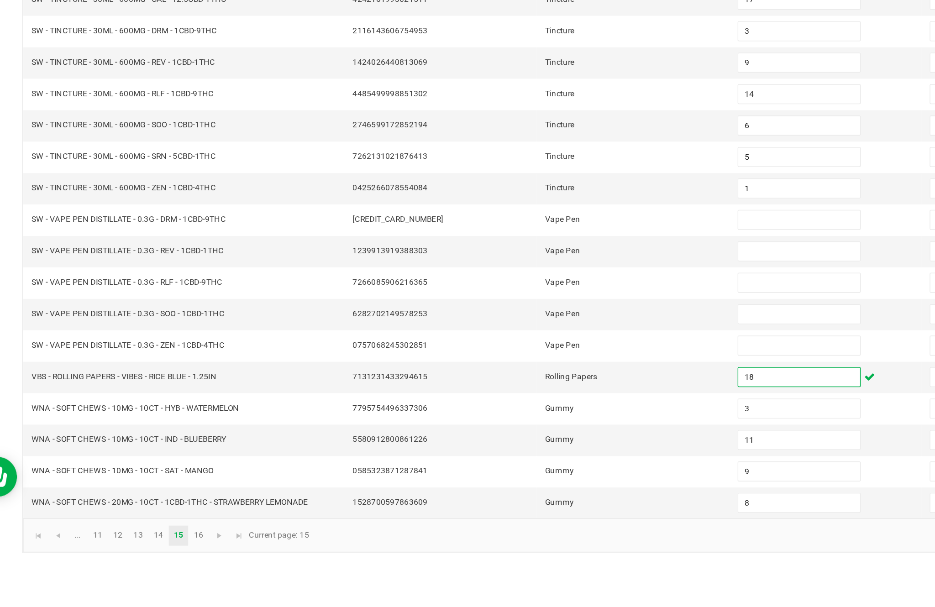
click at [535, 366] on input at bounding box center [570, 372] width 83 height 13
click at [536, 388] on input at bounding box center [570, 394] width 83 height 13
click at [531, 409] on input at bounding box center [570, 415] width 83 height 13
click at [541, 431] on input at bounding box center [570, 437] width 83 height 13
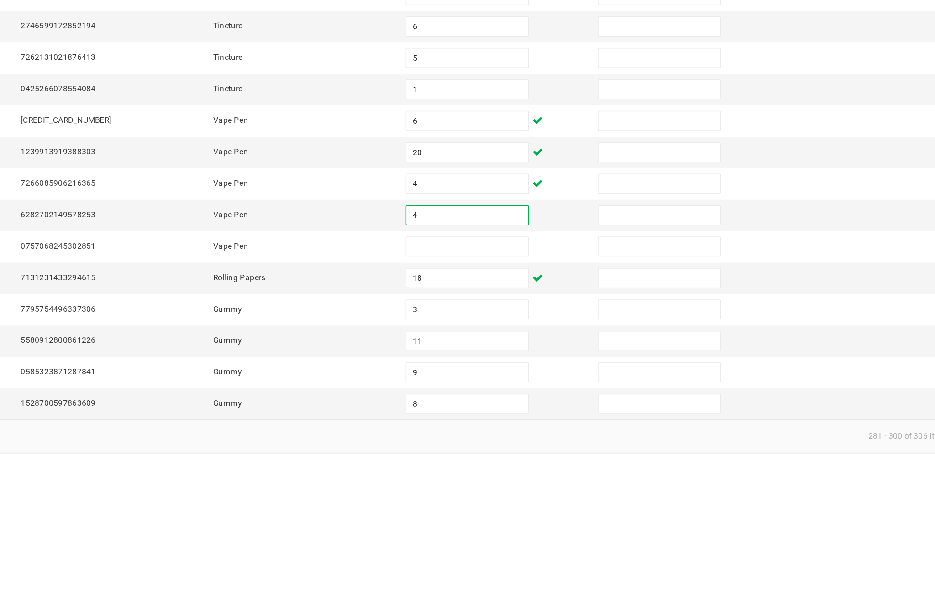
click at [529, 452] on input at bounding box center [570, 458] width 83 height 13
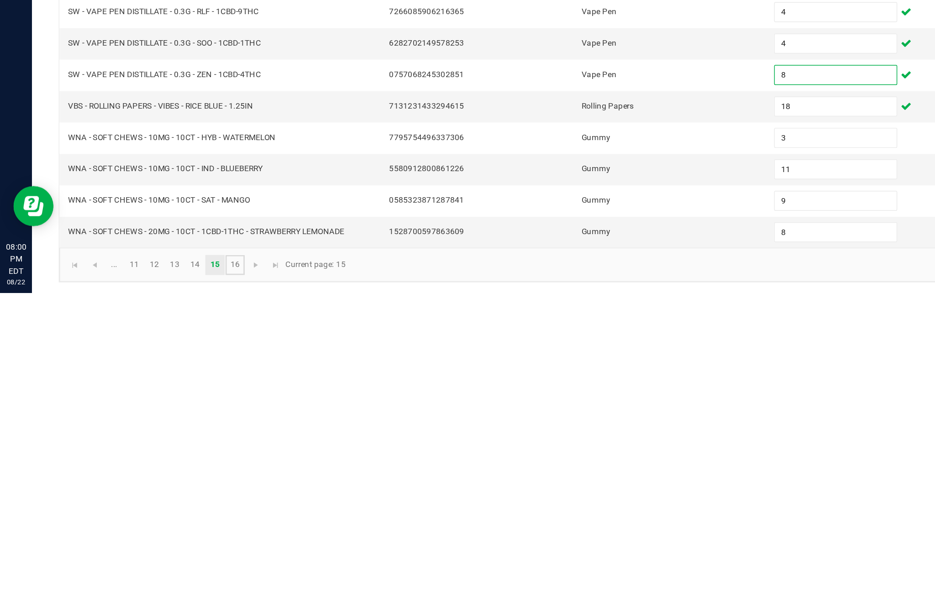
click at [167, 581] on link "16" at bounding box center [160, 588] width 13 height 14
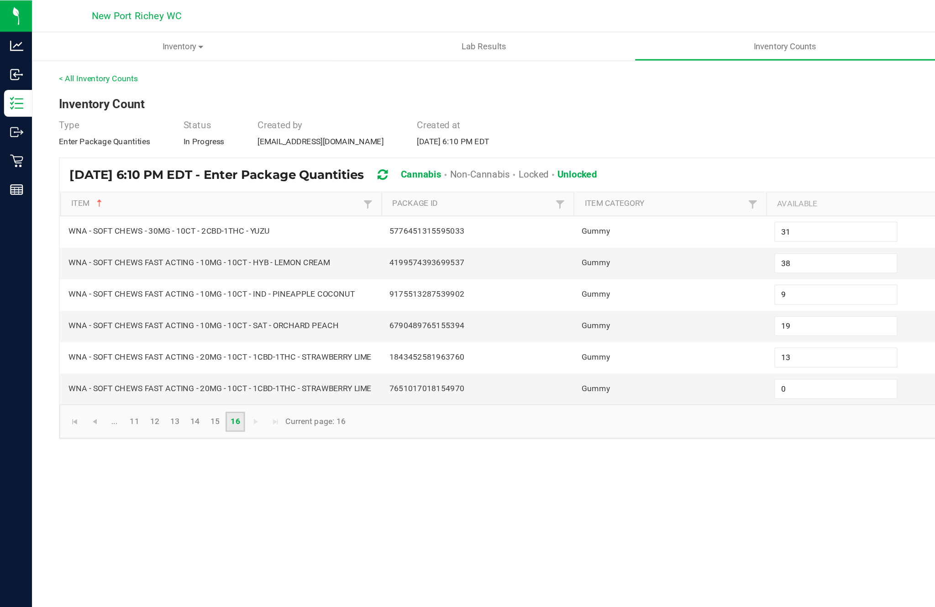
scroll to position [25, 0]
click at [153, 295] on link "15" at bounding box center [146, 288] width 13 height 14
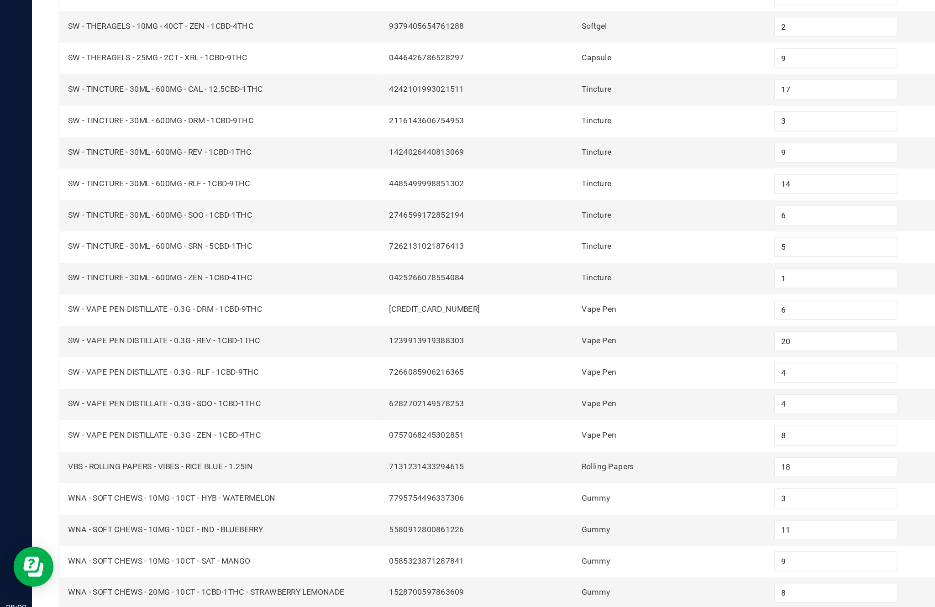
scroll to position [58, 0]
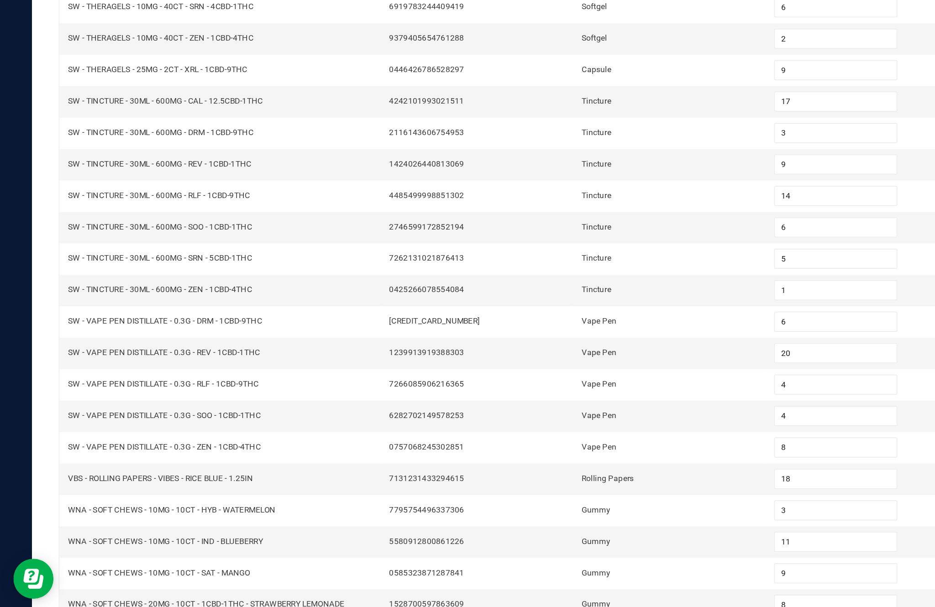
click at [167, 581] on link "16" at bounding box center [160, 588] width 13 height 14
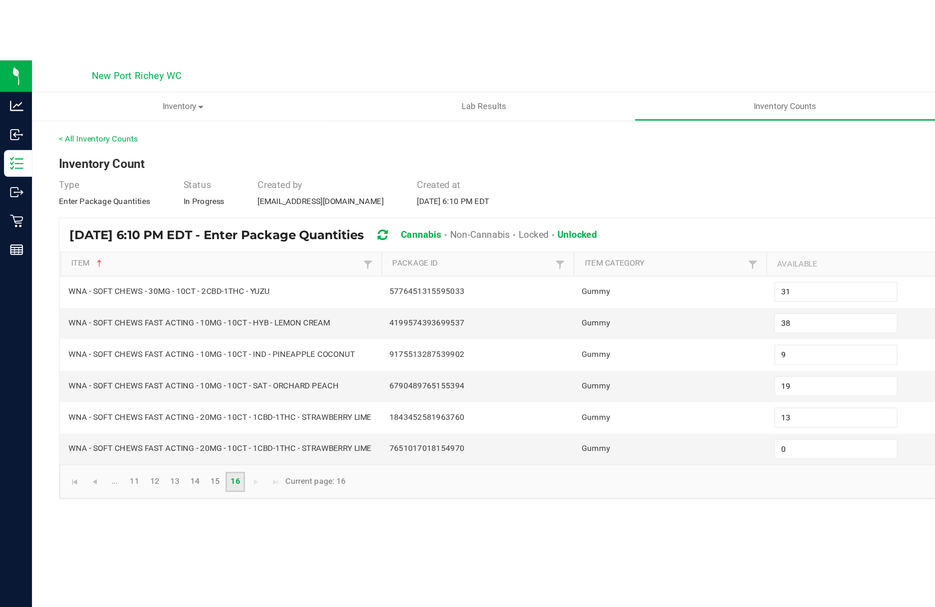
scroll to position [0, 0]
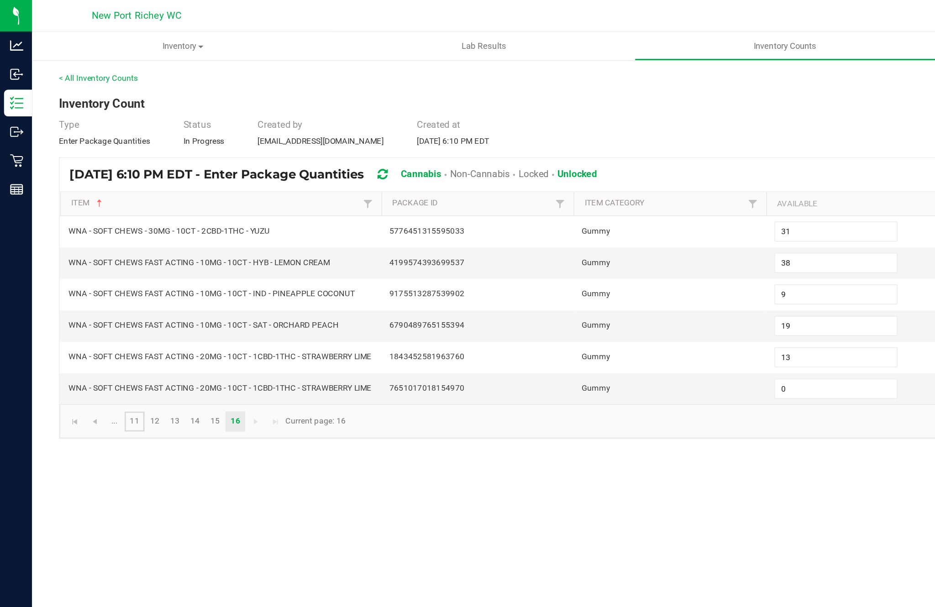
click at [98, 295] on link "11" at bounding box center [91, 288] width 13 height 14
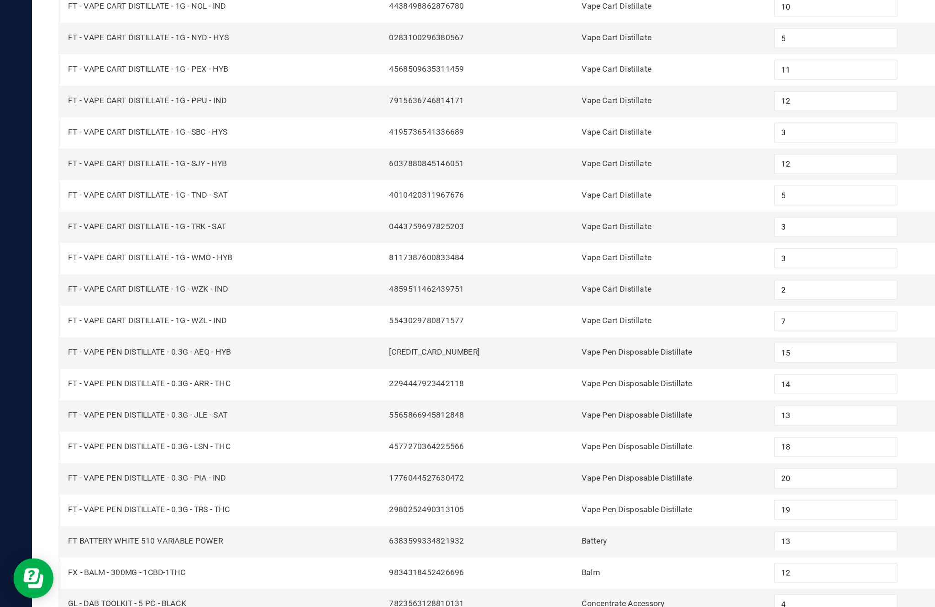
scroll to position [58, 0]
click at [84, 581] on link "..." at bounding box center [77, 588] width 13 height 14
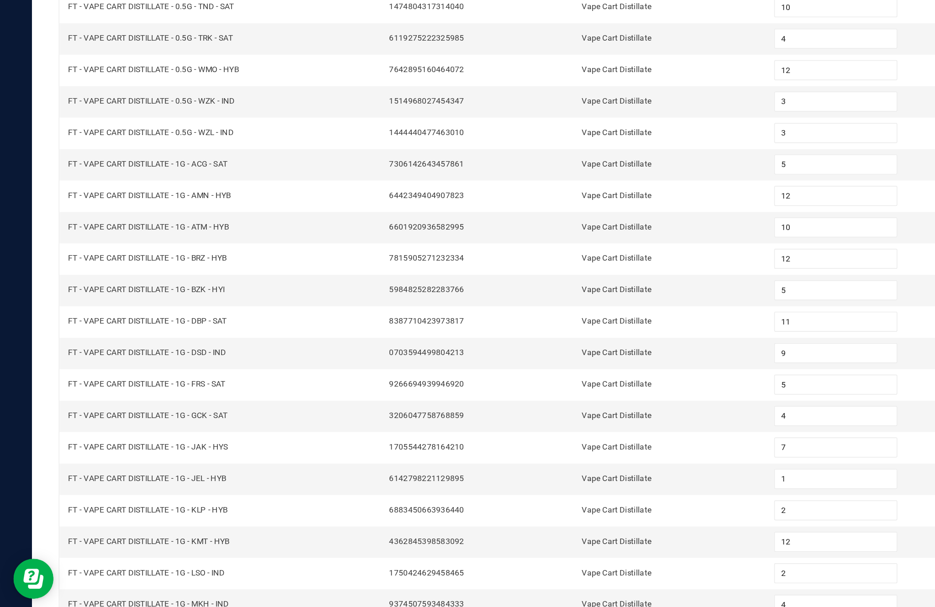
click at [84, 581] on link "1" at bounding box center [77, 588] width 13 height 14
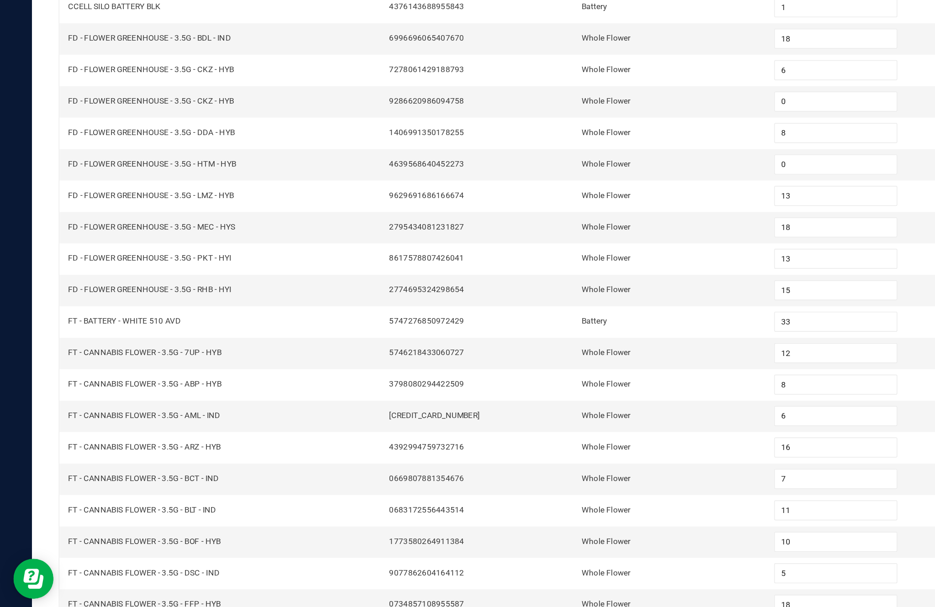
click at [98, 581] on link "2" at bounding box center [91, 588] width 13 height 14
click at [112, 581] on link "3" at bounding box center [105, 588] width 13 height 14
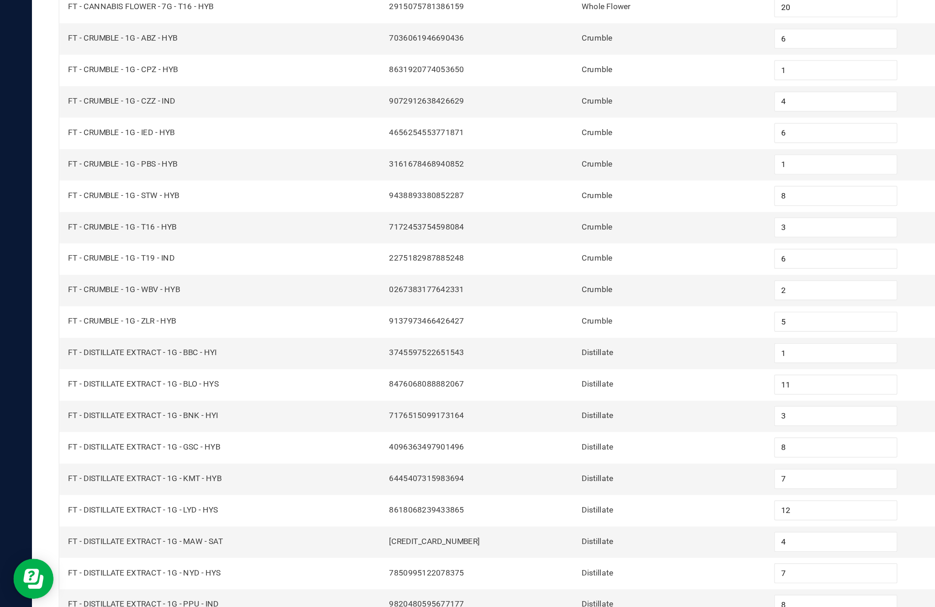
click at [126, 581] on link "4" at bounding box center [119, 588] width 13 height 14
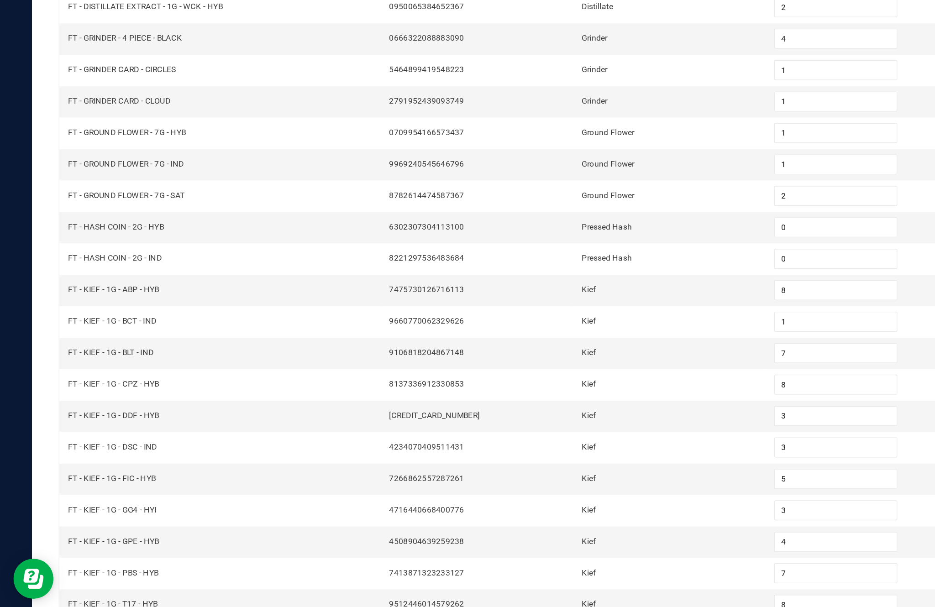
click at [140, 581] on link "5" at bounding box center [132, 588] width 13 height 14
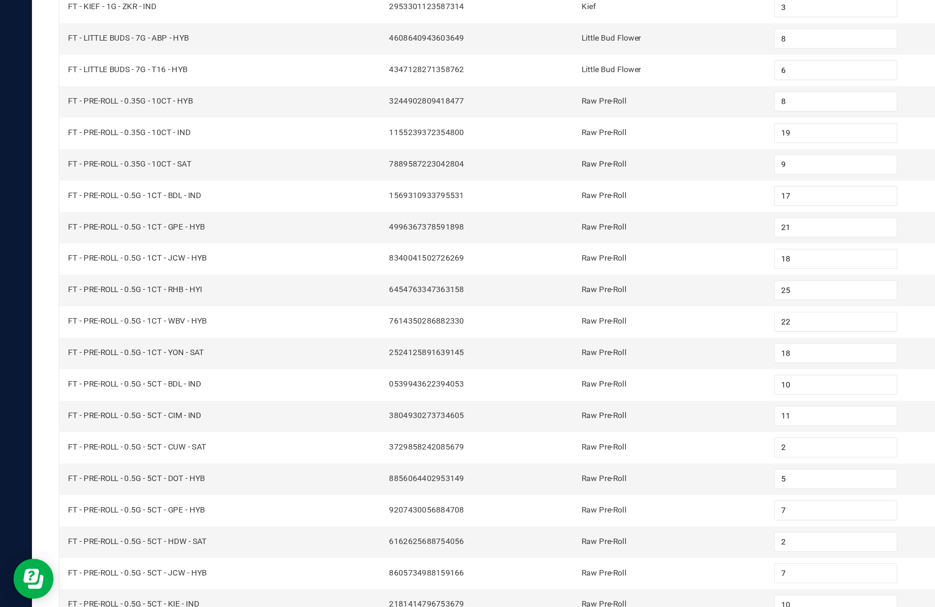
click at [153, 581] on link "6" at bounding box center [146, 588] width 13 height 14
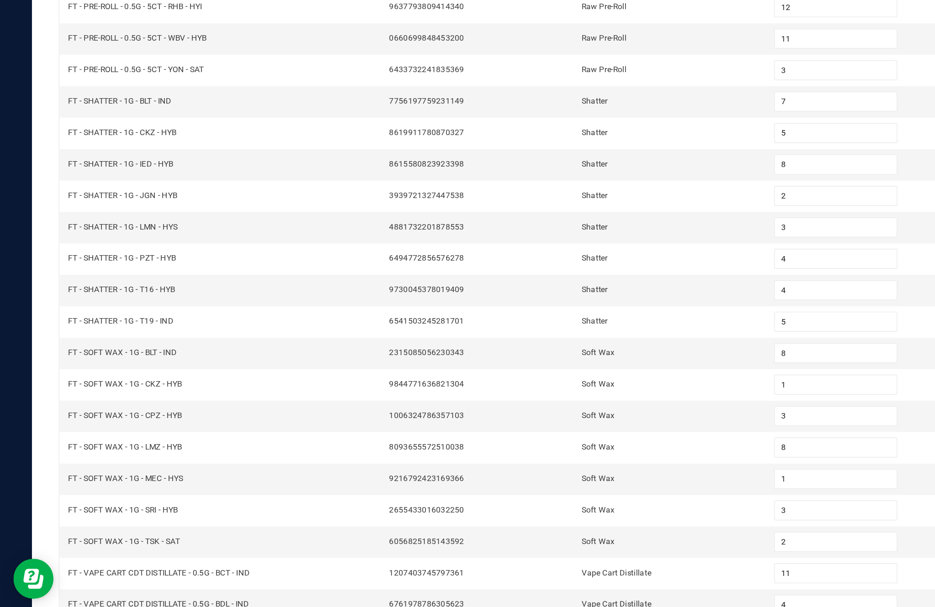
click at [167, 581] on link "7" at bounding box center [160, 588] width 13 height 14
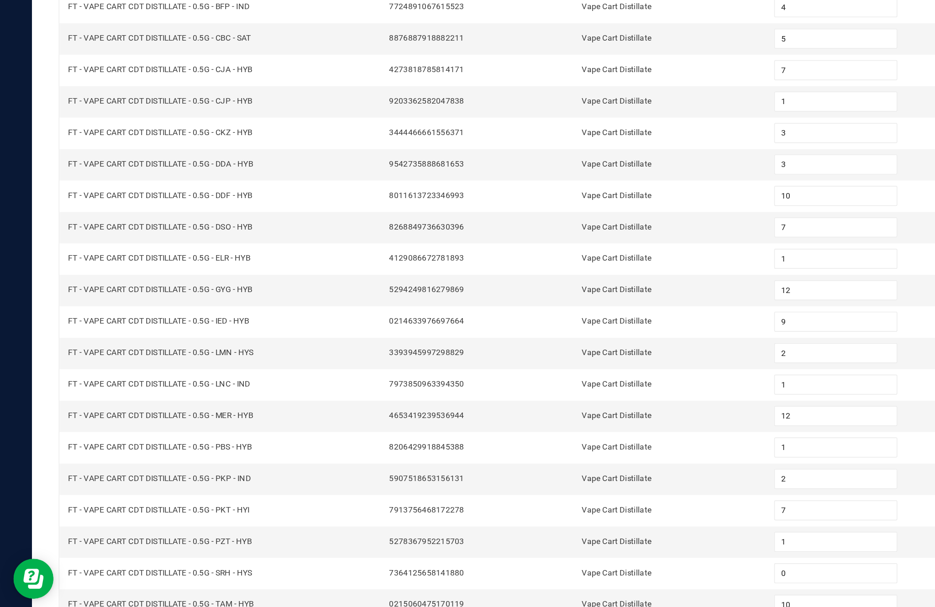
click at [181, 581] on link "8" at bounding box center [174, 588] width 13 height 14
click at [195, 581] on link "9" at bounding box center [187, 588] width 13 height 14
click at [209, 581] on link "10" at bounding box center [201, 588] width 13 height 14
click at [233, 584] on span "Go to the next page" at bounding box center [229, 587] width 7 height 7
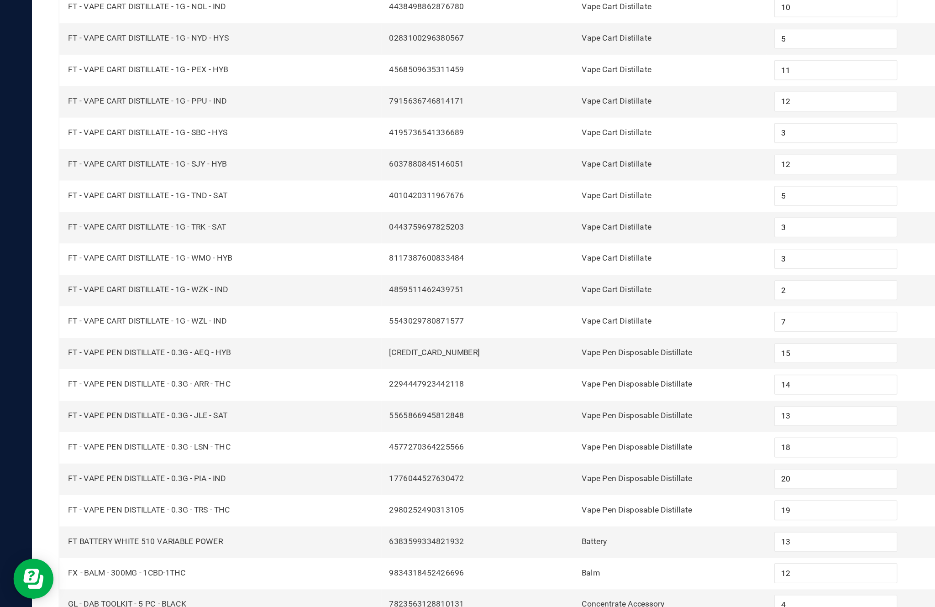
click at [167, 581] on link "16" at bounding box center [160, 588] width 13 height 14
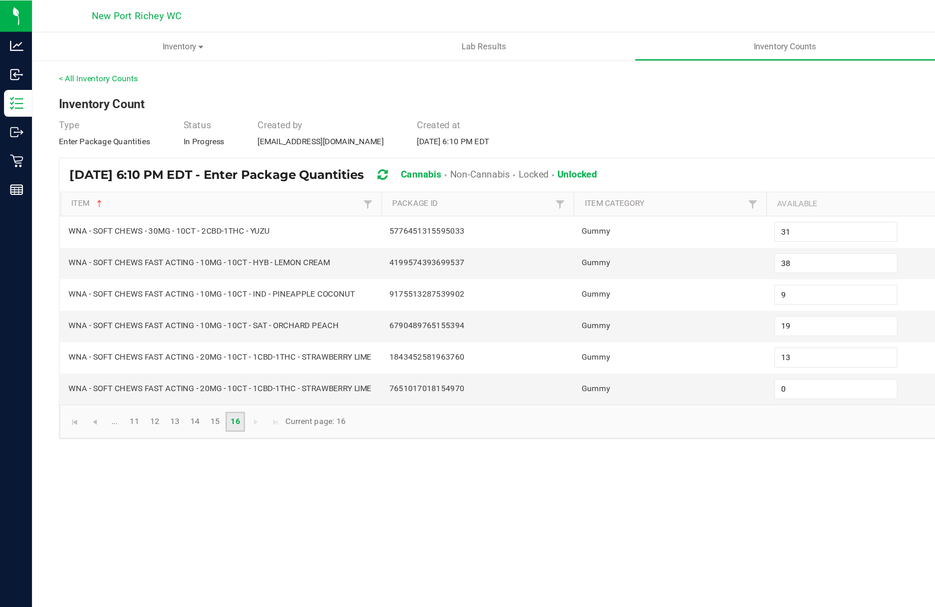
scroll to position [2, 0]
click at [98, 295] on link "11" at bounding box center [91, 288] width 13 height 14
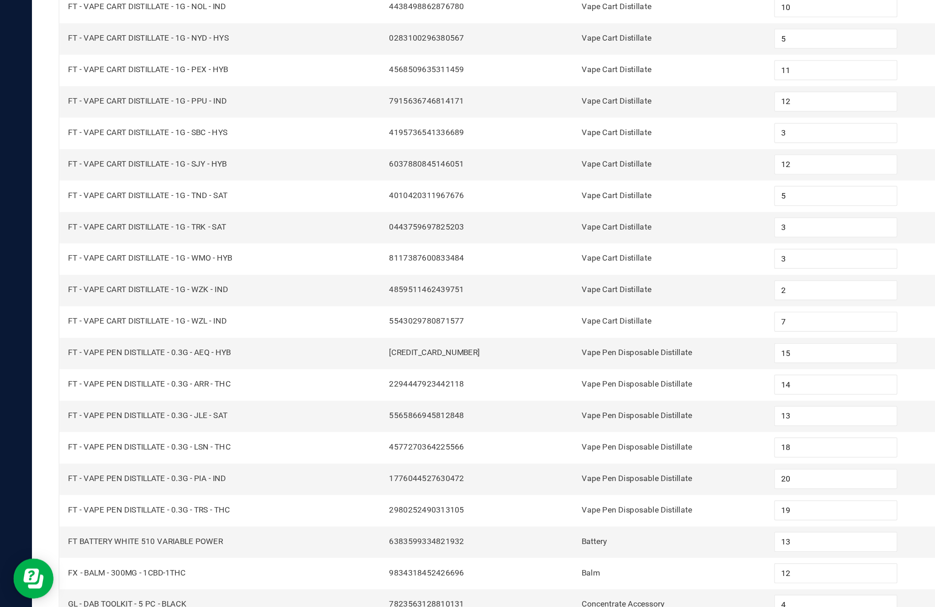
scroll to position [58, 0]
click at [112, 581] on link "12" at bounding box center [105, 588] width 13 height 14
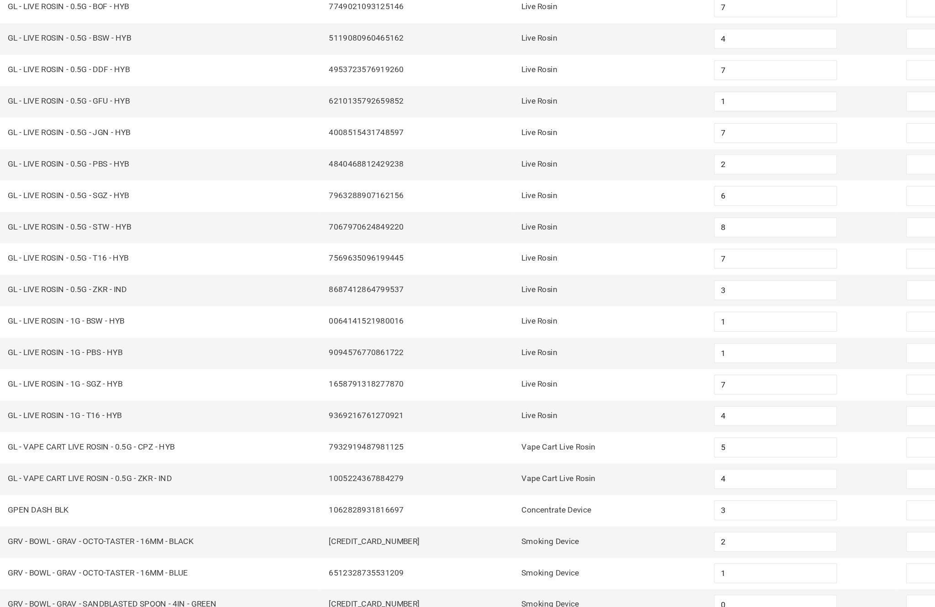
click at [113, 581] on link "13" at bounding box center [119, 588] width 13 height 14
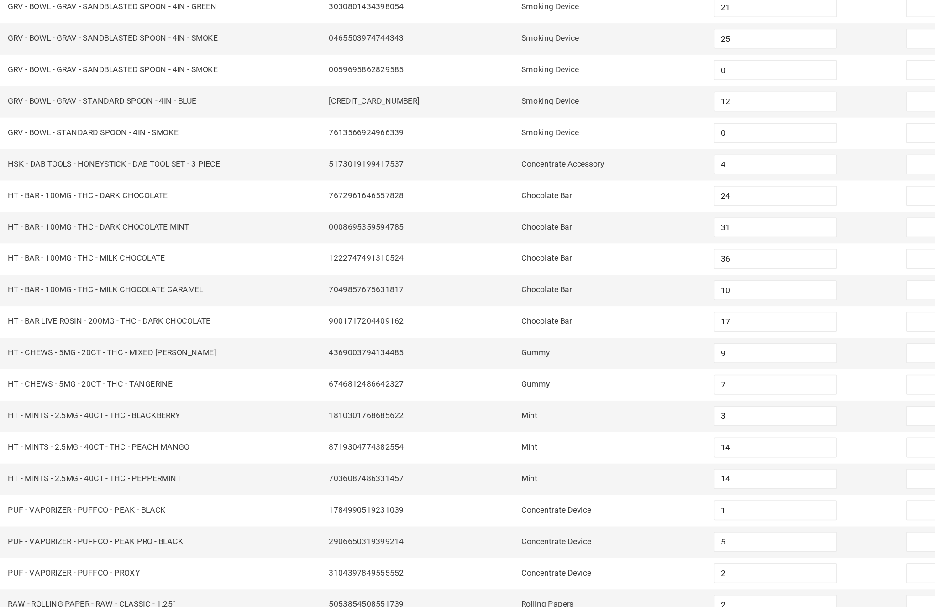
click at [126, 581] on link "14" at bounding box center [132, 588] width 13 height 14
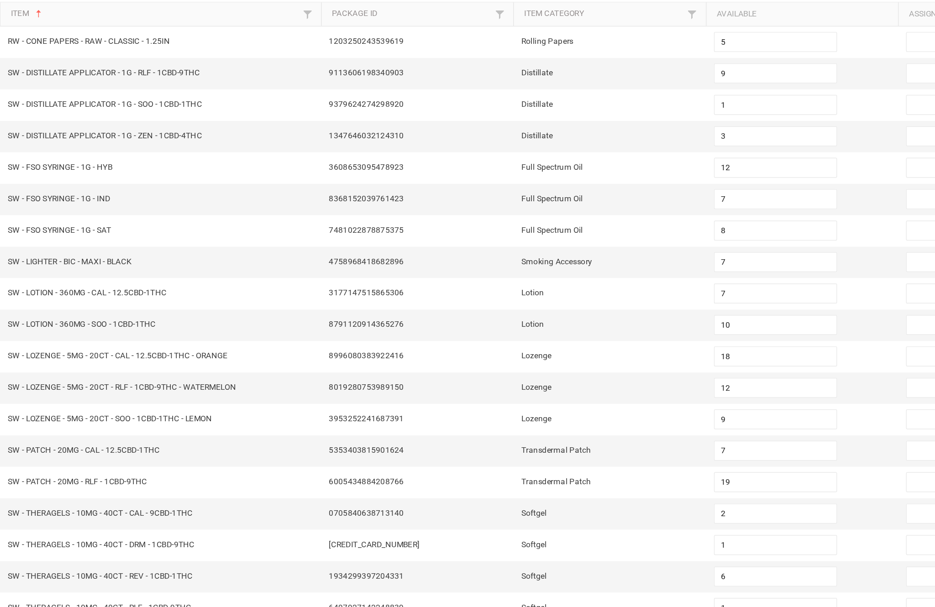
click at [140, 581] on link "15" at bounding box center [146, 588] width 13 height 14
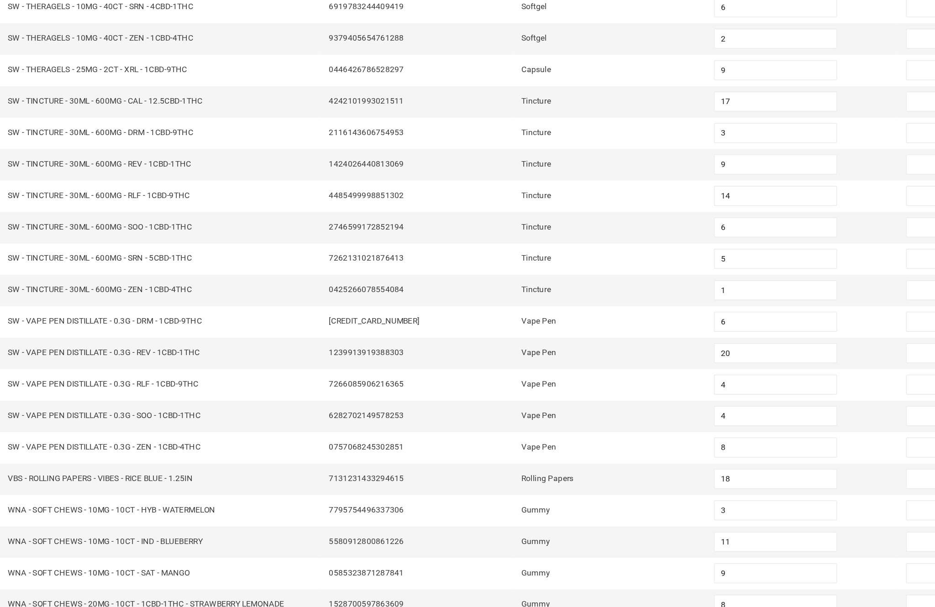
click at [154, 581] on link "16" at bounding box center [160, 588] width 13 height 14
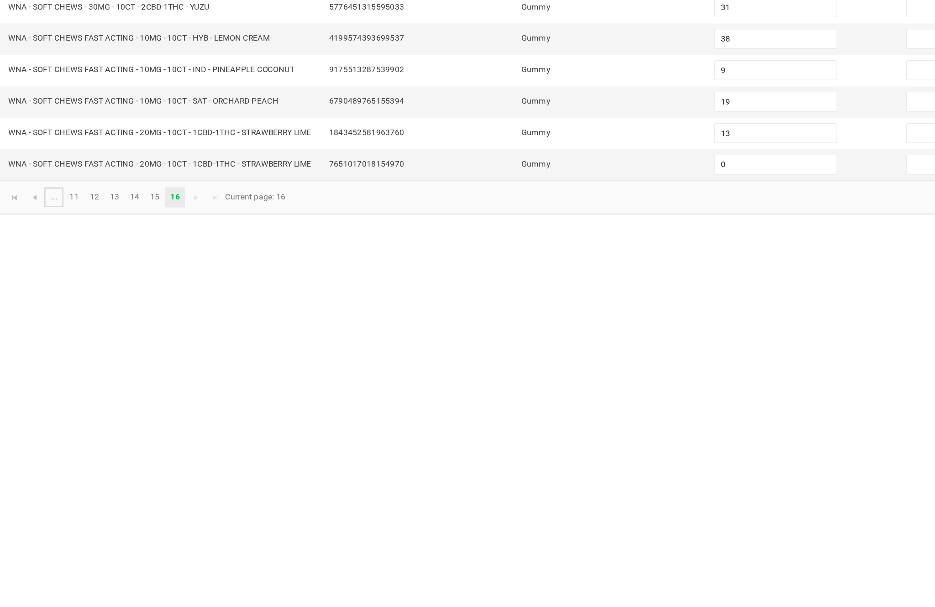
click at [71, 281] on link "..." at bounding box center [77, 288] width 13 height 14
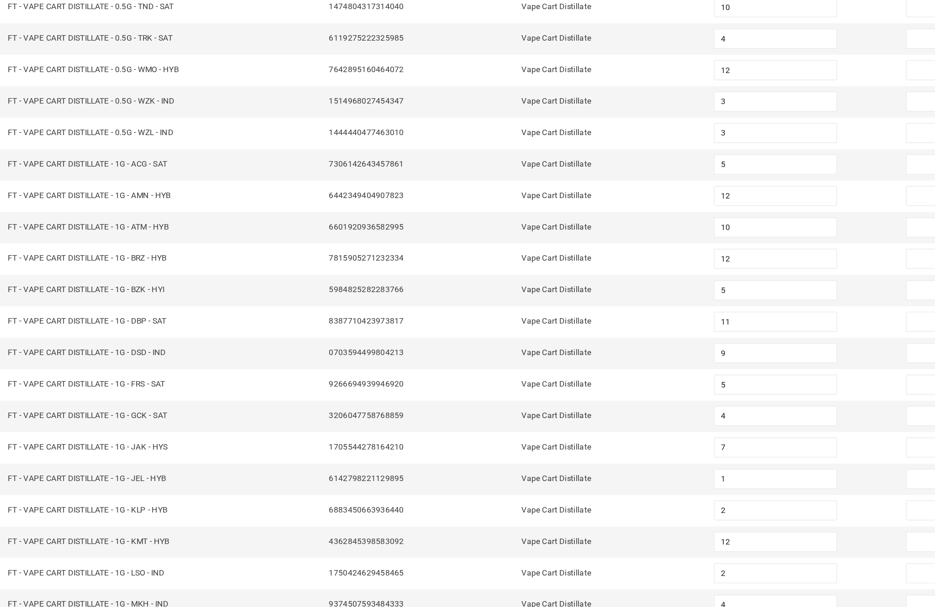
click at [209, 581] on link "..." at bounding box center [215, 588] width 13 height 14
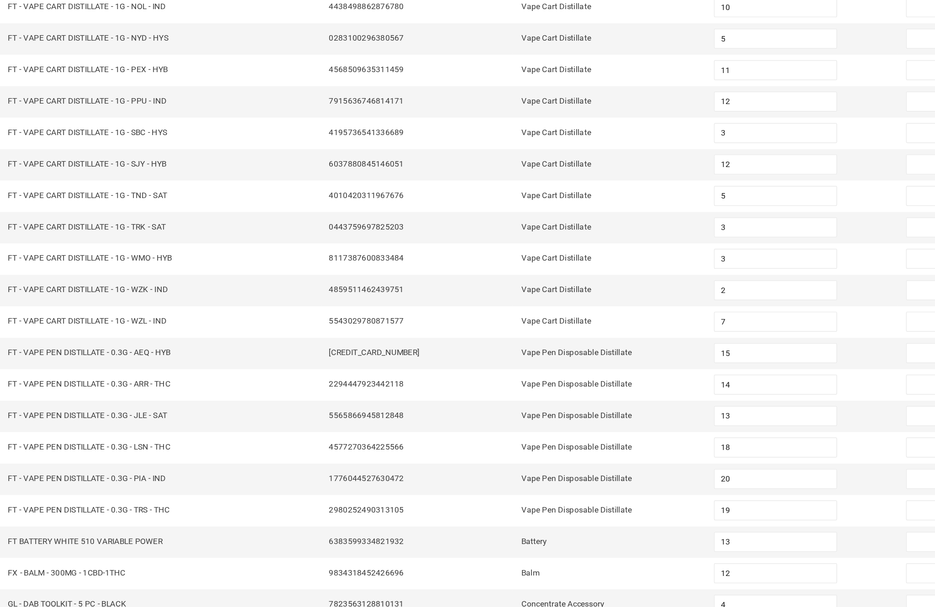
click at [99, 581] on link "12" at bounding box center [105, 588] width 13 height 14
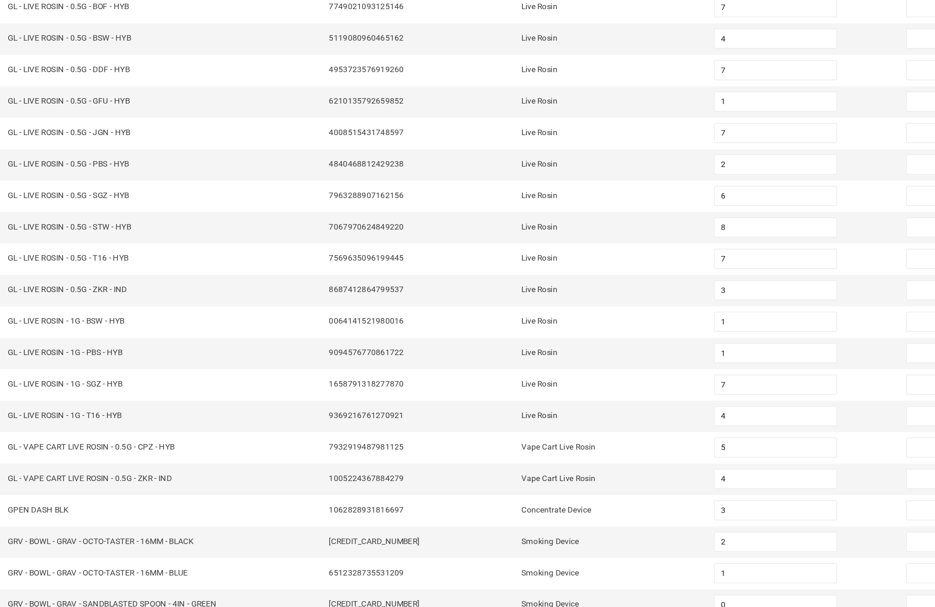
click at [126, 581] on link "14" at bounding box center [132, 588] width 13 height 14
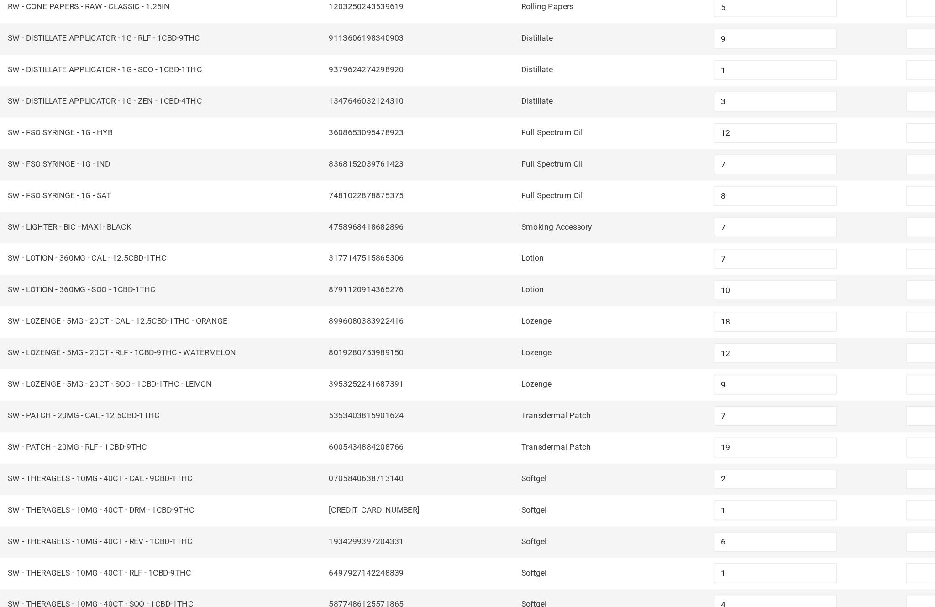
click at [140, 581] on link "15" at bounding box center [146, 588] width 13 height 14
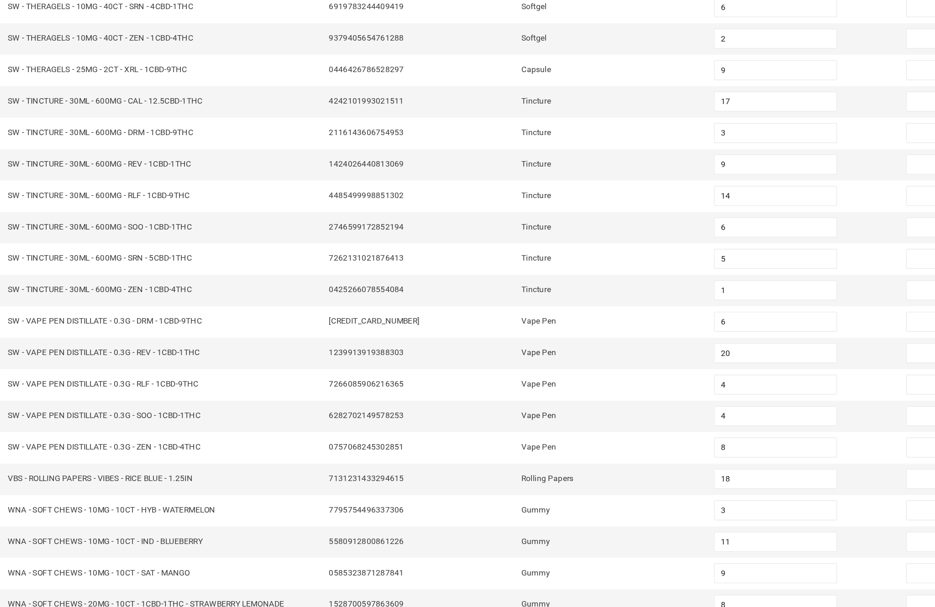
click at [154, 581] on link "16" at bounding box center [160, 588] width 13 height 14
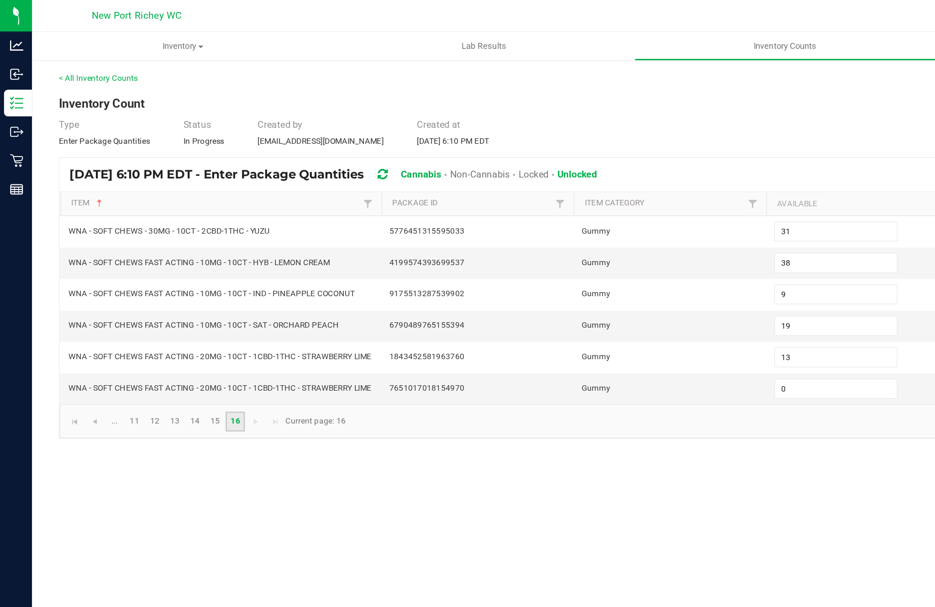
scroll to position [0, 0]
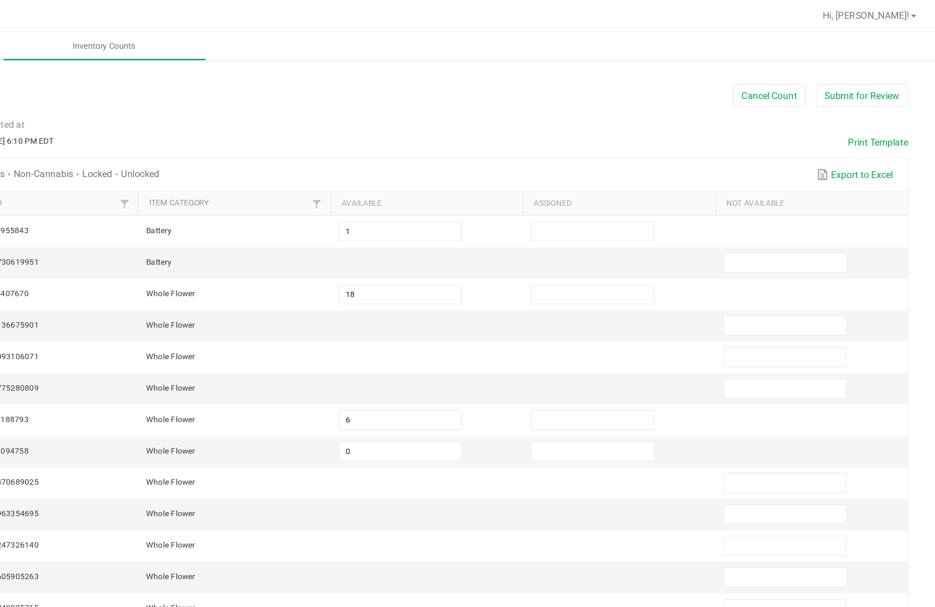
click at [854, 66] on button "Submit for Review" at bounding box center [885, 66] width 63 height 16
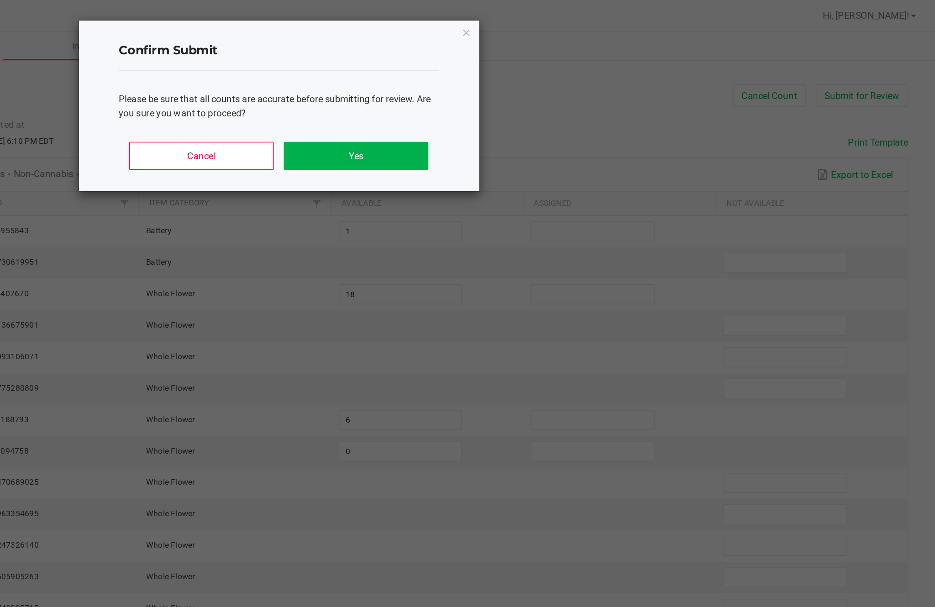
click at [491, 109] on button "Yes" at bounding box center [540, 106] width 98 height 19
